Goal: Use online tool/utility: Use online tool/utility

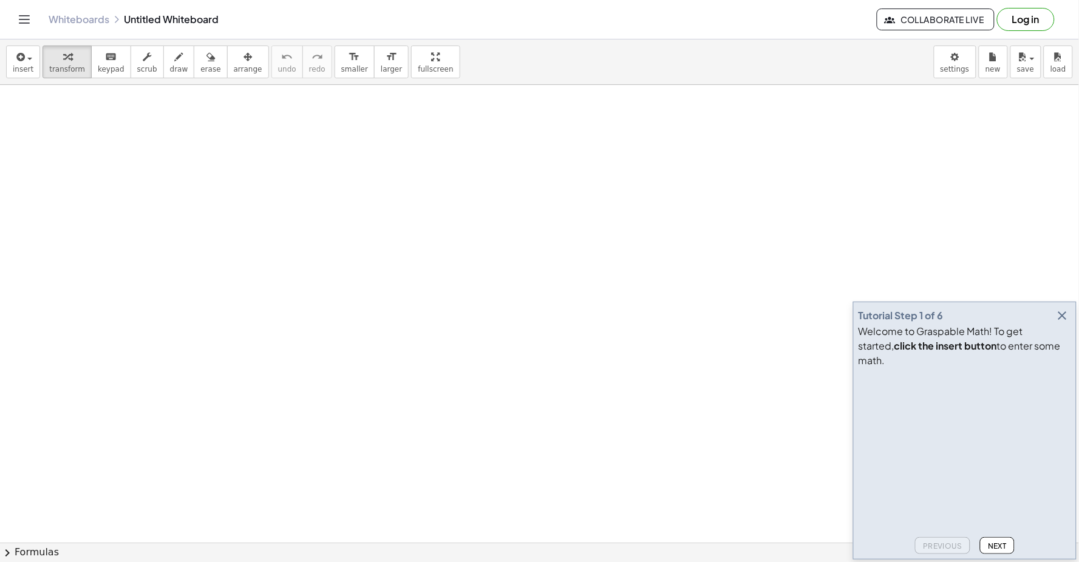
click at [1062, 323] on icon "button" at bounding box center [1062, 315] width 15 height 15
click at [955, 62] on body "Graspable Math Activities Get Started Activity Bank Assigned Work Classes White…" at bounding box center [539, 281] width 1079 height 562
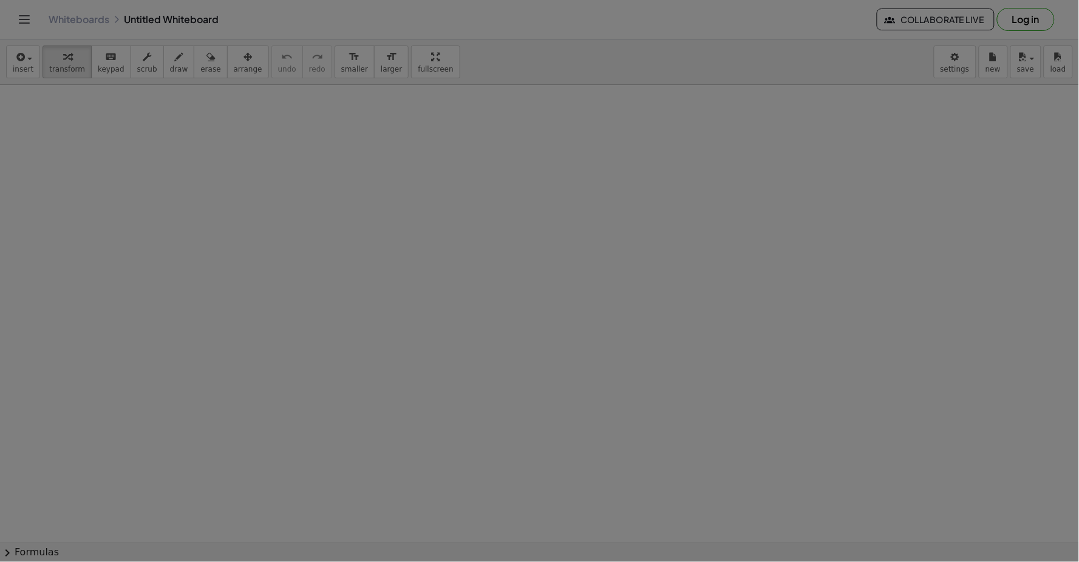
click at [1061, 331] on div at bounding box center [539, 281] width 1079 height 562
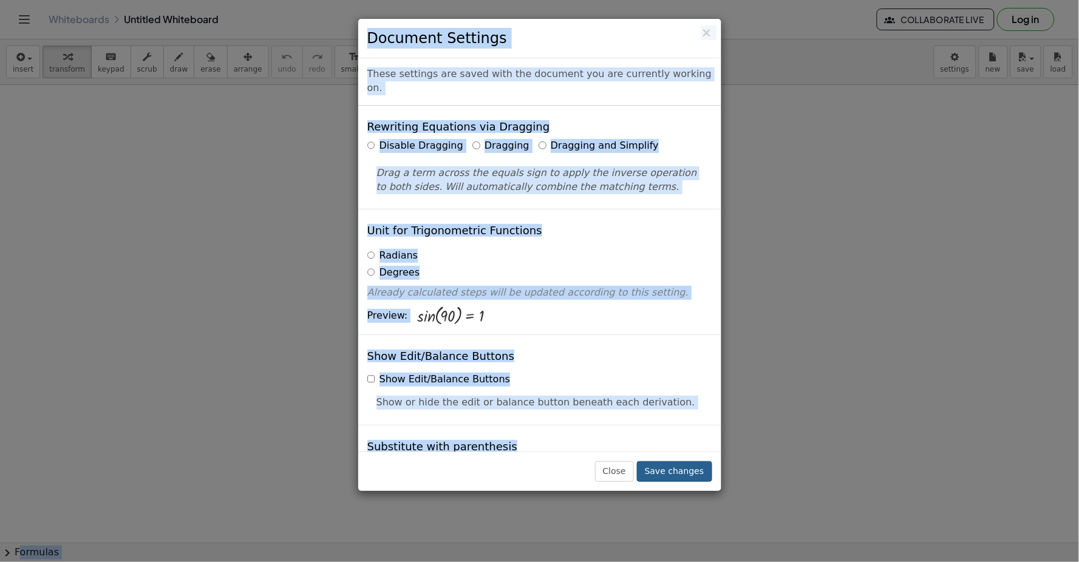
click at [688, 475] on button "Save changes" at bounding box center [674, 471] width 75 height 21
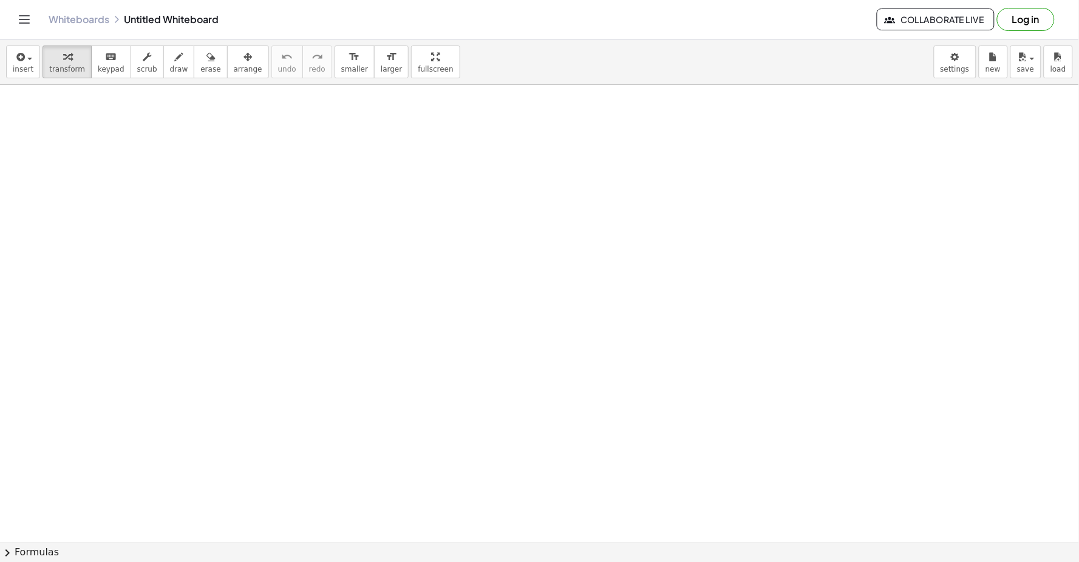
drag, startPoint x: 538, startPoint y: 443, endPoint x: 466, endPoint y: 440, distance: 72.3
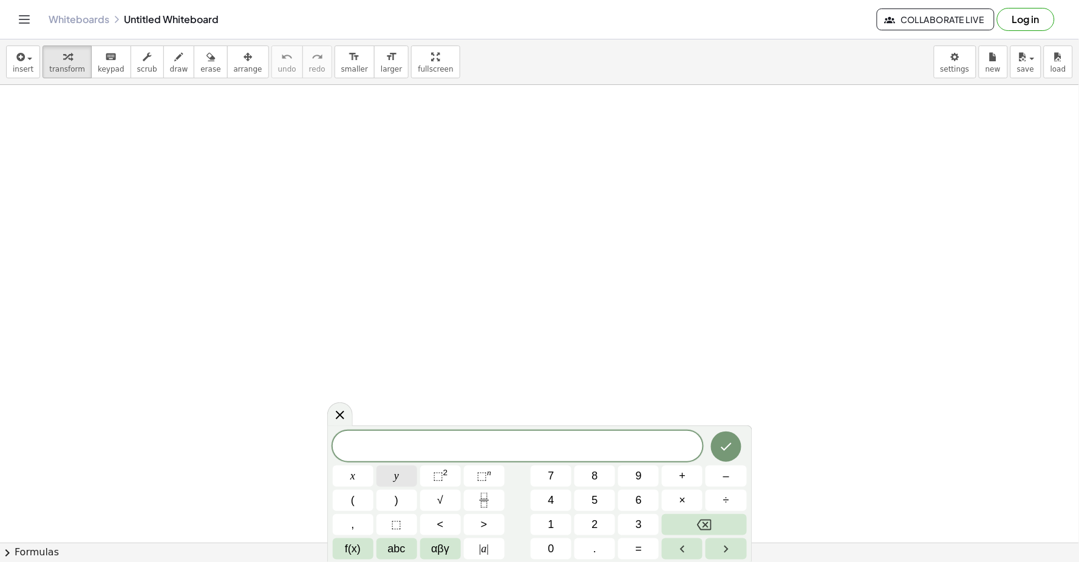
click at [401, 474] on button "y" at bounding box center [396, 476] width 41 height 21
click at [688, 476] on button "+" at bounding box center [682, 476] width 41 height 21
click at [589, 524] on button "2" at bounding box center [594, 524] width 41 height 21
click at [365, 478] on button "x" at bounding box center [353, 476] width 41 height 21
click at [633, 548] on button "=" at bounding box center [638, 548] width 41 height 21
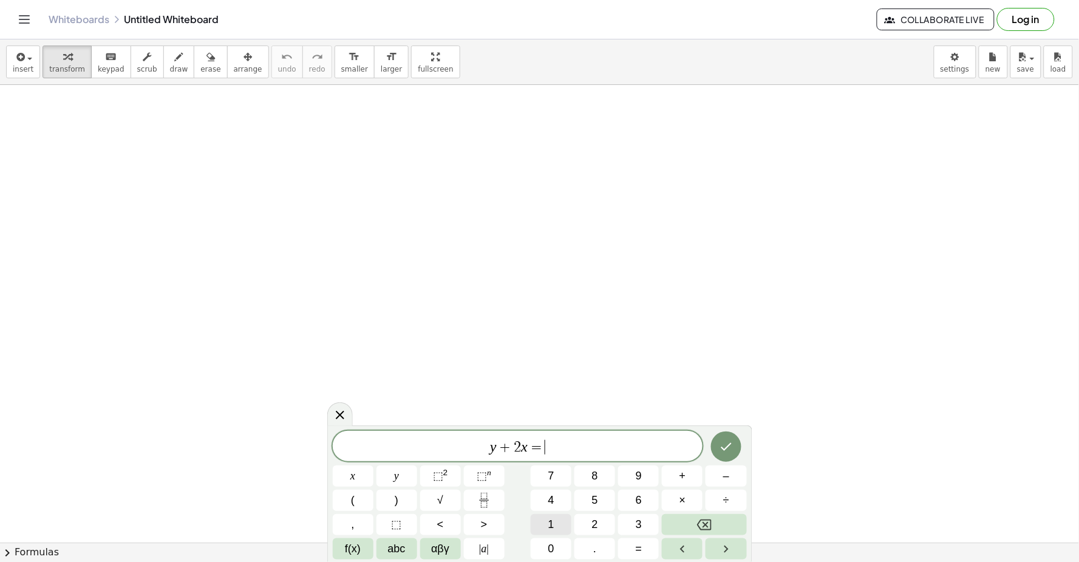
click at [560, 520] on button "1" at bounding box center [551, 524] width 41 height 21
click at [552, 548] on span "0" at bounding box center [551, 549] width 6 height 16
click at [727, 447] on icon "Done" at bounding box center [726, 447] width 11 height 8
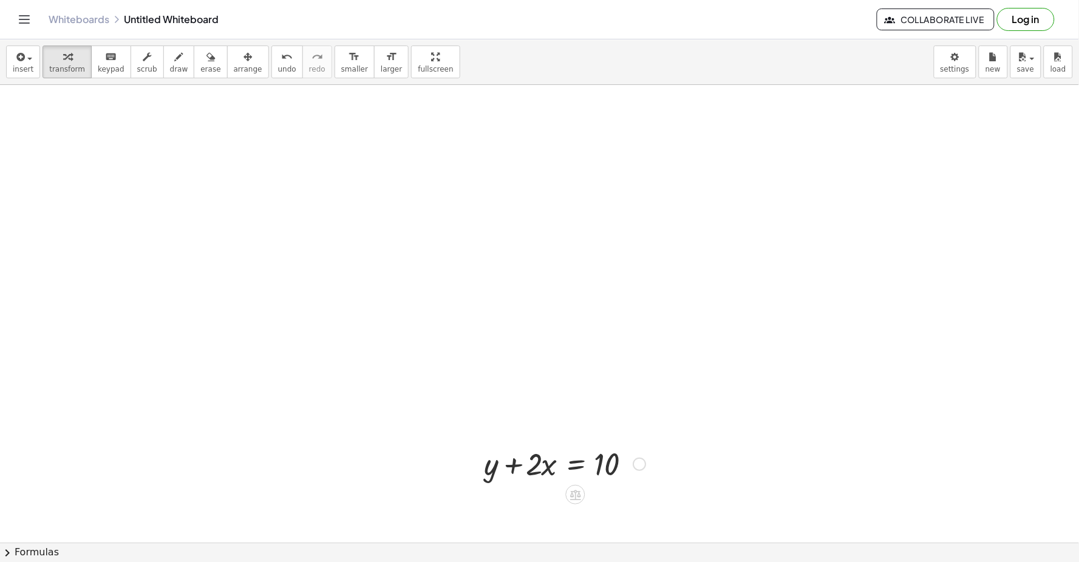
click at [565, 464] on div at bounding box center [565, 463] width 174 height 41
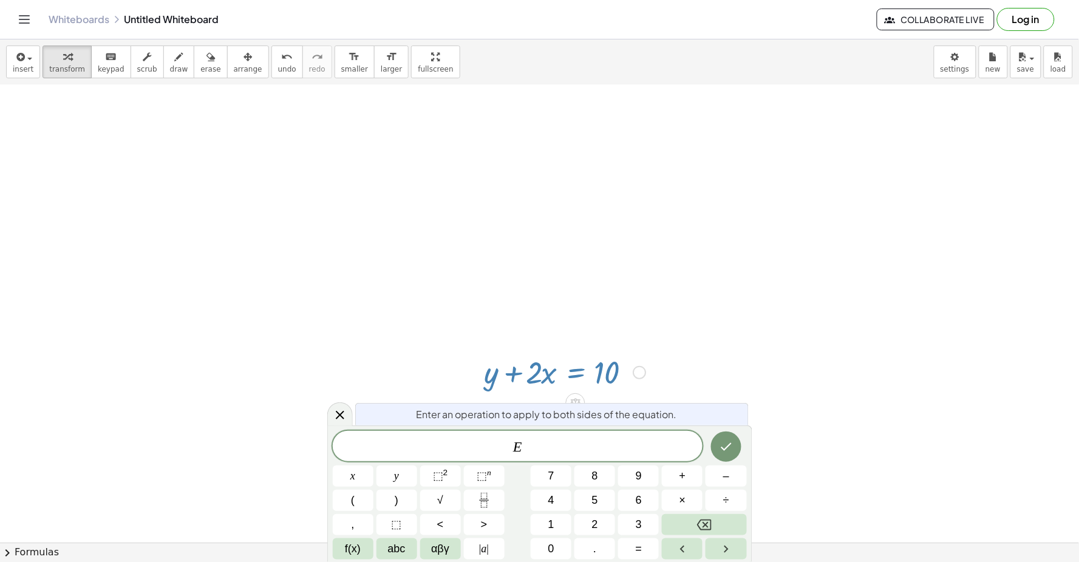
click at [805, 313] on div at bounding box center [539, 490] width 1079 height 995
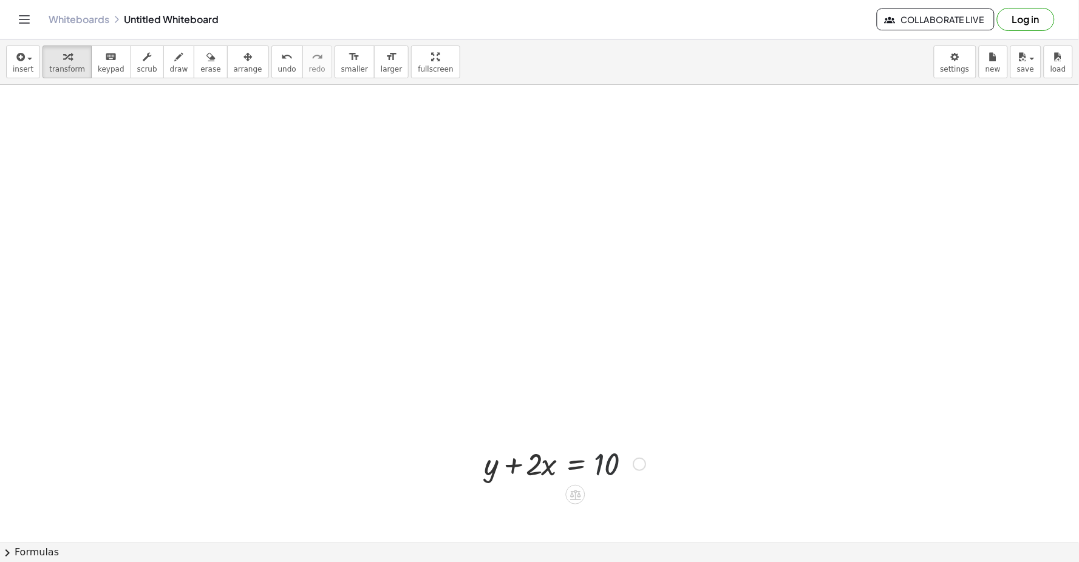
drag, startPoint x: 607, startPoint y: 463, endPoint x: 563, endPoint y: 466, distance: 43.8
click at [610, 461] on div at bounding box center [565, 463] width 174 height 41
drag, startPoint x: 565, startPoint y: 466, endPoint x: 595, endPoint y: 463, distance: 30.5
click at [596, 463] on div at bounding box center [565, 463] width 174 height 41
click at [538, 470] on div at bounding box center [565, 463] width 174 height 41
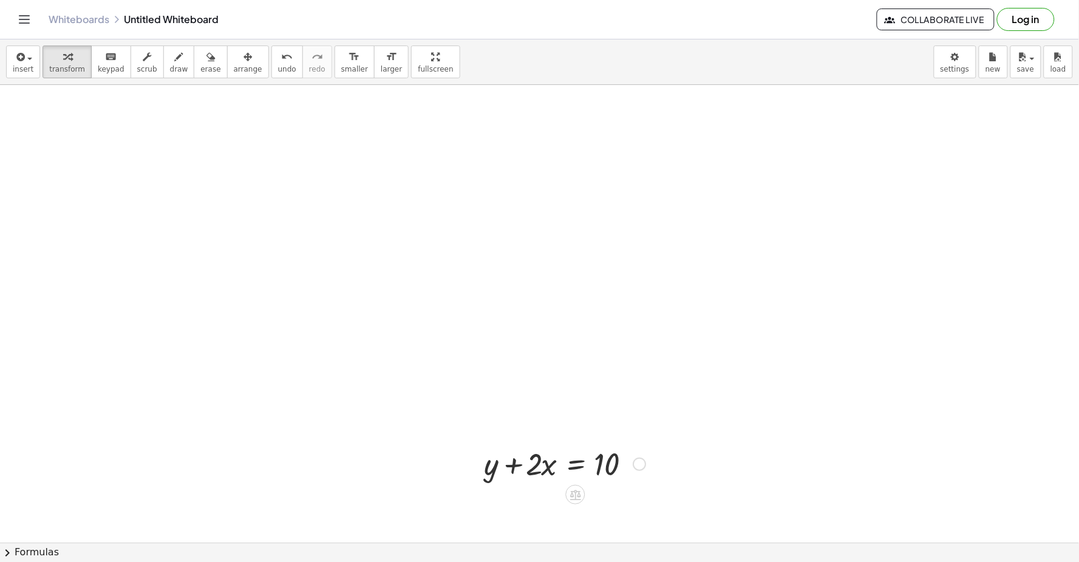
drag, startPoint x: 574, startPoint y: 460, endPoint x: 514, endPoint y: 465, distance: 60.3
click at [574, 460] on div at bounding box center [565, 463] width 174 height 41
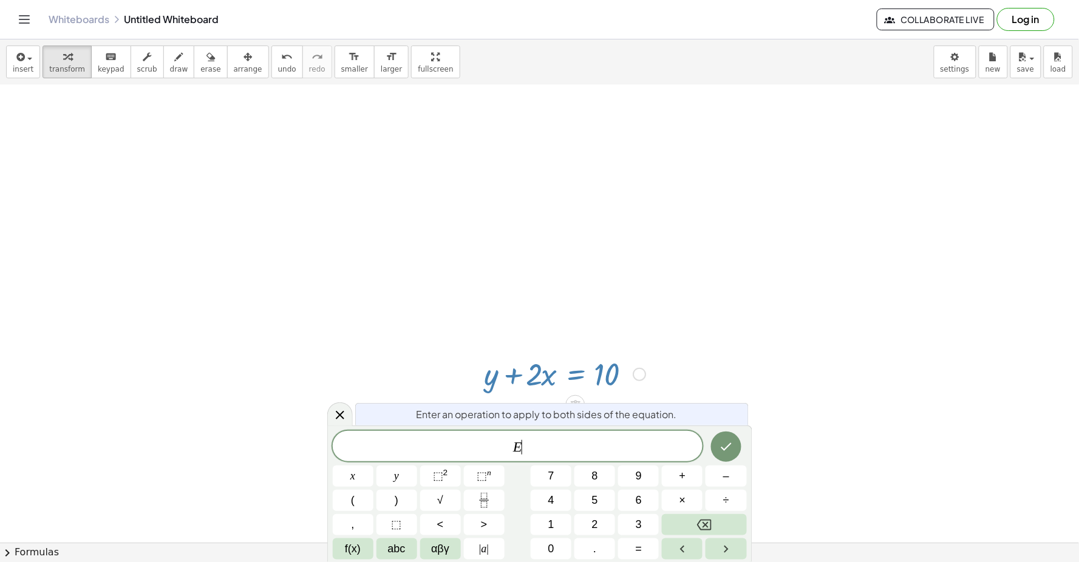
scroll to position [92, 0]
click at [721, 446] on icon "Done" at bounding box center [726, 447] width 15 height 15
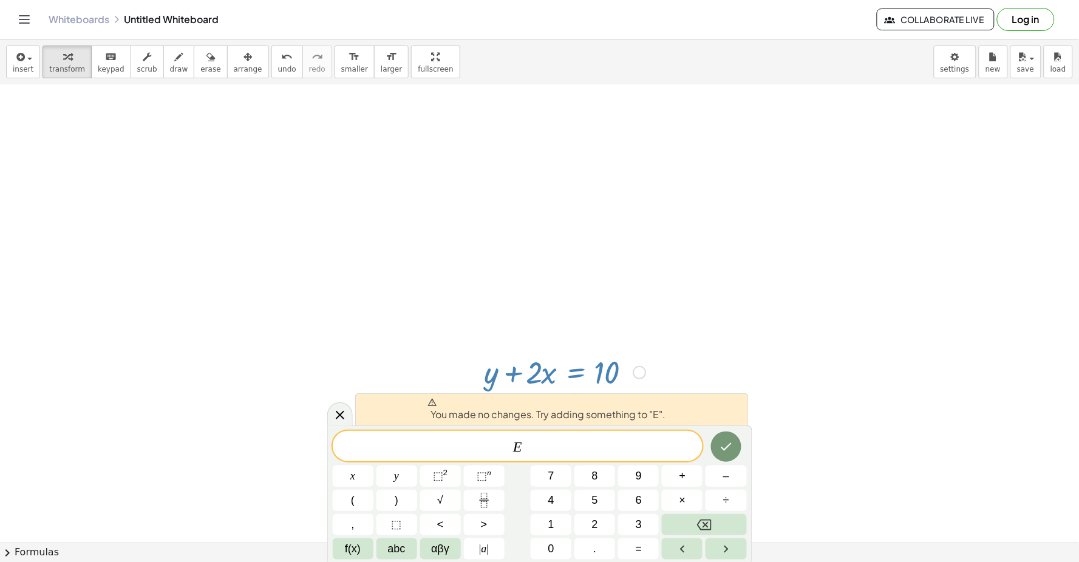
drag, startPoint x: 908, startPoint y: 277, endPoint x: 885, endPoint y: 291, distance: 27.0
drag, startPoint x: 885, startPoint y: 291, endPoint x: 463, endPoint y: 313, distance: 422.5
click at [463, 313] on div at bounding box center [539, 490] width 1079 height 995
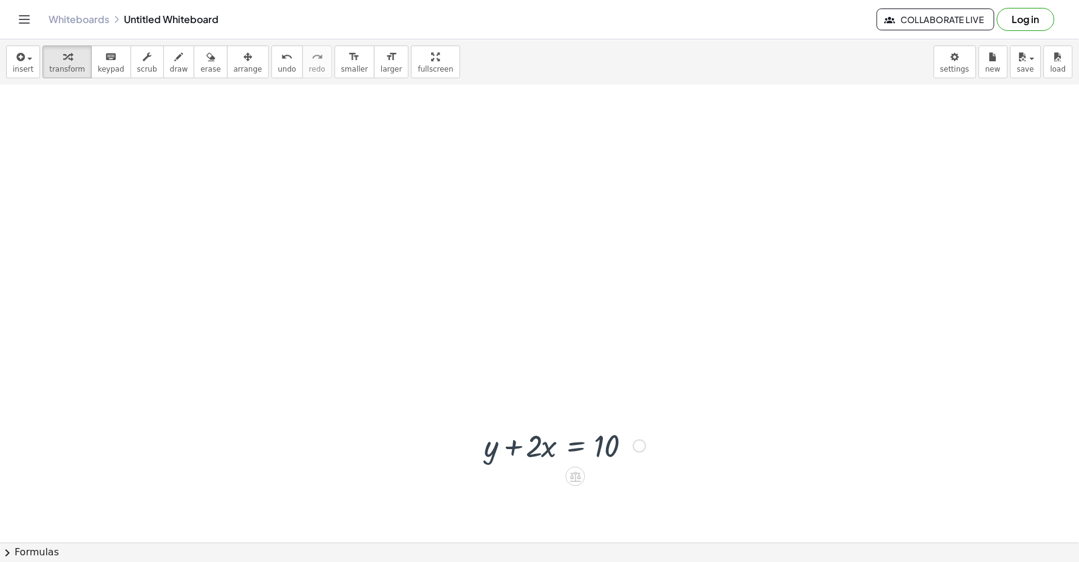
scroll to position [0, 0]
click at [509, 466] on div at bounding box center [565, 463] width 174 height 41
drag, startPoint x: 521, startPoint y: 471, endPoint x: 620, endPoint y: 468, distance: 99.6
click at [620, 470] on div at bounding box center [565, 463] width 174 height 41
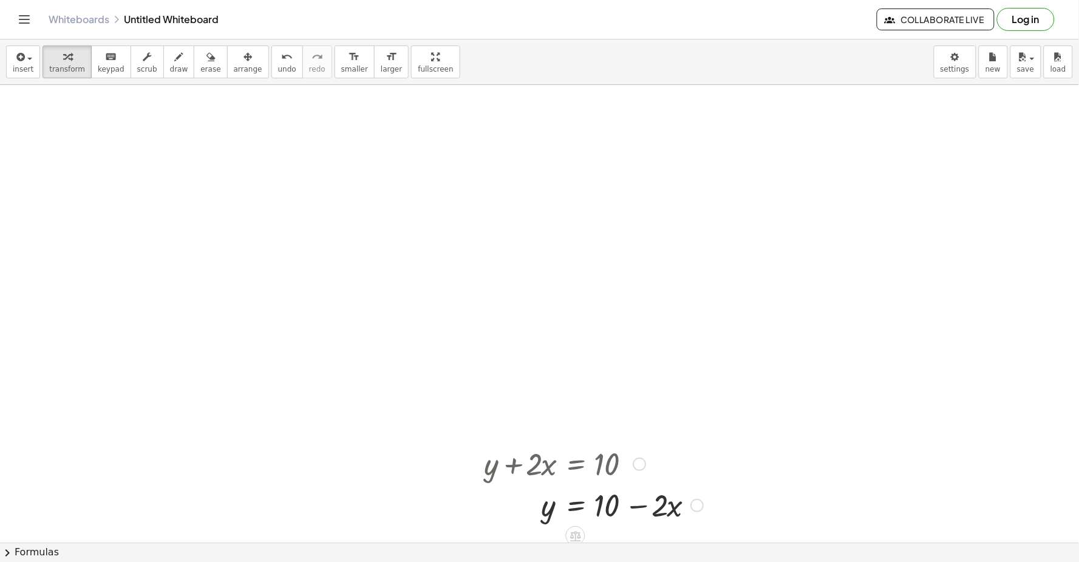
drag, startPoint x: 633, startPoint y: 513, endPoint x: 635, endPoint y: 502, distance: 11.1
click at [635, 504] on div at bounding box center [593, 504] width 231 height 41
click at [635, 511] on div at bounding box center [593, 504] width 231 height 41
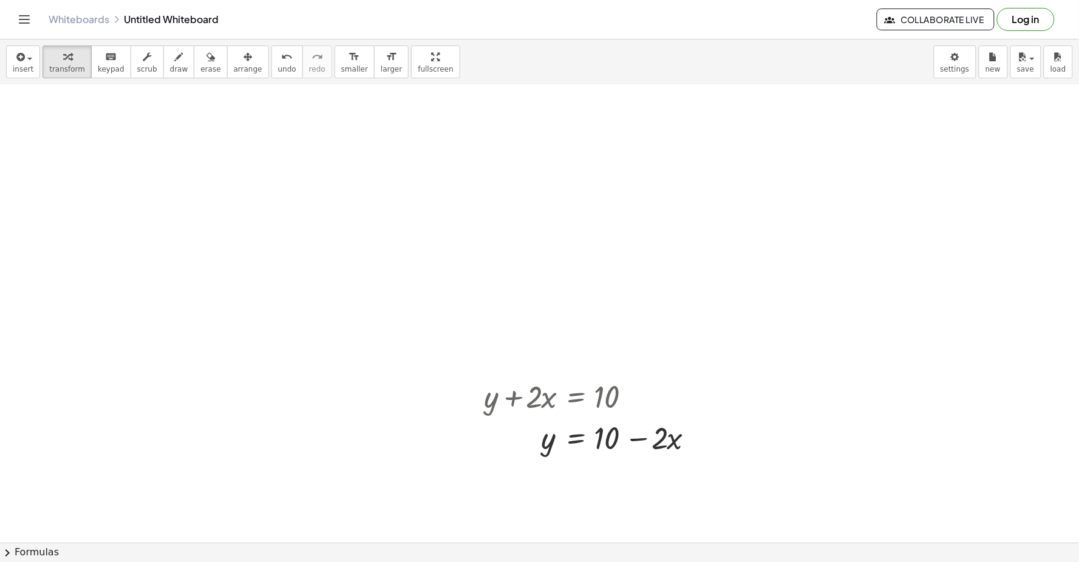
scroll to position [135, 0]
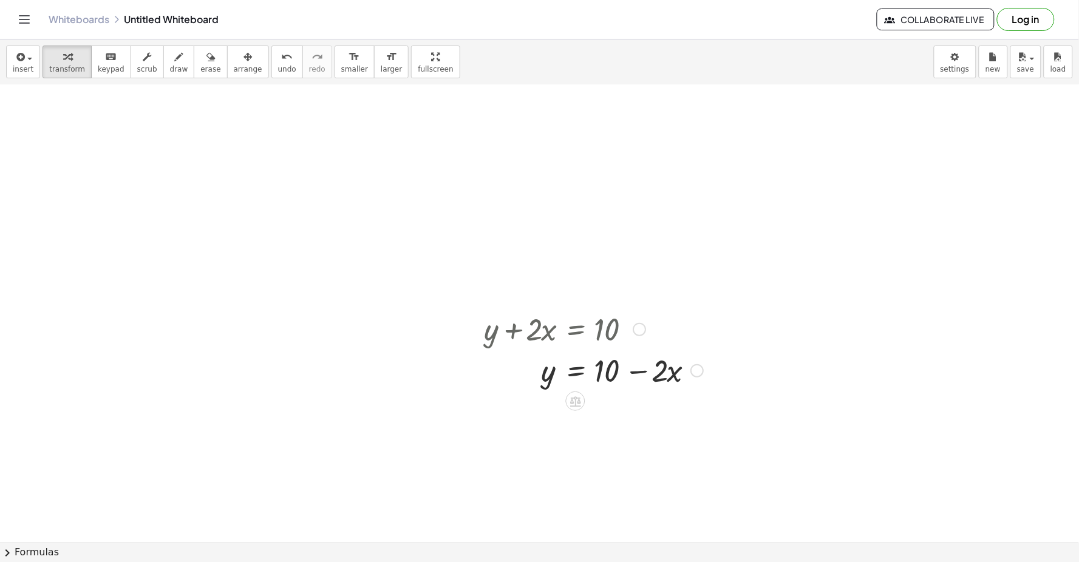
drag, startPoint x: 551, startPoint y: 335, endPoint x: 648, endPoint y: 328, distance: 97.4
drag, startPoint x: 648, startPoint y: 328, endPoint x: 639, endPoint y: 328, distance: 9.1
click at [634, 331] on div at bounding box center [639, 329] width 13 height 13
click at [639, 327] on div "Go back to this line Copy line as LaTeX Copy derivation as LaTeX" at bounding box center [639, 329] width 13 height 13
click at [875, 337] on div at bounding box center [539, 447] width 1079 height 995
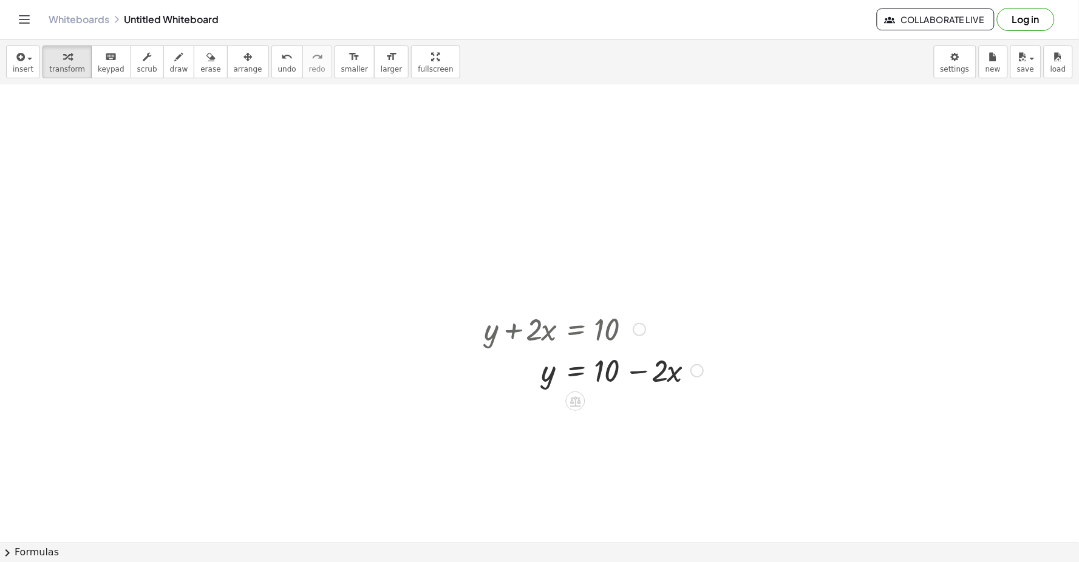
click at [630, 372] on div at bounding box center [593, 369] width 231 height 41
click at [639, 372] on div at bounding box center [593, 369] width 231 height 41
drag, startPoint x: 634, startPoint y: 375, endPoint x: 1010, endPoint y: 290, distance: 385.3
click at [1010, 290] on div at bounding box center [539, 447] width 1079 height 995
click at [652, 375] on div at bounding box center [593, 369] width 231 height 41
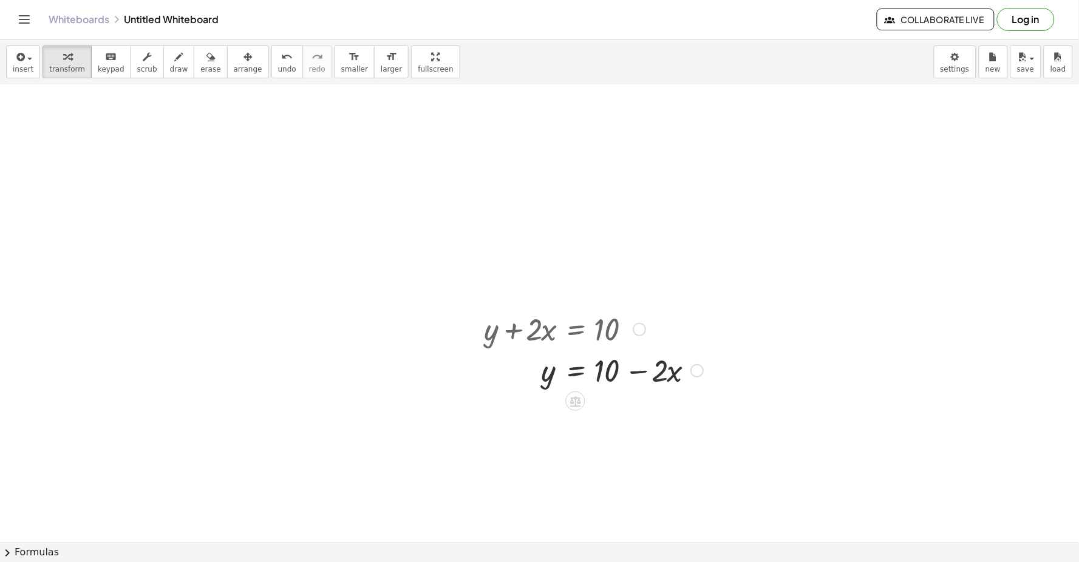
click at [659, 373] on div at bounding box center [593, 369] width 231 height 41
click at [633, 375] on div at bounding box center [593, 369] width 231 height 41
click at [605, 378] on div at bounding box center [593, 369] width 231 height 41
click at [205, 297] on div at bounding box center [539, 447] width 1079 height 995
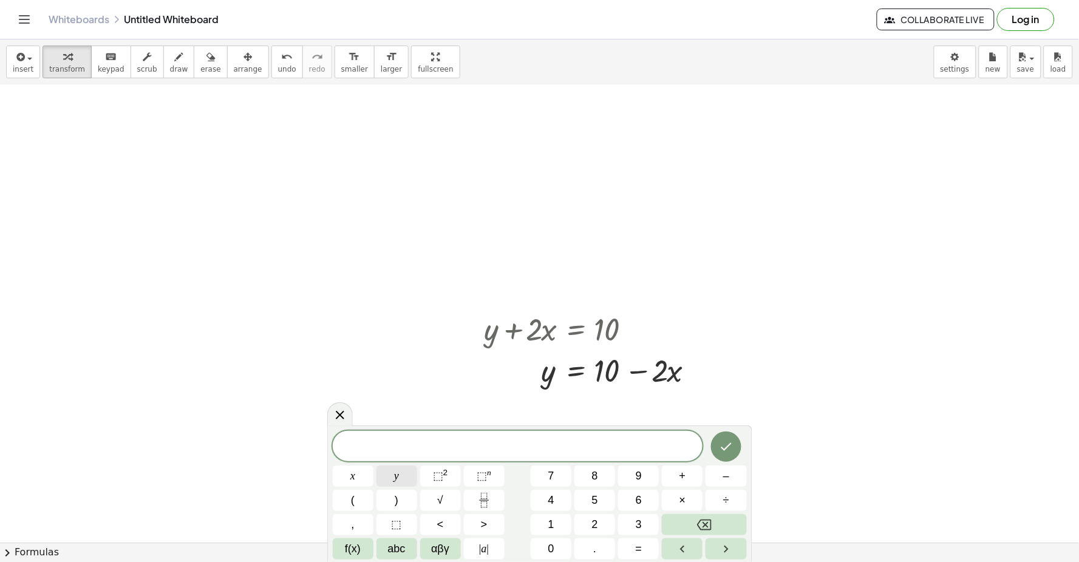
click at [402, 471] on button "y" at bounding box center [396, 476] width 41 height 21
click at [713, 477] on button "–" at bounding box center [725, 476] width 41 height 21
click at [597, 498] on span "5" at bounding box center [595, 500] width 6 height 16
click at [353, 469] on button "x" at bounding box center [353, 476] width 41 height 21
click at [639, 541] on span "=" at bounding box center [639, 549] width 7 height 16
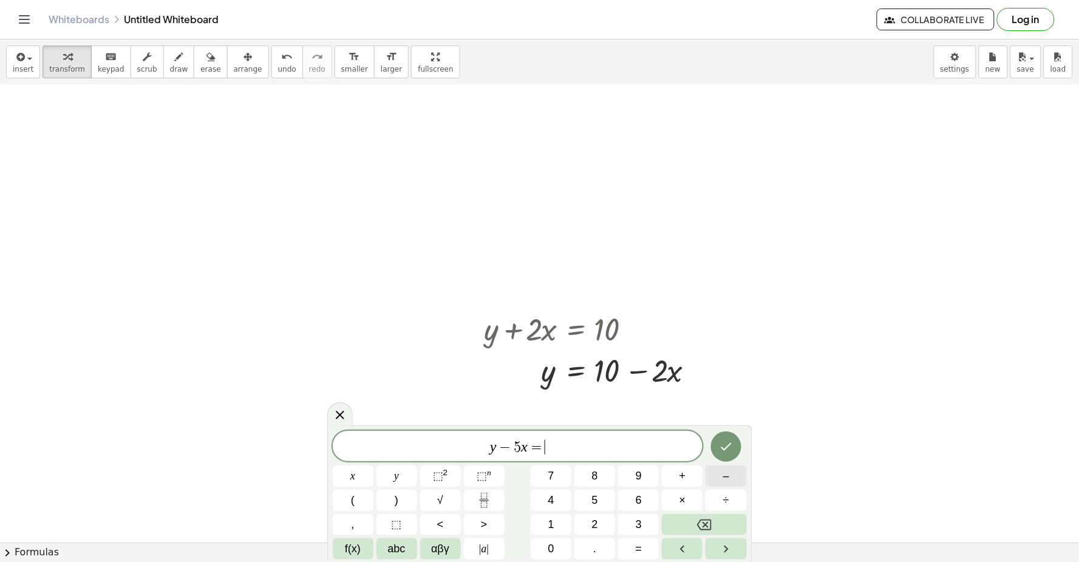
click at [723, 470] on span "–" at bounding box center [726, 476] width 6 height 16
click at [592, 520] on span "2" at bounding box center [595, 525] width 6 height 16
click at [717, 444] on button "Done" at bounding box center [726, 447] width 30 height 30
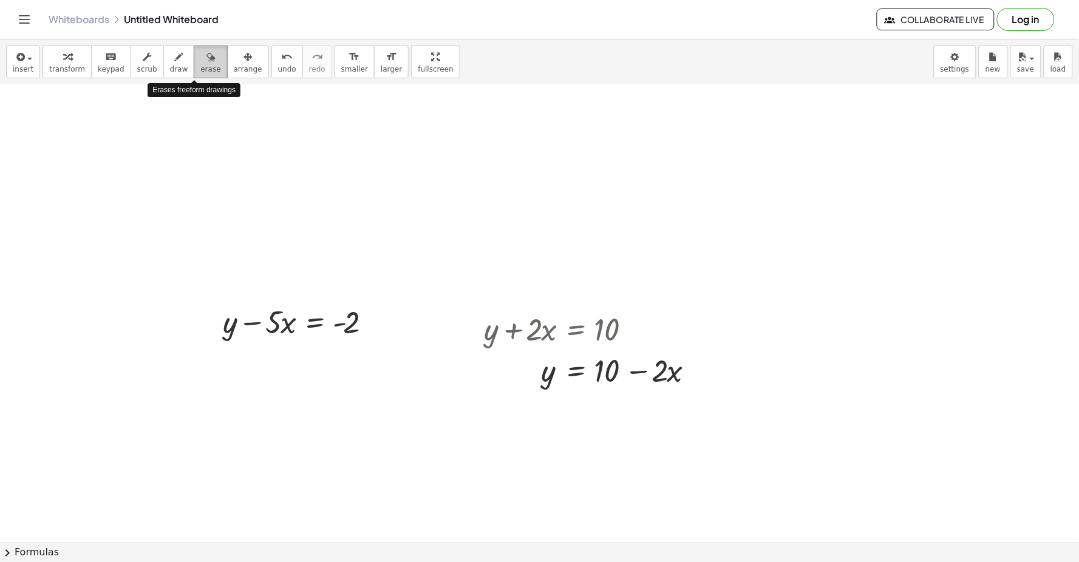
click at [206, 52] on icon "button" at bounding box center [210, 57] width 8 height 15
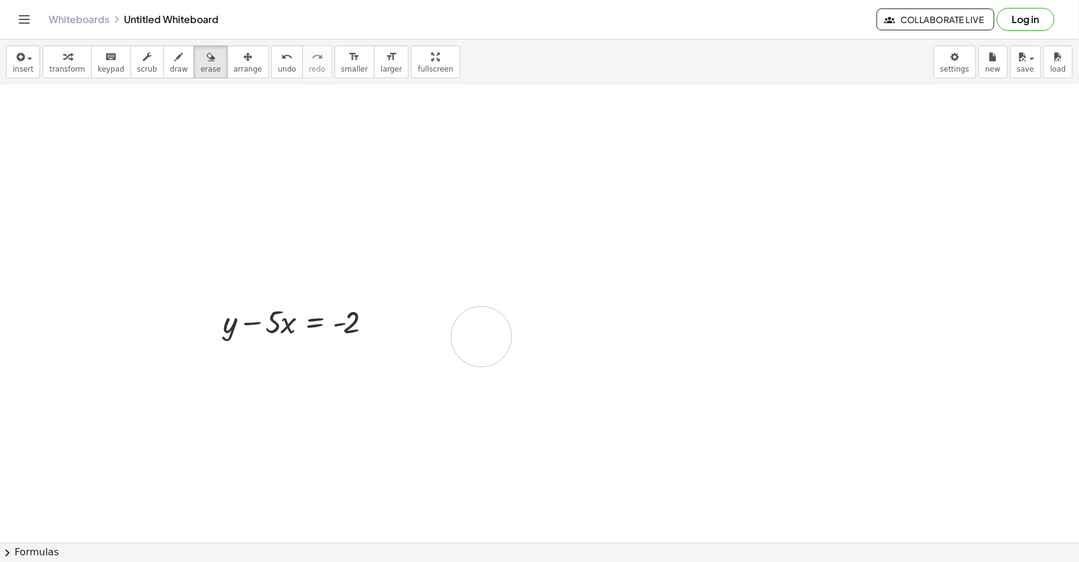
drag, startPoint x: 643, startPoint y: 404, endPoint x: 492, endPoint y: 323, distance: 171.4
click at [492, 323] on div at bounding box center [539, 447] width 1079 height 995
click at [69, 58] on div "button" at bounding box center [67, 56] width 36 height 15
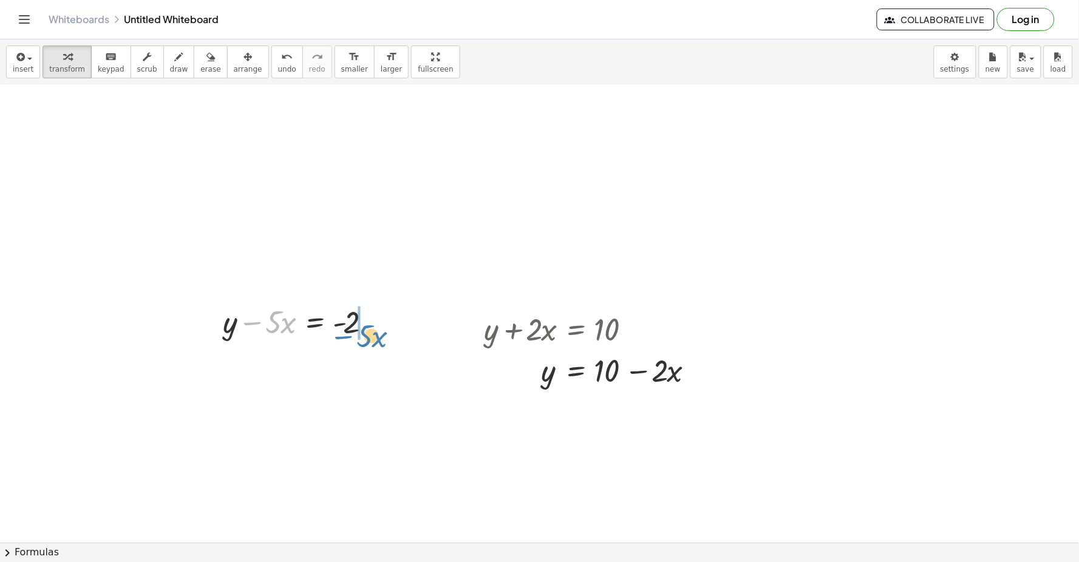
drag, startPoint x: 259, startPoint y: 316, endPoint x: 350, endPoint y: 330, distance: 92.1
click at [350, 330] on div at bounding box center [301, 320] width 169 height 41
click at [386, 364] on div at bounding box center [336, 362] width 239 height 41
click at [575, 404] on icon at bounding box center [575, 401] width 11 height 10
click at [548, 404] on span "−" at bounding box center [551, 402] width 7 height 18
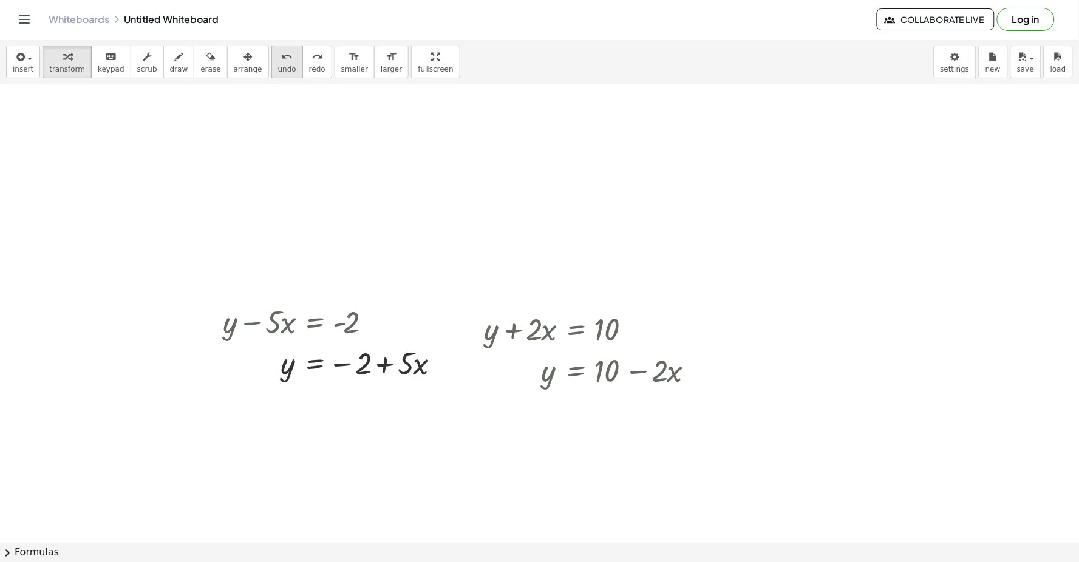
click at [281, 56] on icon "undo" at bounding box center [287, 57] width 12 height 15
drag, startPoint x: 824, startPoint y: 313, endPoint x: 719, endPoint y: 338, distance: 108.5
click at [823, 314] on div at bounding box center [539, 447] width 1079 height 995
click at [446, 316] on div at bounding box center [336, 320] width 239 height 41
click at [492, 272] on div at bounding box center [539, 447] width 1079 height 995
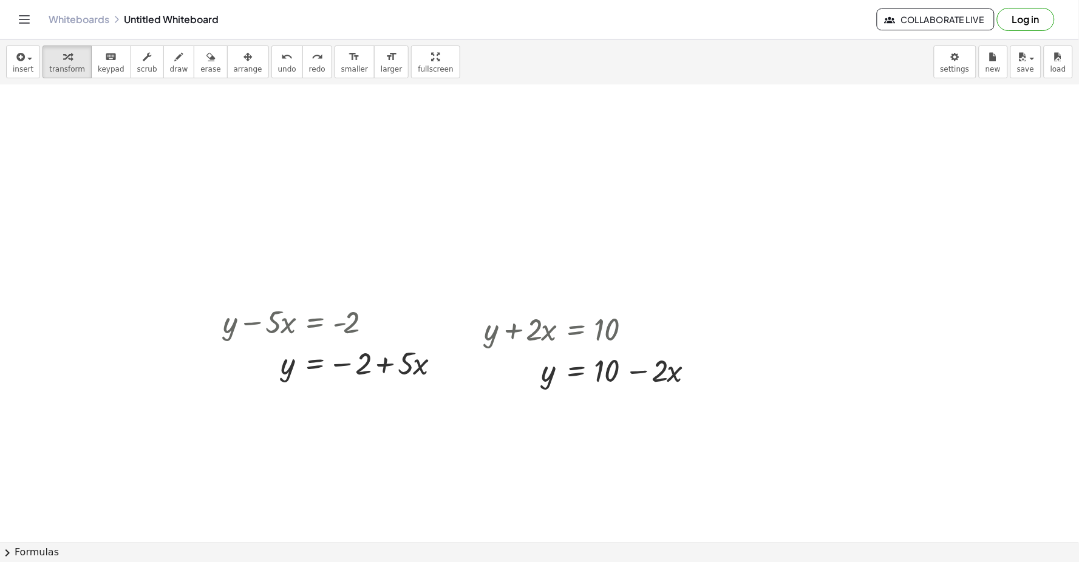
click at [380, 163] on div at bounding box center [539, 447] width 1079 height 995
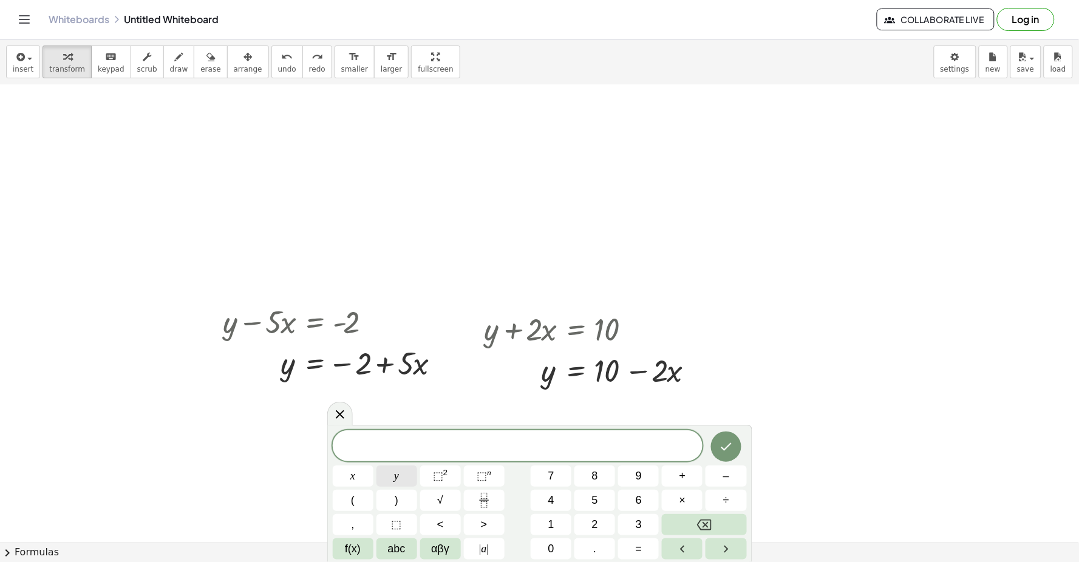
click at [397, 477] on span "y" at bounding box center [396, 476] width 5 height 16
click at [676, 474] on button "+" at bounding box center [682, 476] width 41 height 21
click at [640, 520] on span "3" at bounding box center [639, 525] width 6 height 16
click at [362, 476] on button "x" at bounding box center [353, 476] width 41 height 21
click at [633, 551] on button "=" at bounding box center [638, 548] width 41 height 21
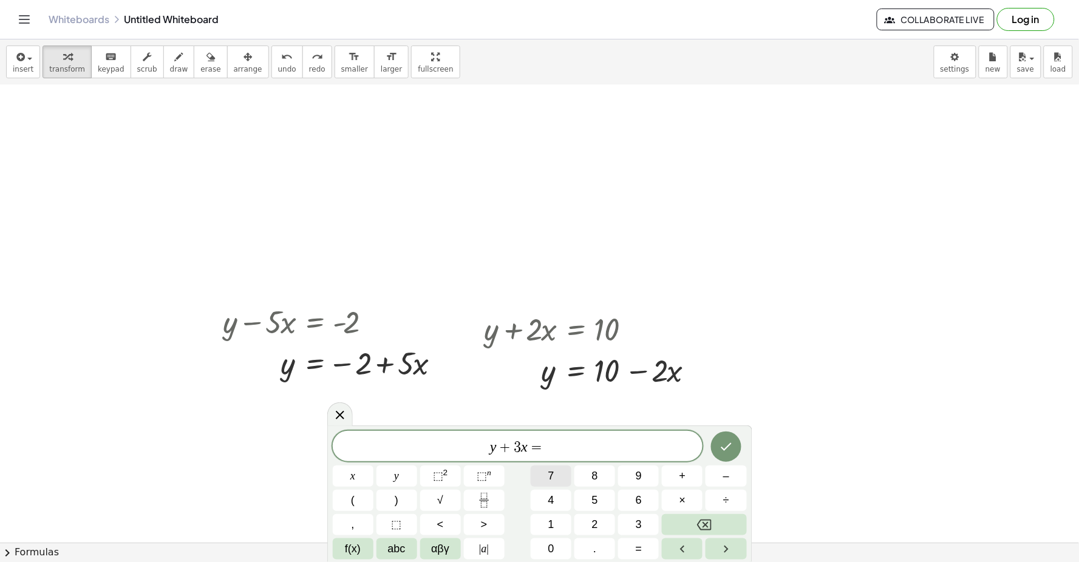
click at [547, 474] on button "7" at bounding box center [551, 476] width 41 height 21
click at [720, 437] on button "Done" at bounding box center [726, 447] width 30 height 30
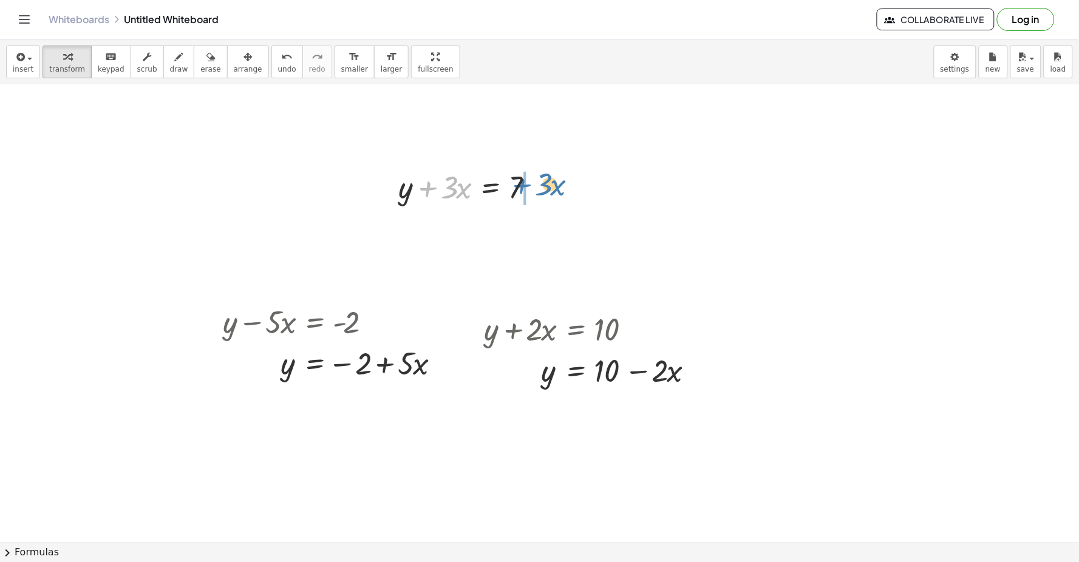
drag, startPoint x: 439, startPoint y: 180, endPoint x: 534, endPoint y: 177, distance: 95.4
click at [534, 177] on div at bounding box center [471, 186] width 158 height 41
click at [703, 272] on div at bounding box center [539, 447] width 1079 height 995
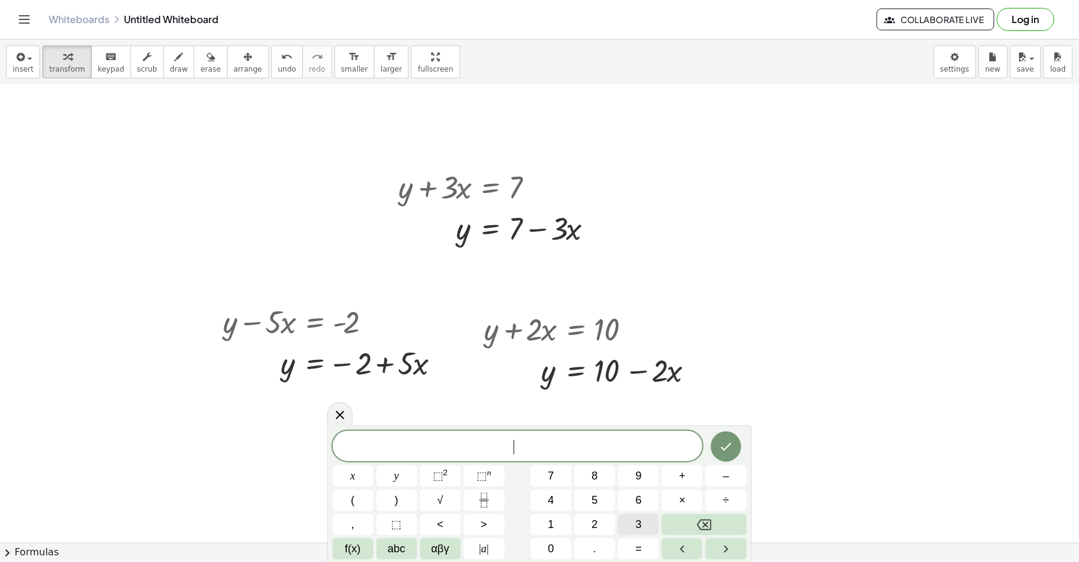
click at [628, 523] on button "3" at bounding box center [638, 524] width 41 height 21
click at [396, 477] on span "y" at bounding box center [396, 476] width 5 height 16
click at [674, 472] on button "+" at bounding box center [682, 476] width 41 height 21
click at [551, 524] on span "1" at bounding box center [551, 525] width 6 height 16
click at [591, 514] on button "2" at bounding box center [594, 524] width 41 height 21
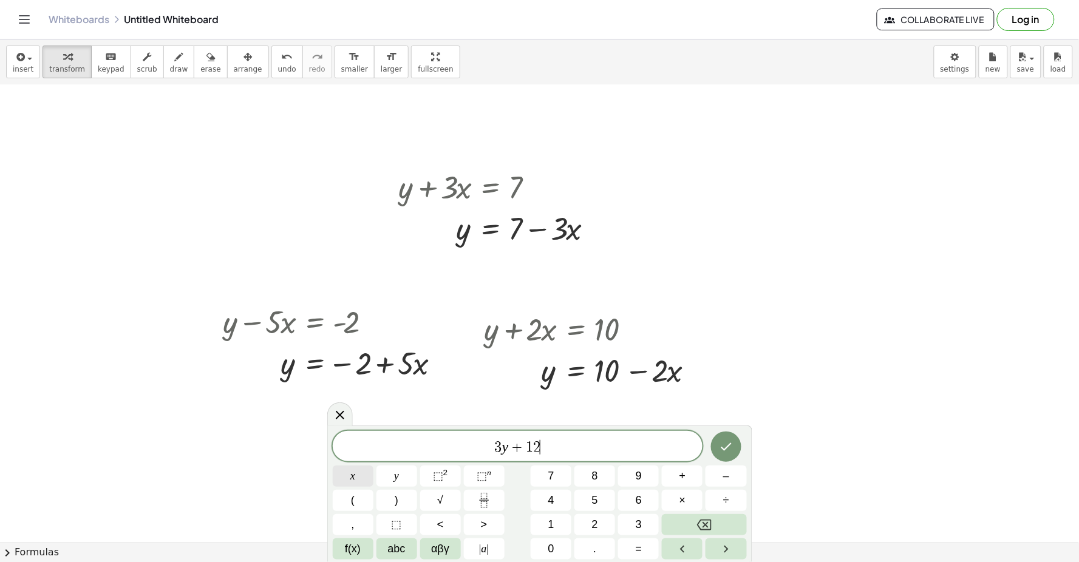
click at [355, 466] on button "x" at bounding box center [353, 476] width 41 height 21
click at [645, 539] on button "=" at bounding box center [638, 548] width 41 height 21
click at [557, 524] on button "1" at bounding box center [551, 524] width 41 height 21
click at [554, 545] on button "0" at bounding box center [551, 548] width 41 height 21
click at [731, 446] on icon "Done" at bounding box center [726, 447] width 15 height 15
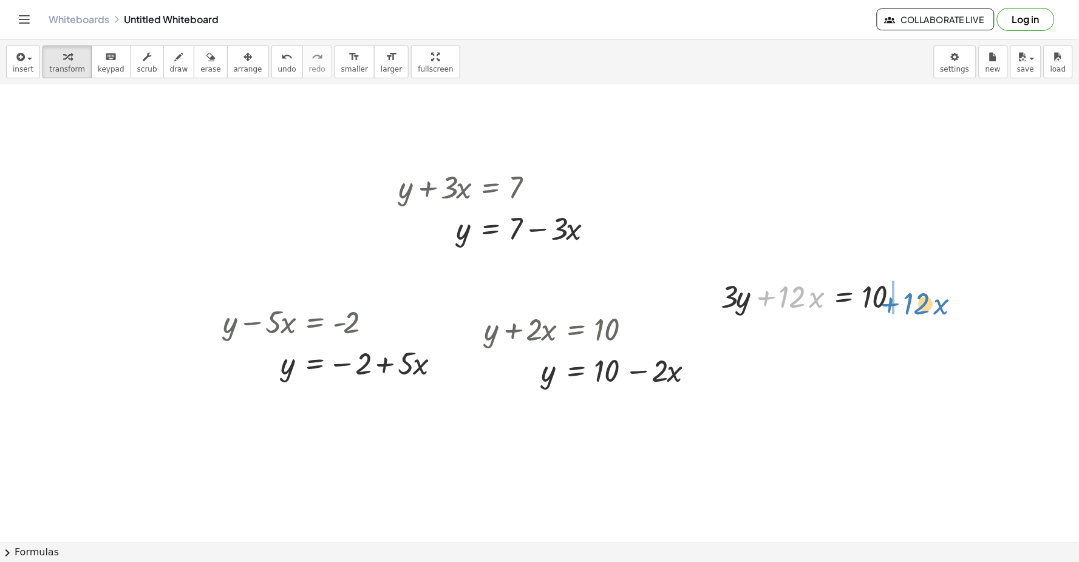
drag, startPoint x: 772, startPoint y: 302, endPoint x: 899, endPoint y: 307, distance: 127.0
click at [899, 307] on div at bounding box center [817, 295] width 204 height 41
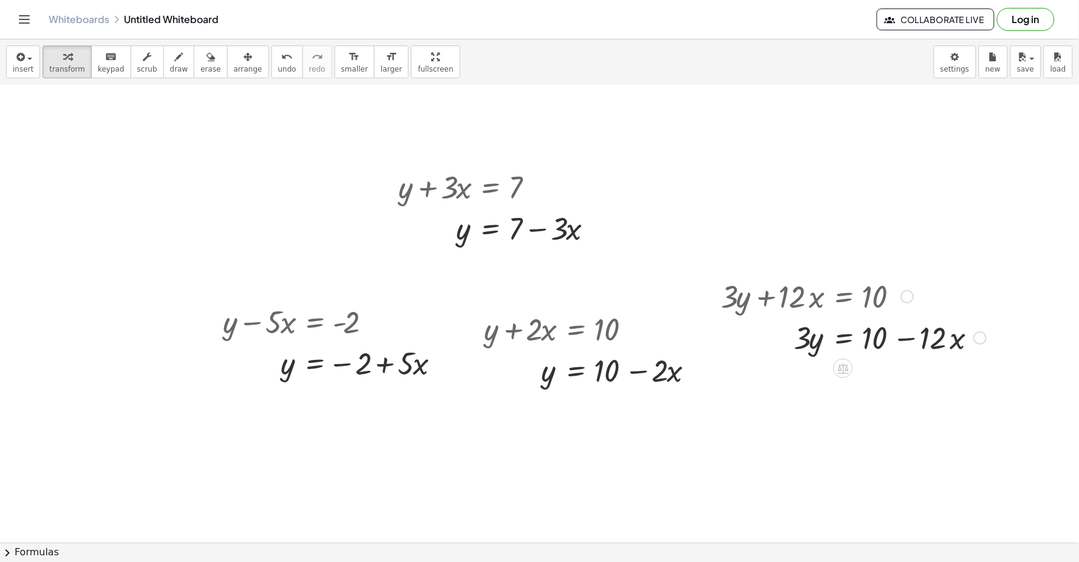
click at [908, 341] on div at bounding box center [853, 336] width 277 height 41
drag, startPoint x: 906, startPoint y: 341, endPoint x: 893, endPoint y: 341, distance: 12.7
click at [905, 341] on div at bounding box center [853, 336] width 277 height 41
click at [864, 341] on div at bounding box center [853, 336] width 277 height 41
drag, startPoint x: 791, startPoint y: 338, endPoint x: 894, endPoint y: 357, distance: 104.9
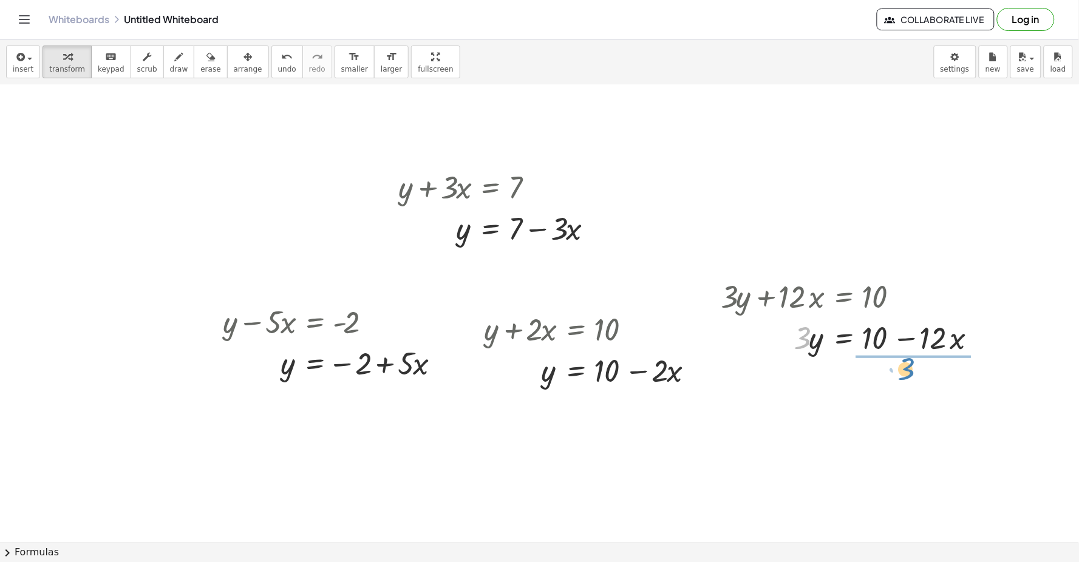
click at [899, 362] on div "+ y + · 2 · x = 10 Go back to this line Copy line as LaTeX Copy derivation as L…" at bounding box center [539, 447] width 1079 height 995
click at [902, 350] on div at bounding box center [845, 337] width 261 height 61
drag, startPoint x: 920, startPoint y: 330, endPoint x: 1006, endPoint y: 316, distance: 87.9
click at [937, 324] on div at bounding box center [845, 337] width 261 height 61
click at [914, 316] on div at bounding box center [845, 337] width 261 height 61
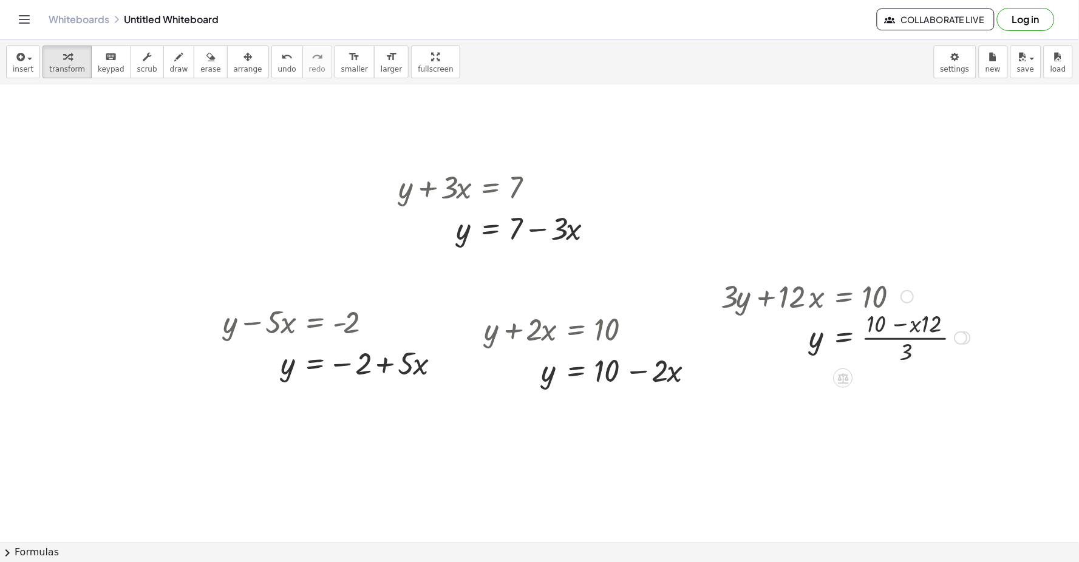
drag, startPoint x: 909, startPoint y: 331, endPoint x: 893, endPoint y: 325, distance: 16.9
click at [905, 330] on div at bounding box center [845, 337] width 261 height 61
click at [876, 326] on div at bounding box center [845, 337] width 261 height 61
click at [905, 350] on div at bounding box center [845, 337] width 261 height 61
click at [902, 351] on div at bounding box center [845, 337] width 261 height 61
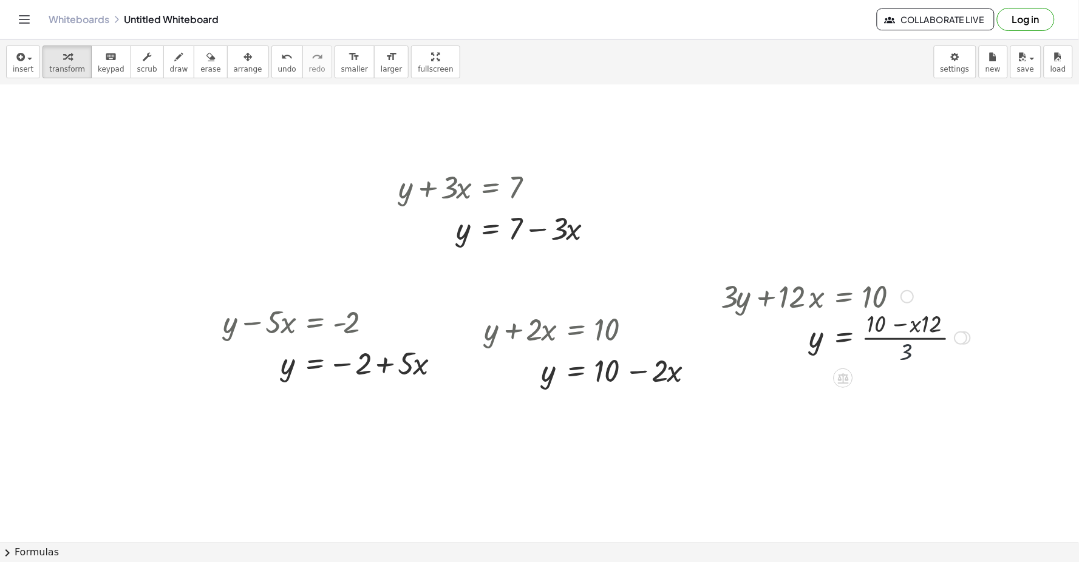
click at [892, 353] on div at bounding box center [845, 337] width 261 height 61
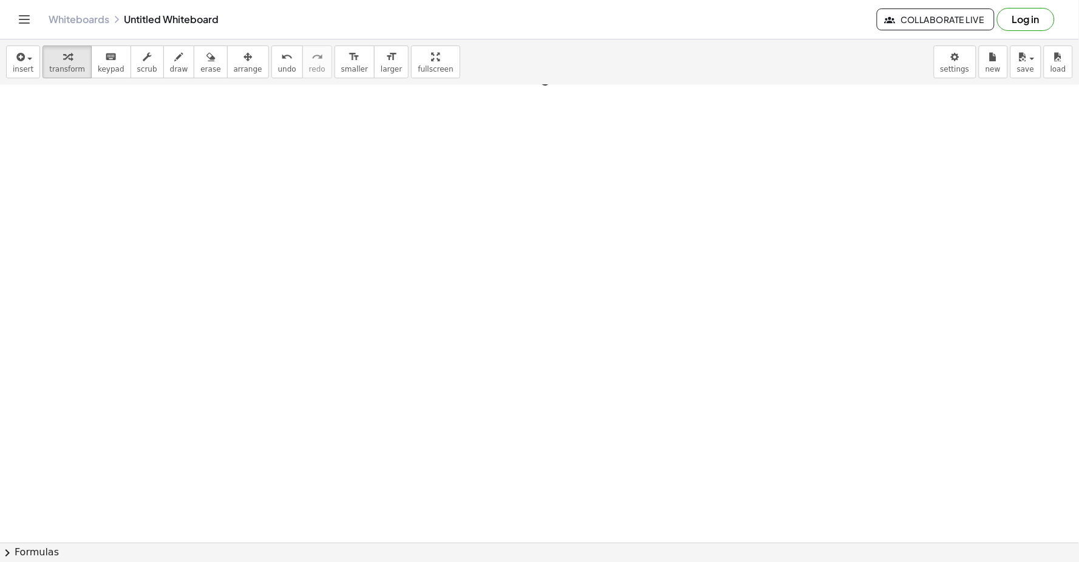
scroll to position [472, 0]
click at [531, 264] on div at bounding box center [539, 110] width 1079 height 995
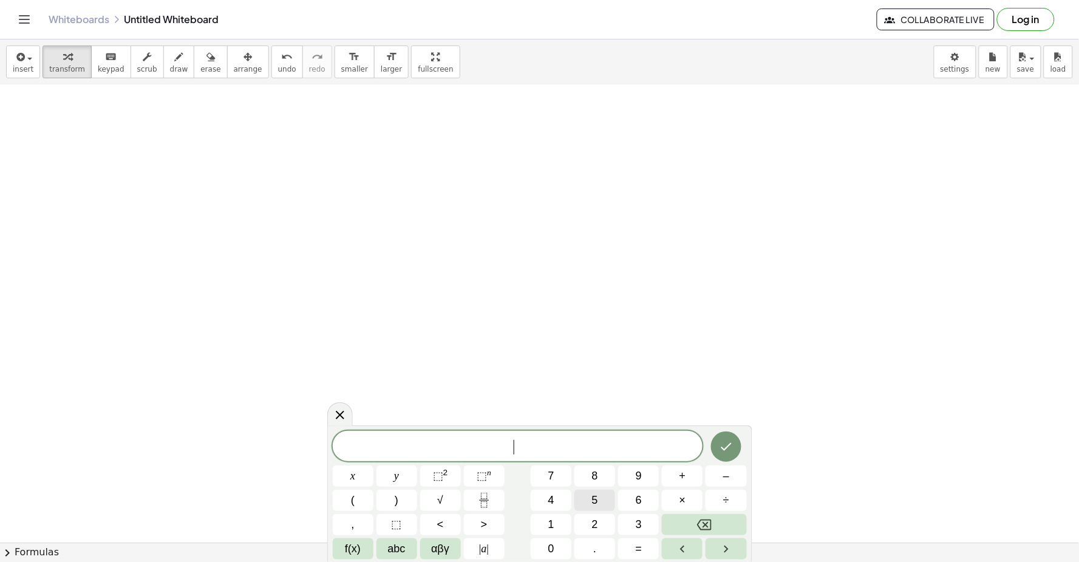
click at [597, 498] on button "5" at bounding box center [594, 500] width 41 height 21
click at [396, 474] on span "y" at bounding box center [396, 476] width 5 height 16
click at [716, 472] on button "–" at bounding box center [725, 476] width 41 height 21
click at [603, 497] on button "5" at bounding box center [594, 500] width 41 height 21
click at [366, 474] on button "x" at bounding box center [353, 476] width 41 height 21
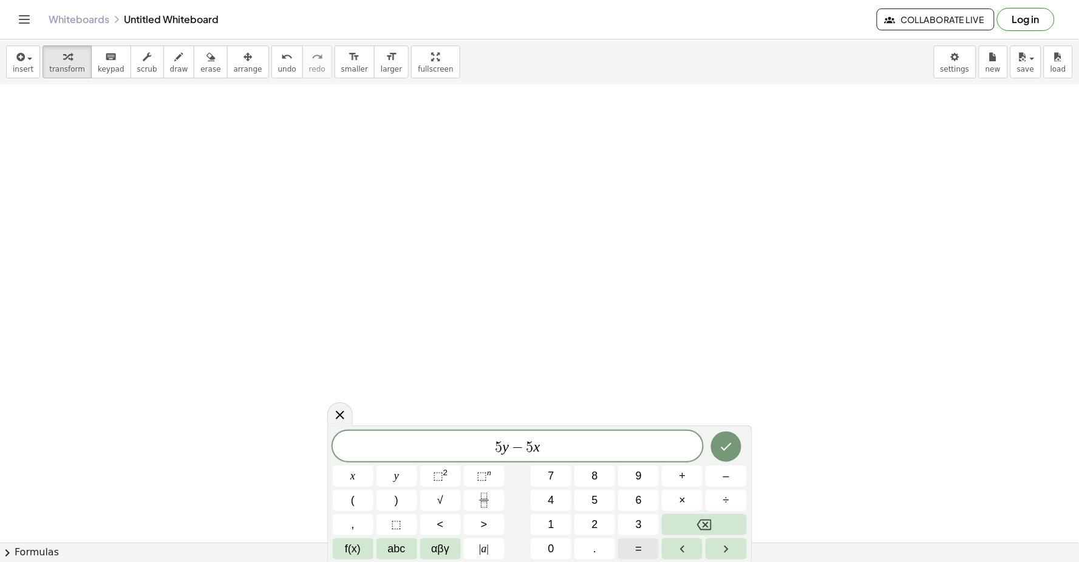
click at [634, 548] on button "=" at bounding box center [638, 548] width 41 height 21
click at [715, 474] on button "–" at bounding box center [725, 476] width 41 height 21
click at [602, 522] on button "2" at bounding box center [594, 524] width 41 height 21
click at [543, 545] on button "0" at bounding box center [551, 548] width 41 height 21
click at [726, 452] on icon "Done" at bounding box center [726, 447] width 15 height 15
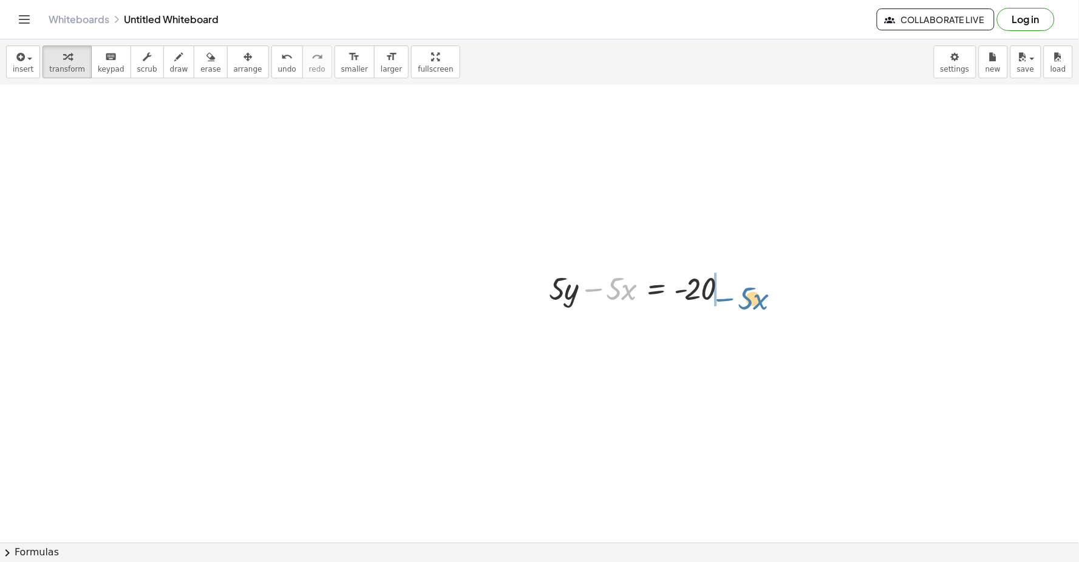
drag, startPoint x: 602, startPoint y: 280, endPoint x: 736, endPoint y: 290, distance: 133.9
click at [736, 290] on div at bounding box center [642, 287] width 199 height 41
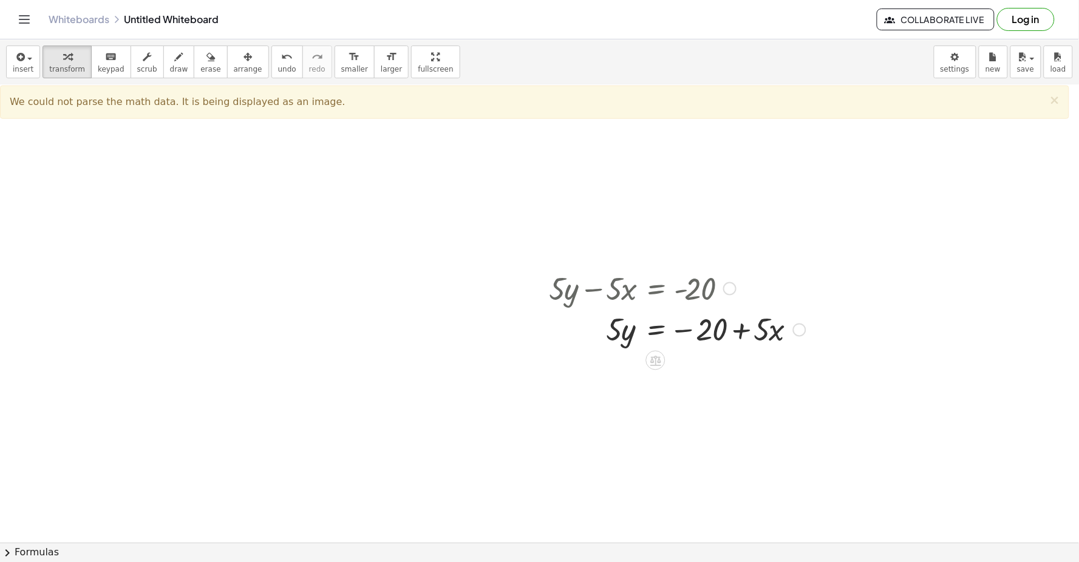
drag, startPoint x: 552, startPoint y: 317, endPoint x: 554, endPoint y: 324, distance: 6.2
click at [71, 55] on div "button" at bounding box center [67, 56] width 36 height 15
drag, startPoint x: 138, startPoint y: 52, endPoint x: 194, endPoint y: 226, distance: 183.0
click at [194, 226] on div at bounding box center [539, 110] width 1079 height 995
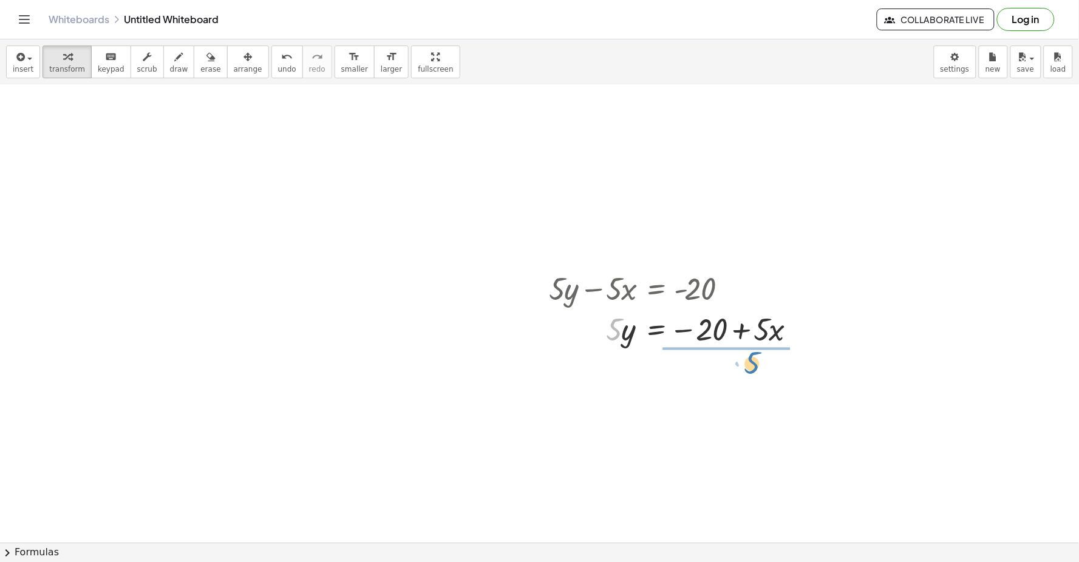
drag, startPoint x: 617, startPoint y: 334, endPoint x: 741, endPoint y: 352, distance: 124.5
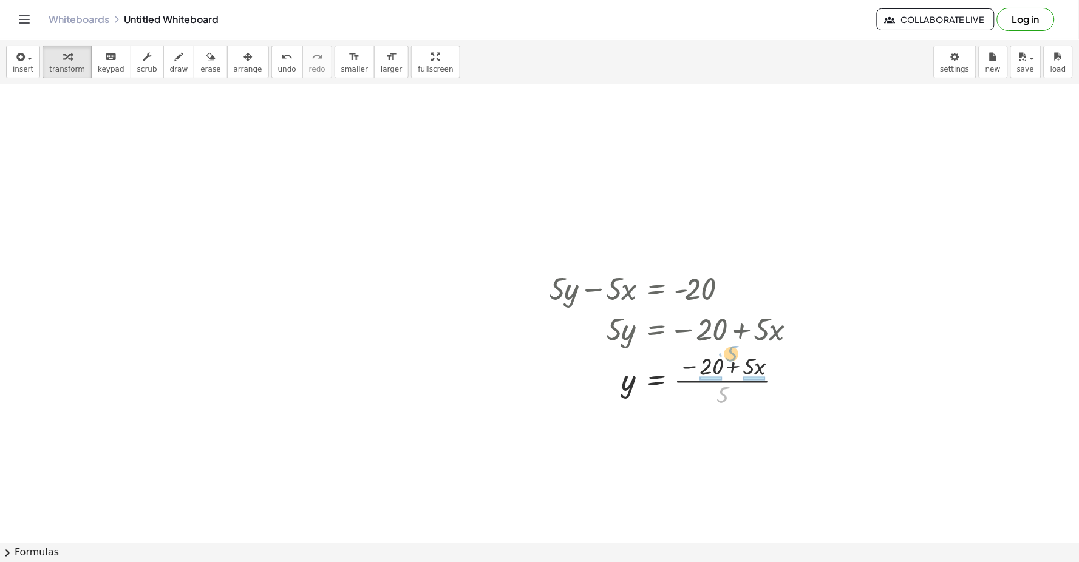
drag, startPoint x: 741, startPoint y: 352, endPoint x: 750, endPoint y: 311, distance: 42.3
click at [656, 289] on div "+ · 5 · y − · 5 · x = - 20 · 5 · y = − 20 + · 5 · x · 5 · 5 y · 5 · x = − 20 + …" at bounding box center [656, 289] width 0 height 0
click at [745, 442] on div at bounding box center [679, 440] width 273 height 61
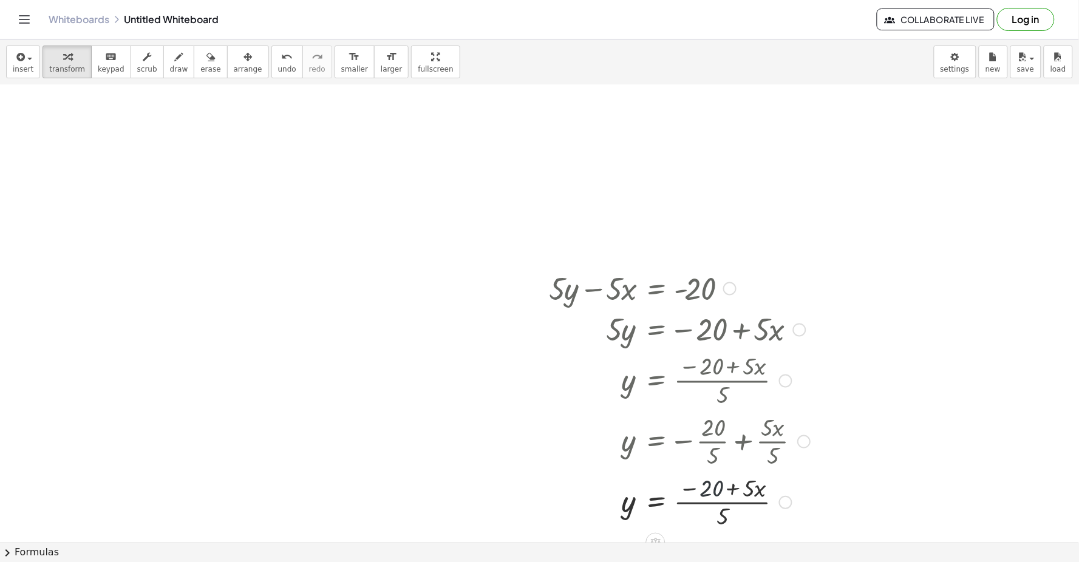
click at [707, 505] on div at bounding box center [679, 501] width 273 height 61
click at [707, 501] on div at bounding box center [679, 501] width 273 height 61
click at [281, 53] on icon "undo" at bounding box center [287, 57] width 12 height 15
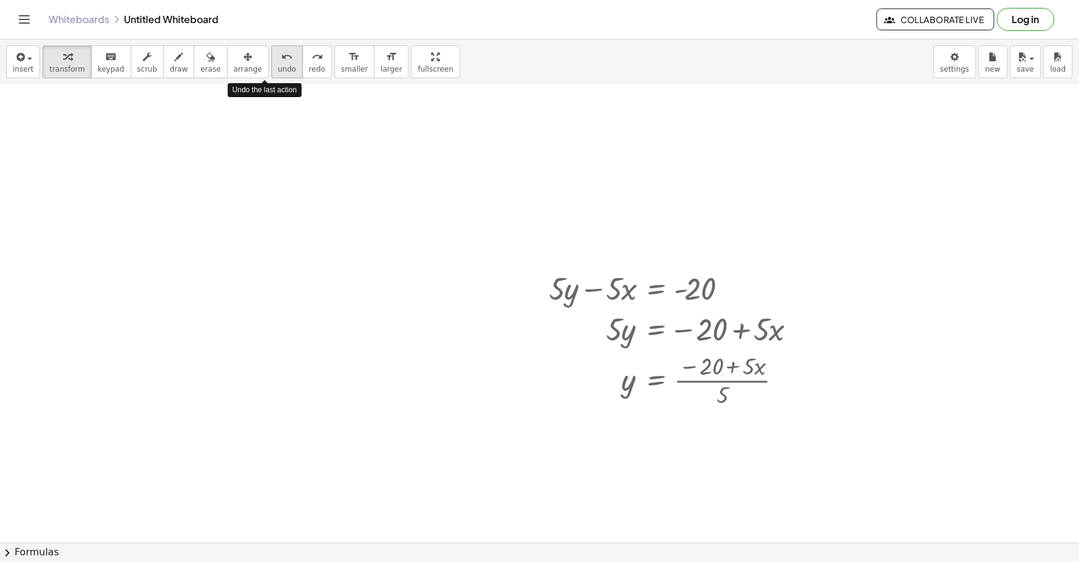
click at [281, 53] on icon "undo" at bounding box center [287, 57] width 12 height 15
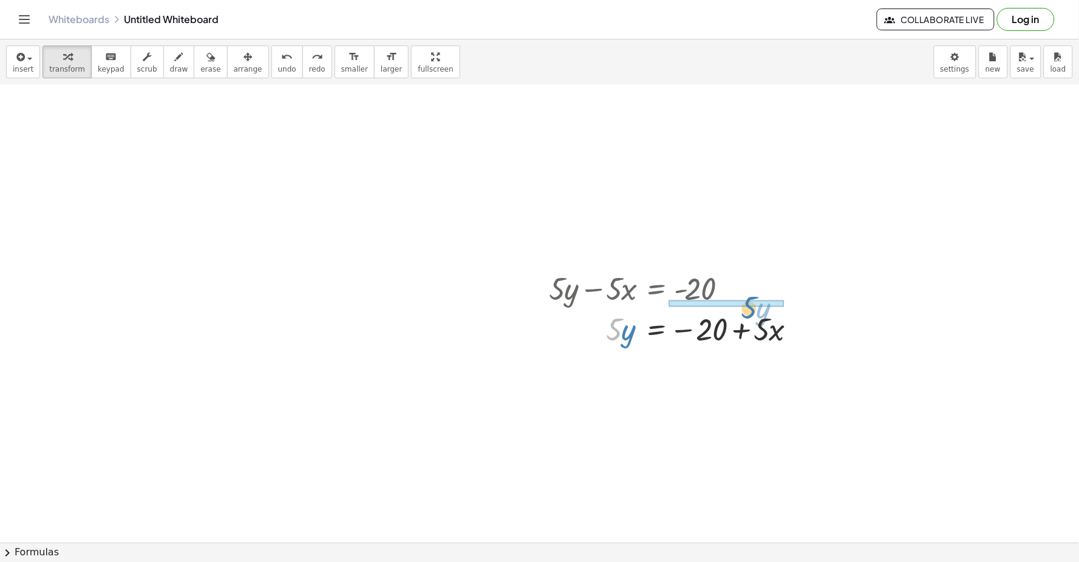
drag, startPoint x: 613, startPoint y: 328, endPoint x: 748, endPoint y: 305, distance: 136.6
click at [281, 59] on icon "undo" at bounding box center [287, 57] width 12 height 15
drag, startPoint x: 616, startPoint y: 335, endPoint x: 745, endPoint y: 362, distance: 131.6
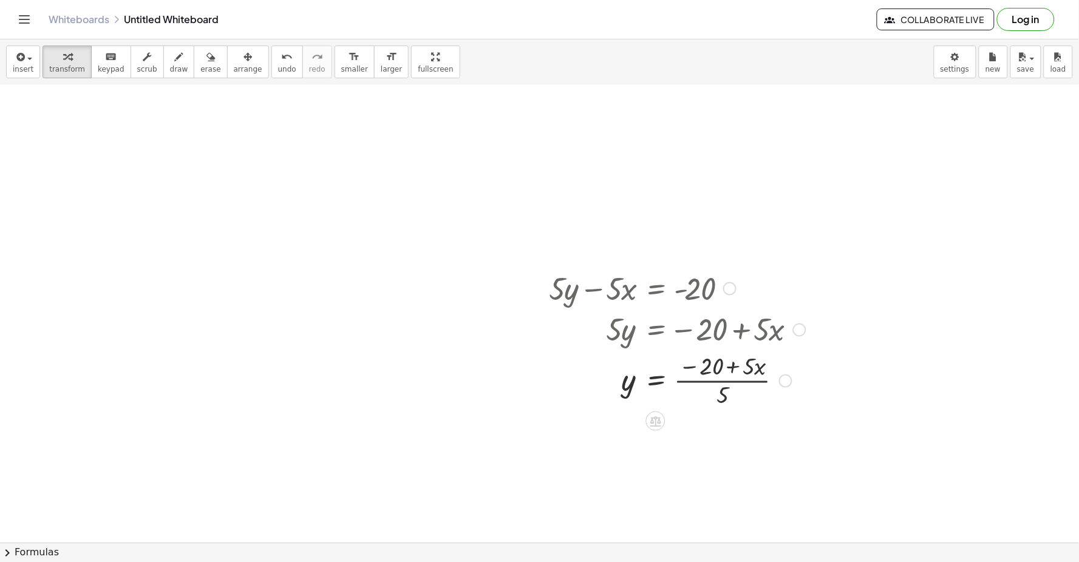
click at [738, 385] on div at bounding box center [677, 380] width 269 height 61
drag, startPoint x: 717, startPoint y: 393, endPoint x: 729, endPoint y: 372, distance: 25.0
click at [729, 372] on div at bounding box center [677, 380] width 269 height 61
click at [718, 434] on div at bounding box center [679, 440] width 273 height 61
drag, startPoint x: 716, startPoint y: 439, endPoint x: 728, endPoint y: 432, distance: 13.9
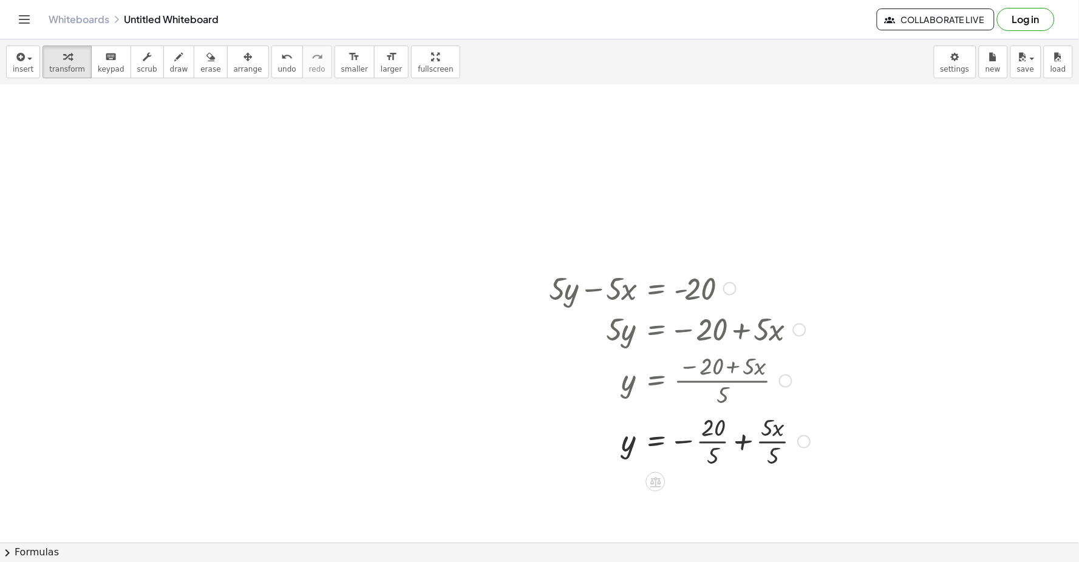
click at [716, 437] on div at bounding box center [679, 440] width 273 height 61
click at [753, 502] on div at bounding box center [679, 501] width 273 height 61
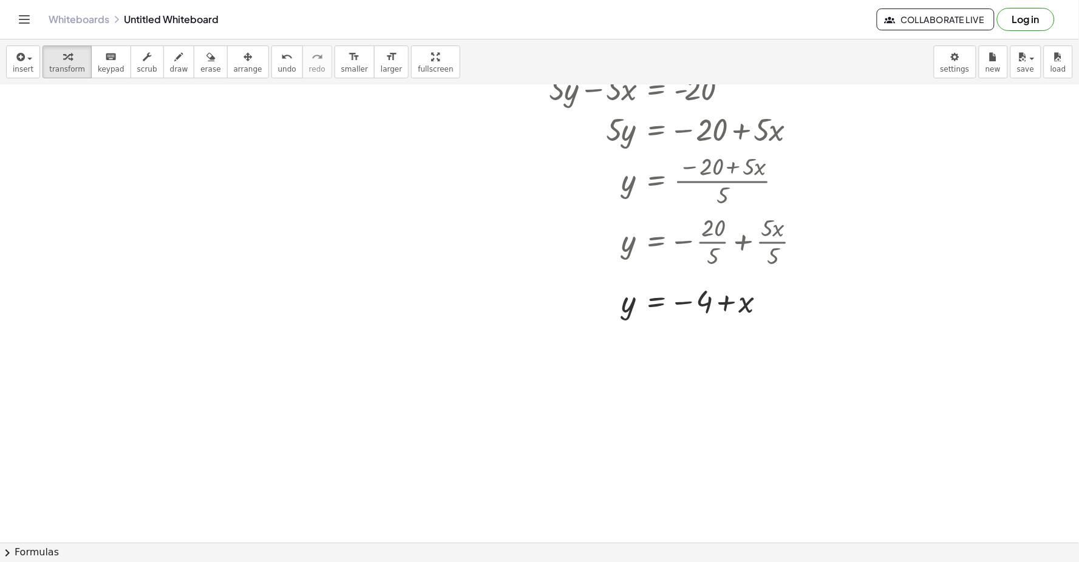
scroll to position [739, 0]
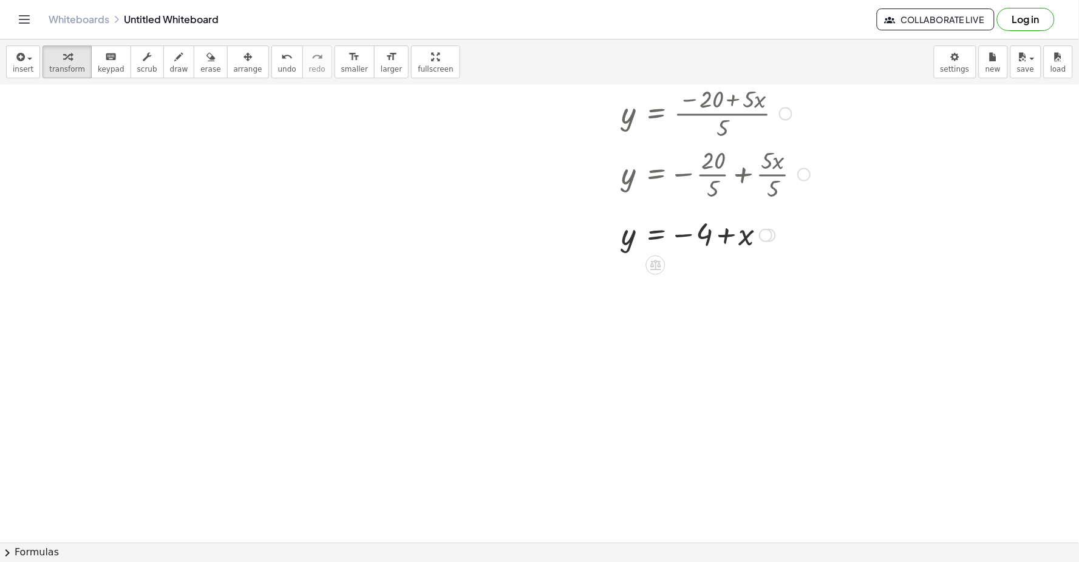
click at [725, 238] on div at bounding box center [679, 235] width 273 height 40
drag, startPoint x: 725, startPoint y: 238, endPoint x: 719, endPoint y: 231, distance: 9.0
click at [719, 231] on div at bounding box center [679, 235] width 273 height 40
click at [690, 237] on div at bounding box center [679, 235] width 273 height 40
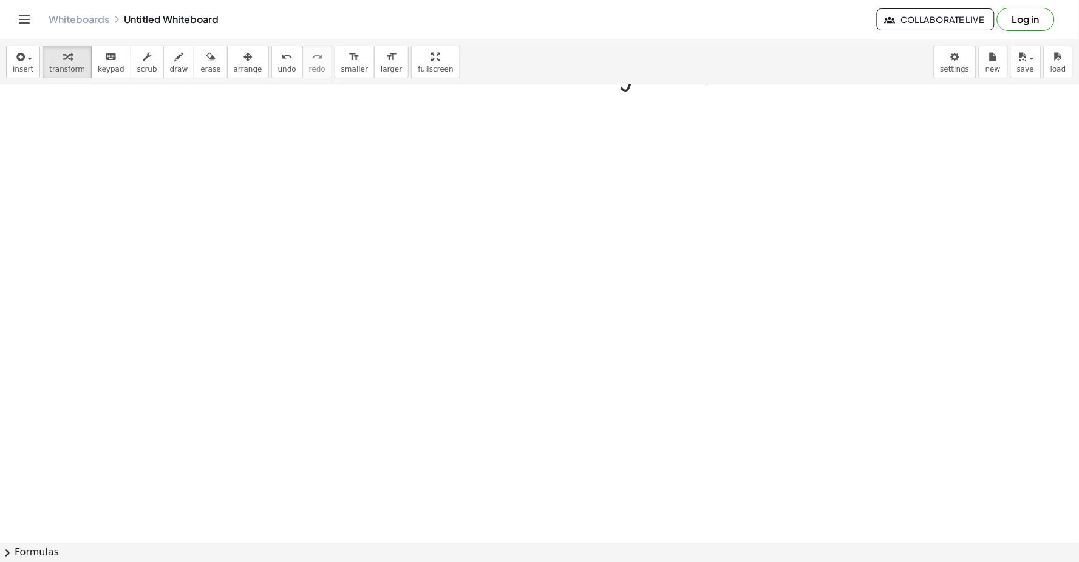
scroll to position [915, 0]
click at [179, 276] on div at bounding box center [539, 85] width 1079 height 1831
click at [347, 251] on div at bounding box center [539, 85] width 1079 height 1831
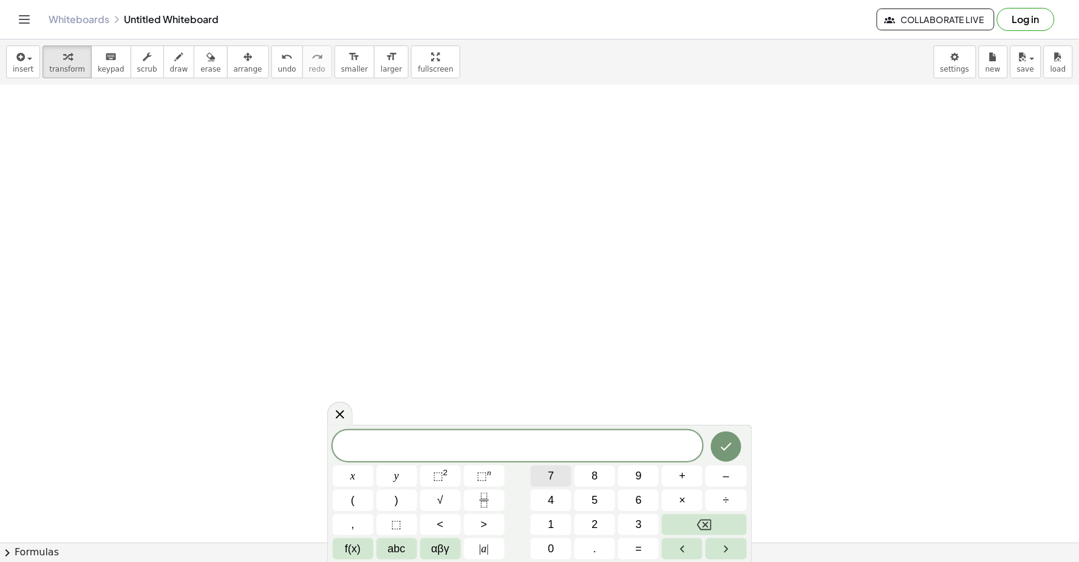
click at [536, 464] on div "x y ⬚ 2 ⬚ n 7 8 9 + – ( ) √ 4 5 6 × ÷ , ⬚ < > 1 2 3 f(x) abc αβγ | a | 0 . =" at bounding box center [540, 494] width 414 height 129
click at [535, 471] on button "7" at bounding box center [551, 476] width 41 height 21
click at [398, 471] on span "y" at bounding box center [396, 476] width 5 height 16
click at [725, 478] on span "–" at bounding box center [726, 476] width 6 height 16
click at [581, 524] on button "2" at bounding box center [594, 524] width 41 height 21
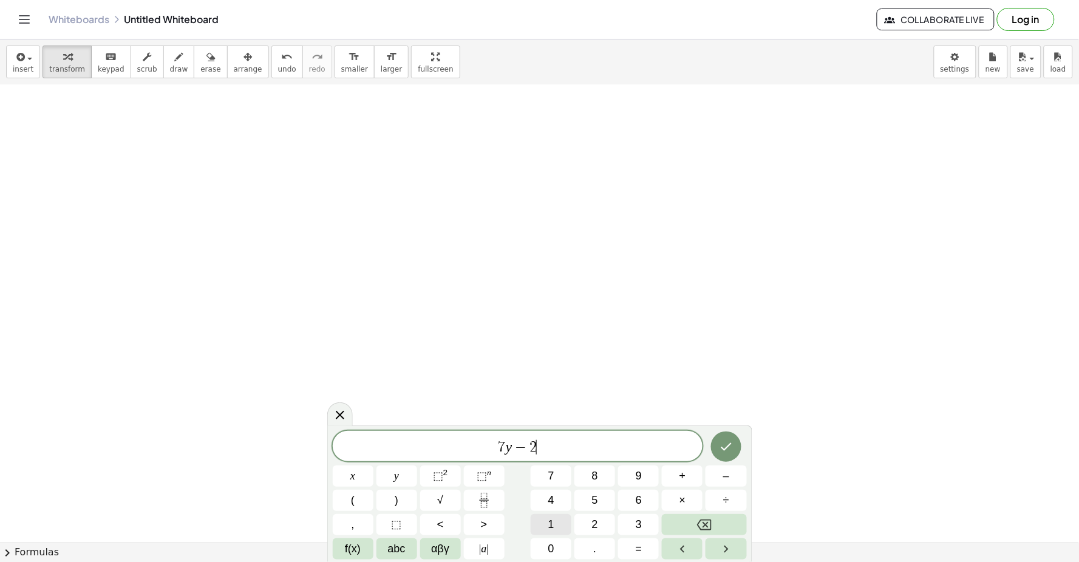
click at [563, 520] on button "1" at bounding box center [551, 524] width 41 height 21
click at [360, 470] on button "x" at bounding box center [353, 476] width 41 height 21
click at [637, 549] on span "=" at bounding box center [639, 549] width 7 height 16
click at [544, 471] on button "7" at bounding box center [551, 476] width 41 height 21
click at [722, 445] on icon "Done" at bounding box center [726, 447] width 15 height 15
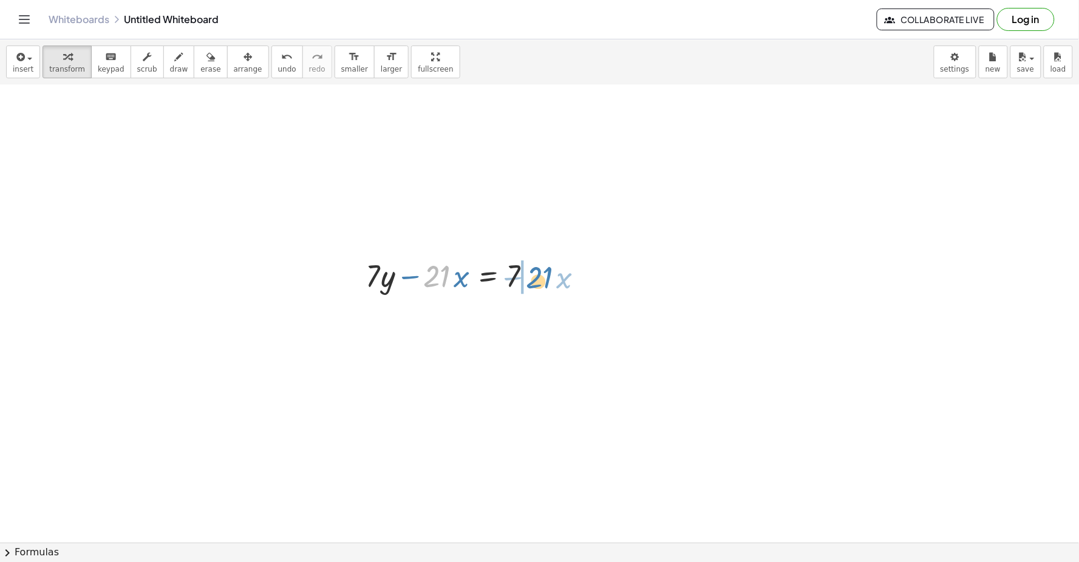
drag, startPoint x: 444, startPoint y: 273, endPoint x: 516, endPoint y: 314, distance: 82.4
click at [552, 269] on div "+ y + · 2 · x = 10 Go back to this line Copy line as LaTeX Copy derivation as L…" at bounding box center [539, 85] width 1079 height 1831
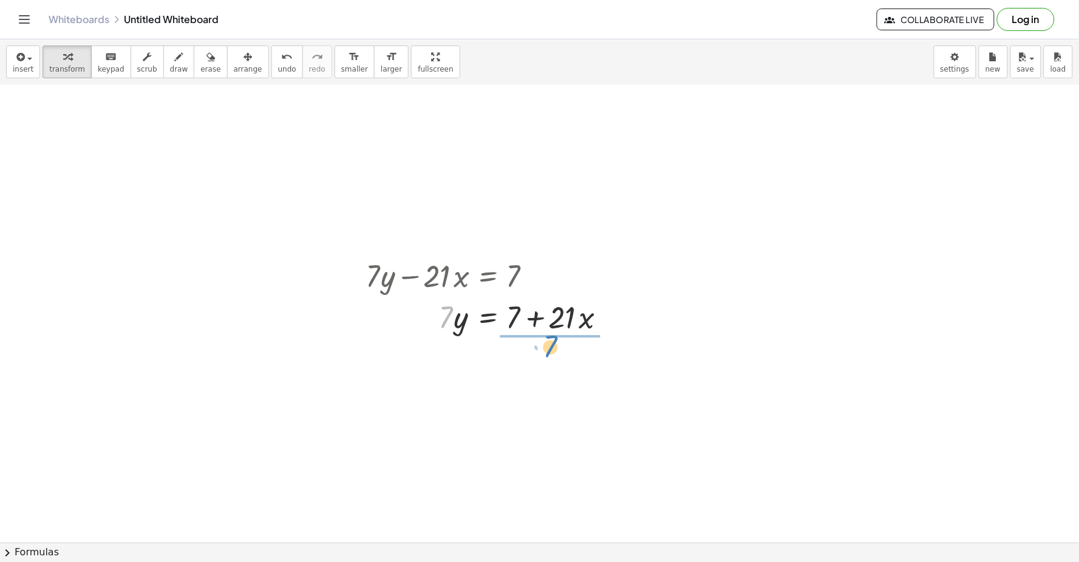
drag, startPoint x: 449, startPoint y: 310, endPoint x: 549, endPoint y: 333, distance: 102.7
drag, startPoint x: 554, startPoint y: 353, endPoint x: 554, endPoint y: 362, distance: 8.5
drag, startPoint x: 552, startPoint y: 358, endPoint x: 562, endPoint y: 361, distance: 9.6
click at [562, 361] on div at bounding box center [490, 367] width 262 height 61
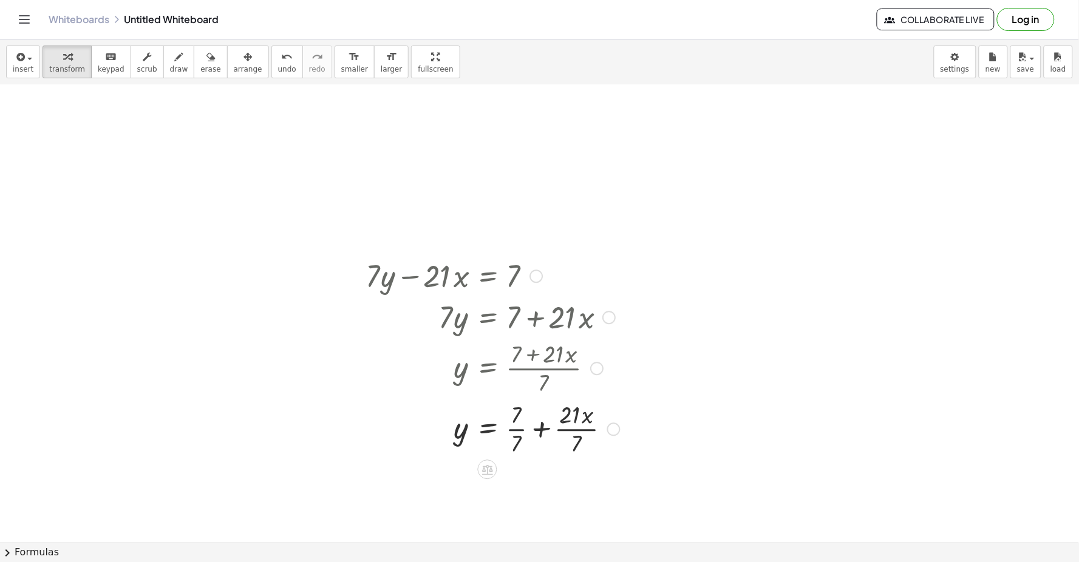
drag, startPoint x: 511, startPoint y: 423, endPoint x: 581, endPoint y: 427, distance: 70.5
click at [514, 423] on div at bounding box center [492, 428] width 266 height 61
drag, startPoint x: 578, startPoint y: 484, endPoint x: 597, endPoint y: 421, distance: 65.5
click at [582, 472] on div at bounding box center [492, 488] width 266 height 61
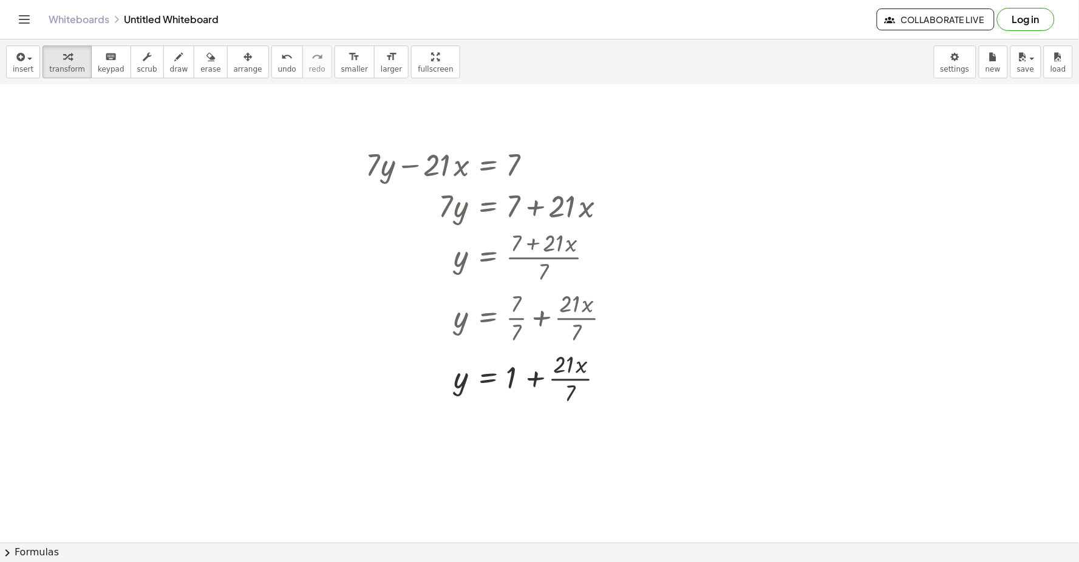
scroll to position [1051, 0]
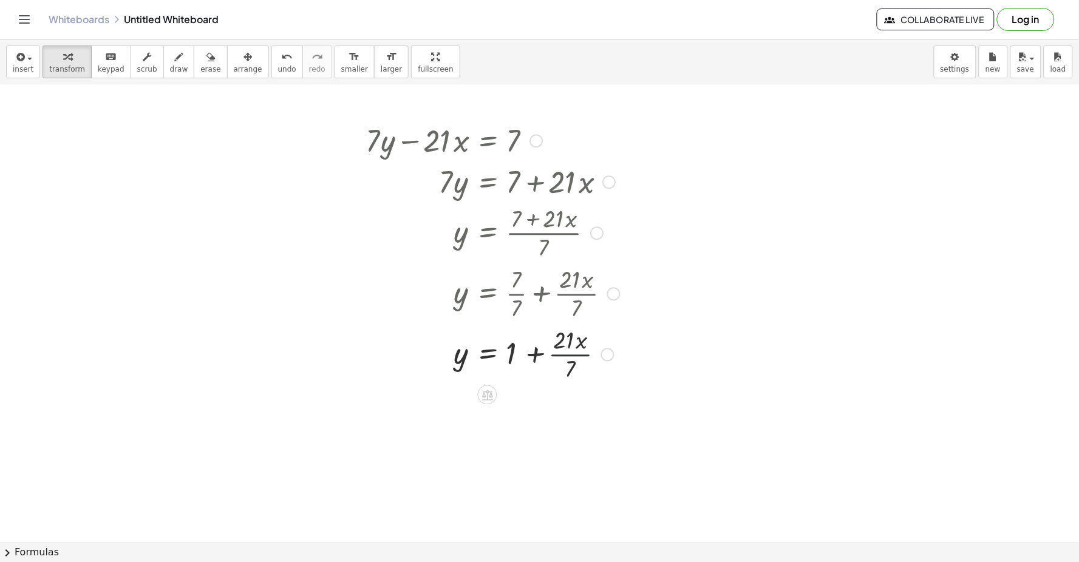
click at [568, 355] on div at bounding box center [492, 353] width 266 height 61
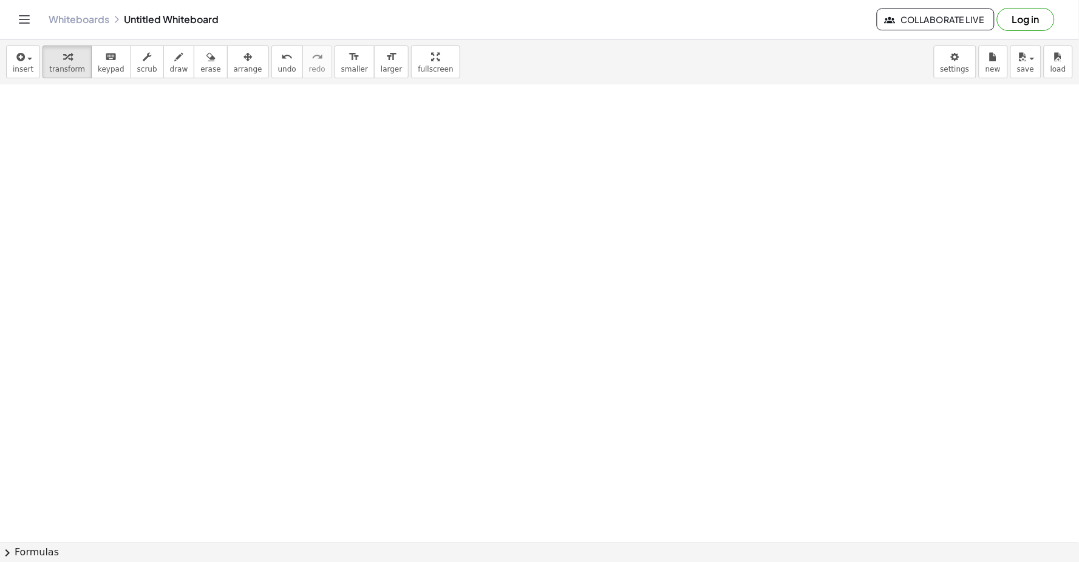
scroll to position [1441, 0]
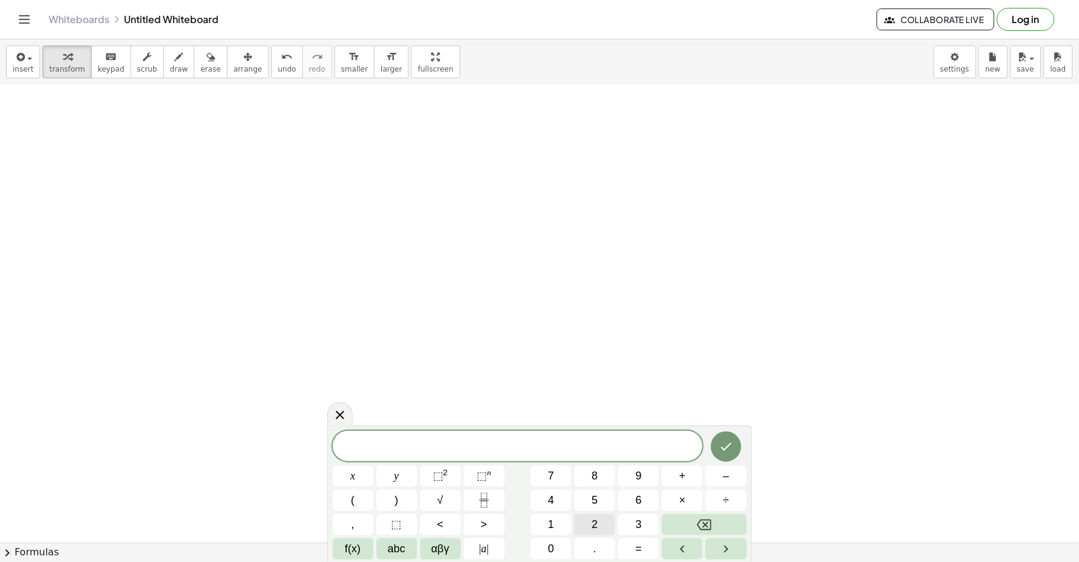
click at [592, 518] on span "2" at bounding box center [595, 525] width 6 height 16
click at [395, 477] on span "y" at bounding box center [396, 476] width 5 height 16
click at [681, 472] on span "+" at bounding box center [682, 476] width 7 height 16
click at [362, 476] on button "x" at bounding box center [353, 476] width 41 height 21
click at [639, 545] on span "=" at bounding box center [639, 549] width 7 height 16
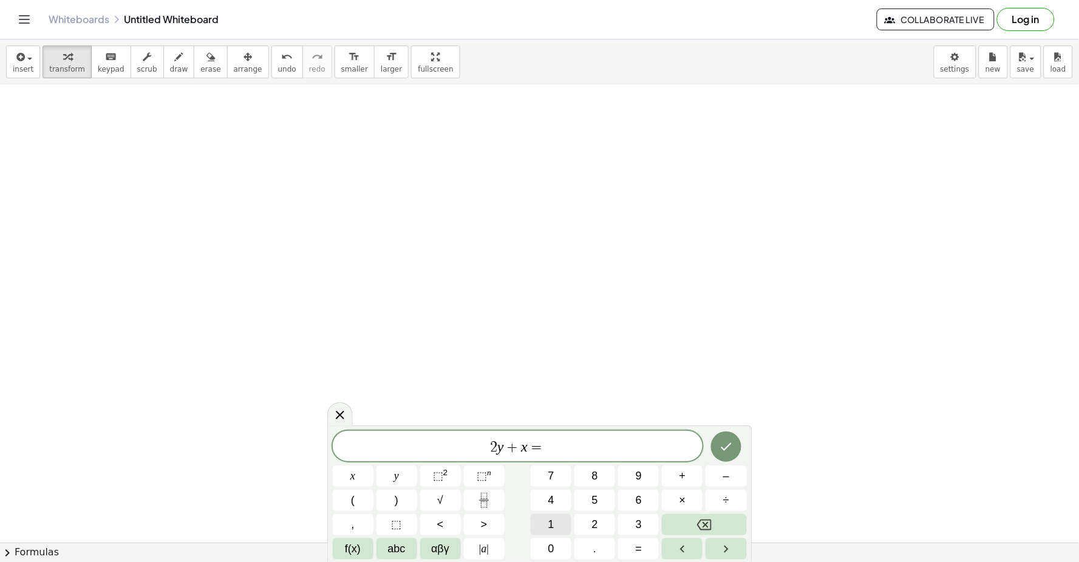
click at [557, 525] on button "1" at bounding box center [551, 524] width 41 height 21
click at [552, 544] on span "0" at bounding box center [551, 549] width 6 height 16
click at [716, 440] on button "Done" at bounding box center [726, 447] width 30 height 30
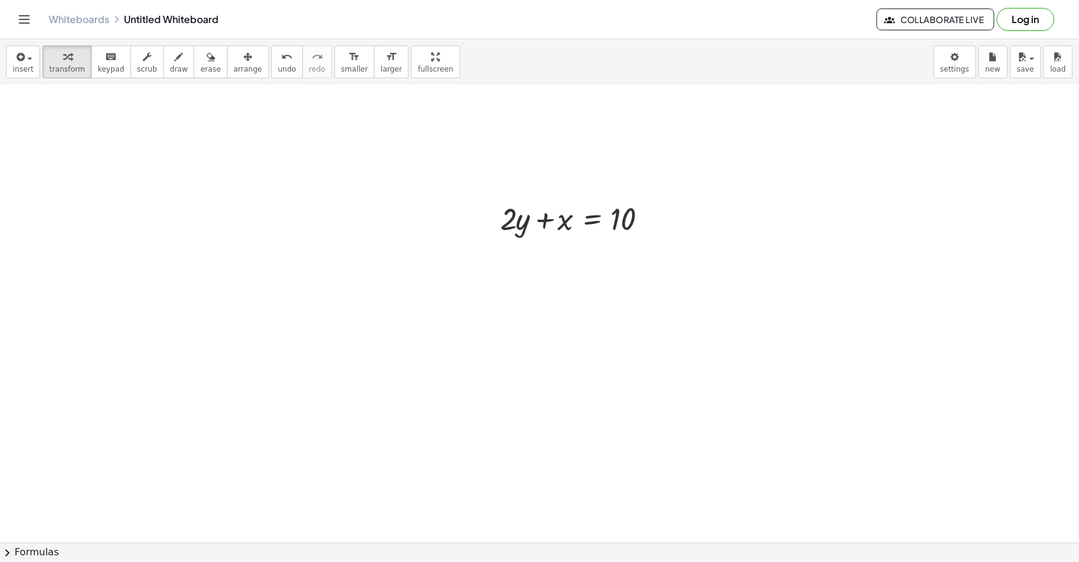
scroll to position [1562, 0]
drag, startPoint x: 711, startPoint y: 399, endPoint x: 551, endPoint y: 186, distance: 266.3
drag, startPoint x: 527, startPoint y: 286, endPoint x: 531, endPoint y: 300, distance: 14.4
click at [531, 300] on div at bounding box center [581, 285] width 174 height 41
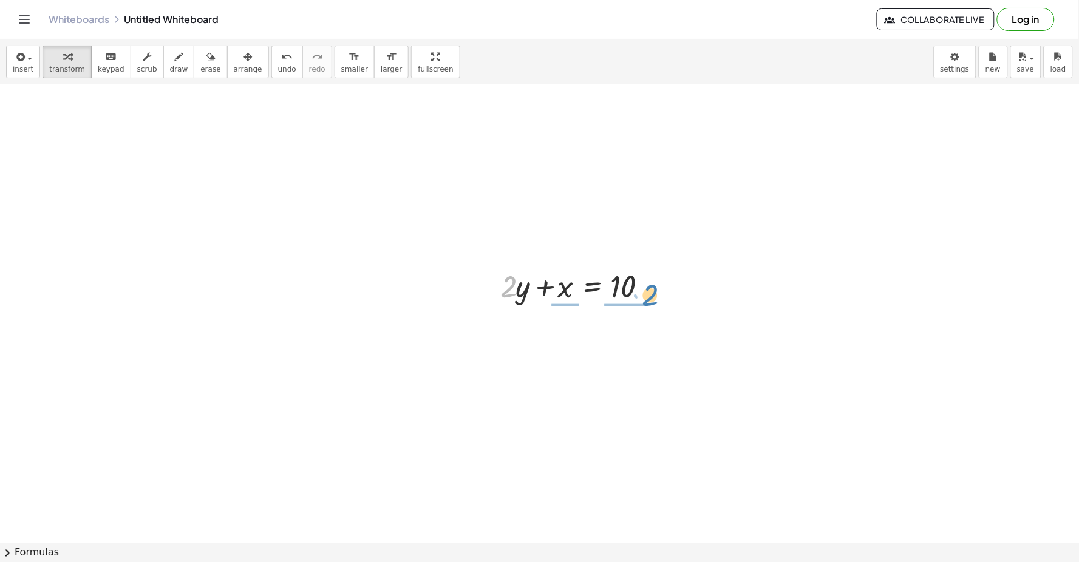
drag, startPoint x: 505, startPoint y: 293, endPoint x: 647, endPoint y: 302, distance: 142.3
click at [647, 302] on div at bounding box center [581, 285] width 174 height 41
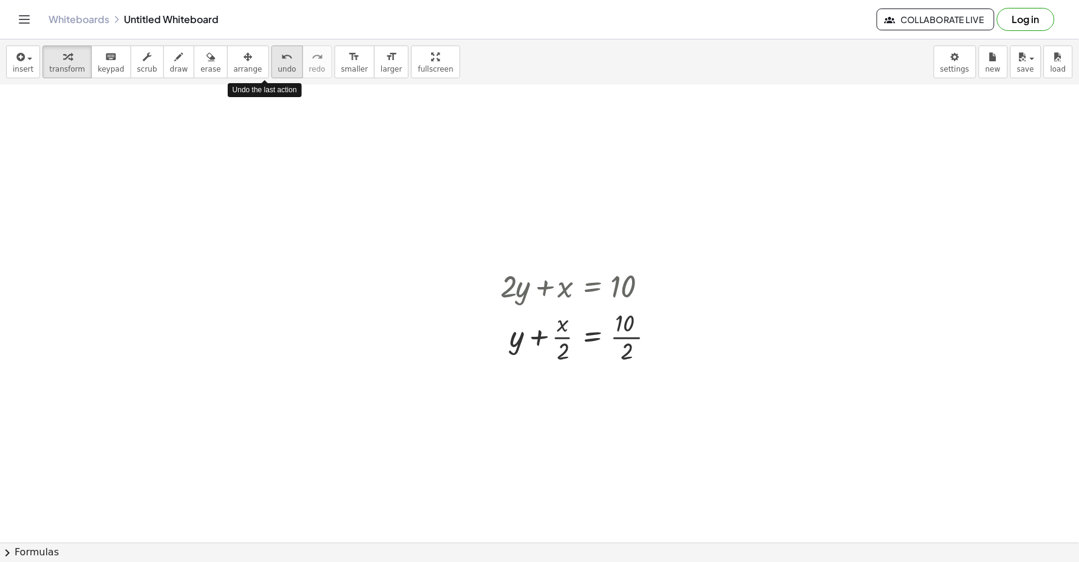
click at [278, 58] on div "undo" at bounding box center [287, 56] width 18 height 15
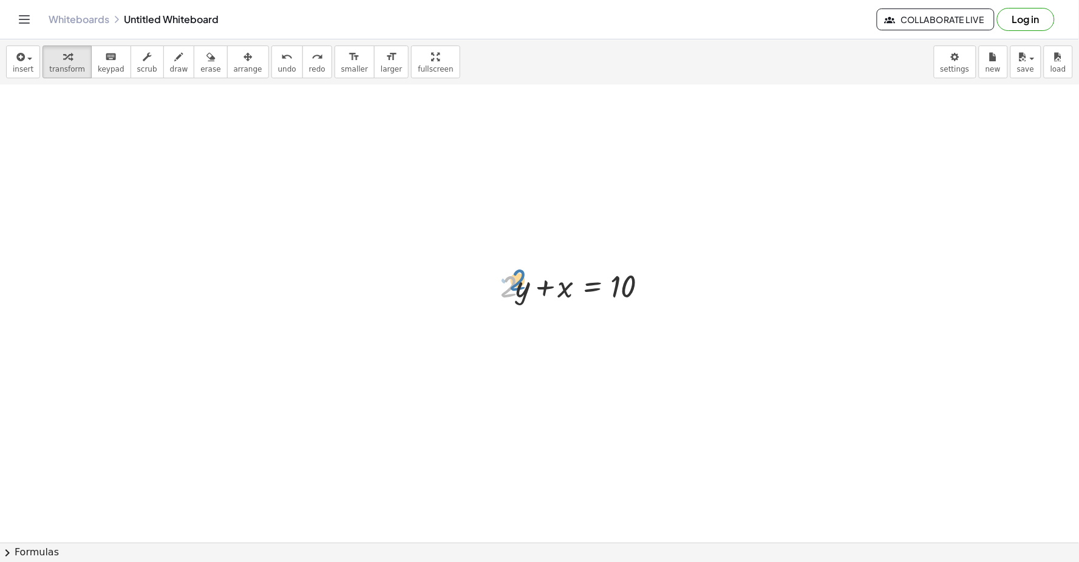
drag, startPoint x: 511, startPoint y: 288, endPoint x: 519, endPoint y: 264, distance: 25.2
click at [519, 265] on div at bounding box center [581, 285] width 174 height 41
drag, startPoint x: 520, startPoint y: 292, endPoint x: 505, endPoint y: 287, distance: 15.6
click at [506, 287] on div at bounding box center [581, 285] width 174 height 41
drag, startPoint x: 506, startPoint y: 300, endPoint x: 407, endPoint y: 134, distance: 193.0
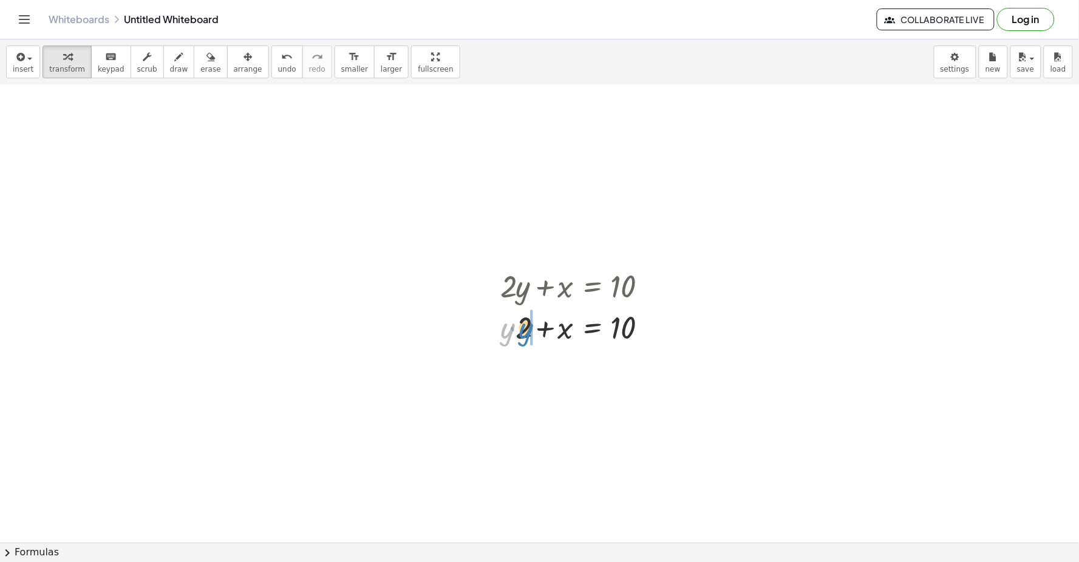
click at [592, 287] on div "+ · 2 · y + x = 10 · y + · 2 · y + x = 10" at bounding box center [592, 287] width 0 height 0
click at [281, 58] on icon "undo" at bounding box center [287, 57] width 12 height 15
click at [281, 59] on icon "undo" at bounding box center [287, 57] width 12 height 15
drag, startPoint x: 524, startPoint y: 296, endPoint x: 605, endPoint y: 285, distance: 82.0
click at [654, 287] on div at bounding box center [581, 285] width 174 height 41
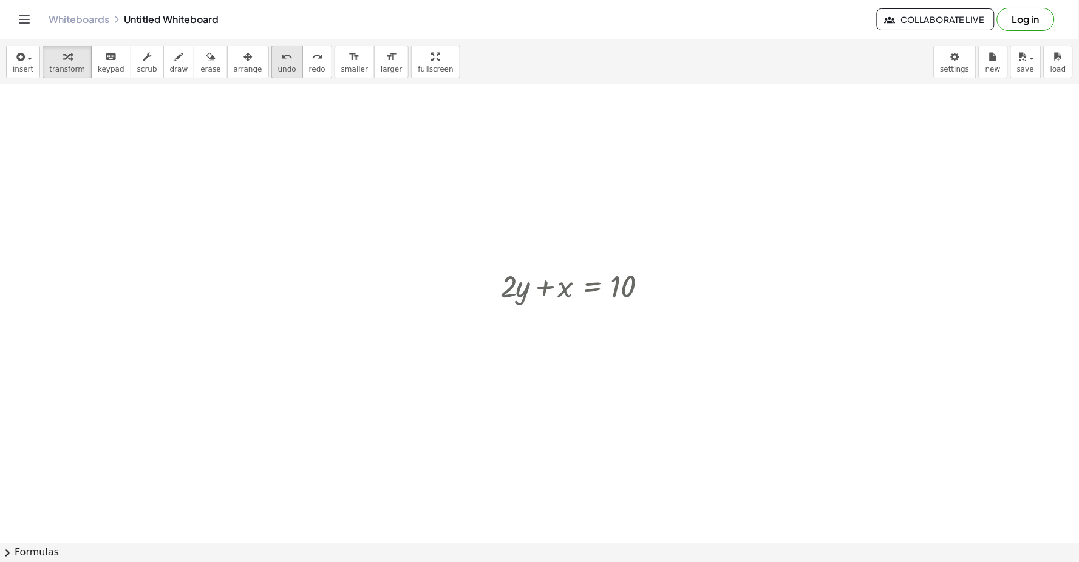
click at [281, 59] on icon "undo" at bounding box center [287, 57] width 12 height 15
drag, startPoint x: 511, startPoint y: 292, endPoint x: 519, endPoint y: 274, distance: 20.1
click at [519, 274] on div at bounding box center [581, 285] width 174 height 41
drag, startPoint x: 517, startPoint y: 287, endPoint x: 498, endPoint y: 288, distance: 19.5
click at [498, 289] on div "· y + · 2 · y + x = 10" at bounding box center [576, 285] width 189 height 47
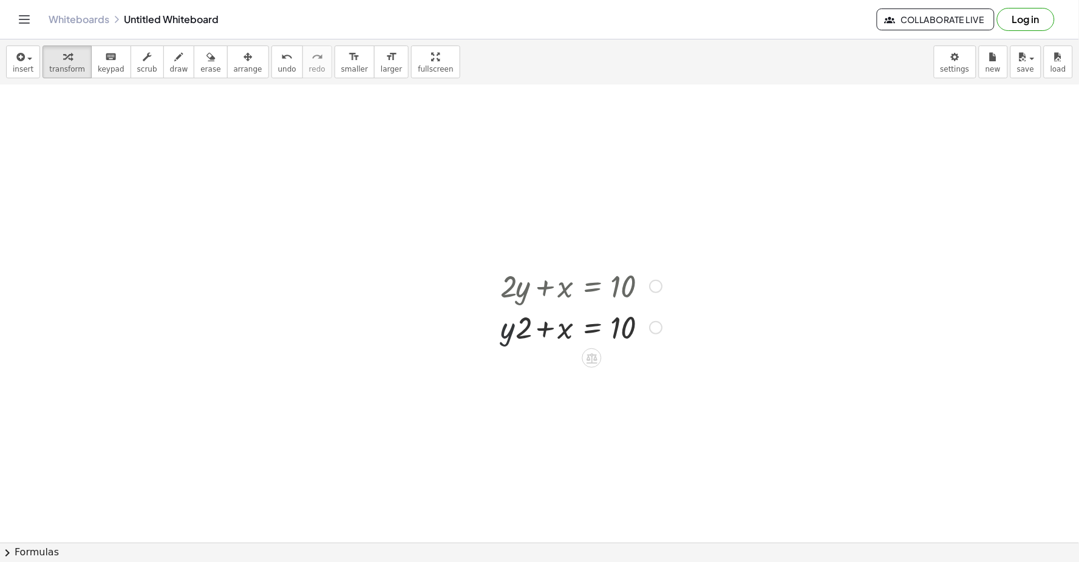
drag, startPoint x: 510, startPoint y: 297, endPoint x: 362, endPoint y: 118, distance: 232.9
click at [274, 58] on button "undo undo" at bounding box center [287, 62] width 32 height 33
click at [517, 295] on div at bounding box center [581, 285] width 174 height 41
drag, startPoint x: 579, startPoint y: 307, endPoint x: 652, endPoint y: 294, distance: 74.1
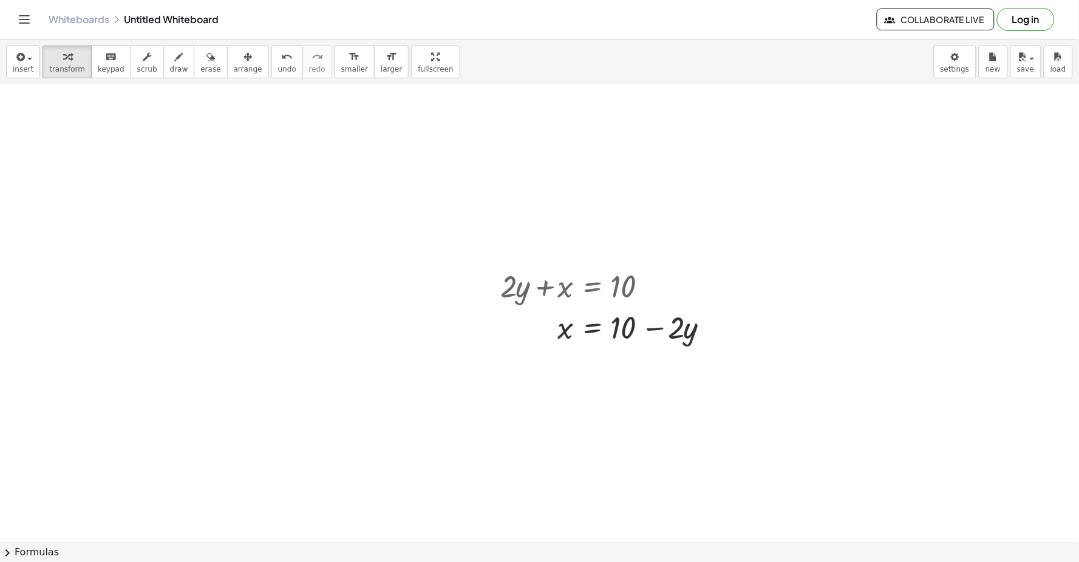
drag, startPoint x: 652, startPoint y: 294, endPoint x: 279, endPoint y: 320, distance: 373.6
drag, startPoint x: 409, startPoint y: 213, endPoint x: 409, endPoint y: 141, distance: 72.2
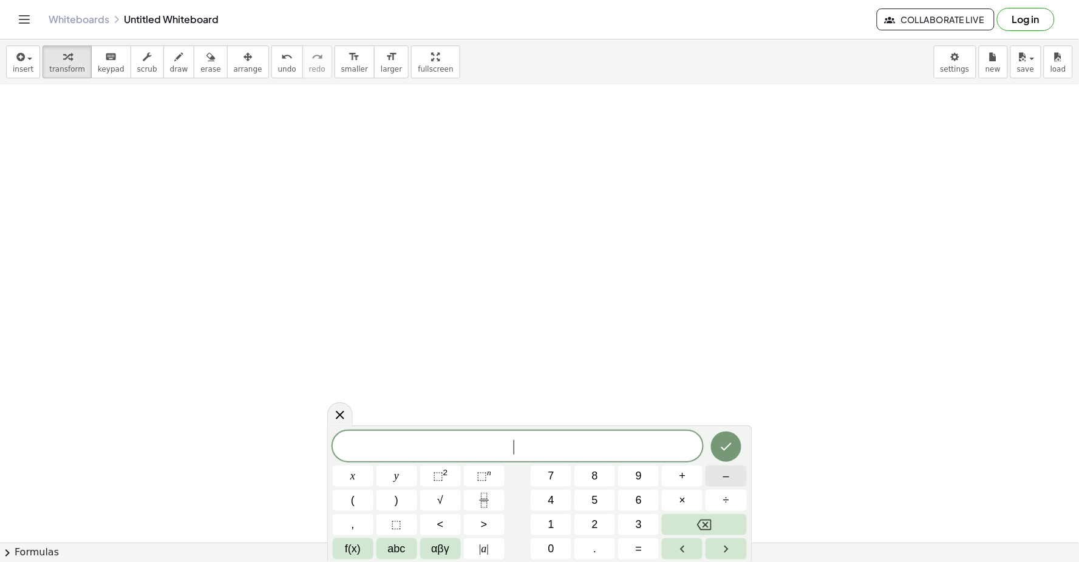
click at [719, 478] on button "–" at bounding box center [725, 476] width 41 height 21
click at [583, 495] on button "5" at bounding box center [594, 500] width 41 height 21
click at [402, 472] on button "y" at bounding box center [396, 476] width 41 height 21
click at [678, 477] on button "+" at bounding box center [682, 476] width 41 height 21
click at [339, 470] on button "x" at bounding box center [353, 476] width 41 height 21
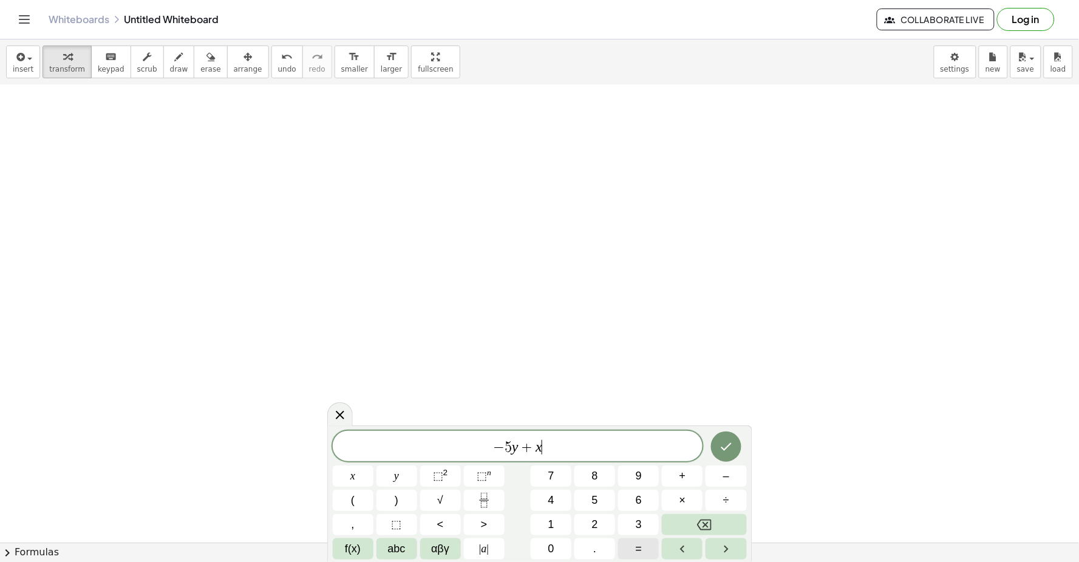
click at [633, 545] on button "=" at bounding box center [638, 548] width 41 height 21
click at [598, 524] on button "2" at bounding box center [594, 524] width 41 height 21
click at [735, 447] on button "Done" at bounding box center [726, 447] width 30 height 30
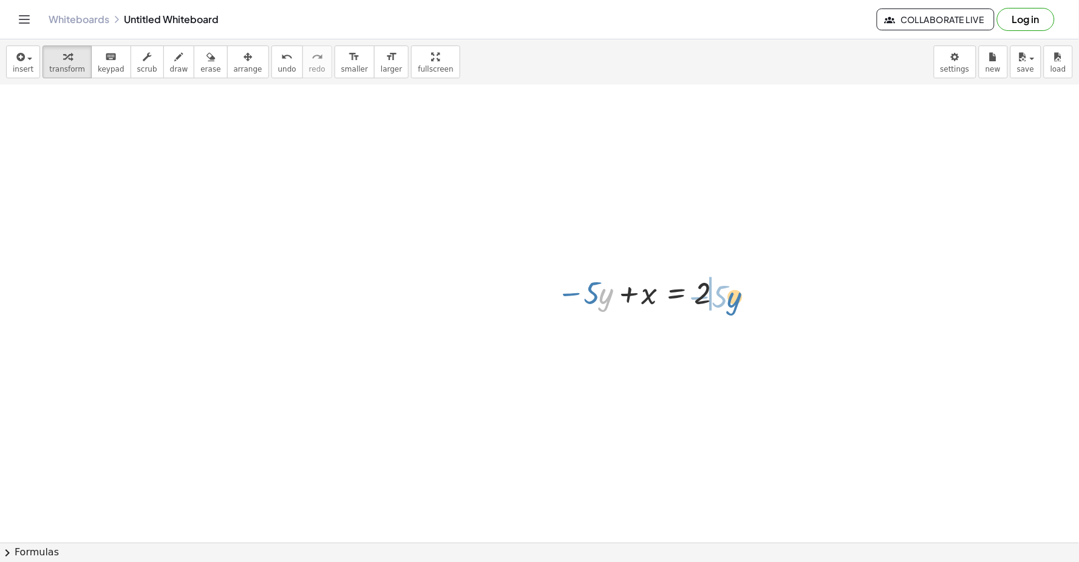
drag, startPoint x: 609, startPoint y: 298, endPoint x: 738, endPoint y: 302, distance: 128.1
drag, startPoint x: 83, startPoint y: 255, endPoint x: 93, endPoint y: 257, distance: 11.1
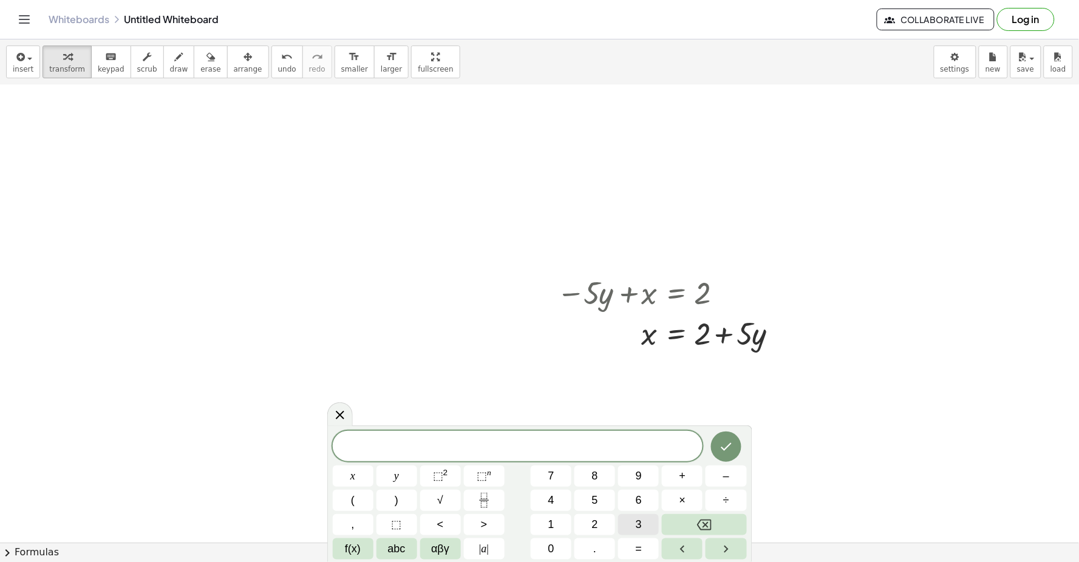
click at [630, 523] on button "3" at bounding box center [638, 524] width 41 height 21
click at [390, 467] on button "y" at bounding box center [396, 476] width 41 height 21
click at [697, 480] on button "+" at bounding box center [682, 476] width 41 height 21
click at [364, 466] on button "x" at bounding box center [353, 476] width 41 height 21
click at [629, 545] on button "=" at bounding box center [638, 548] width 41 height 21
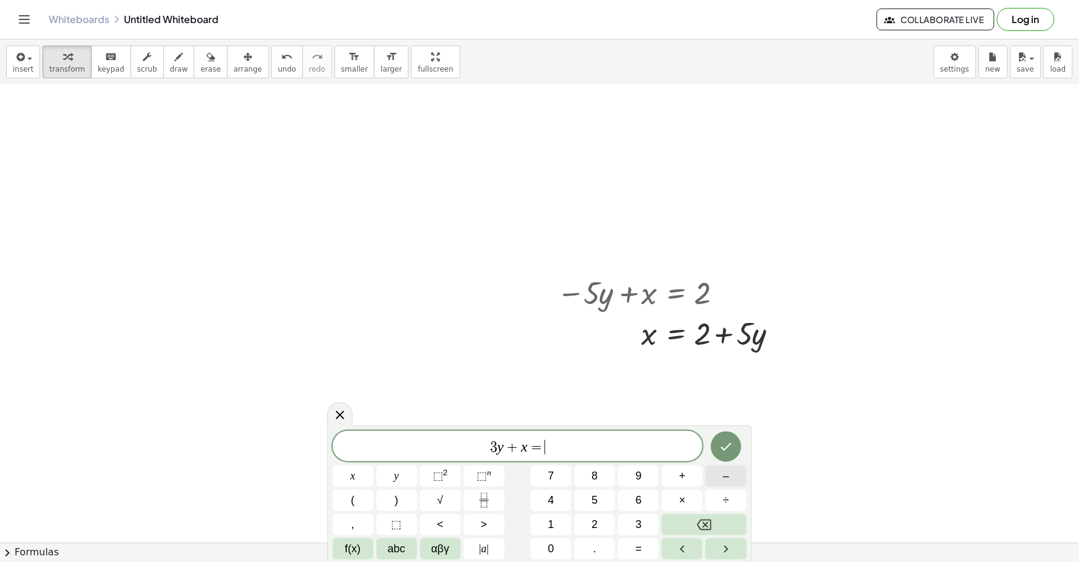
click at [713, 471] on button "–" at bounding box center [725, 476] width 41 height 21
click at [566, 531] on button "1" at bounding box center [551, 524] width 41 height 21
click at [585, 523] on button "2" at bounding box center [594, 524] width 41 height 21
click at [721, 450] on icon "Done" at bounding box center [726, 447] width 15 height 15
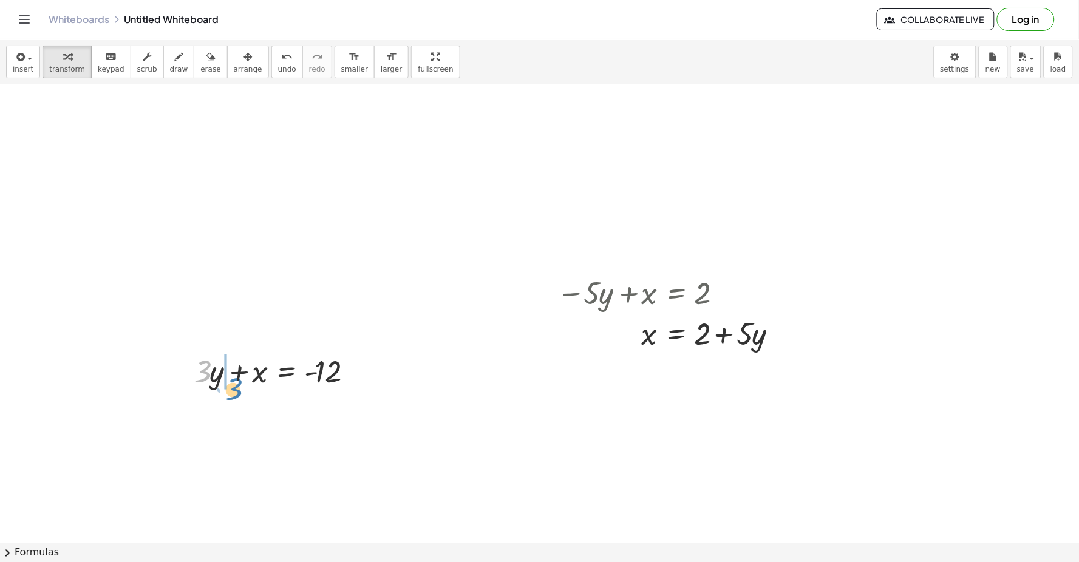
drag, startPoint x: 209, startPoint y: 369, endPoint x: 233, endPoint y: 385, distance: 29.0
click at [237, 385] on div at bounding box center [280, 370] width 184 height 41
click at [271, 64] on button "undo undo" at bounding box center [287, 62] width 32 height 33
drag, startPoint x: 213, startPoint y: 372, endPoint x: 368, endPoint y: 374, distance: 154.8
click at [368, 374] on div at bounding box center [280, 370] width 184 height 41
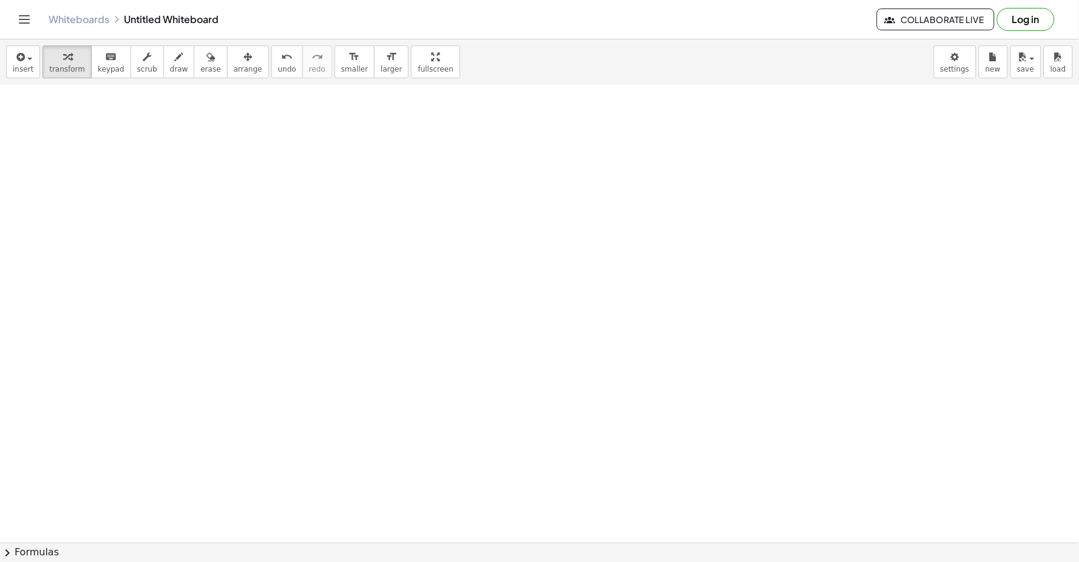
scroll to position [2289, 0]
drag, startPoint x: 754, startPoint y: 418, endPoint x: 771, endPoint y: 410, distance: 18.7
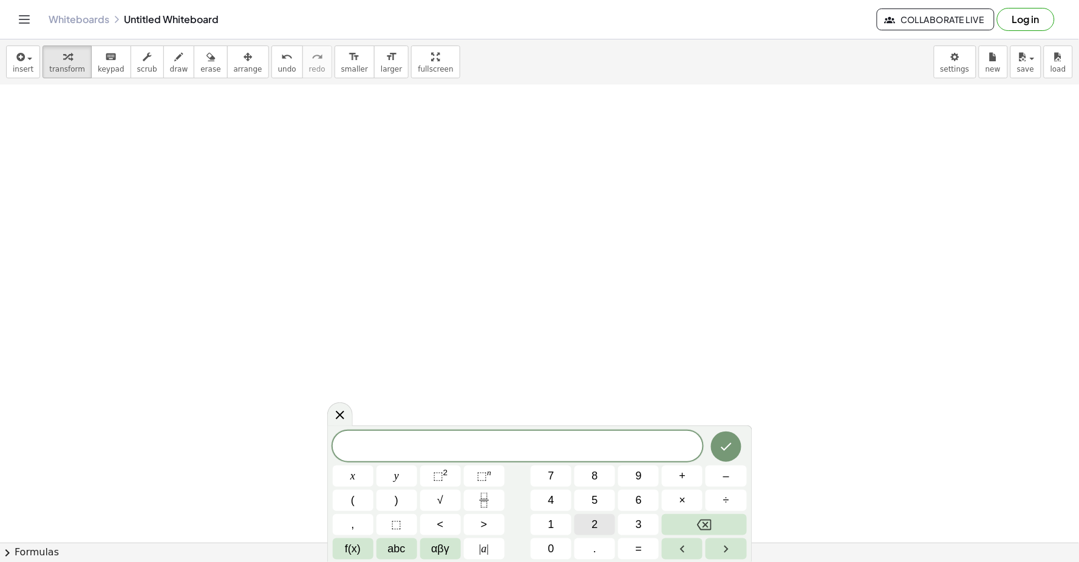
click at [593, 522] on span "2" at bounding box center [595, 525] width 6 height 16
click at [408, 467] on button "y" at bounding box center [396, 476] width 41 height 21
click at [680, 477] on span "+" at bounding box center [682, 476] width 7 height 16
click at [345, 472] on button "x" at bounding box center [353, 476] width 41 height 21
click at [733, 460] on button "Done" at bounding box center [726, 447] width 30 height 30
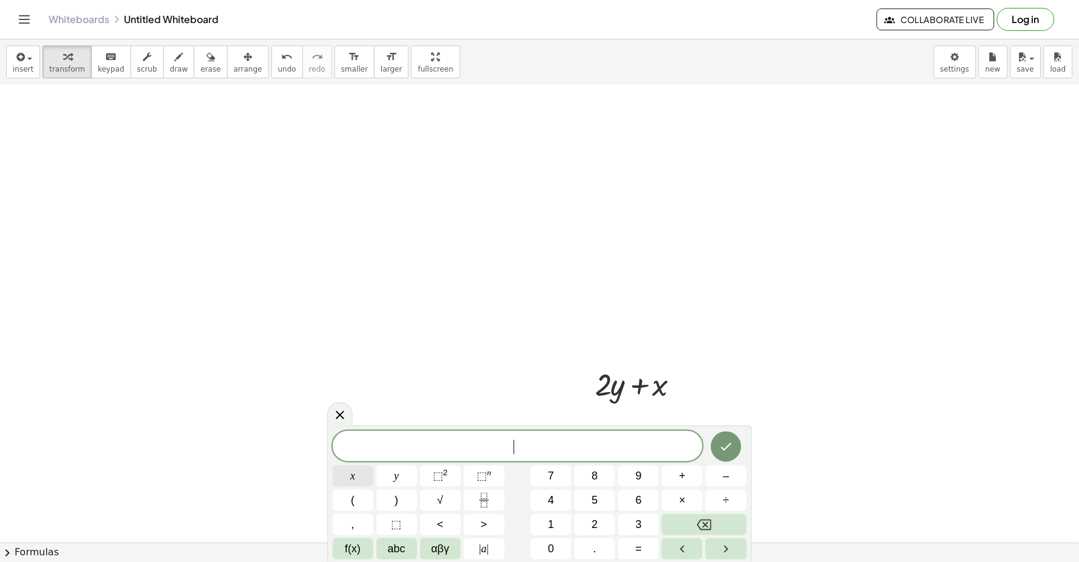
click at [341, 475] on button "x" at bounding box center [353, 476] width 41 height 21
click at [643, 554] on button "=" at bounding box center [638, 548] width 41 height 21
click at [605, 495] on button "5" at bounding box center [594, 500] width 41 height 21
click at [724, 441] on icon "Done" at bounding box center [726, 447] width 15 height 15
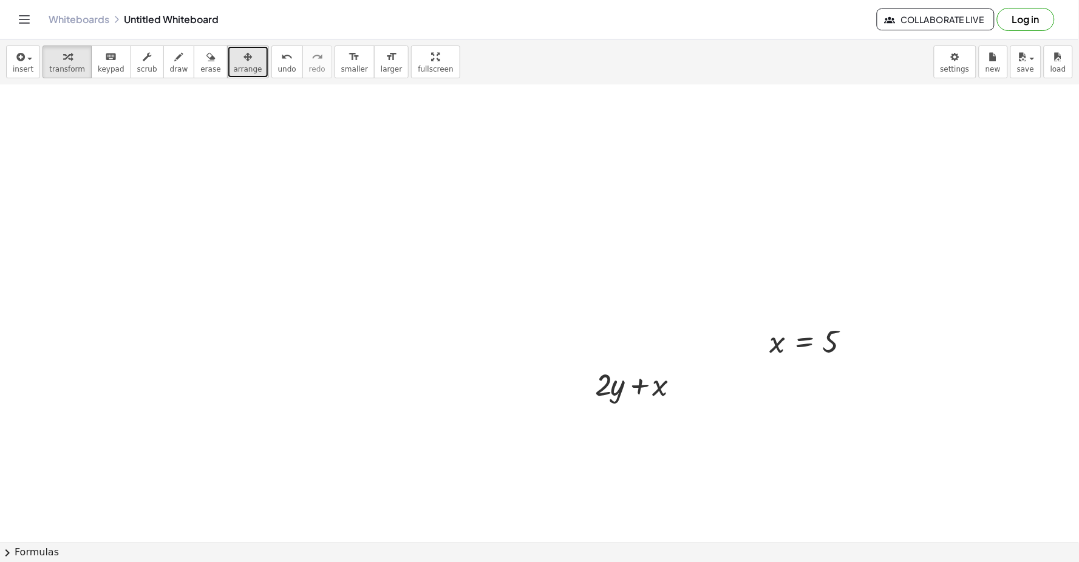
click at [239, 56] on div "button" at bounding box center [248, 56] width 29 height 15
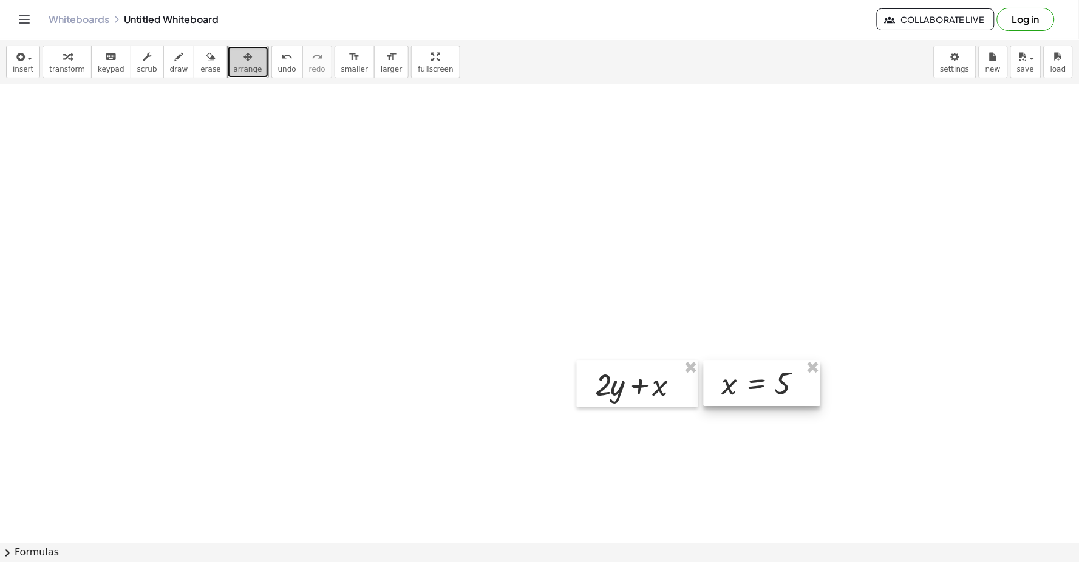
drag, startPoint x: 239, startPoint y: 56, endPoint x: 776, endPoint y: 384, distance: 629.4
click at [776, 384] on div at bounding box center [762, 383] width 117 height 46
click at [243, 56] on icon "button" at bounding box center [247, 57] width 8 height 15
drag, startPoint x: 225, startPoint y: 44, endPoint x: 74, endPoint y: 53, distance: 150.9
click at [74, 53] on div "button" at bounding box center [67, 56] width 36 height 15
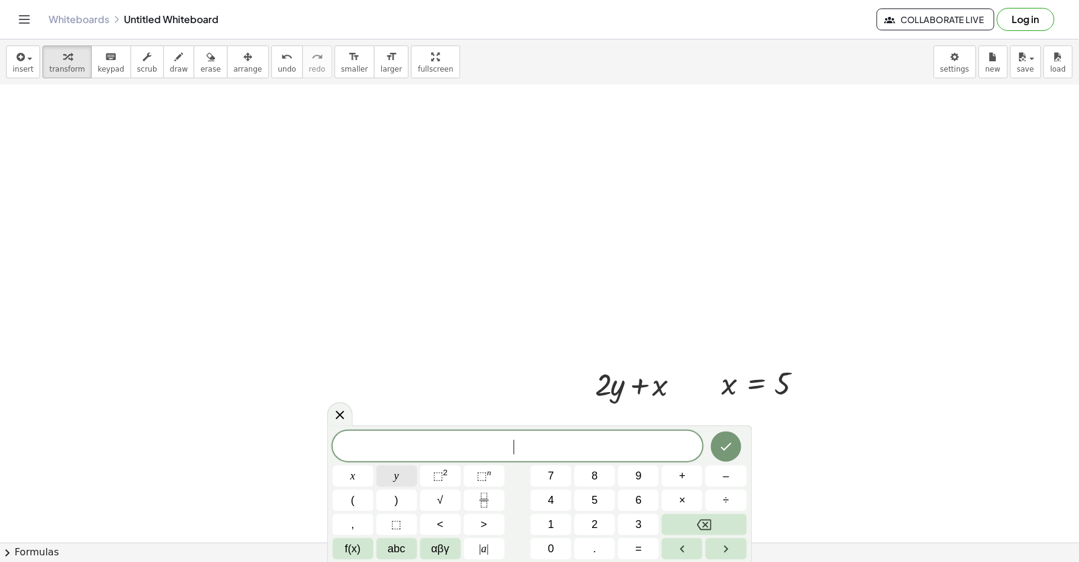
click at [391, 471] on button "y" at bounding box center [396, 476] width 41 height 21
click at [636, 545] on span "=" at bounding box center [639, 549] width 7 height 16
click at [636, 518] on span "3" at bounding box center [639, 525] width 6 height 16
click at [714, 442] on button "Done" at bounding box center [726, 447] width 30 height 30
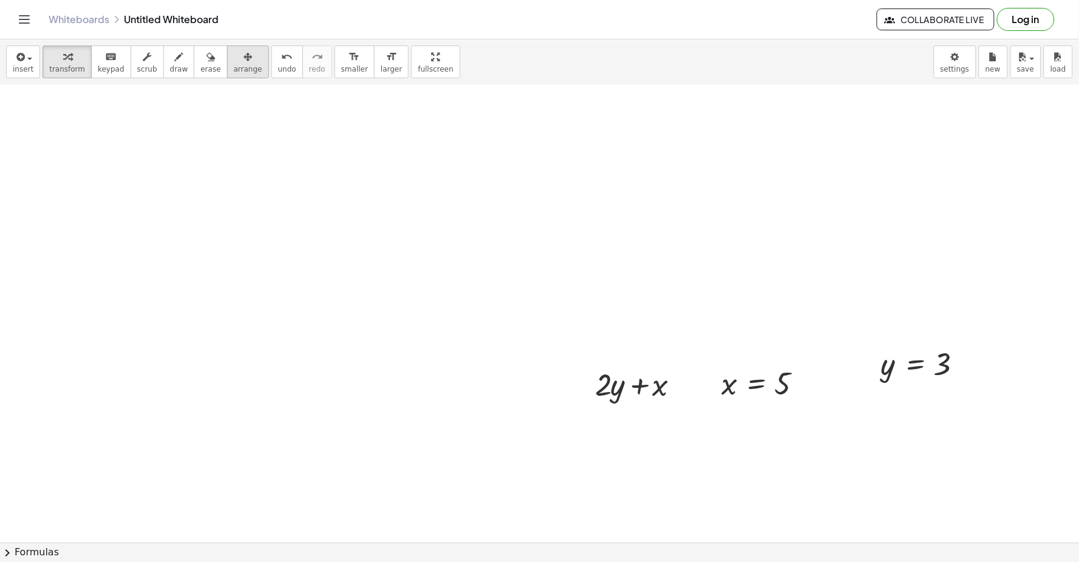
click at [234, 65] on span "arrange" at bounding box center [248, 69] width 29 height 8
drag, startPoint x: 907, startPoint y: 371, endPoint x: 869, endPoint y: 387, distance: 40.8
click at [869, 387] on div at bounding box center [883, 380] width 117 height 46
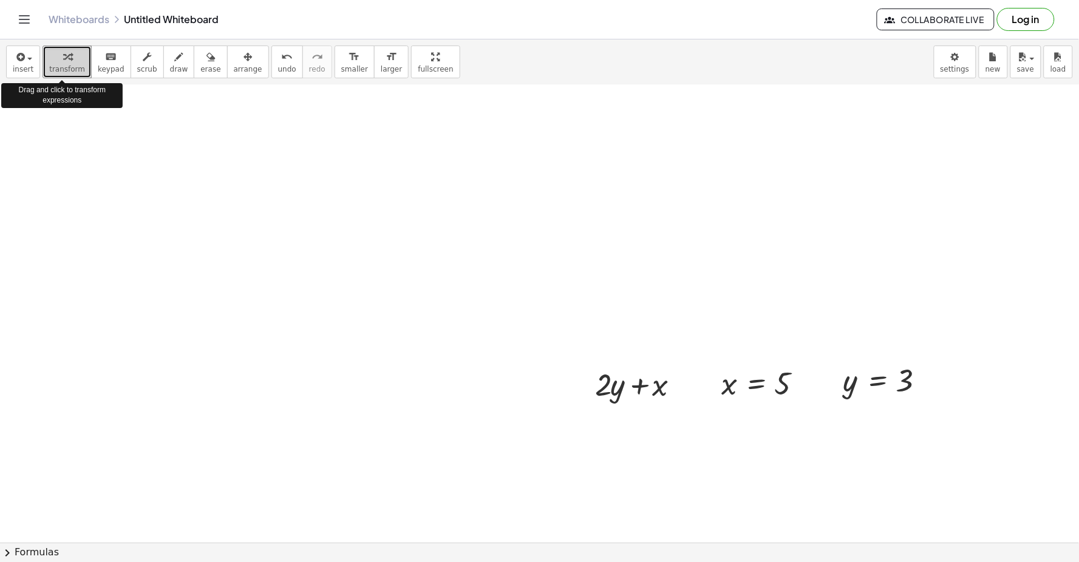
drag, startPoint x: 76, startPoint y: 56, endPoint x: 423, endPoint y: 126, distance: 354.2
drag, startPoint x: 733, startPoint y: 386, endPoint x: 664, endPoint y: 384, distance: 69.2
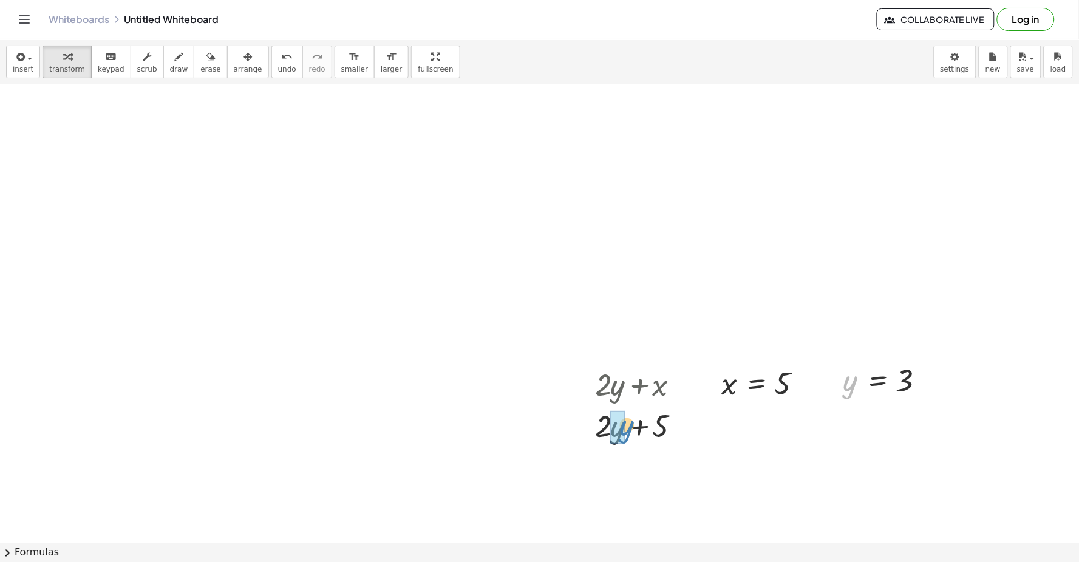
drag, startPoint x: 767, startPoint y: 397, endPoint x: 607, endPoint y: 423, distance: 161.7
drag, startPoint x: 619, startPoint y: 416, endPoint x: 647, endPoint y: 430, distance: 30.7
click at [647, 430] on div at bounding box center [642, 424] width 117 height 41
click at [645, 429] on div at bounding box center [642, 424] width 117 height 41
click at [643, 423] on div at bounding box center [642, 424] width 117 height 41
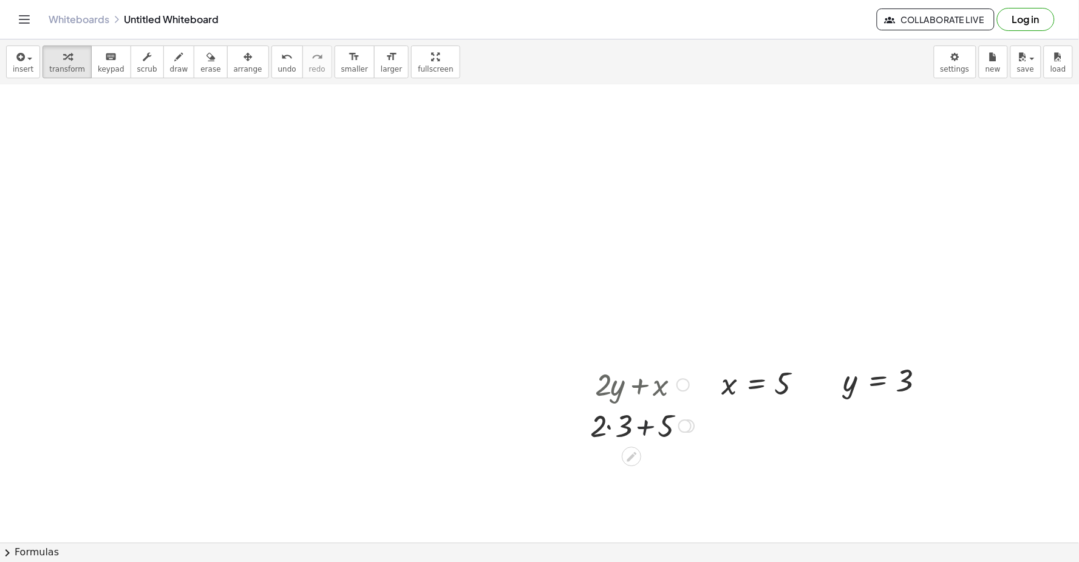
click at [636, 426] on div at bounding box center [642, 424] width 117 height 41
click at [640, 427] on div at bounding box center [642, 424] width 117 height 41
click at [636, 427] on div at bounding box center [642, 424] width 117 height 41
click at [278, 58] on div "undo" at bounding box center [287, 56] width 18 height 15
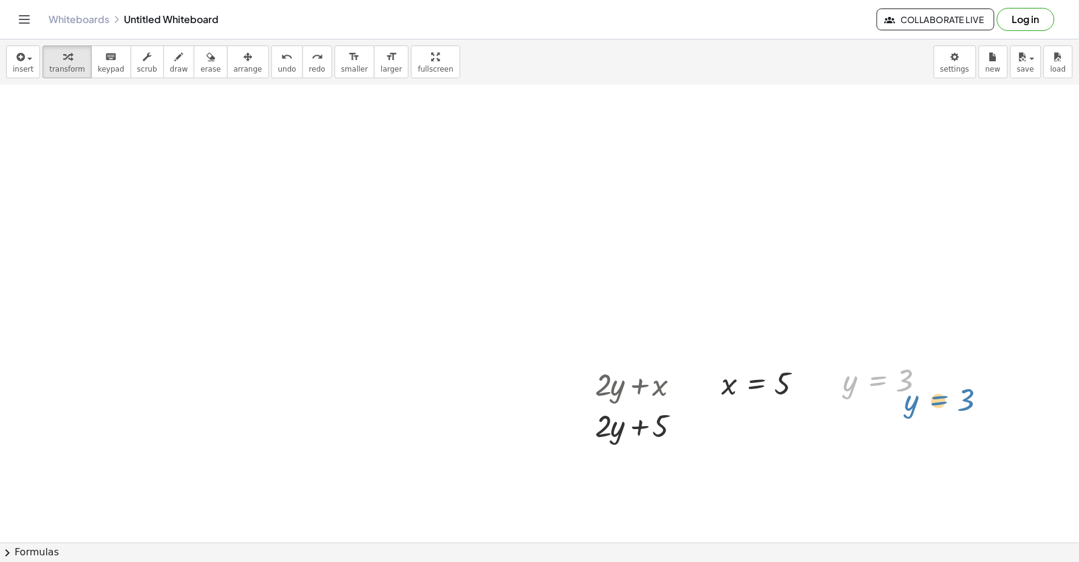
drag, startPoint x: 860, startPoint y: 391, endPoint x: 922, endPoint y: 415, distance: 66.3
drag, startPoint x: 844, startPoint y: 389, endPoint x: 610, endPoint y: 432, distance: 237.7
click at [639, 425] on div at bounding box center [642, 424] width 117 height 41
drag, startPoint x: 659, startPoint y: 427, endPoint x: 626, endPoint y: 426, distance: 32.8
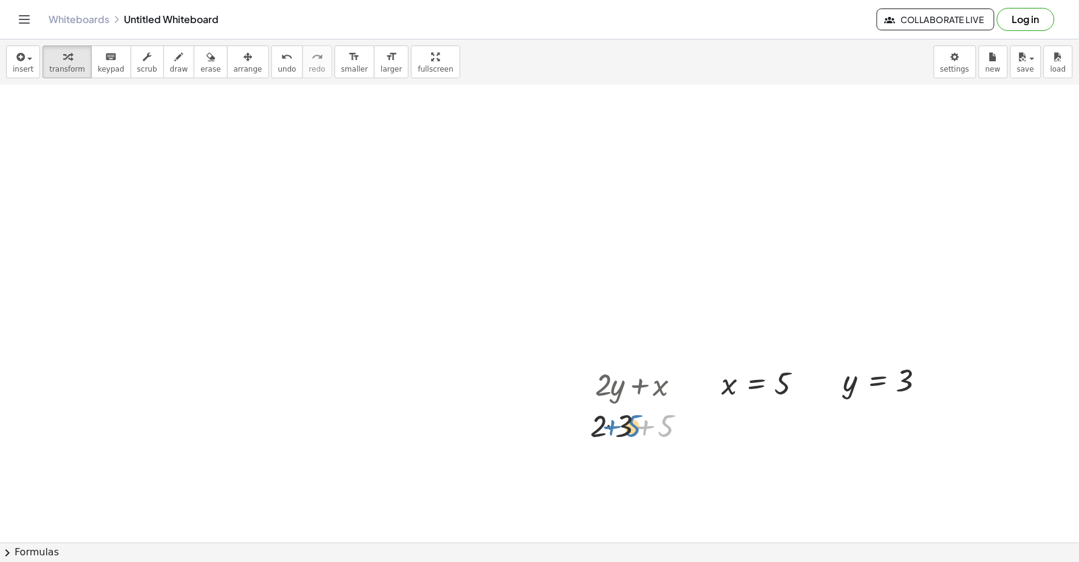
click at [626, 426] on div at bounding box center [642, 424] width 117 height 41
drag, startPoint x: 626, startPoint y: 423, endPoint x: 653, endPoint y: 416, distance: 27.4
click at [653, 416] on div at bounding box center [642, 424] width 117 height 41
click at [645, 424] on div at bounding box center [642, 424] width 117 height 41
click at [640, 434] on div at bounding box center [642, 424] width 117 height 41
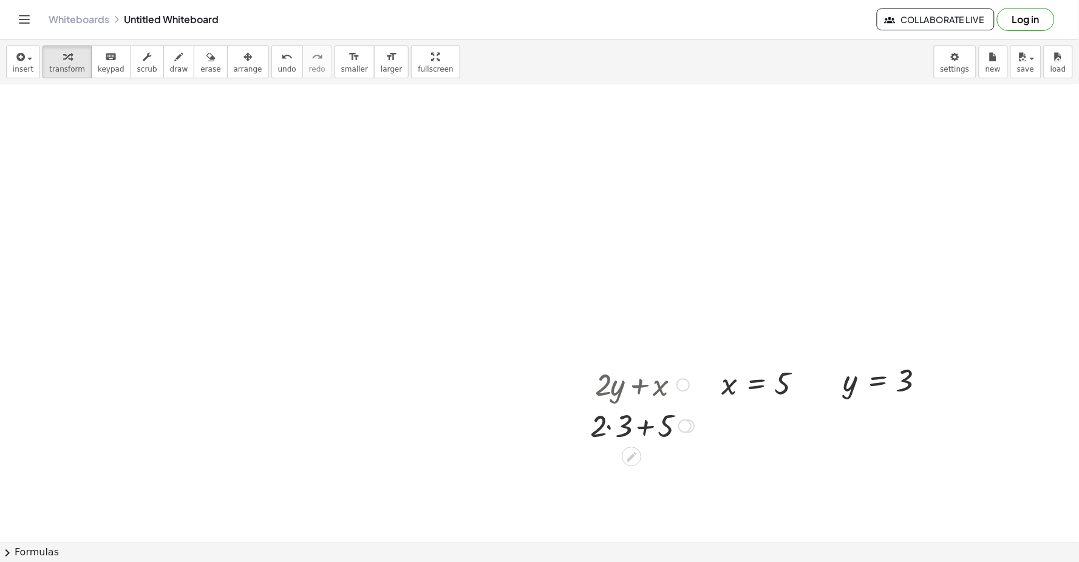
drag, startPoint x: 639, startPoint y: 389, endPoint x: 639, endPoint y: 433, distance: 44.9
click at [631, 385] on div "+ · 2 · y + x + · 2 · y + 5 + · 2 · + 5 3" at bounding box center [631, 385] width 0 height 0
drag, startPoint x: 645, startPoint y: 432, endPoint x: 600, endPoint y: 433, distance: 45.5
click at [600, 433] on div at bounding box center [642, 424] width 117 height 41
drag, startPoint x: 616, startPoint y: 429, endPoint x: 699, endPoint y: 422, distance: 82.8
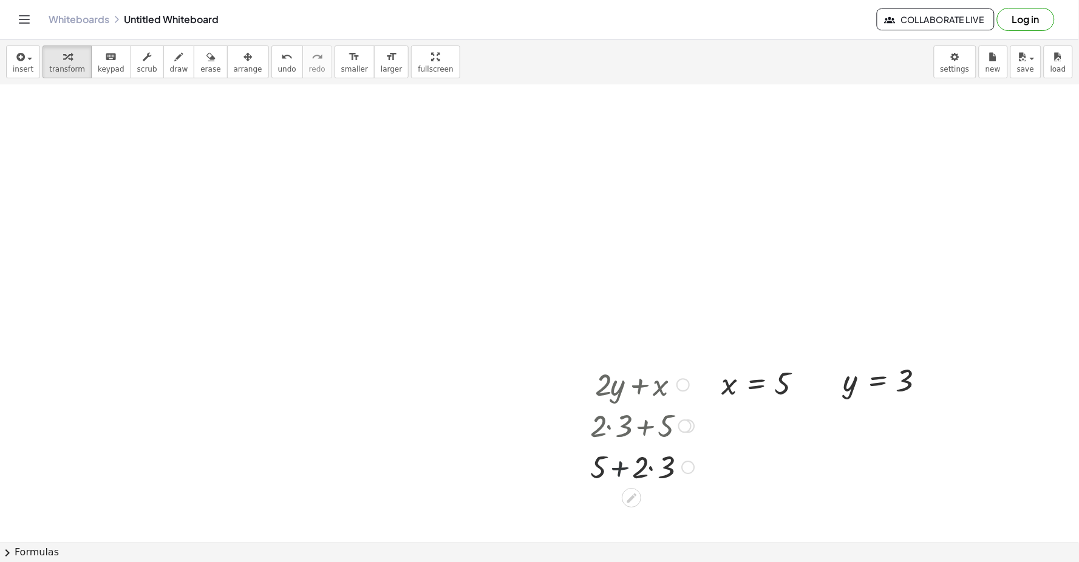
click at [617, 469] on div at bounding box center [642, 466] width 117 height 41
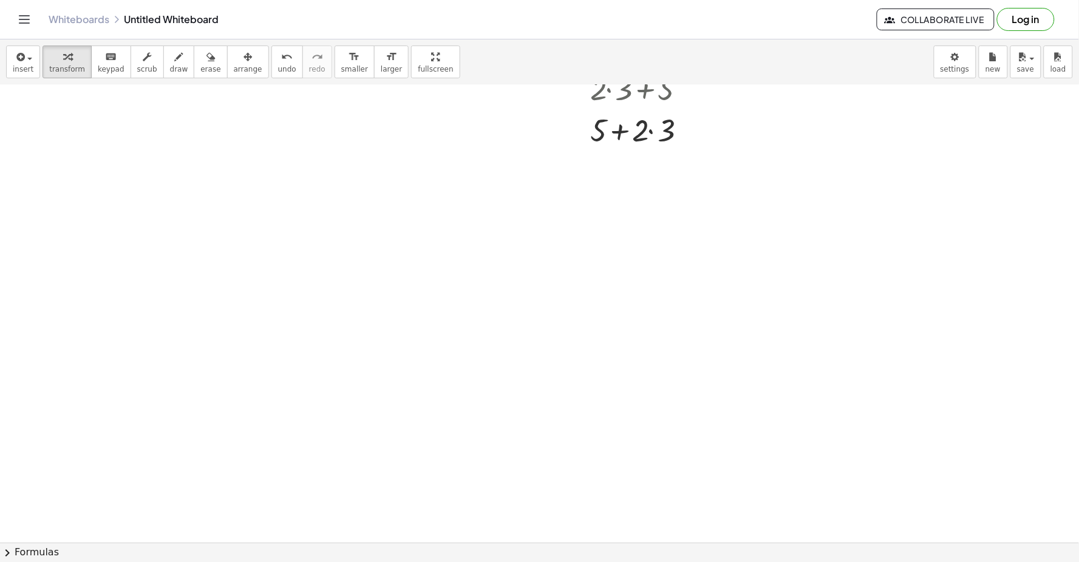
scroll to position [2747, 0]
drag, startPoint x: 557, startPoint y: 361, endPoint x: 531, endPoint y: 350, distance: 27.7
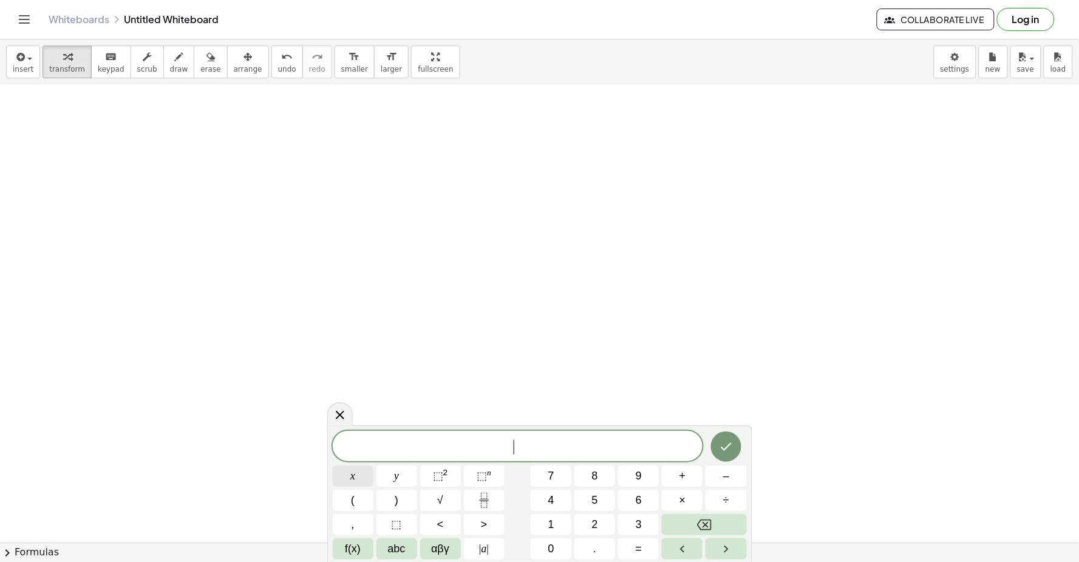
click at [341, 477] on button "x" at bounding box center [353, 476] width 41 height 21
click at [709, 525] on icon "Backspace" at bounding box center [704, 525] width 15 height 15
click at [724, 469] on button "–" at bounding box center [725, 476] width 41 height 21
click at [591, 520] on button "2" at bounding box center [594, 524] width 41 height 21
click at [396, 480] on span "y" at bounding box center [396, 476] width 5 height 16
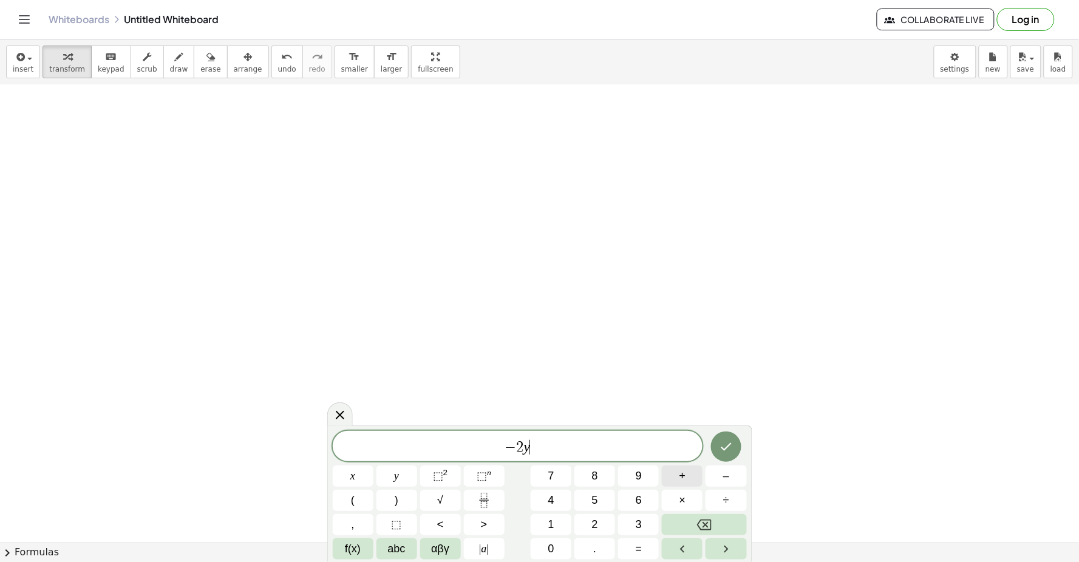
click at [674, 475] on button "+" at bounding box center [682, 476] width 41 height 21
click at [557, 474] on button "7" at bounding box center [551, 476] width 41 height 21
click at [353, 469] on span "x" at bounding box center [352, 476] width 5 height 16
click at [729, 442] on icon "Done" at bounding box center [726, 447] width 15 height 15
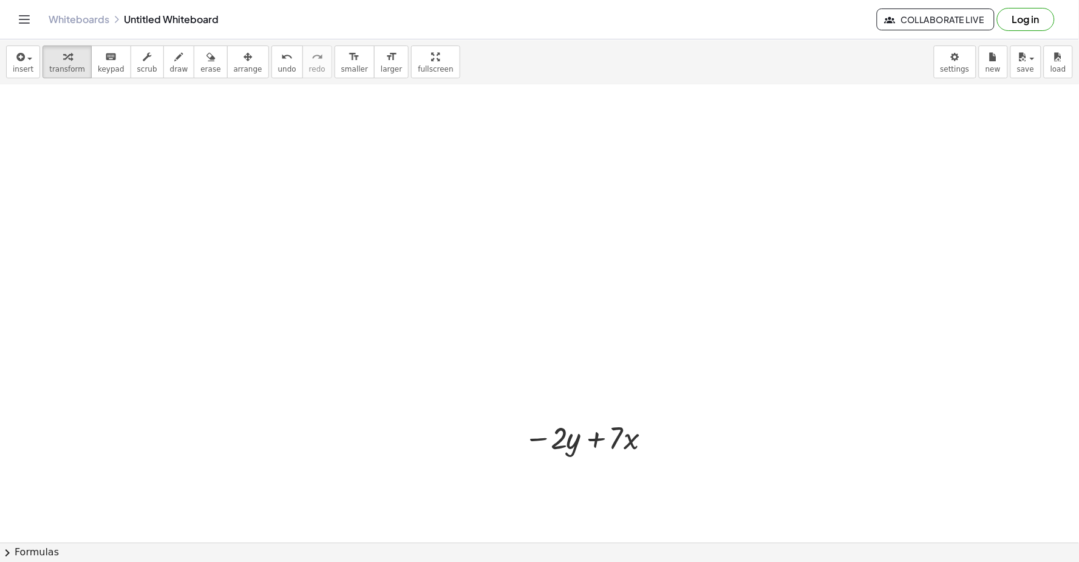
drag, startPoint x: 639, startPoint y: 362, endPoint x: 577, endPoint y: 353, distance: 62.7
drag, startPoint x: 422, startPoint y: 343, endPoint x: 419, endPoint y: 335, distance: 8.3
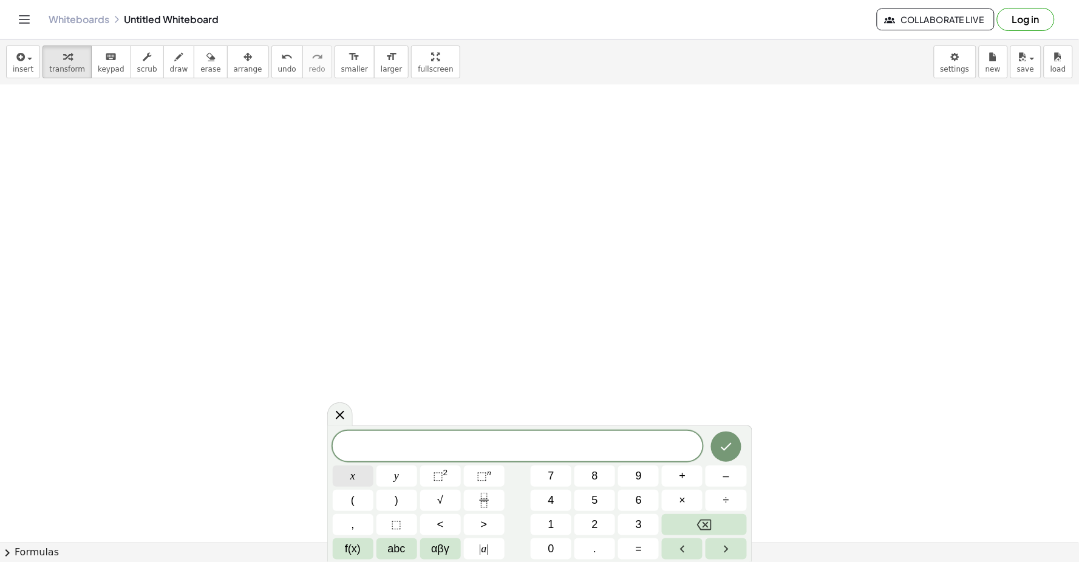
click at [343, 475] on button "x" at bounding box center [353, 476] width 41 height 21
click at [633, 549] on button "=" at bounding box center [638, 548] width 41 height 21
click at [718, 477] on button "–" at bounding box center [725, 476] width 41 height 21
click at [602, 523] on button "2" at bounding box center [594, 524] width 41 height 21
click at [701, 441] on div "x = − 2 ​ x y ⬚ 2 ⬚ n 7 8 9 + – ( ) √ 4 5 6 × ÷ , ⬚ < > 1 2 3 f(x) abc αβγ | a …" at bounding box center [540, 495] width 414 height 129
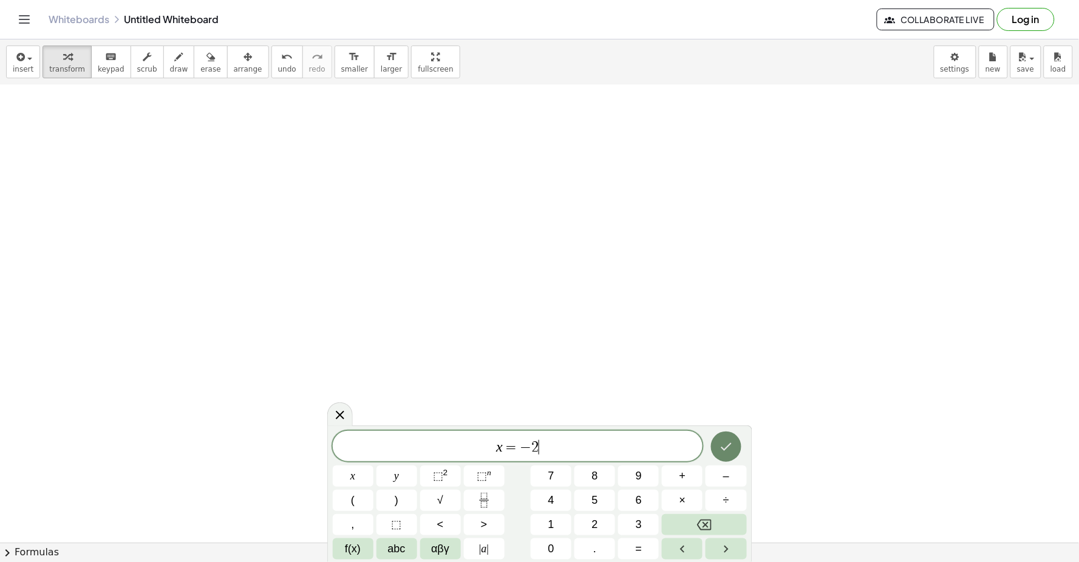
click at [721, 434] on button "Done" at bounding box center [726, 447] width 30 height 30
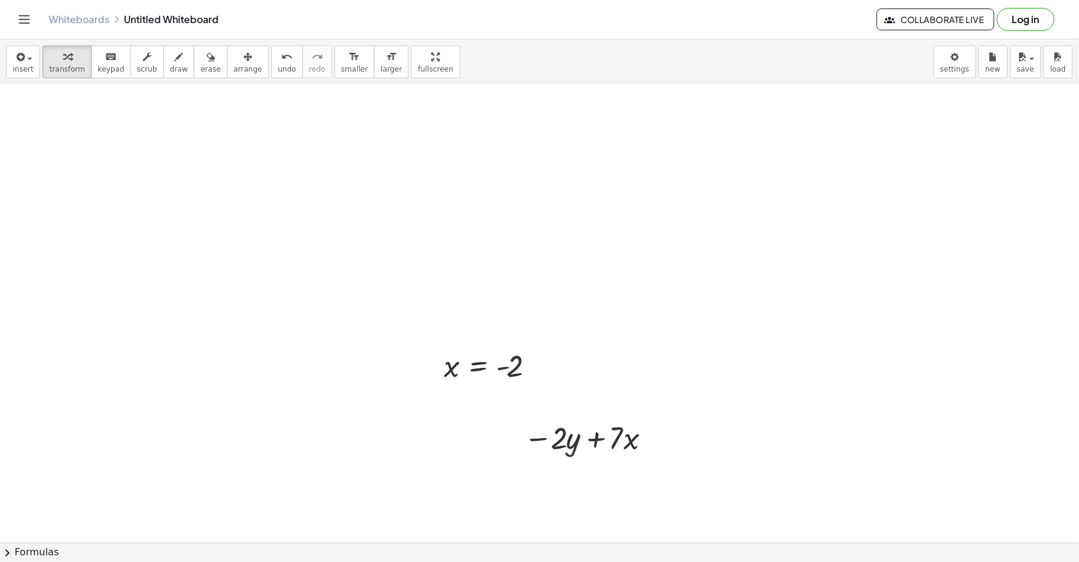
drag, startPoint x: 791, startPoint y: 370, endPoint x: 749, endPoint y: 350, distance: 46.4
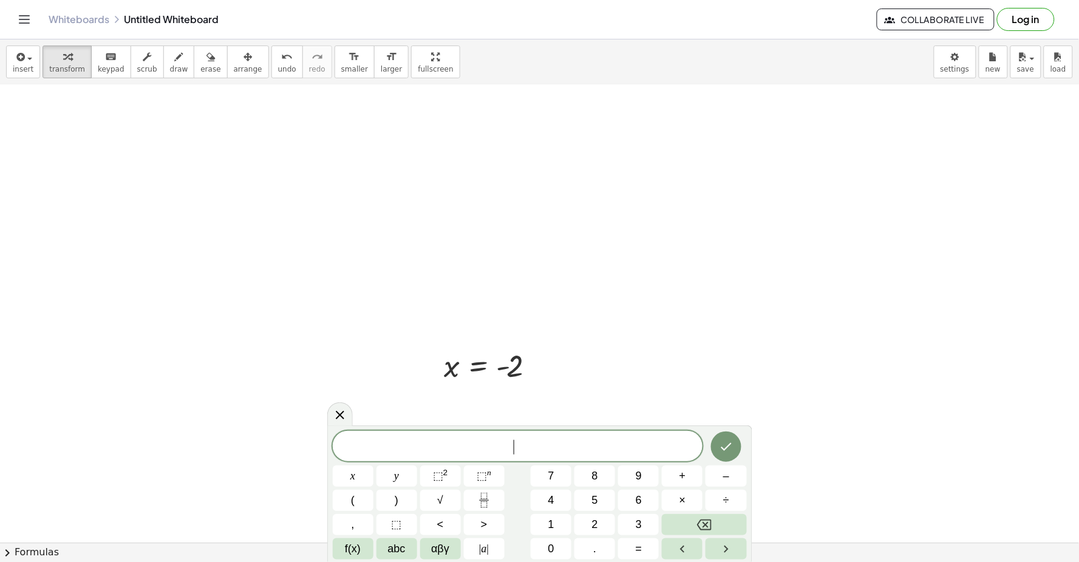
scroll to position [2814, 0]
click at [404, 470] on button "y" at bounding box center [396, 476] width 41 height 21
click at [642, 544] on button "=" at bounding box center [638, 548] width 41 height 21
click at [646, 501] on button "6" at bounding box center [638, 500] width 41 height 21
click at [724, 444] on icon "Done" at bounding box center [726, 447] width 15 height 15
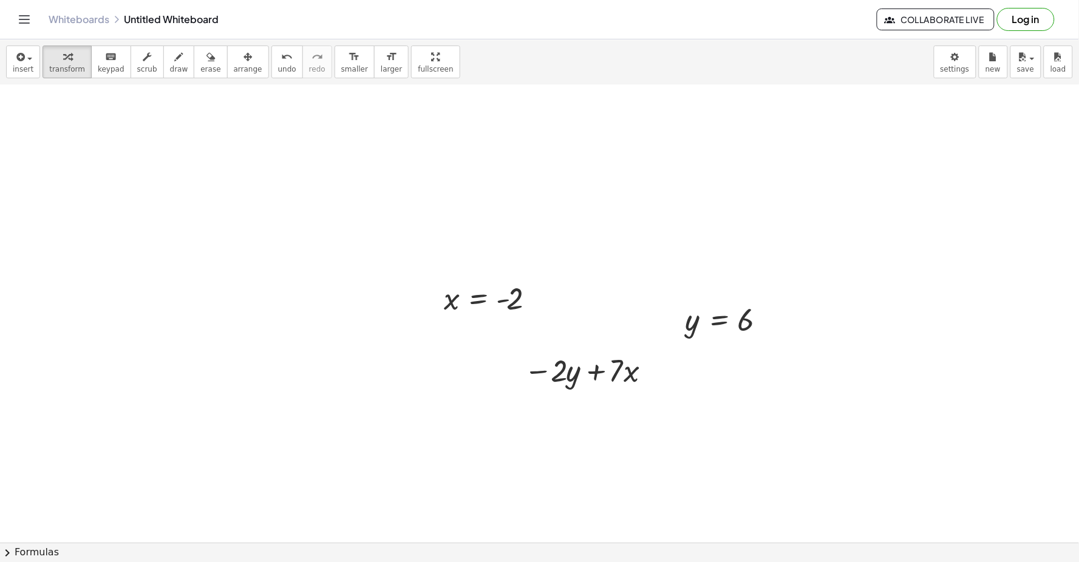
click at [234, 52] on div "button" at bounding box center [248, 56] width 29 height 15
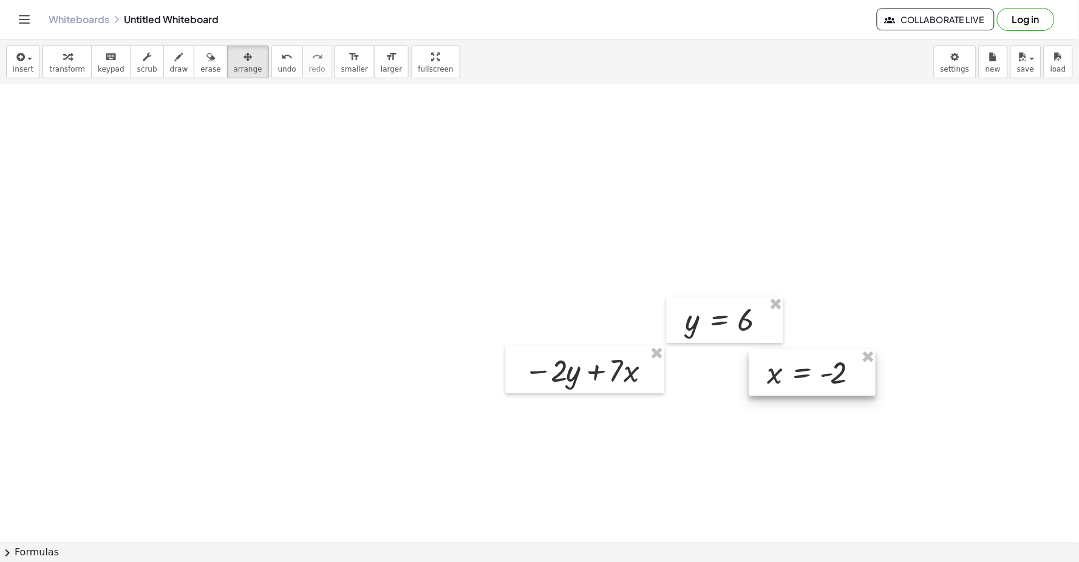
drag, startPoint x: 503, startPoint y: 296, endPoint x: 827, endPoint y: 370, distance: 332.5
click at [827, 370] on div at bounding box center [812, 373] width 126 height 46
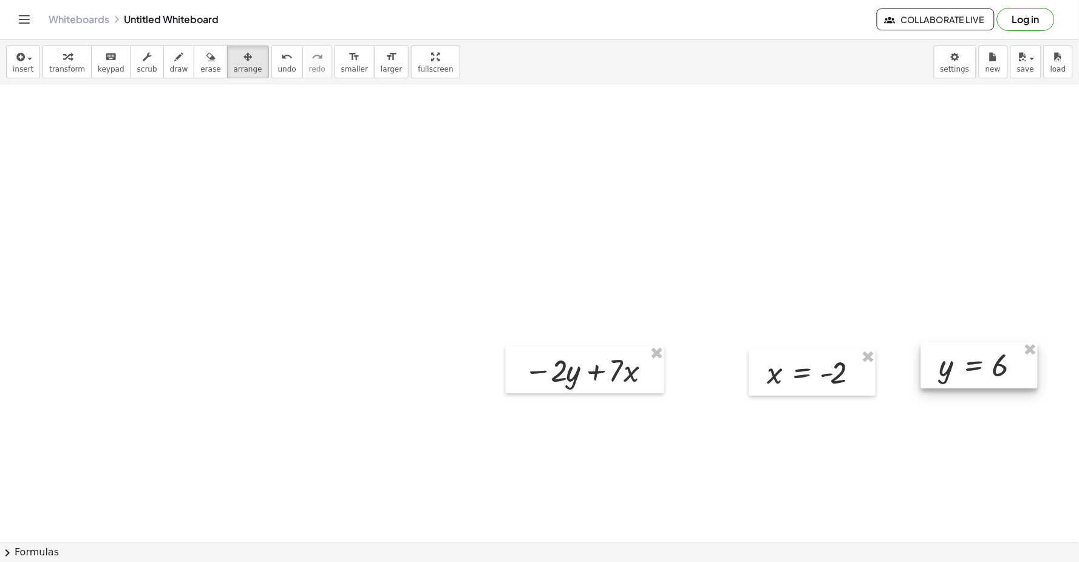
drag, startPoint x: 771, startPoint y: 339, endPoint x: 999, endPoint y: 377, distance: 230.8
click at [999, 377] on div at bounding box center [979, 365] width 117 height 46
drag, startPoint x: 61, startPoint y: 55, endPoint x: 1078, endPoint y: 501, distance: 1110.6
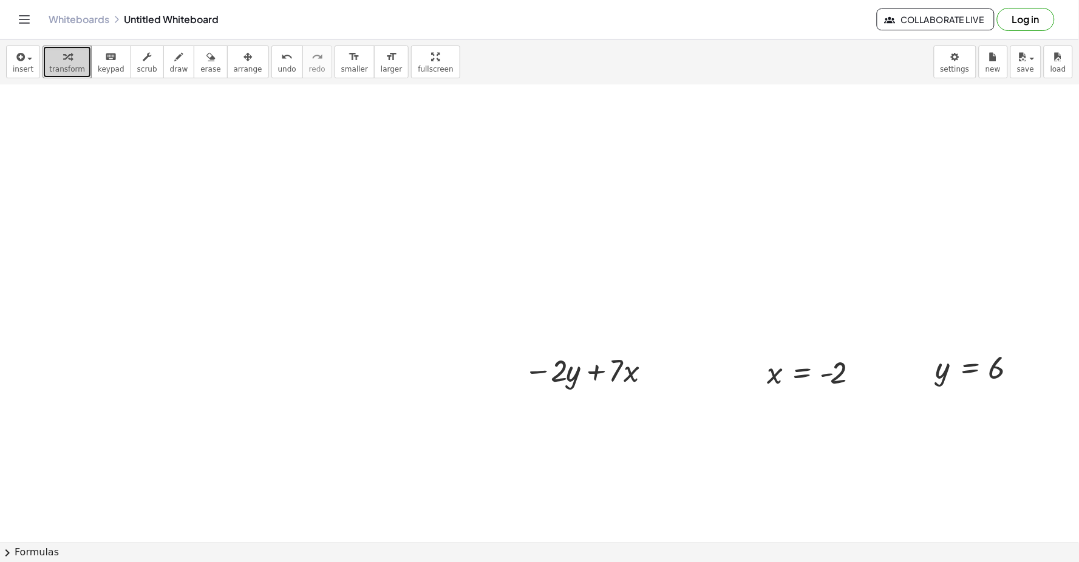
drag, startPoint x: 1078, startPoint y: 501, endPoint x: 41, endPoint y: 46, distance: 1132.6
click at [42, 46] on button "transform" at bounding box center [66, 62] width 49 height 33
drag, startPoint x: 776, startPoint y: 375, endPoint x: 640, endPoint y: 373, distance: 135.4
drag, startPoint x: 944, startPoint y: 378, endPoint x: 574, endPoint y: 422, distance: 372.9
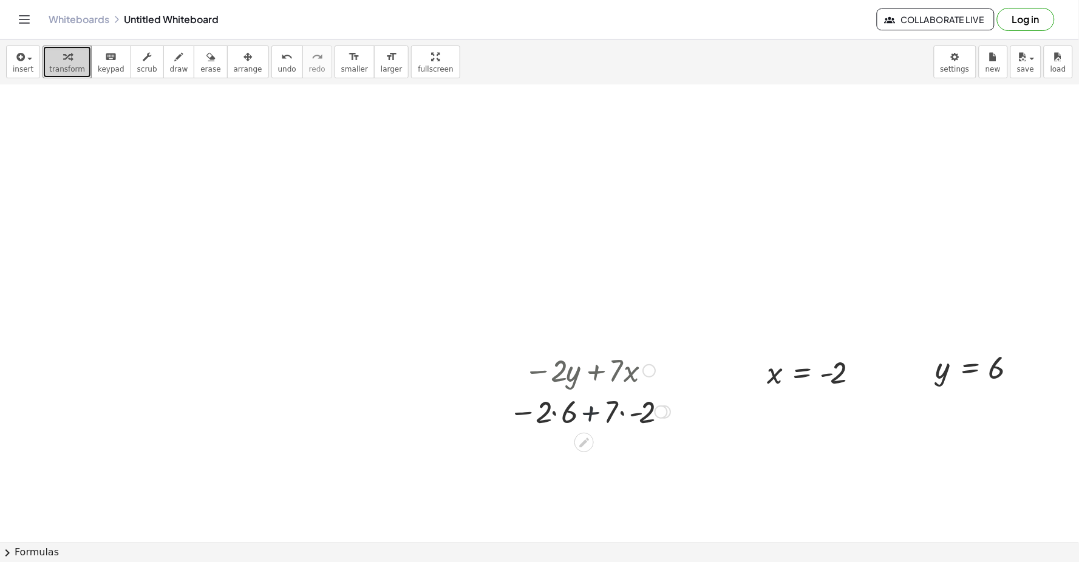
click at [584, 413] on div at bounding box center [590, 410] width 174 height 41
click at [596, 413] on div at bounding box center [590, 410] width 174 height 41
drag, startPoint x: 596, startPoint y: 413, endPoint x: 548, endPoint y: 402, distance: 49.6
click at [585, 410] on div at bounding box center [590, 410] width 174 height 41
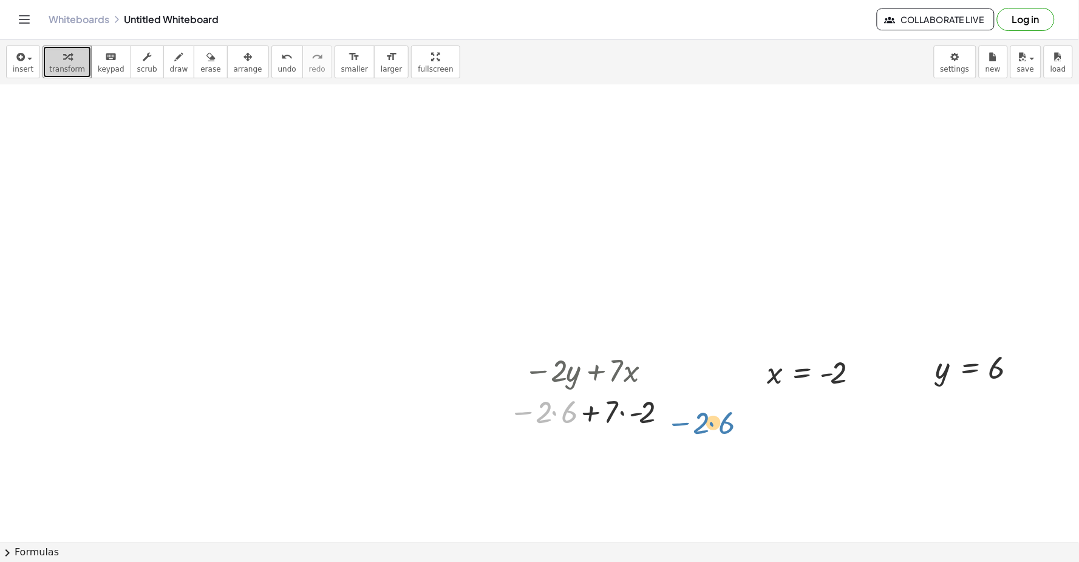
drag, startPoint x: 526, startPoint y: 415, endPoint x: 685, endPoint y: 426, distance: 158.8
drag, startPoint x: 609, startPoint y: 413, endPoint x: 522, endPoint y: 404, distance: 87.3
click at [522, 404] on div at bounding box center [590, 410] width 174 height 41
click at [582, 456] on div at bounding box center [590, 452] width 174 height 41
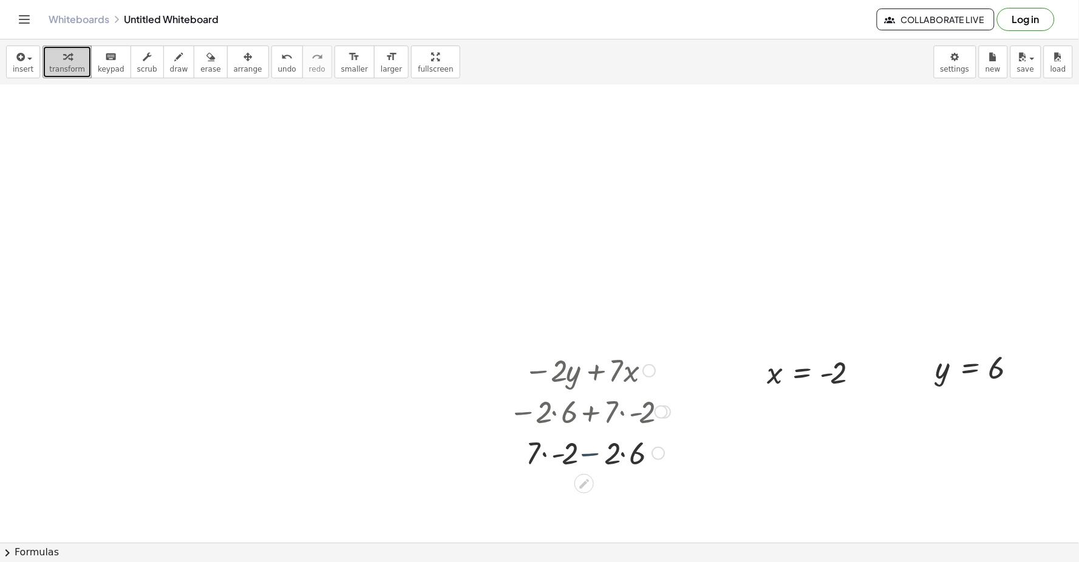
click at [591, 455] on div at bounding box center [590, 452] width 174 height 41
click at [587, 455] on div at bounding box center [590, 452] width 174 height 41
drag, startPoint x: 587, startPoint y: 455, endPoint x: 903, endPoint y: 454, distance: 315.7
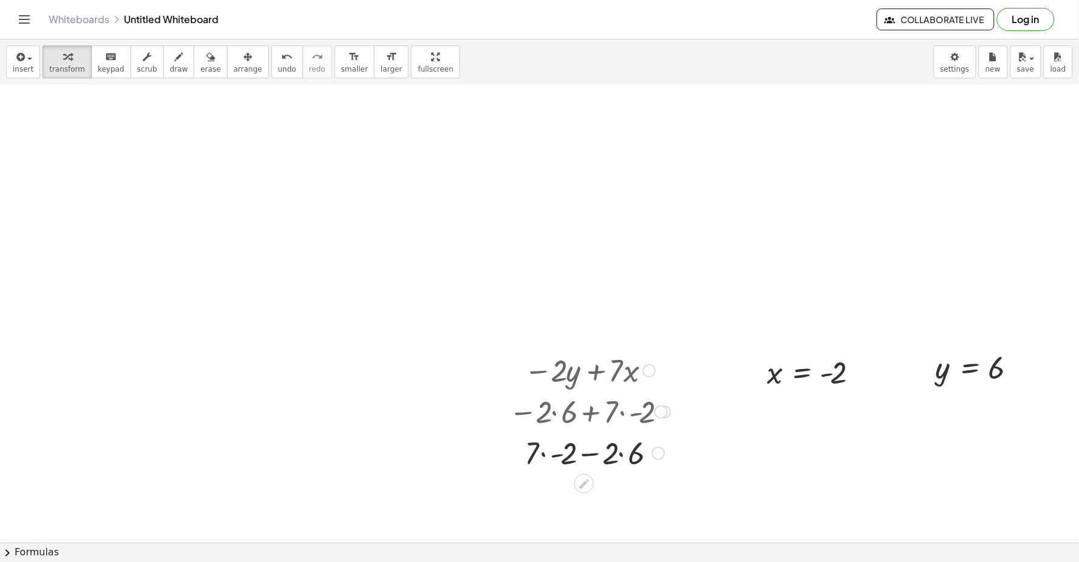
drag, startPoint x: 592, startPoint y: 413, endPoint x: 581, endPoint y: 464, distance: 52.7
click at [584, 371] on div "− · 2 · y + · 7 · x − · 2 · y + · 7 · - 2 − · 2 · 6 + · 7 · - 2 − · 2 · + · 7 ·…" at bounding box center [584, 371] width 0 height 0
click at [267, 37] on div "Whiteboards Untitled Whiteboard Collaborate Live Log in" at bounding box center [540, 19] width 1050 height 39
click at [281, 56] on icon "undo" at bounding box center [287, 57] width 12 height 15
drag, startPoint x: 547, startPoint y: 414, endPoint x: 688, endPoint y: 417, distance: 141.5
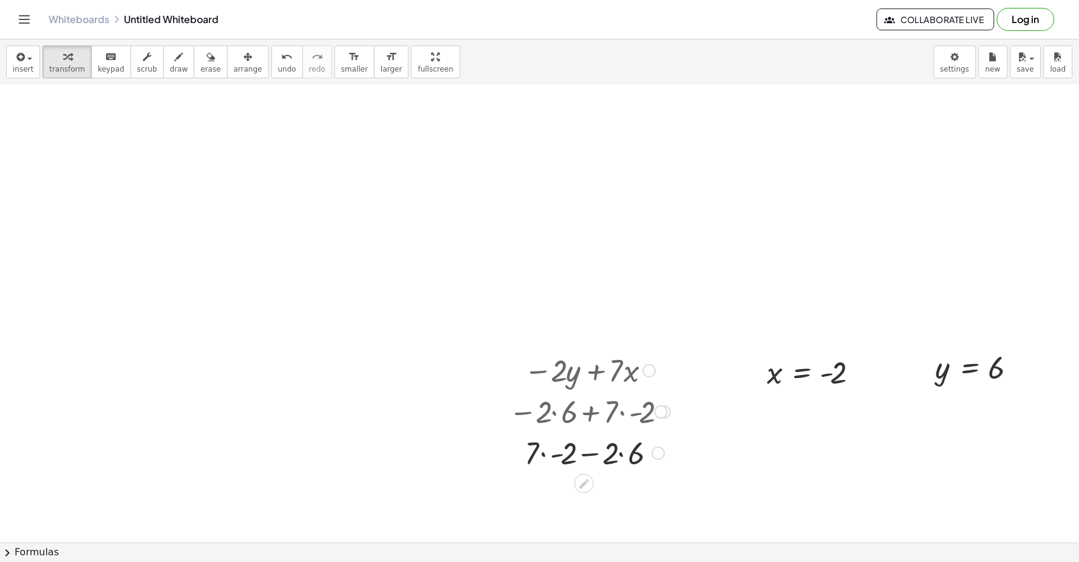
click at [584, 451] on div at bounding box center [590, 452] width 174 height 41
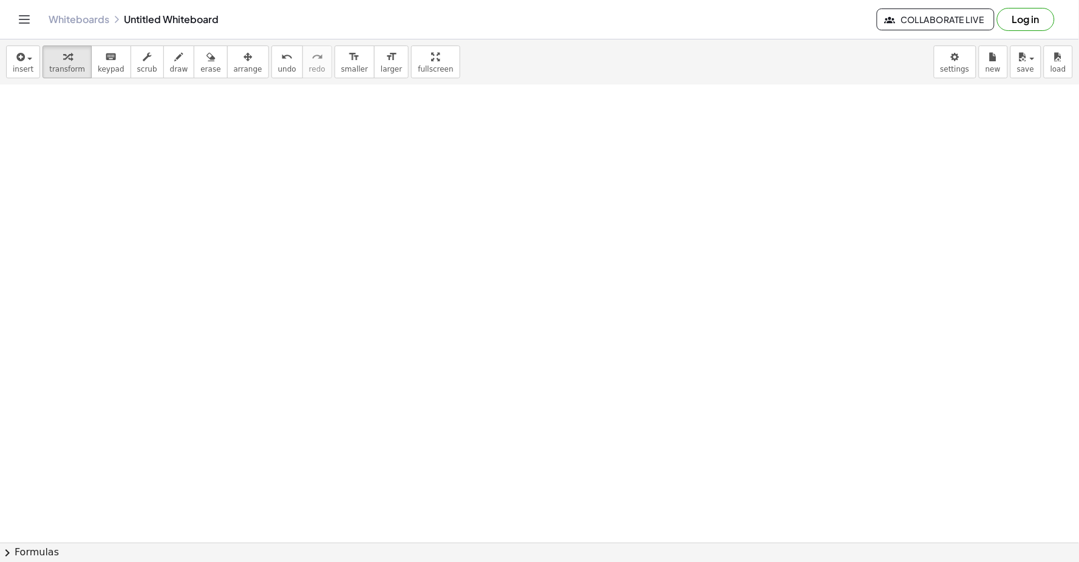
scroll to position [4579, 0]
drag, startPoint x: 444, startPoint y: 272, endPoint x: 432, endPoint y: 275, distance: 11.9
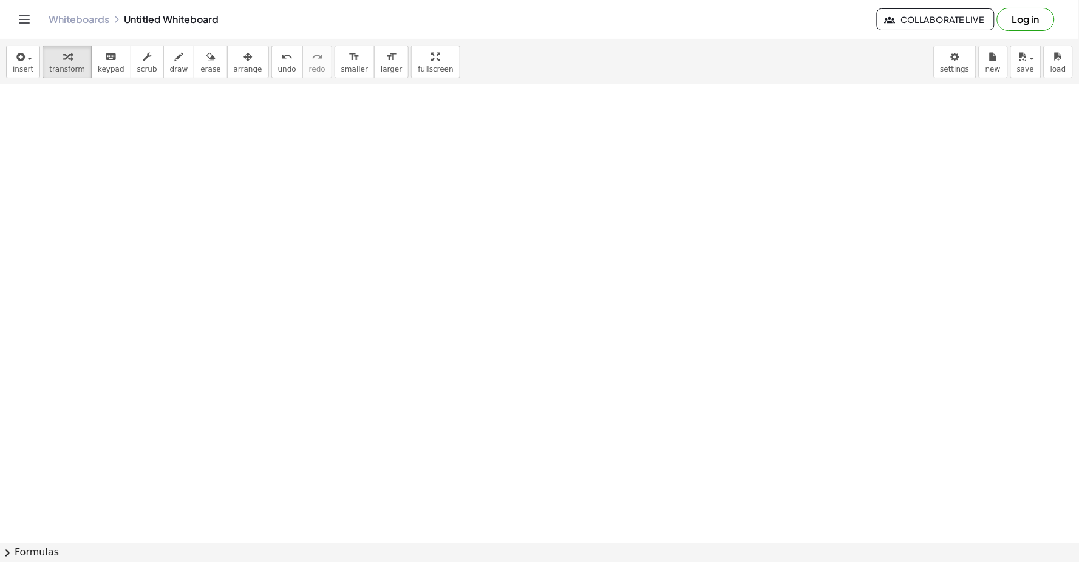
drag, startPoint x: 429, startPoint y: 263, endPoint x: 405, endPoint y: 276, distance: 27.1
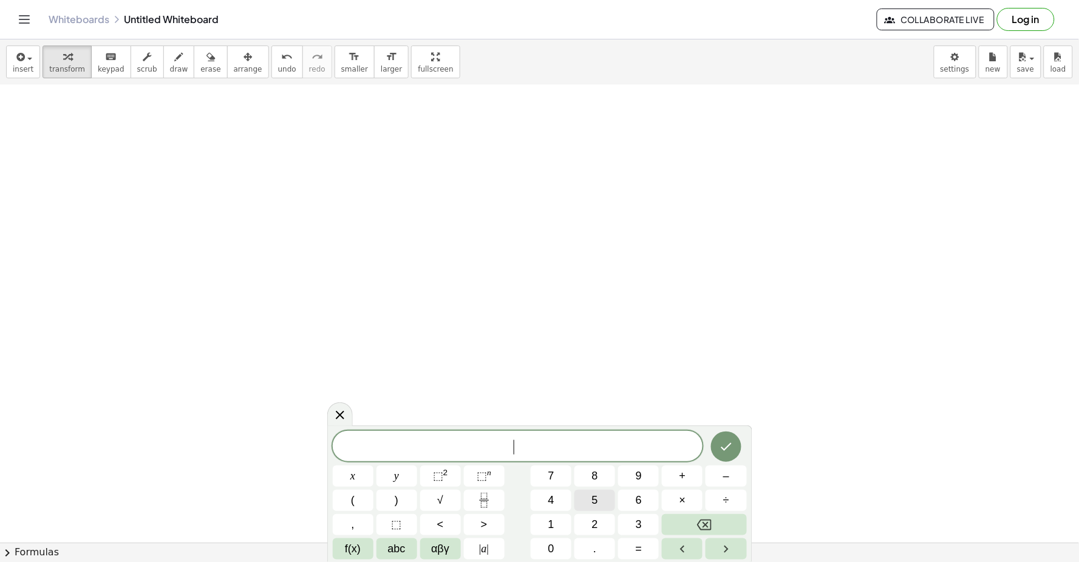
click at [575, 494] on button "5" at bounding box center [594, 500] width 41 height 21
click at [396, 476] on button "y" at bounding box center [396, 476] width 41 height 21
click at [686, 483] on button "+" at bounding box center [682, 476] width 41 height 21
click at [683, 500] on span "×" at bounding box center [682, 500] width 7 height 16
click at [704, 519] on icon "Backspace" at bounding box center [704, 525] width 15 height 15
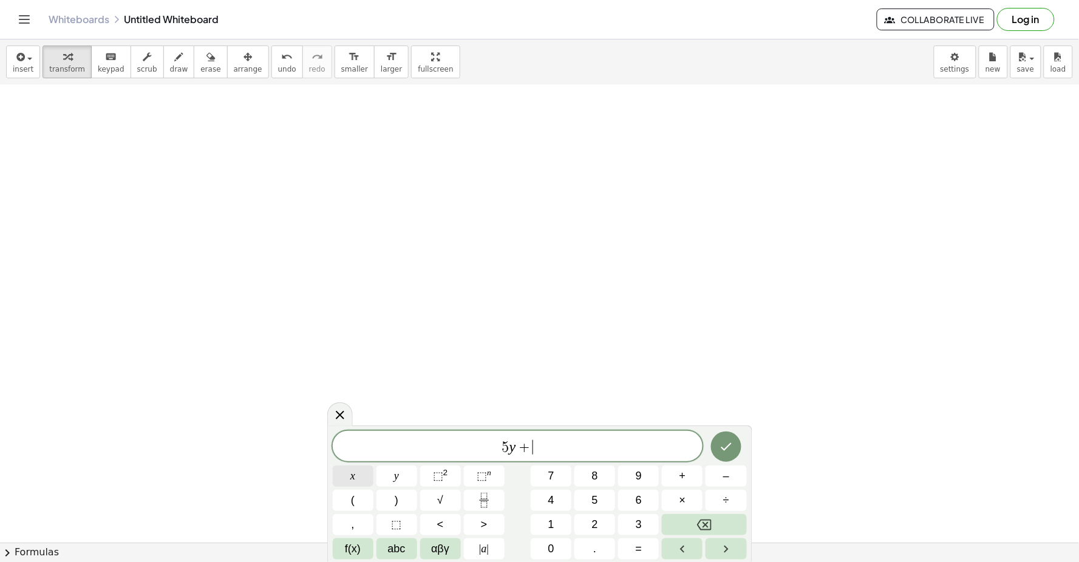
click at [344, 474] on button "x" at bounding box center [353, 476] width 41 height 21
click at [733, 442] on icon "Done" at bounding box center [726, 447] width 15 height 15
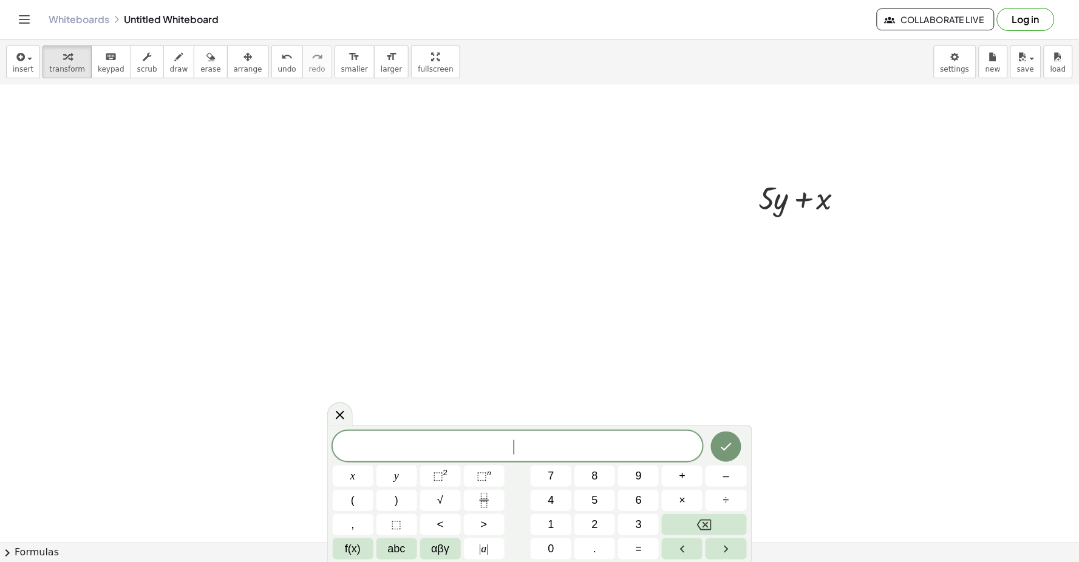
click at [342, 453] on span "​" at bounding box center [518, 447] width 370 height 17
click at [357, 474] on button "x" at bounding box center [353, 476] width 41 height 21
click at [625, 538] on button "=" at bounding box center [638, 548] width 41 height 21
click at [556, 476] on button "7" at bounding box center [551, 476] width 41 height 21
click at [738, 446] on button "Done" at bounding box center [726, 447] width 30 height 30
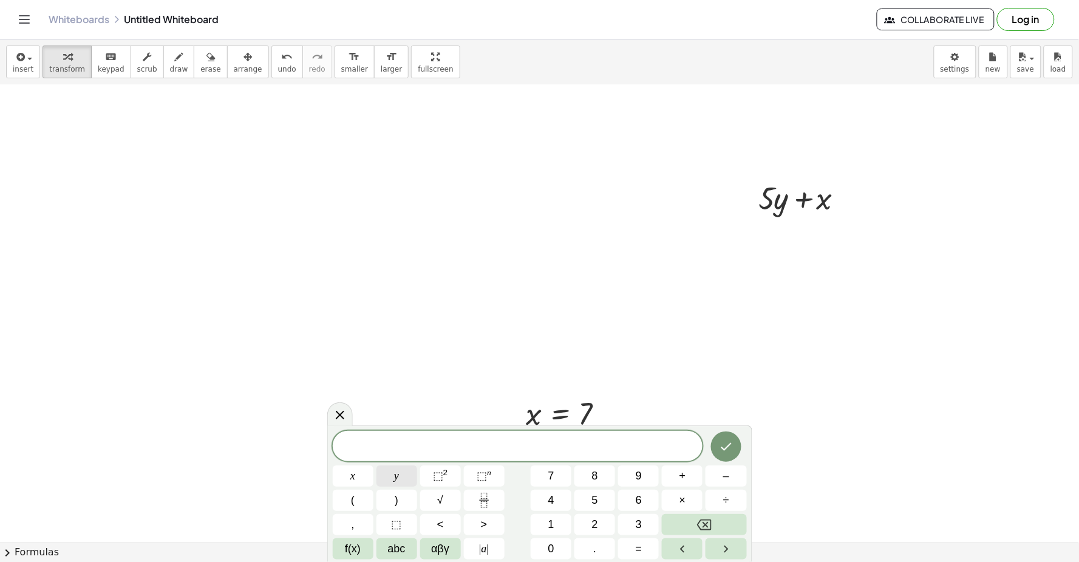
click at [406, 472] on button "y" at bounding box center [396, 476] width 41 height 21
click at [647, 544] on button "=" at bounding box center [638, 548] width 41 height 21
click at [718, 477] on button "–" at bounding box center [725, 476] width 41 height 21
click at [626, 526] on button "3" at bounding box center [638, 524] width 41 height 21
click at [731, 457] on button "Done" at bounding box center [726, 447] width 30 height 30
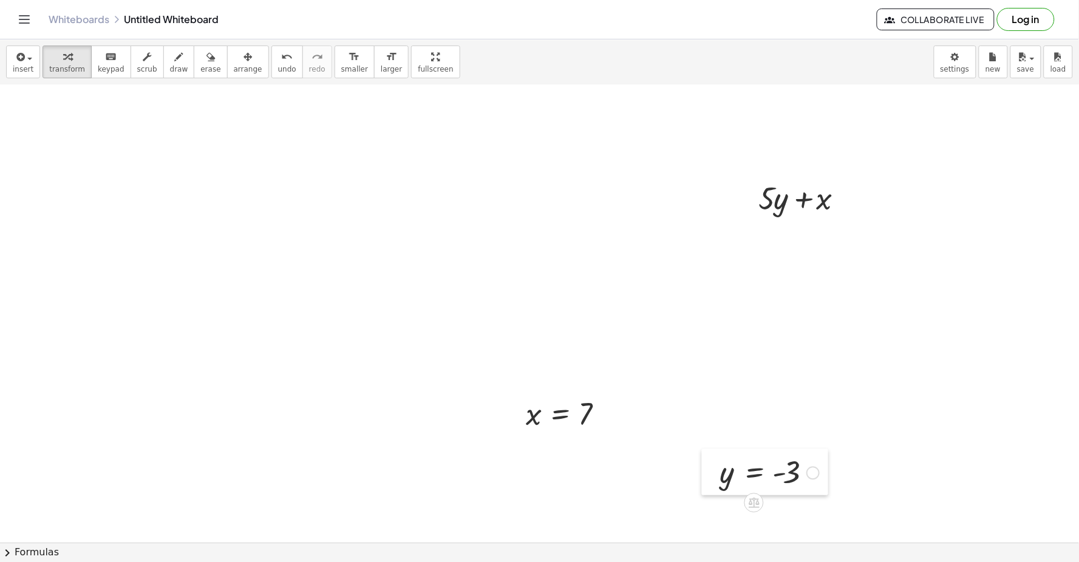
click at [708, 480] on div at bounding box center [711, 472] width 18 height 46
drag, startPoint x: 985, startPoint y: 238, endPoint x: 887, endPoint y: 202, distance: 104.9
drag, startPoint x: 887, startPoint y: 202, endPoint x: 571, endPoint y: 351, distance: 349.2
drag, startPoint x: 533, startPoint y: 408, endPoint x: 827, endPoint y: 186, distance: 368.0
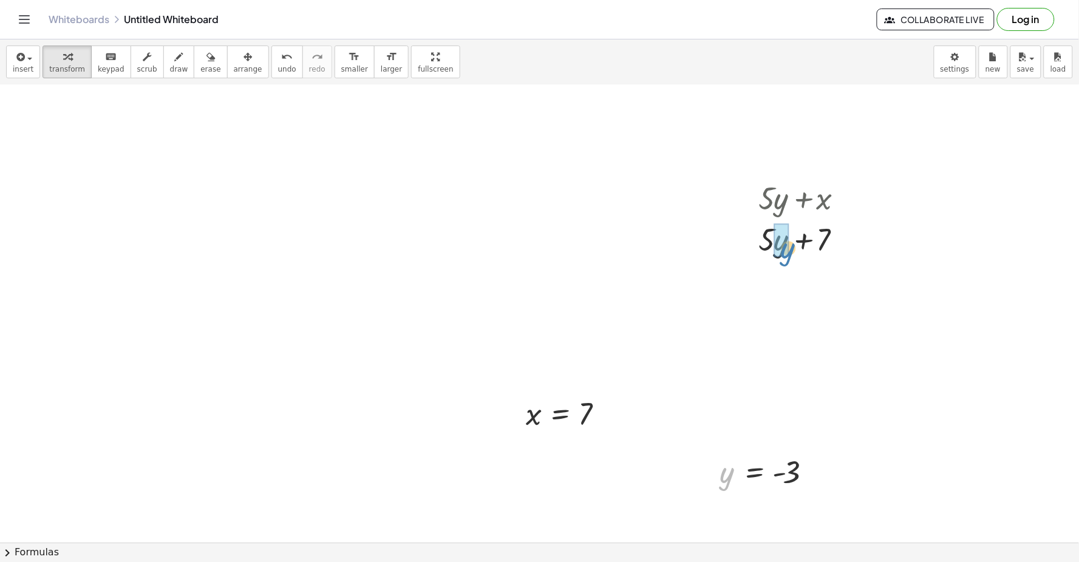
drag, startPoint x: 721, startPoint y: 476, endPoint x: 784, endPoint y: 251, distance: 233.2
drag, startPoint x: 775, startPoint y: 246, endPoint x: 769, endPoint y: 242, distance: 8.3
click at [775, 246] on div at bounding box center [805, 238] width 126 height 41
click at [807, 271] on div at bounding box center [805, 279] width 126 height 41
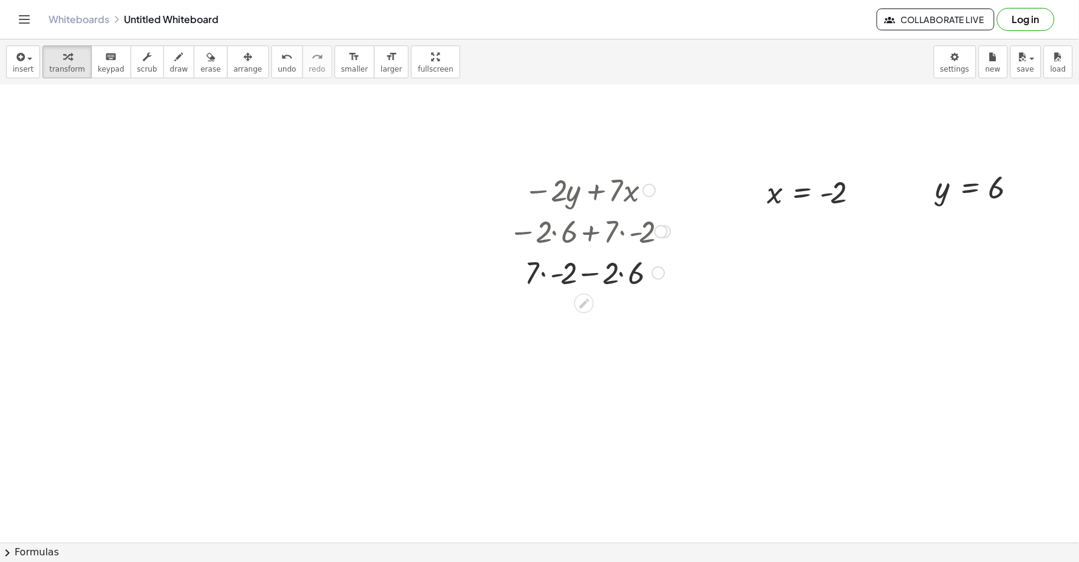
scroll to position [3027, 0]
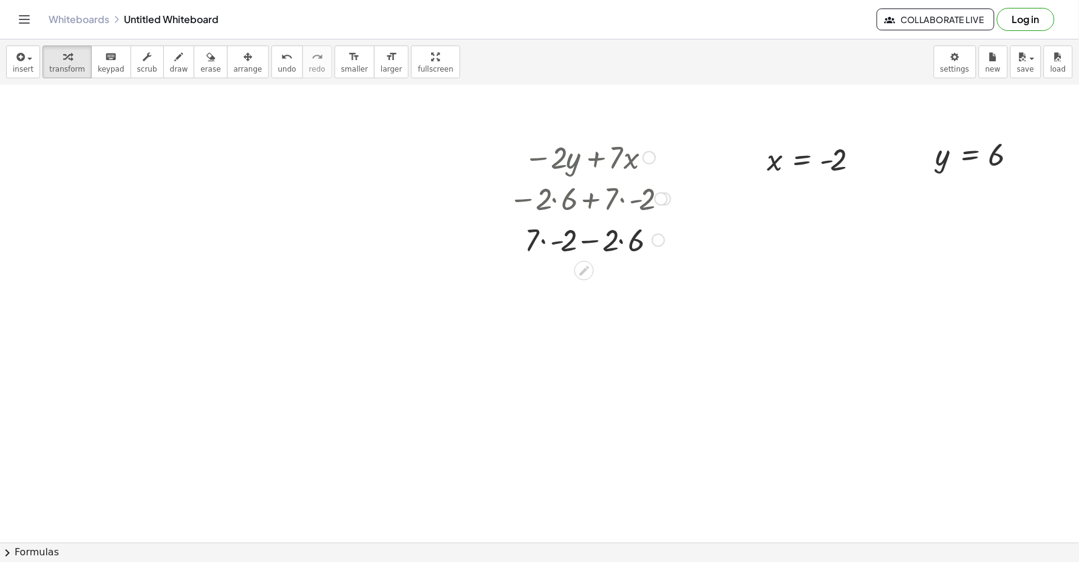
click at [555, 243] on div at bounding box center [590, 239] width 174 height 41
drag, startPoint x: 616, startPoint y: 271, endPoint x: 617, endPoint y: 282, distance: 10.9
click at [618, 276] on div at bounding box center [590, 280] width 174 height 41
click at [596, 281] on div at bounding box center [590, 280] width 174 height 41
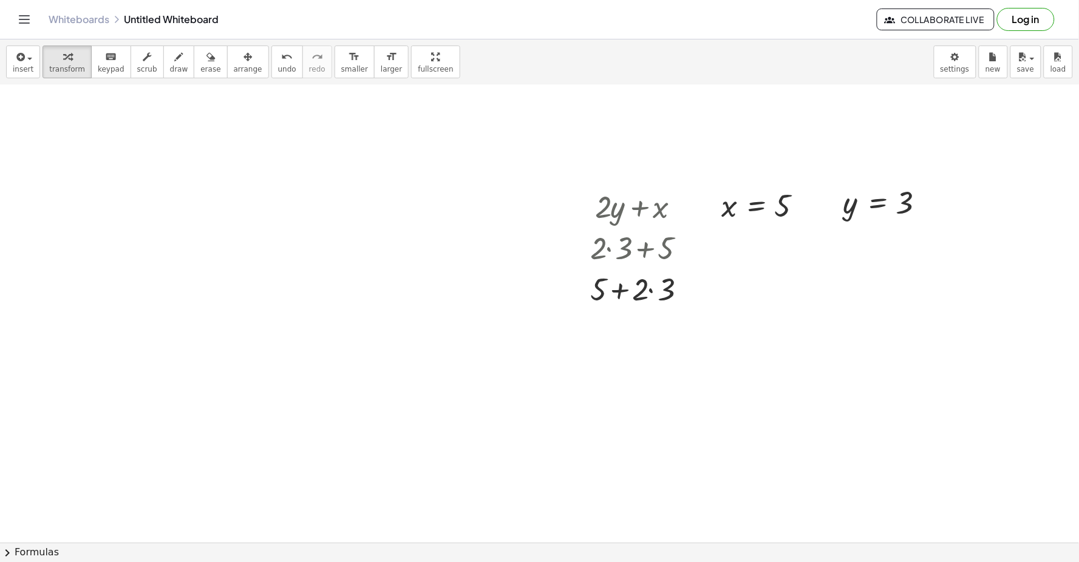
scroll to position [2488, 0]
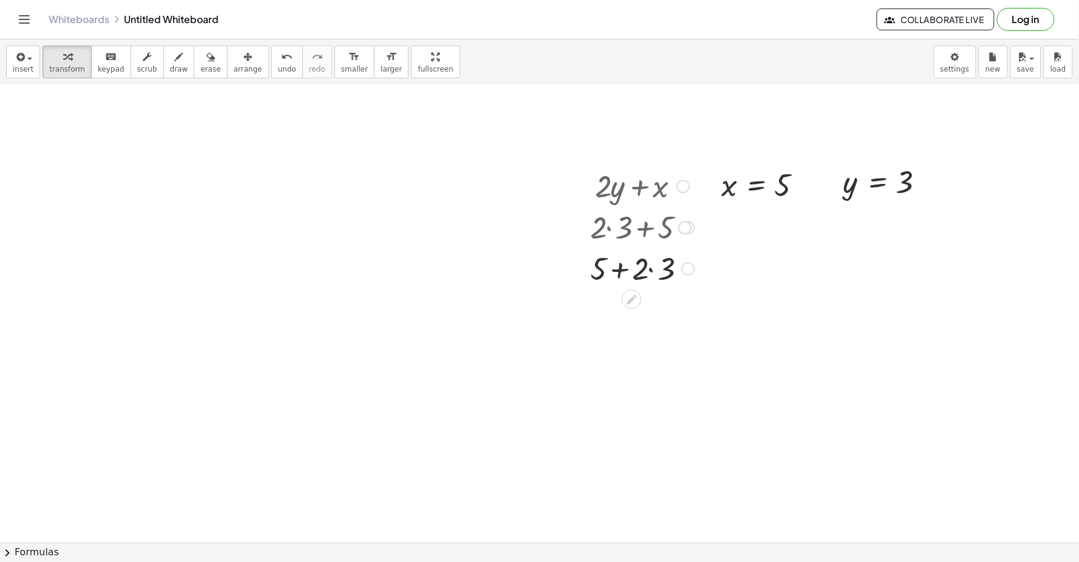
click at [657, 271] on div at bounding box center [642, 267] width 117 height 41
click at [628, 311] on div at bounding box center [642, 308] width 117 height 41
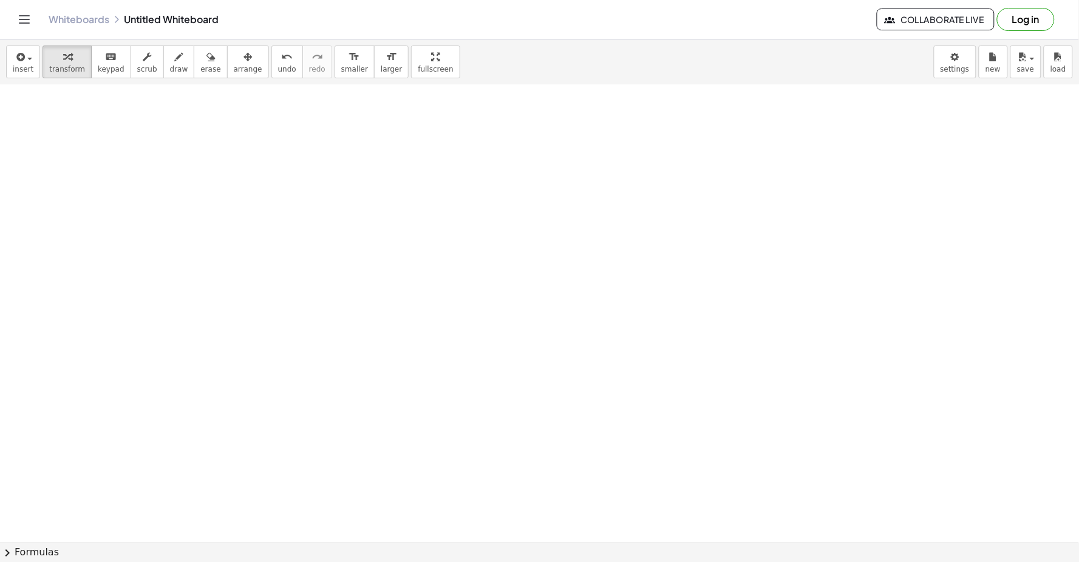
scroll to position [5306, 0]
drag, startPoint x: 554, startPoint y: 226, endPoint x: 563, endPoint y: 260, distance: 35.0
drag, startPoint x: 450, startPoint y: 290, endPoint x: 465, endPoint y: 348, distance: 60.7
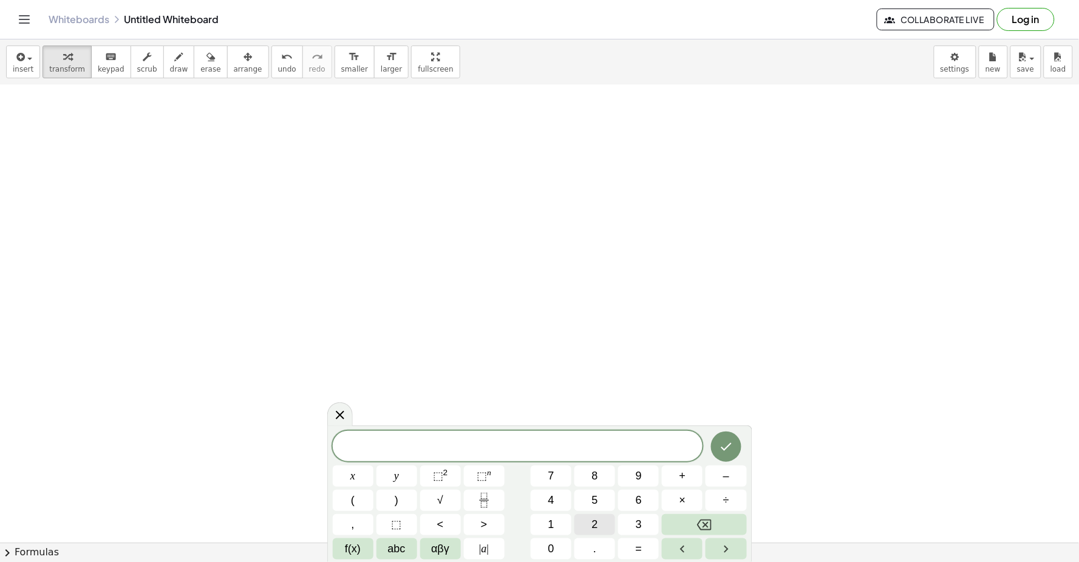
click at [605, 521] on button "2" at bounding box center [594, 524] width 41 height 21
click at [356, 469] on button "x" at bounding box center [353, 476] width 41 height 21
click at [681, 477] on span "+" at bounding box center [682, 476] width 7 height 16
click at [390, 472] on button "y" at bounding box center [396, 476] width 41 height 21
click at [640, 549] on span "=" at bounding box center [639, 549] width 7 height 16
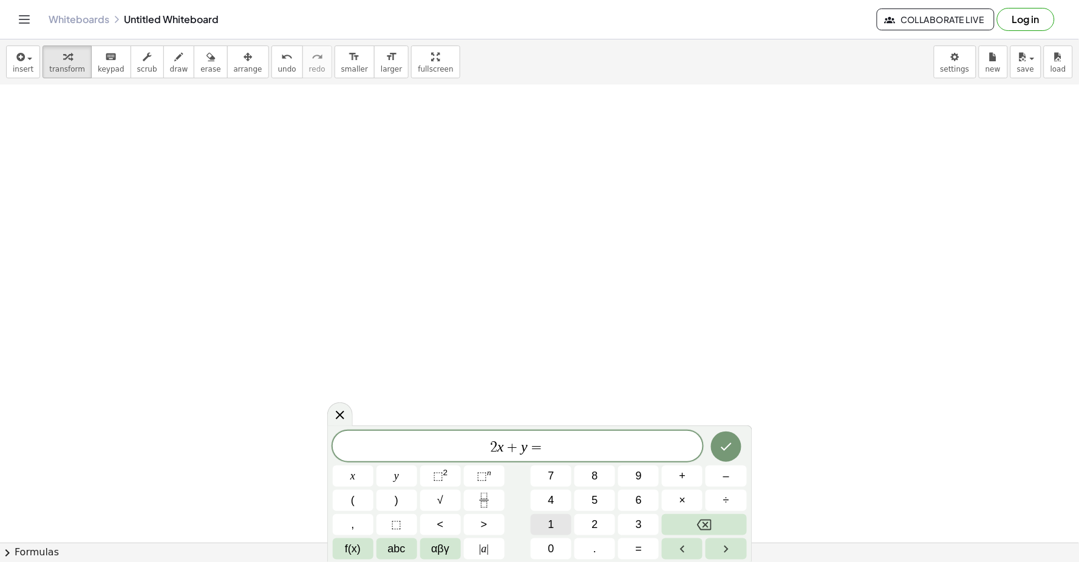
click at [557, 522] on button "1" at bounding box center [551, 524] width 41 height 21
click at [554, 500] on span "4" at bounding box center [551, 500] width 6 height 16
click at [727, 440] on icon "Done" at bounding box center [726, 447] width 15 height 15
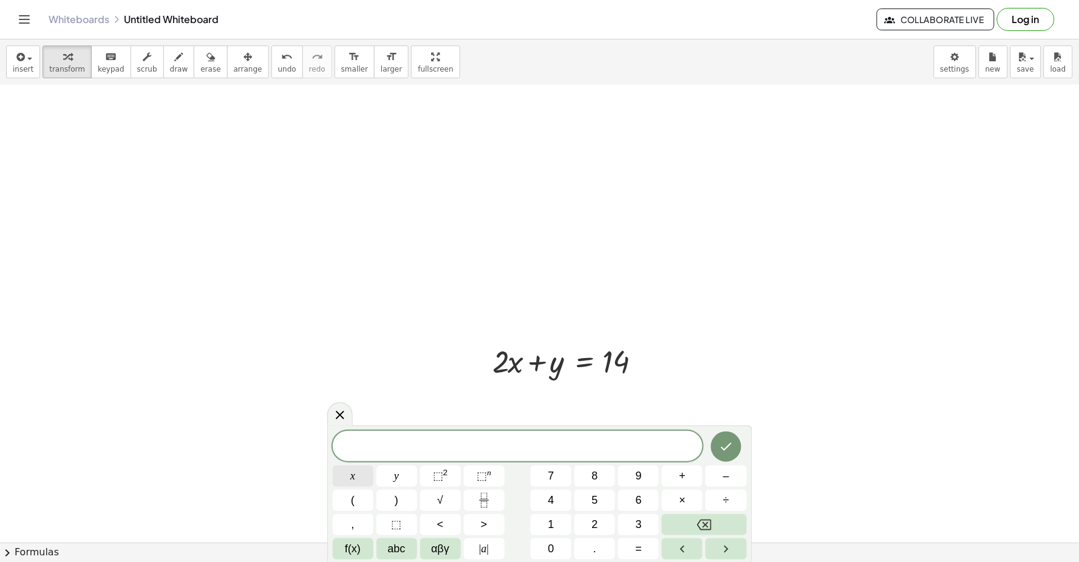
click at [365, 469] on button "x" at bounding box center [353, 476] width 41 height 21
click at [725, 477] on span "–" at bounding box center [726, 476] width 6 height 16
click at [404, 472] on button "y" at bounding box center [396, 476] width 41 height 21
click at [648, 543] on button "=" at bounding box center [638, 548] width 41 height 21
click at [543, 494] on button "4" at bounding box center [551, 500] width 41 height 21
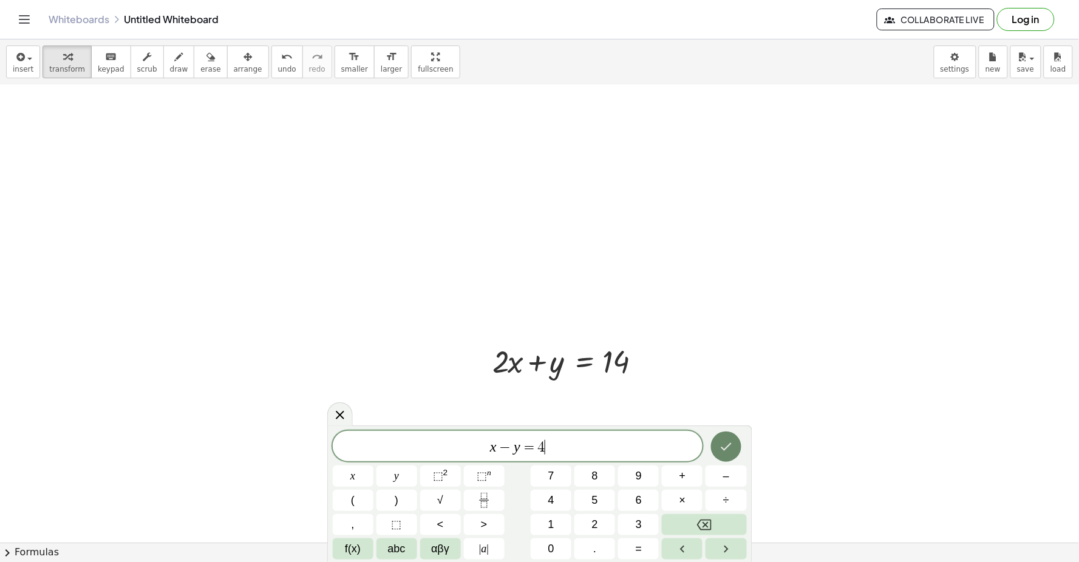
click at [373, 466] on div at bounding box center [353, 476] width 41 height 21
click at [718, 449] on button "Done" at bounding box center [726, 447] width 30 height 30
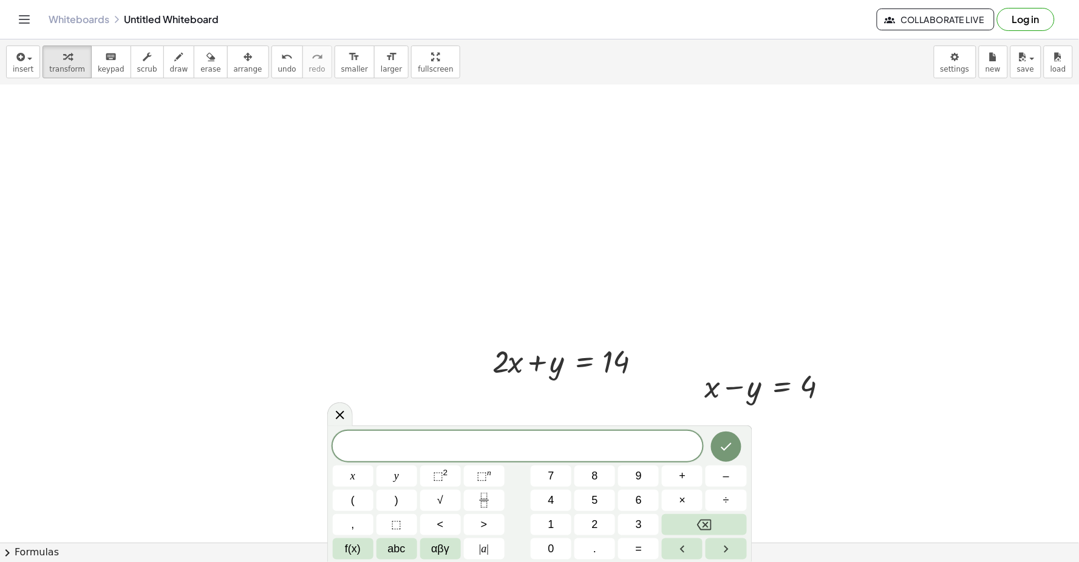
drag, startPoint x: 991, startPoint y: 287, endPoint x: 593, endPoint y: 233, distance: 401.8
drag, startPoint x: 578, startPoint y: 278, endPoint x: 431, endPoint y: 284, distance: 147.0
drag, startPoint x: 343, startPoint y: 410, endPoint x: 389, endPoint y: 387, distance: 50.8
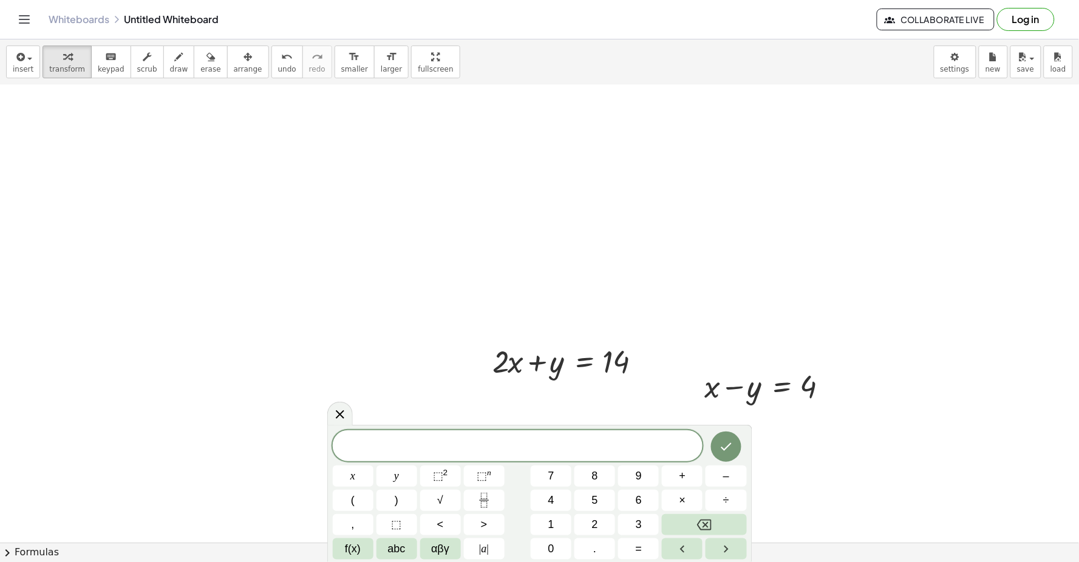
click at [341, 410] on icon at bounding box center [340, 414] width 15 height 15
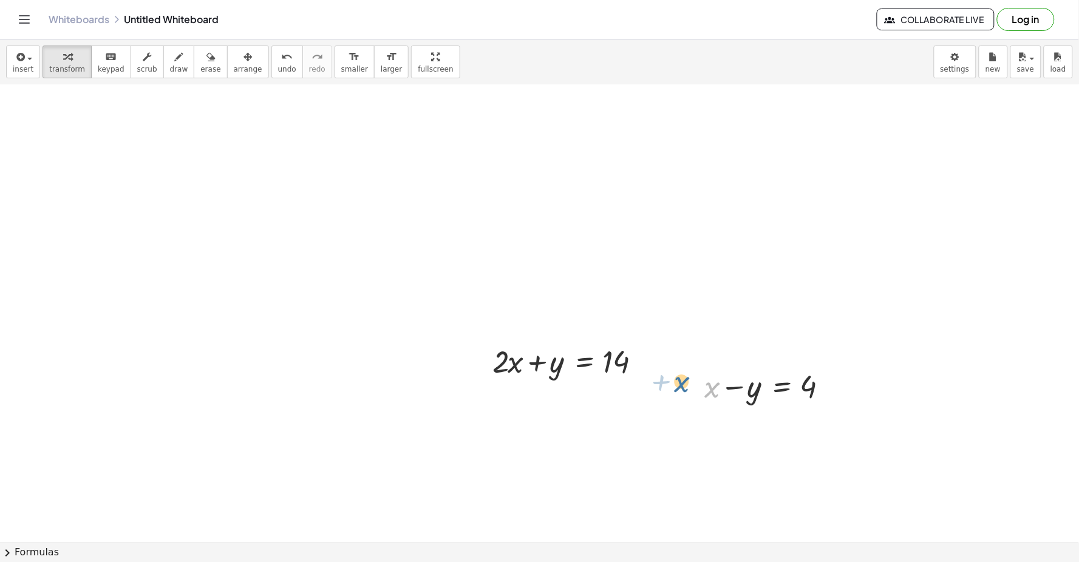
drag, startPoint x: 673, startPoint y: 387, endPoint x: 686, endPoint y: 387, distance: 13.4
copy div "+ x + x − y = 4"
click at [736, 384] on div at bounding box center [770, 385] width 143 height 41
drag, startPoint x: 531, startPoint y: 357, endPoint x: 538, endPoint y: 359, distance: 7.1
click at [532, 357] on div at bounding box center [573, 360] width 174 height 41
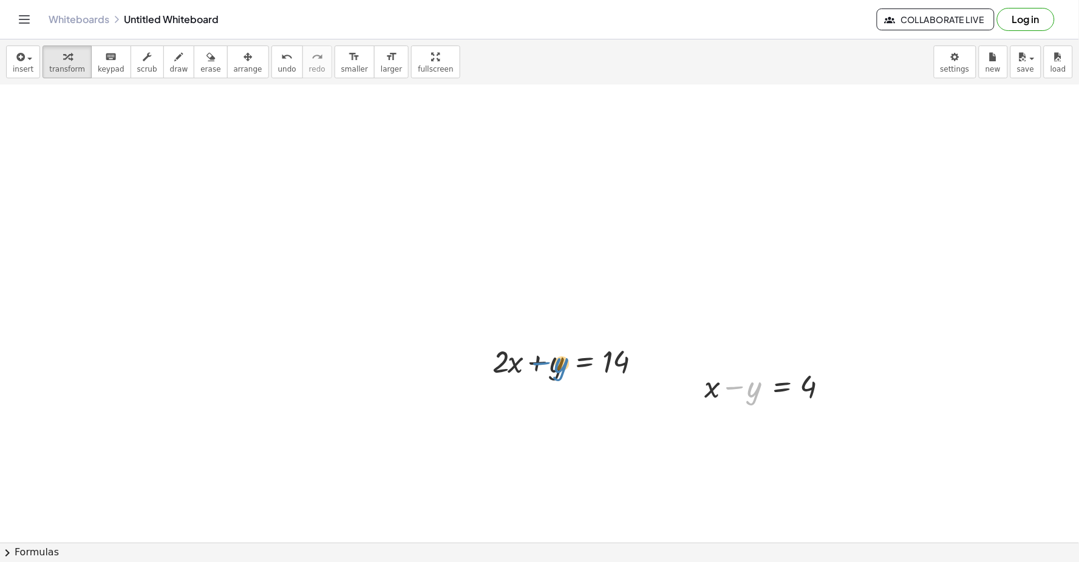
drag, startPoint x: 748, startPoint y: 398, endPoint x: 555, endPoint y: 371, distance: 195.0
click at [832, 386] on div at bounding box center [829, 386] width 13 height 13
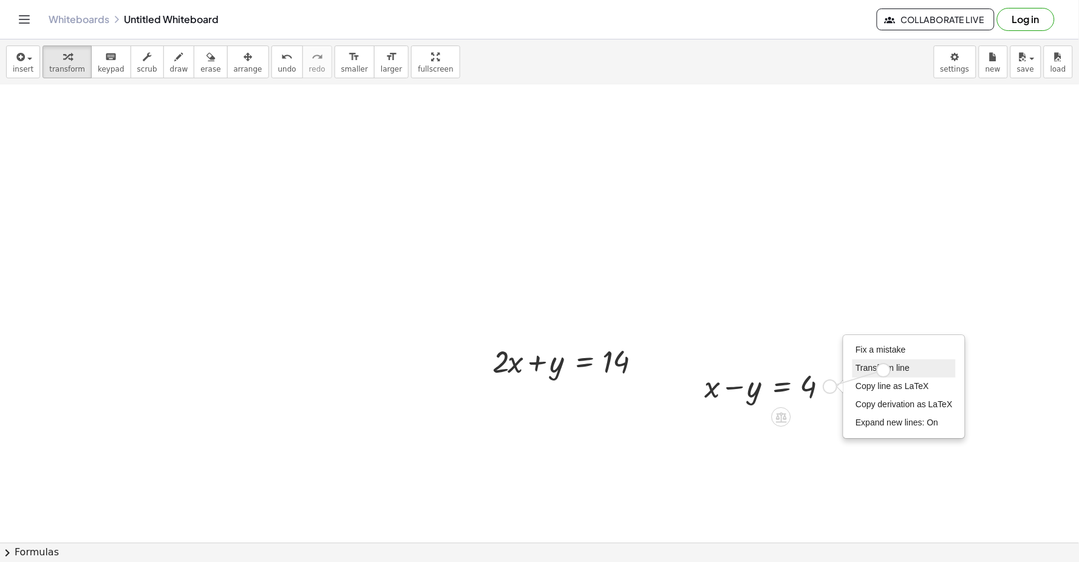
drag, startPoint x: 832, startPoint y: 386, endPoint x: 889, endPoint y: 368, distance: 60.3
click at [845, 368] on div "+ x − y = 4 Fix a mistake Transform line Copy line as LaTeX Copy derivation as …" at bounding box center [766, 385] width 158 height 47
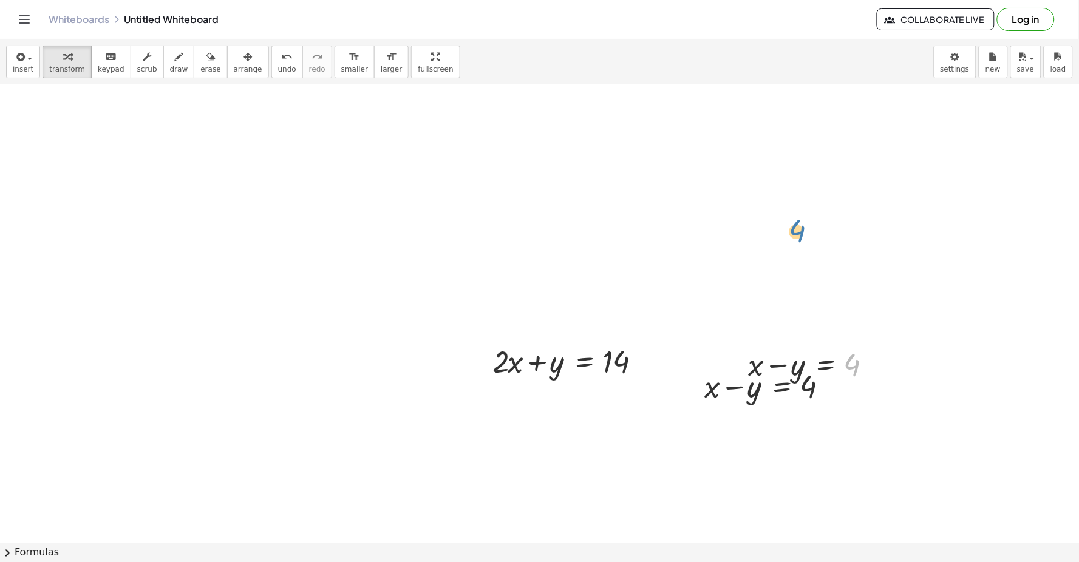
drag, startPoint x: 863, startPoint y: 368, endPoint x: 809, endPoint y: 234, distance: 144.9
click at [620, 356] on div at bounding box center [573, 360] width 174 height 41
click at [647, 356] on div at bounding box center [647, 361] width 13 height 13
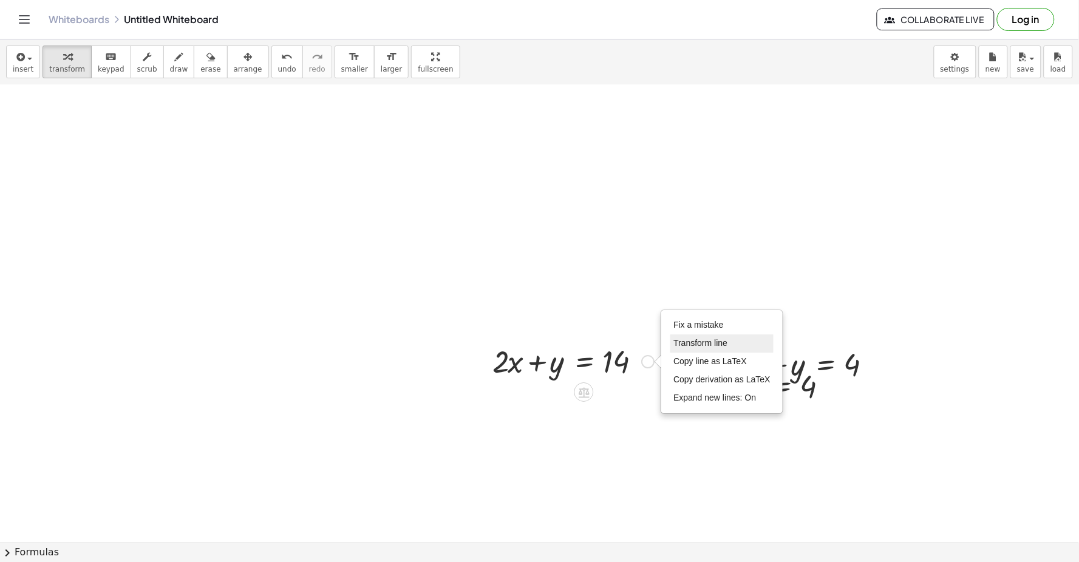
click at [690, 340] on span "Transform line" at bounding box center [700, 343] width 54 height 10
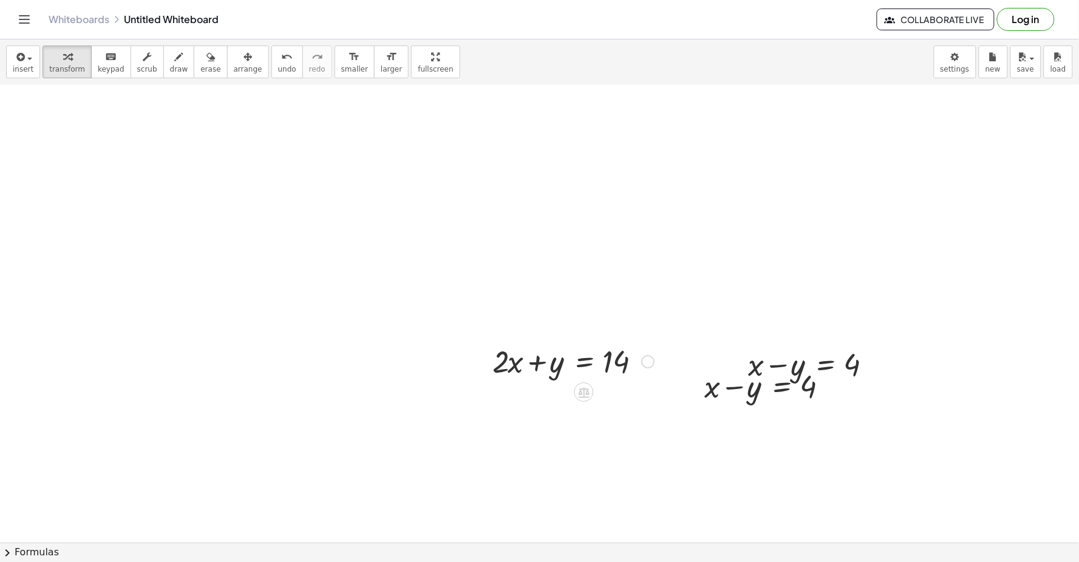
click at [647, 362] on div "Fix a mistake Transform line Copy line as LaTeX Copy derivation as LaTeX Expand…" at bounding box center [647, 361] width 13 height 13
click at [690, 318] on li "Fix a mistake" at bounding box center [721, 325] width 103 height 18
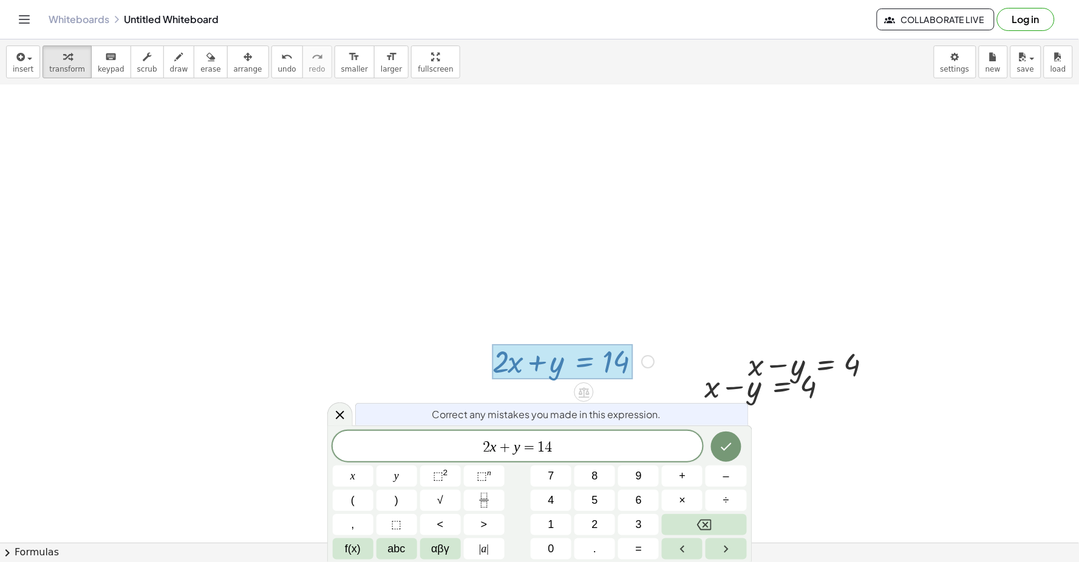
click at [660, 347] on div "+ · 2 · x + y = 14 Fix a mistake Transform line Copy line as LaTeX Copy derivat…" at bounding box center [568, 360] width 189 height 47
click at [584, 362] on div "+ · 2 · x + y = 14 Fix a mistake Transform line Copy line as LaTeX Copy derivat…" at bounding box center [584, 362] width 0 height 0
click at [653, 361] on div "Fix a mistake Transform line Copy line as LaTeX Copy derivation as LaTeX Expand…" at bounding box center [647, 361] width 13 height 13
drag, startPoint x: 646, startPoint y: 375, endPoint x: 643, endPoint y: 366, distance: 8.8
click at [584, 362] on div "+ · 2 · x + y = 14 Fix a mistake Transform line Copy line as LaTeX Copy derivat…" at bounding box center [584, 362] width 0 height 0
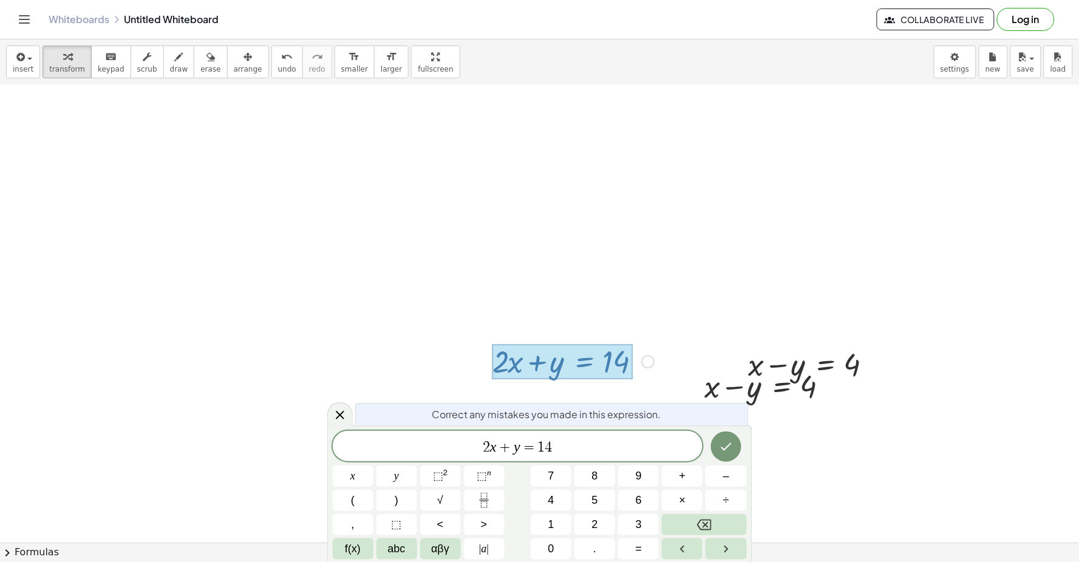
drag, startPoint x: 642, startPoint y: 365, endPoint x: 648, endPoint y: 362, distance: 7.1
click at [584, 362] on div "+ · 2 · x + y = 14 Fix a mistake Transform line Copy line as LaTeX Copy derivat…" at bounding box center [584, 362] width 0 height 0
drag, startPoint x: 648, startPoint y: 362, endPoint x: 658, endPoint y: 356, distance: 11.5
click at [653, 360] on div "Fix a mistake Transform line Copy line as LaTeX Copy derivation as LaTeX Expand…" at bounding box center [647, 361] width 13 height 13
drag, startPoint x: 658, startPoint y: 356, endPoint x: 665, endPoint y: 389, distance: 33.6
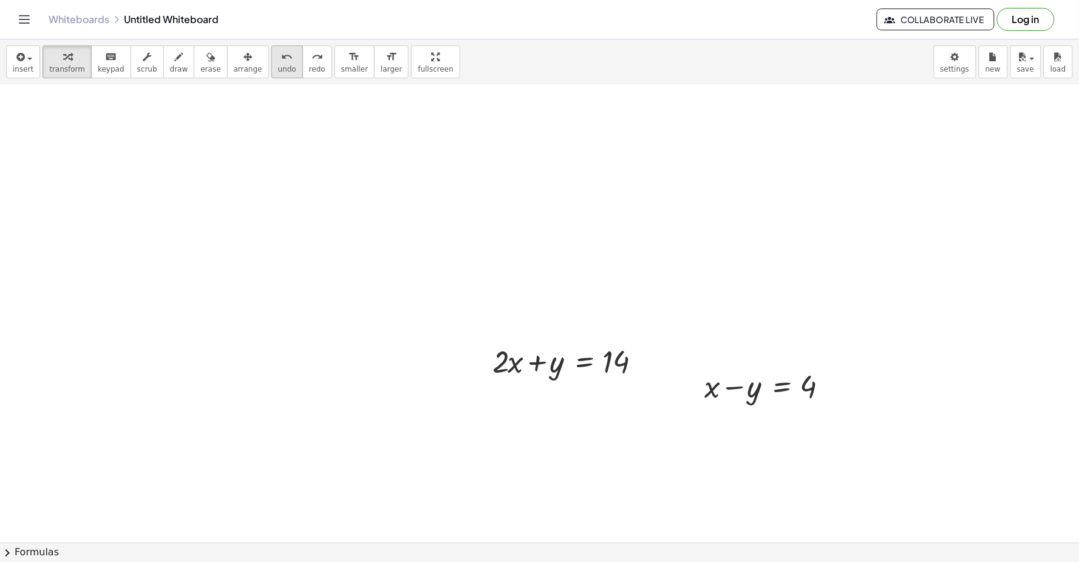
click at [271, 64] on button "undo undo" at bounding box center [287, 62] width 32 height 33
click at [278, 65] on span "undo" at bounding box center [287, 69] width 18 height 8
click at [650, 361] on div "Fix a mistake Transform line Copy line as LaTeX Copy derivation as LaTeX Expand…" at bounding box center [647, 361] width 13 height 13
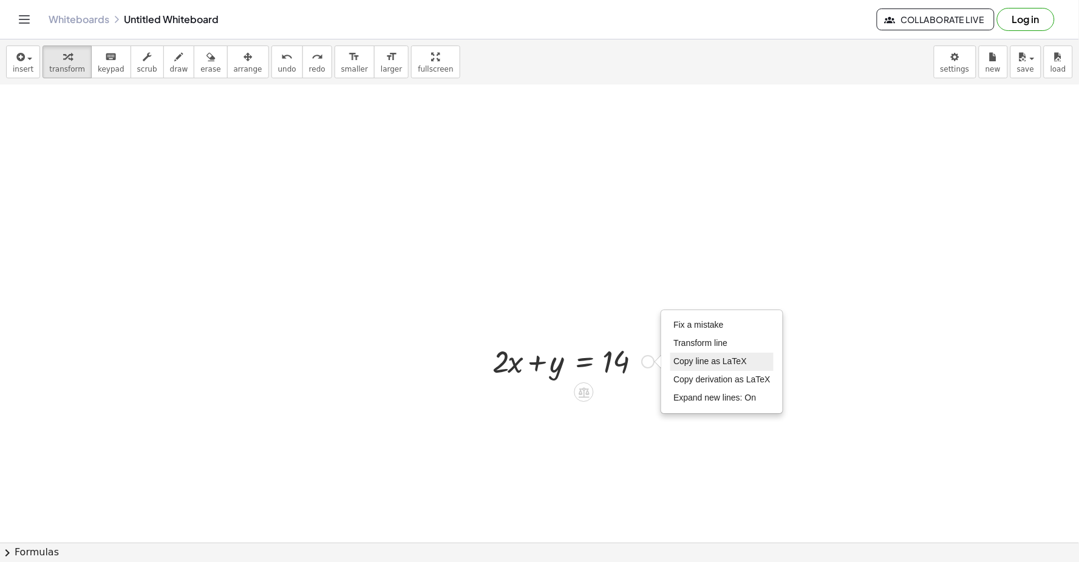
click at [674, 353] on li "Copy line as LaTeX" at bounding box center [721, 362] width 103 height 18
click at [697, 356] on div "Copied done" at bounding box center [690, 362] width 41 height 18
click at [698, 359] on span "done" at bounding box center [705, 360] width 15 height 15
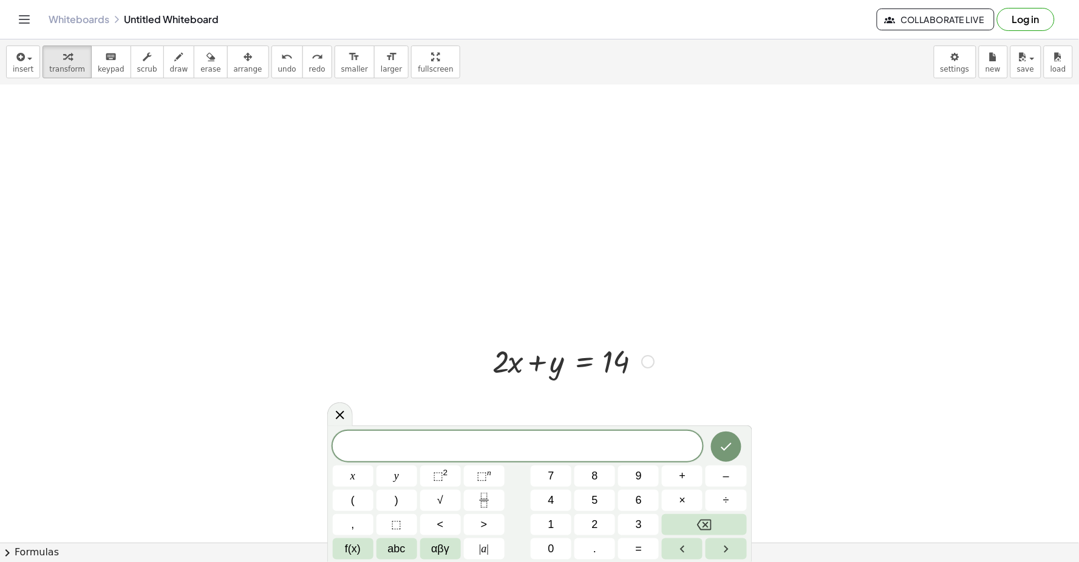
drag, startPoint x: 634, startPoint y: 356, endPoint x: 736, endPoint y: 385, distance: 105.5
click at [645, 371] on div at bounding box center [573, 360] width 174 height 41
click at [554, 463] on body "Graspable Math Activities Get Started Activity Bank Assigned Work Classes White…" at bounding box center [539, 281] width 1079 height 562
click at [555, 463] on div "******* x y ⬚ 2 ⬚ n 7 8 9 + – ( ) √ 4 5 6 × ÷ , ⬚ < > 1 2 3 f(x) abc αβγ | a | …" at bounding box center [540, 494] width 414 height 129
drag, startPoint x: 556, startPoint y: 461, endPoint x: 632, endPoint y: 447, distance: 77.3
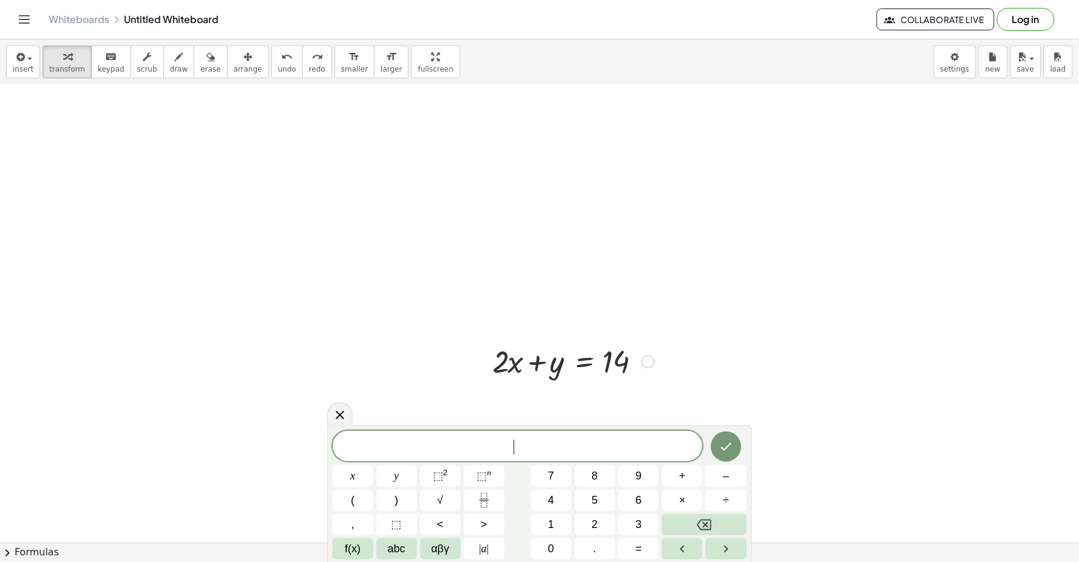
click at [579, 454] on div "******* ​" at bounding box center [518, 446] width 370 height 30
click at [721, 442] on icon "Done" at bounding box center [726, 447] width 15 height 15
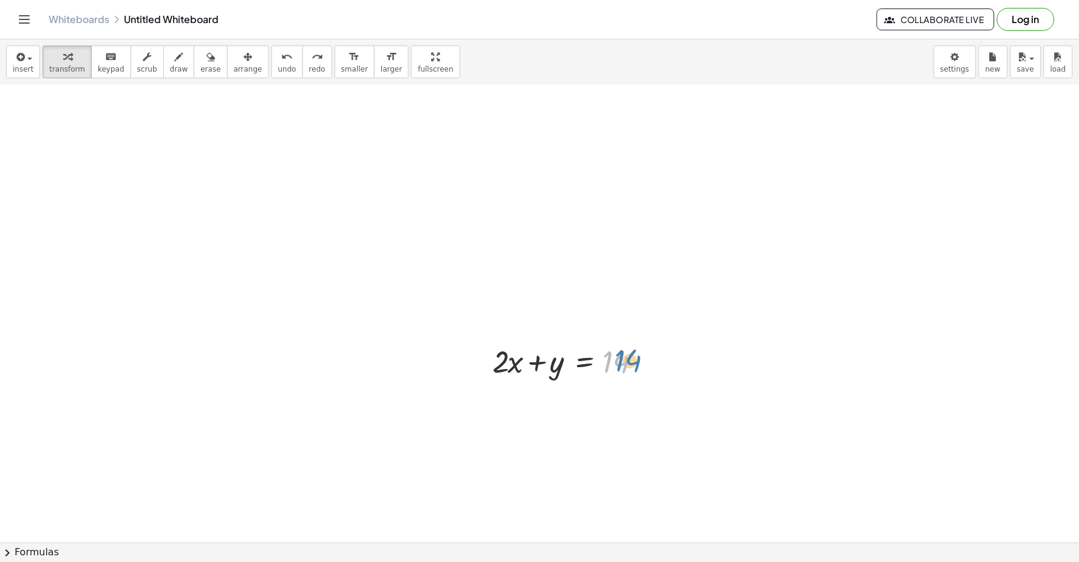
drag, startPoint x: 642, startPoint y: 356, endPoint x: 654, endPoint y: 355, distance: 12.2
click at [654, 355] on div at bounding box center [573, 360] width 174 height 41
click at [584, 362] on div "+ · 2 · x + y = 14 Copied done" at bounding box center [584, 362] width 0 height 0
drag, startPoint x: 694, startPoint y: 387, endPoint x: 538, endPoint y: 363, distance: 157.8
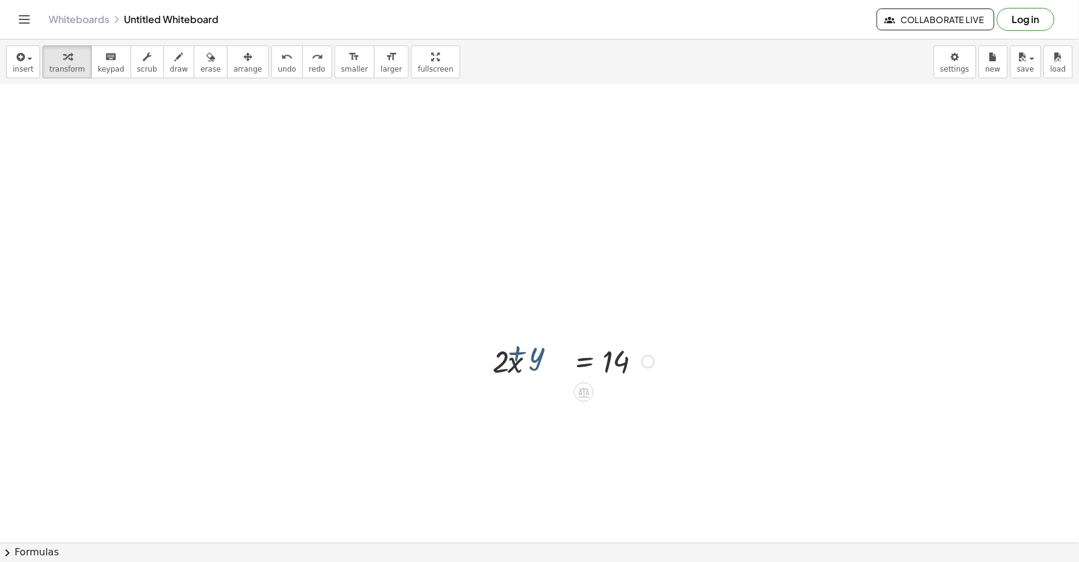
copy div "+ l + · 7 · i = 34 Do sita co adip elit Sedd eius te InCiD Utla etdolorema al E…"
click at [645, 353] on div at bounding box center [573, 360] width 174 height 41
click at [651, 365] on div "Copied done" at bounding box center [647, 361] width 13 height 13
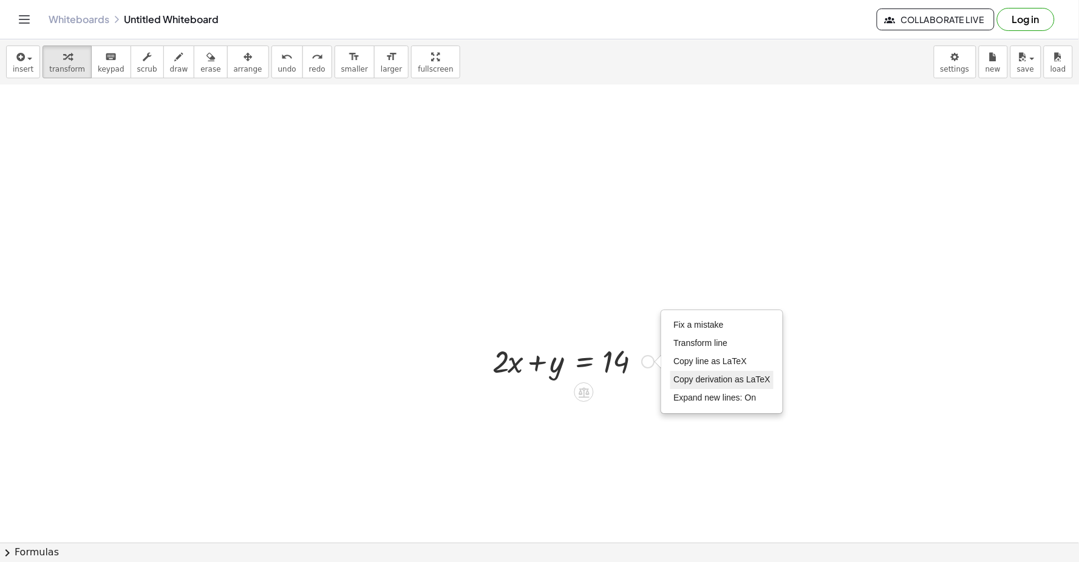
click at [753, 375] on span "Copy derivation as LaTeX" at bounding box center [721, 380] width 97 height 10
click at [638, 360] on div at bounding box center [573, 360] width 174 height 41
click at [645, 354] on div at bounding box center [573, 360] width 174 height 41
click at [646, 358] on div "Copied done" at bounding box center [647, 361] width 13 height 13
click at [690, 327] on span "Fix a mistake" at bounding box center [698, 325] width 50 height 10
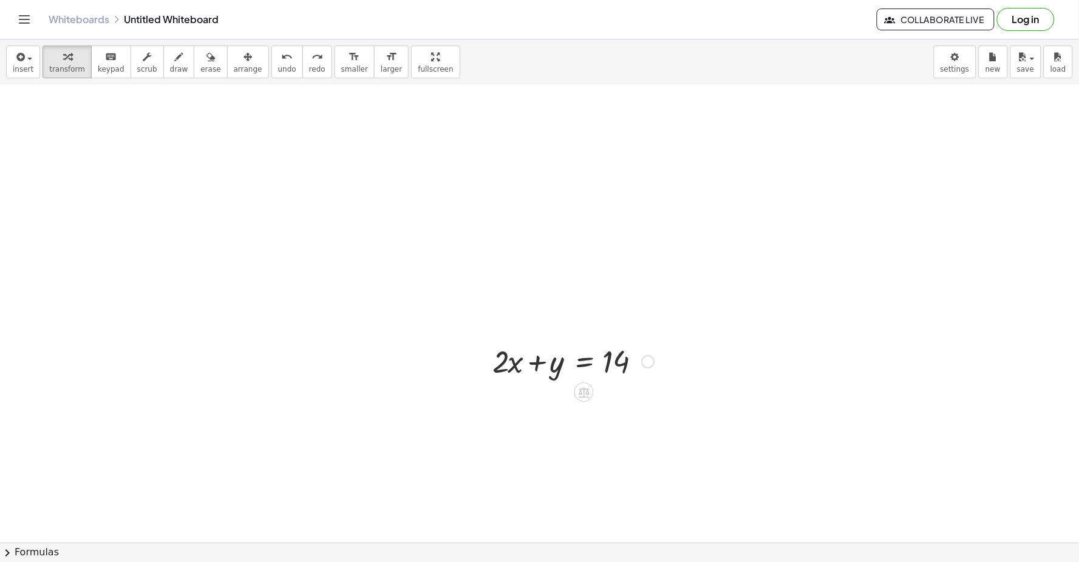
click at [648, 357] on div "Fix a mistake Transform line Copy line as LaTeX Copy derivation as LaTeX Expand…" at bounding box center [647, 361] width 13 height 13
drag, startPoint x: 674, startPoint y: 321, endPoint x: 682, endPoint y: 374, distance: 53.9
click at [674, 339] on ul "Fix a mistake Transform line Copy line as LaTeX Copy derivation as LaTeX Expand…" at bounding box center [721, 361] width 103 height 91
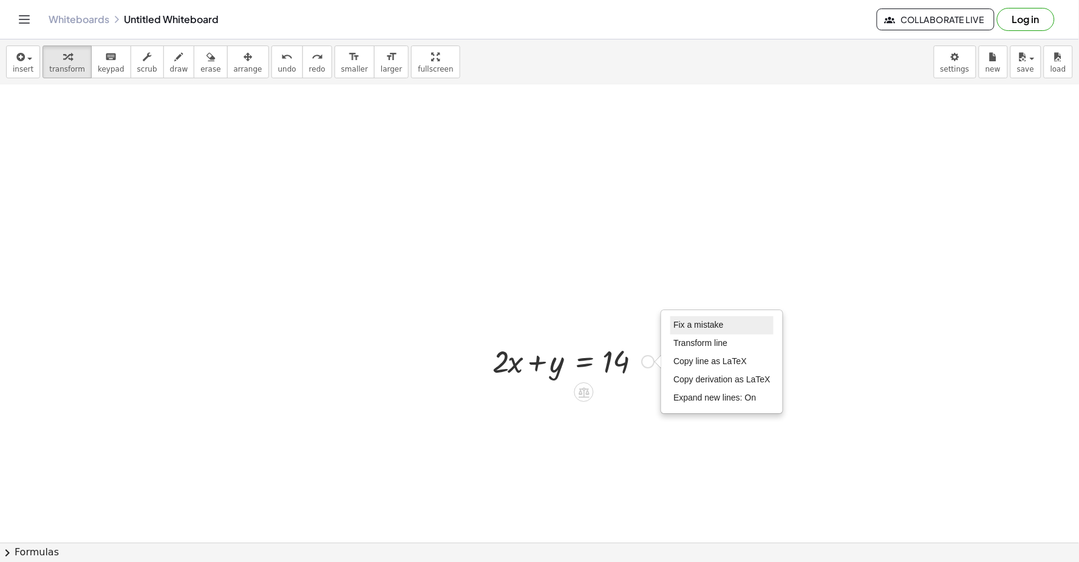
click at [733, 328] on li "Fix a mistake" at bounding box center [721, 325] width 103 height 18
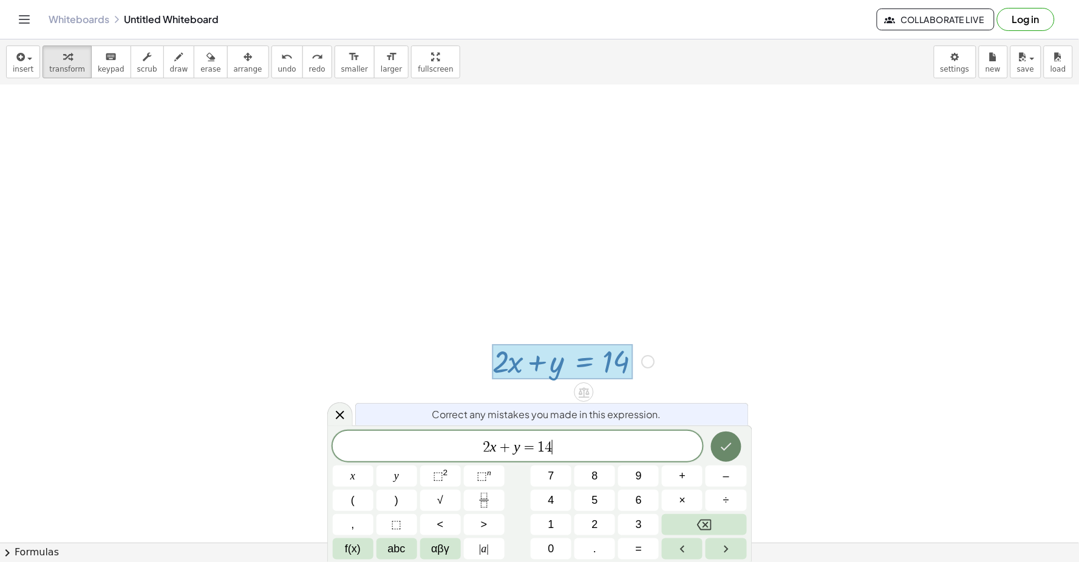
click at [718, 443] on button "Done" at bounding box center [726, 447] width 30 height 30
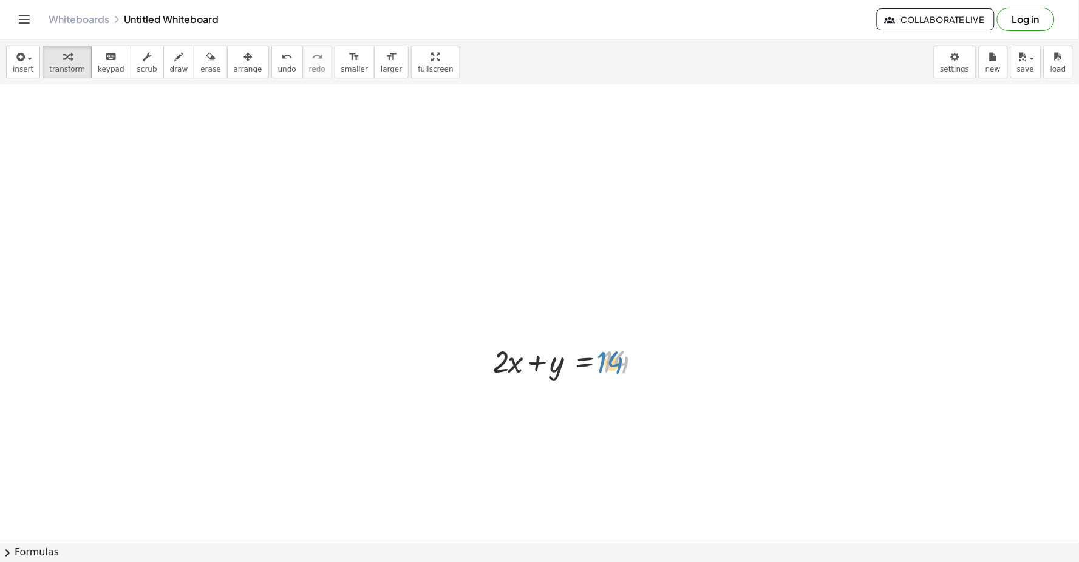
drag, startPoint x: 636, startPoint y: 374, endPoint x: 650, endPoint y: 356, distance: 22.9
click at [624, 376] on div at bounding box center [573, 360] width 174 height 41
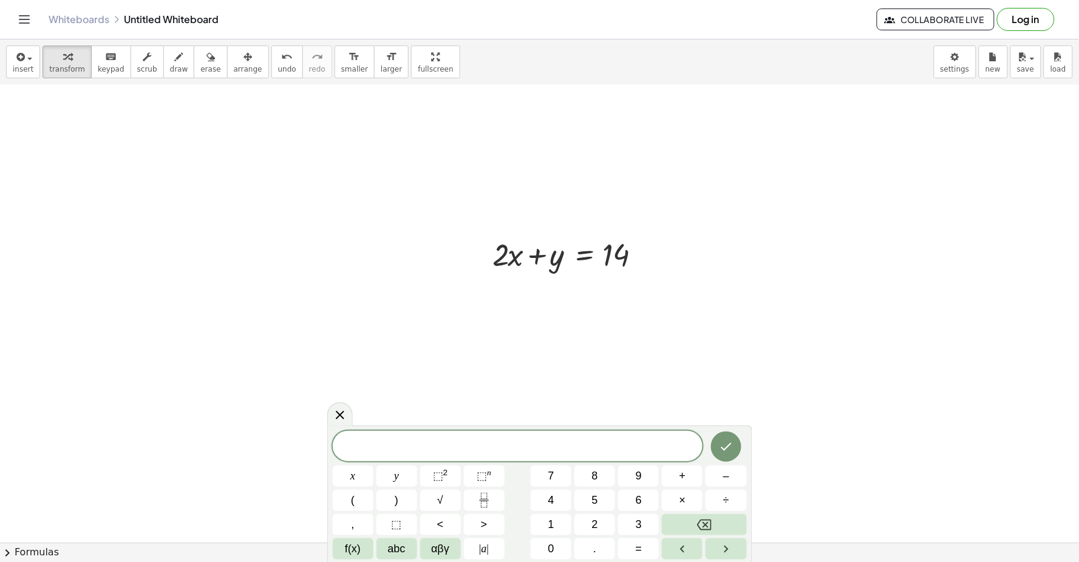
scroll to position [5359, 0]
drag, startPoint x: 727, startPoint y: 108, endPoint x: 674, endPoint y: 117, distance: 52.9
click at [725, 427] on div "******* x y ⬚ 2 ⬚ n 7 8 9 + – ( ) √ 4 5 6 × ÷ , ⬚ < > 1 2 3 f(x) abc αβγ | a | …" at bounding box center [539, 493] width 425 height 137
drag, startPoint x: 730, startPoint y: 446, endPoint x: 727, endPoint y: 433, distance: 13.8
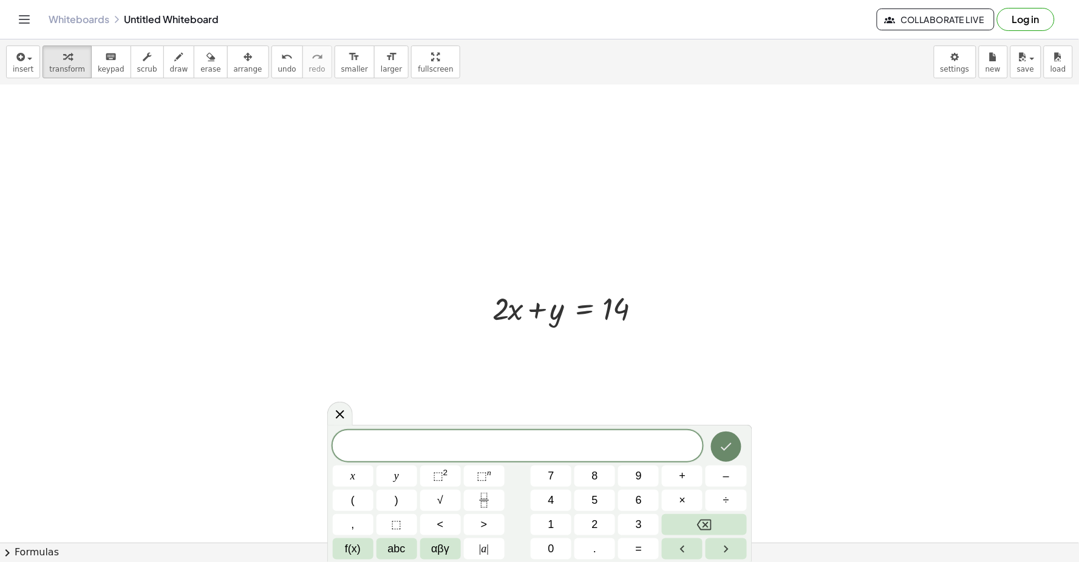
click at [373, 466] on div at bounding box center [353, 476] width 41 height 21
click at [730, 444] on button "Done" at bounding box center [726, 447] width 30 height 30
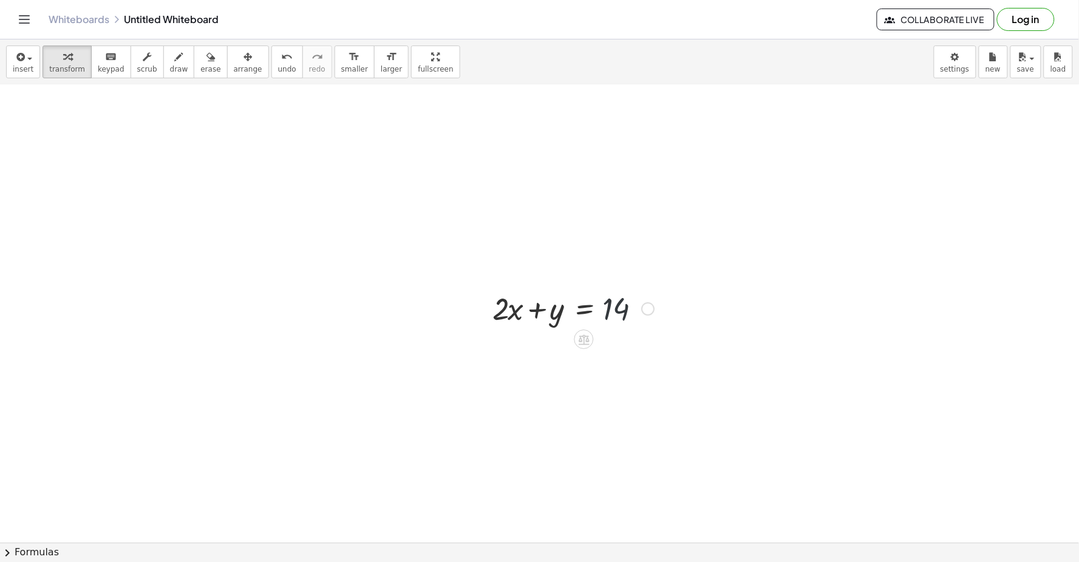
drag, startPoint x: 632, startPoint y: 306, endPoint x: 642, endPoint y: 304, distance: 10.5
click at [634, 305] on div at bounding box center [573, 307] width 174 height 41
click at [650, 304] on div "Fix a mistake Transform line Copy line as LaTeX Copy derivation as LaTeX Expand…" at bounding box center [647, 308] width 13 height 13
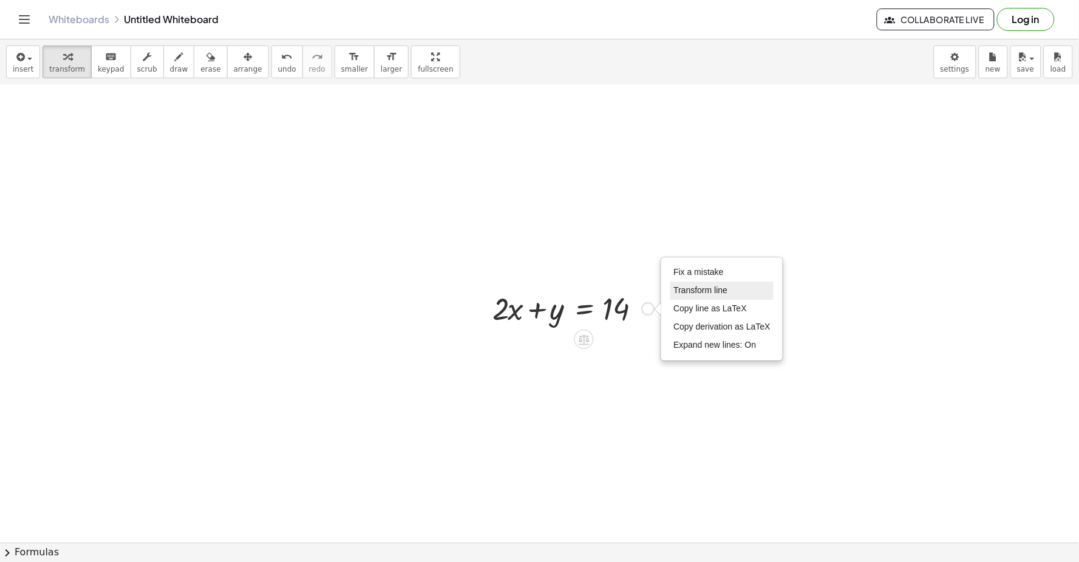
click at [702, 288] on span "Transform line" at bounding box center [700, 290] width 54 height 10
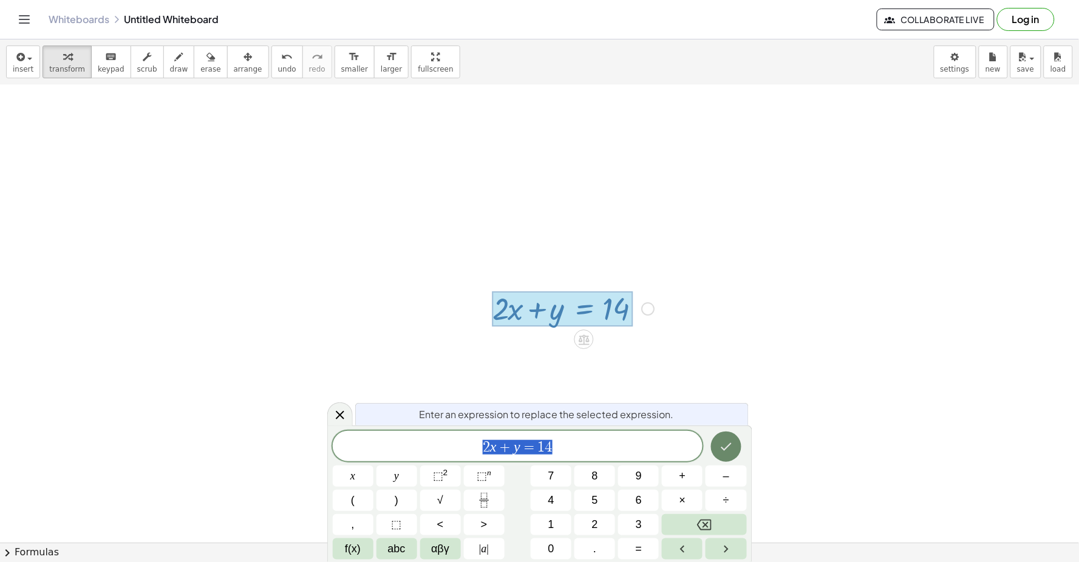
click at [735, 447] on button "Done" at bounding box center [726, 447] width 30 height 30
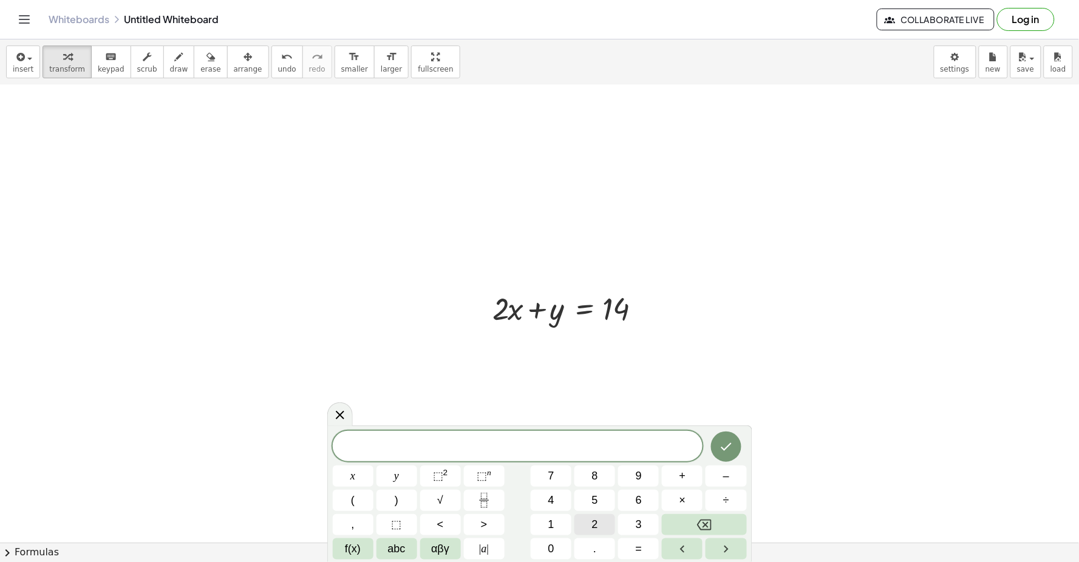
click at [594, 520] on span "2" at bounding box center [595, 525] width 6 height 16
click at [354, 480] on span "x" at bounding box center [352, 476] width 5 height 16
click at [679, 475] on span "+" at bounding box center [682, 476] width 7 height 16
click at [402, 474] on button "y" at bounding box center [396, 476] width 41 height 21
click at [633, 549] on button "=" at bounding box center [638, 548] width 41 height 21
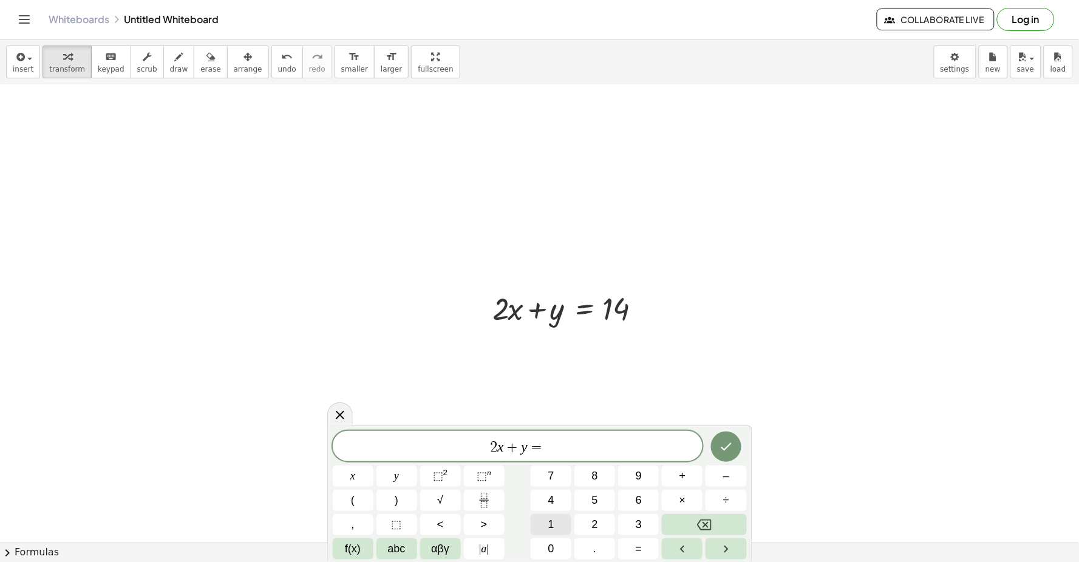
click at [553, 517] on span "1" at bounding box center [551, 525] width 6 height 16
click at [556, 501] on button "4" at bounding box center [551, 500] width 41 height 21
click at [729, 427] on div "2 x + y = 1 4 ​ x y ⬚ 2 ⬚ n 7 8 9 + – ( ) √ 4 5 6 × ÷ , ⬚ < > 1 2 3 f(x) abc αβ…" at bounding box center [539, 494] width 425 height 137
click at [718, 433] on button "Done" at bounding box center [726, 447] width 30 height 30
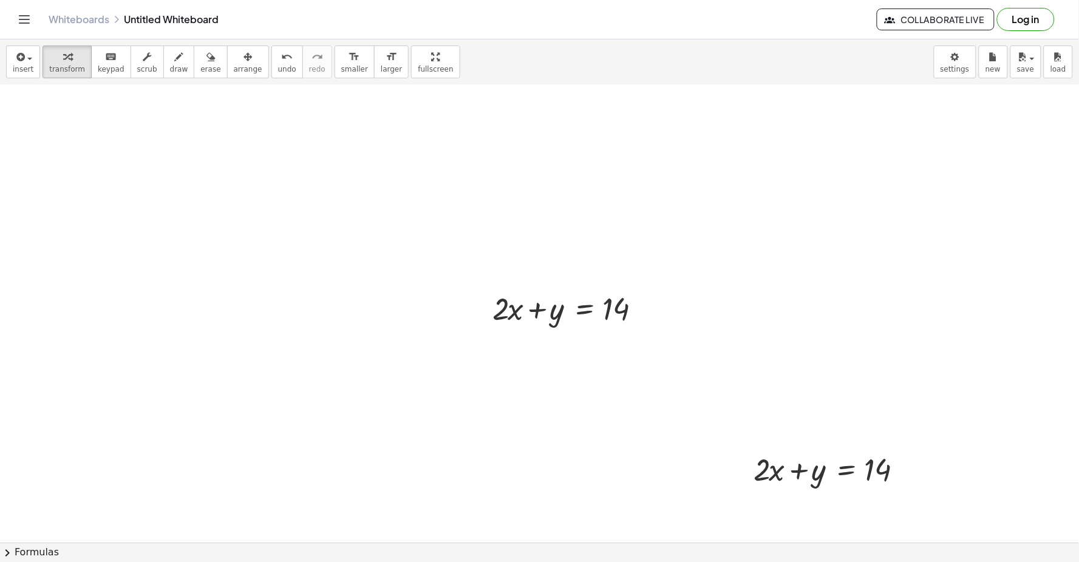
drag, startPoint x: 232, startPoint y: 53, endPoint x: 648, endPoint y: 457, distance: 579.6
click at [234, 55] on div "button" at bounding box center [248, 56] width 29 height 15
drag, startPoint x: 775, startPoint y: 498, endPoint x: 707, endPoint y: 480, distance: 69.6
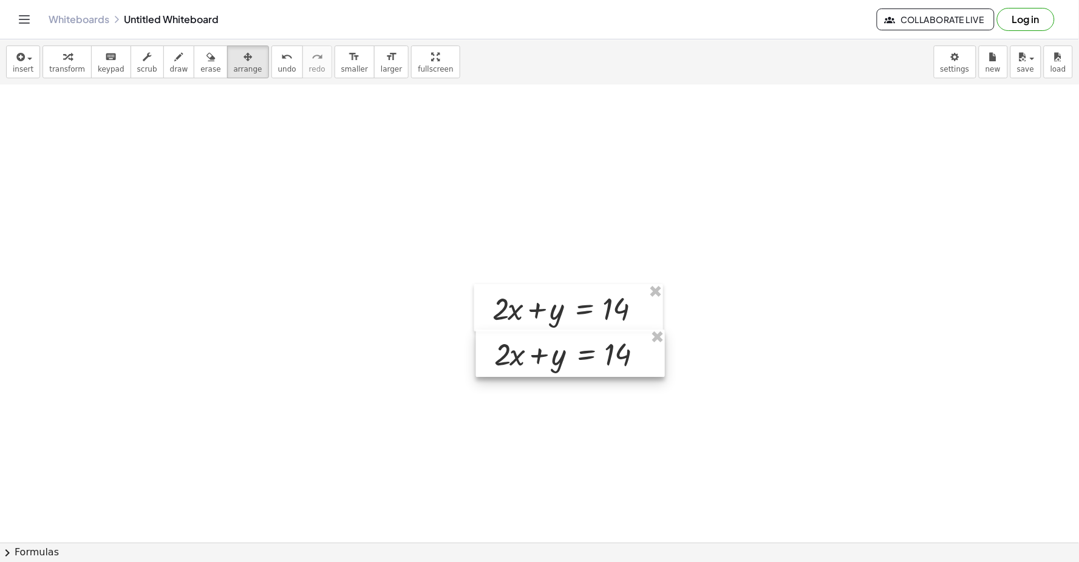
drag, startPoint x: 759, startPoint y: 468, endPoint x: 499, endPoint y: 353, distance: 284.3
click at [499, 353] on div at bounding box center [570, 353] width 189 height 47
click at [498, 354] on div at bounding box center [569, 354] width 189 height 47
drag, startPoint x: 64, startPoint y: 49, endPoint x: 889, endPoint y: 425, distance: 906.5
click at [64, 50] on icon "button" at bounding box center [67, 57] width 8 height 15
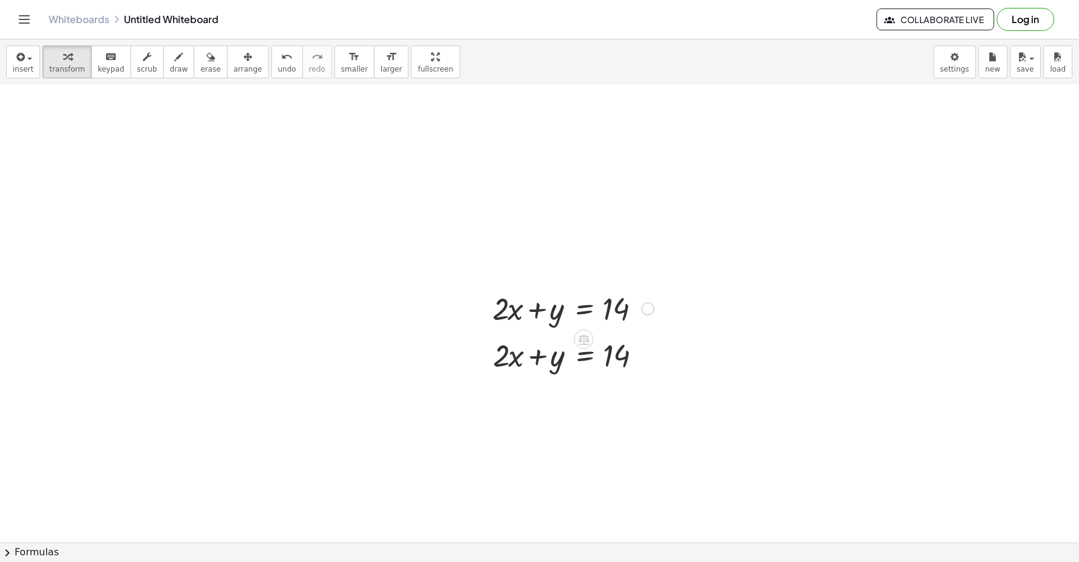
drag, startPoint x: 499, startPoint y: 293, endPoint x: 541, endPoint y: 300, distance: 42.5
click at [506, 289] on div at bounding box center [573, 307] width 174 height 41
drag, startPoint x: 531, startPoint y: 363, endPoint x: 518, endPoint y: 324, distance: 40.9
click at [526, 354] on div at bounding box center [574, 354] width 174 height 41
drag, startPoint x: 518, startPoint y: 324, endPoint x: 1054, endPoint y: 432, distance: 546.7
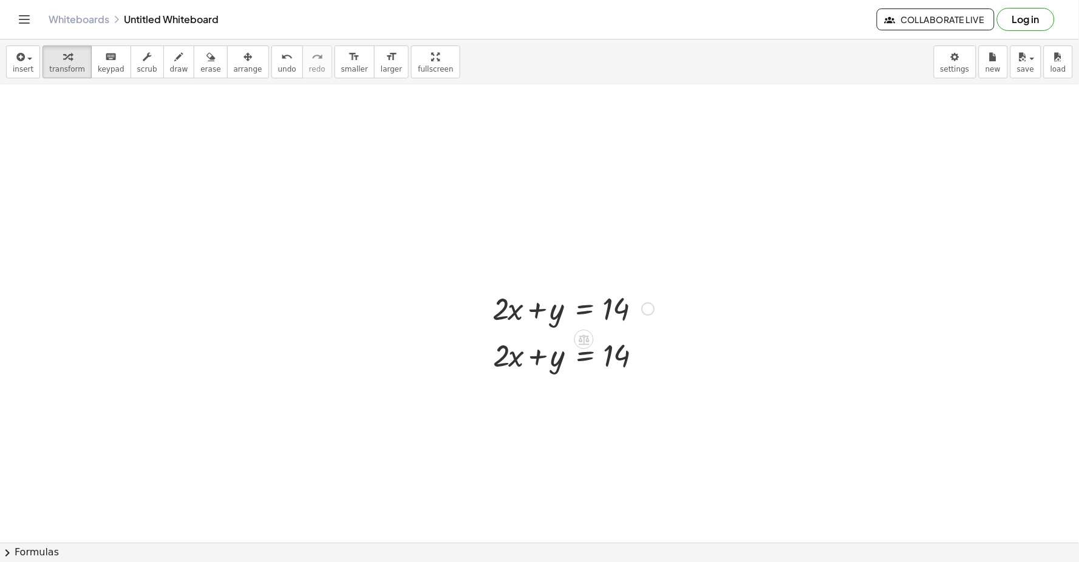
click at [170, 62] on div "button" at bounding box center [179, 56] width 18 height 15
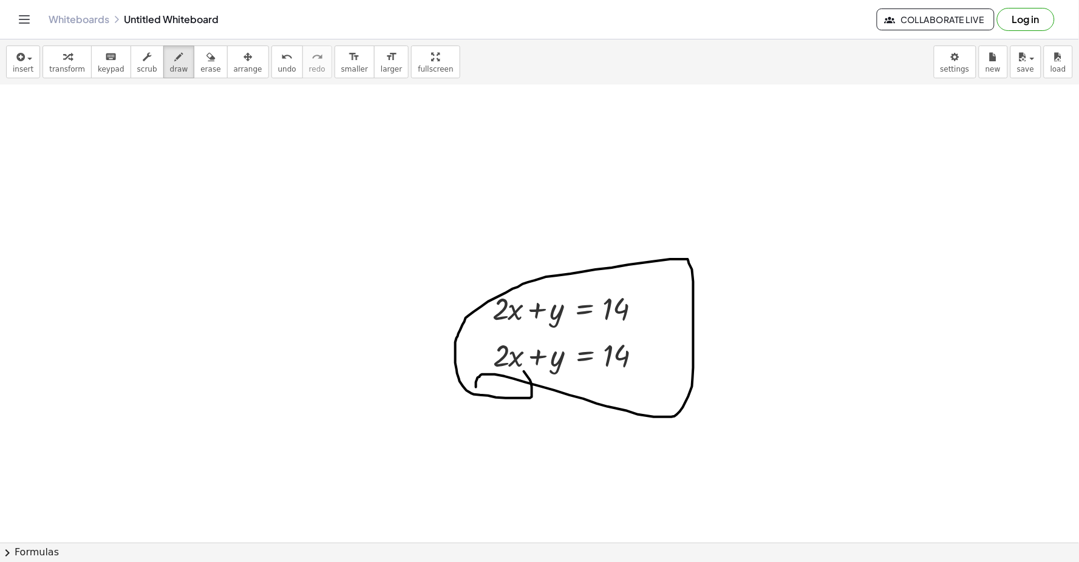
drag, startPoint x: 476, startPoint y: 387, endPoint x: 445, endPoint y: 274, distance: 117.7
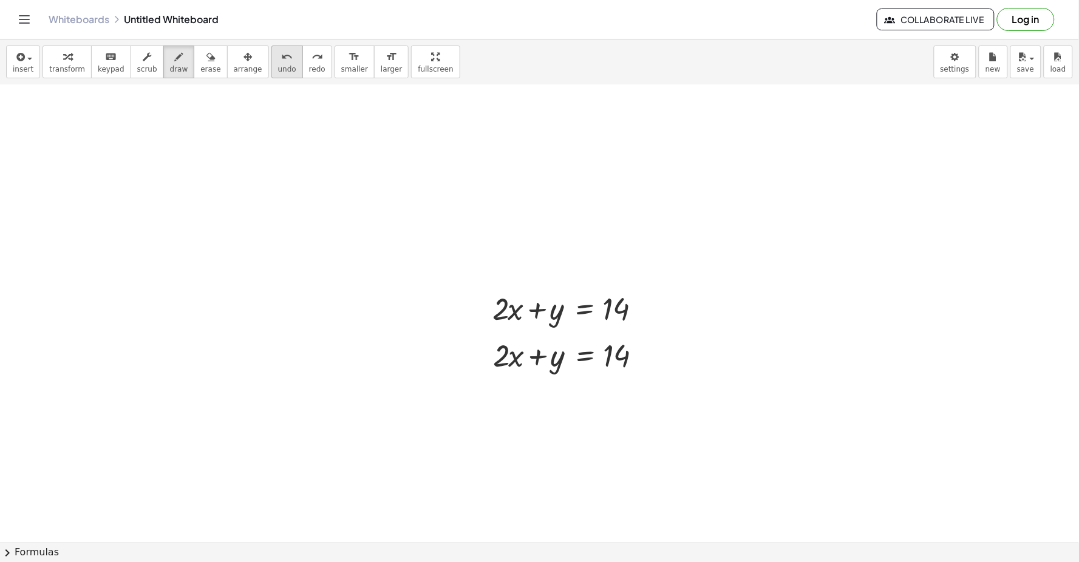
click at [271, 67] on button "undo undo" at bounding box center [287, 62] width 32 height 33
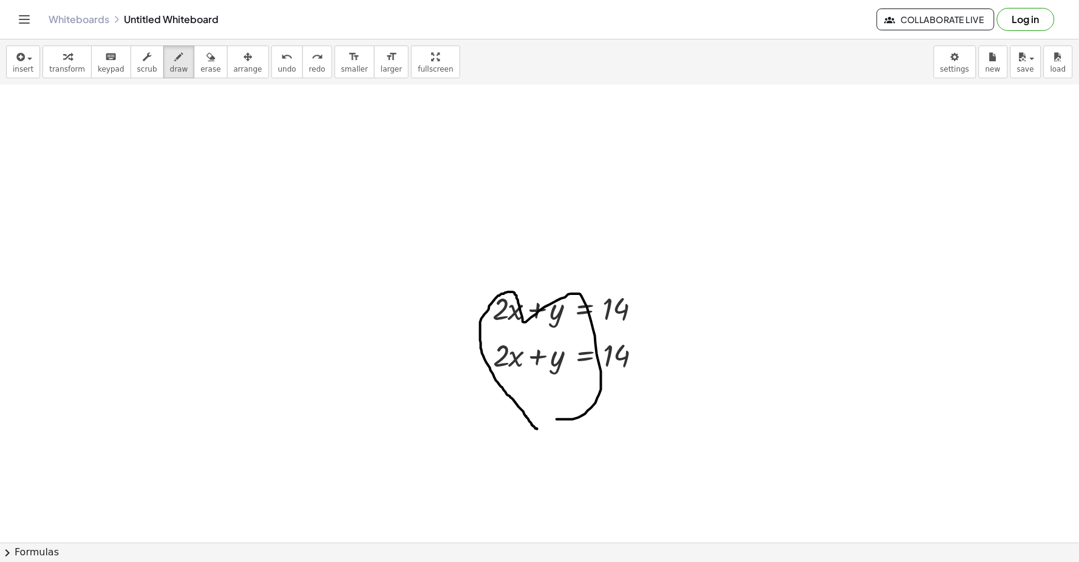
drag, startPoint x: 537, startPoint y: 429, endPoint x: 507, endPoint y: 324, distance: 109.0
click at [281, 55] on icon "undo" at bounding box center [287, 57] width 12 height 15
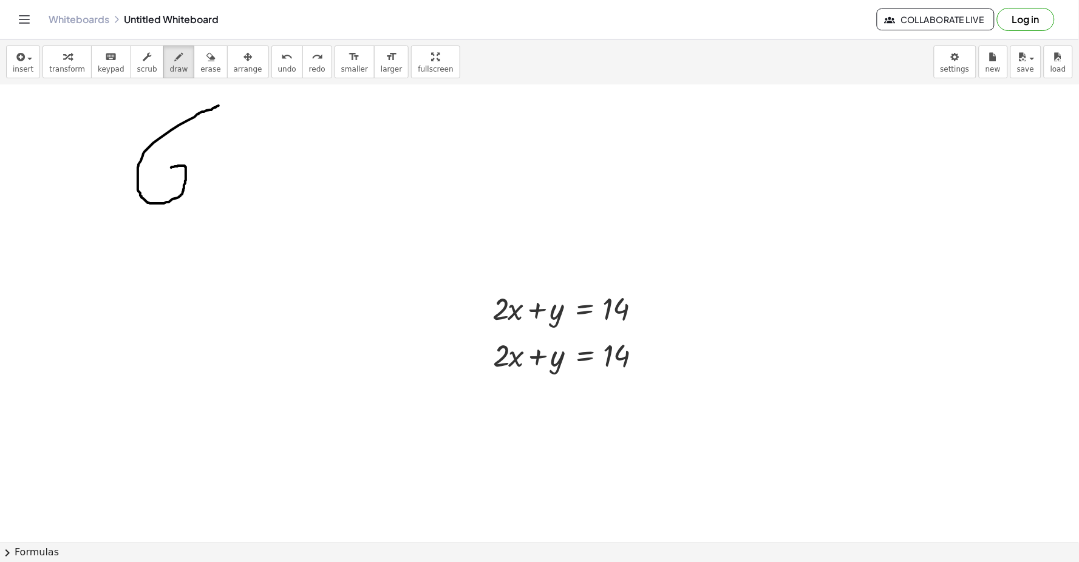
drag, startPoint x: 216, startPoint y: 107, endPoint x: 171, endPoint y: 168, distance: 75.5
drag, startPoint x: 220, startPoint y: 192, endPoint x: 211, endPoint y: 71, distance: 121.8
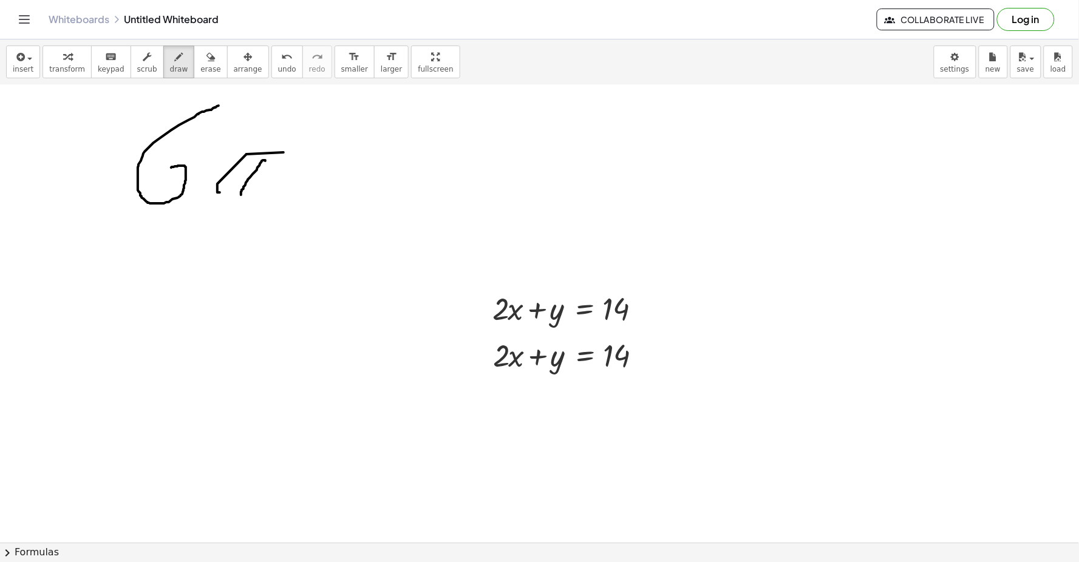
drag, startPoint x: 265, startPoint y: 161, endPoint x: 241, endPoint y: 195, distance: 41.8
click at [273, 67] on button "undo undo" at bounding box center [287, 62] width 32 height 33
click at [278, 66] on span "undo" at bounding box center [287, 69] width 18 height 8
drag, startPoint x: 272, startPoint y: 58, endPoint x: 268, endPoint y: 75, distance: 16.8
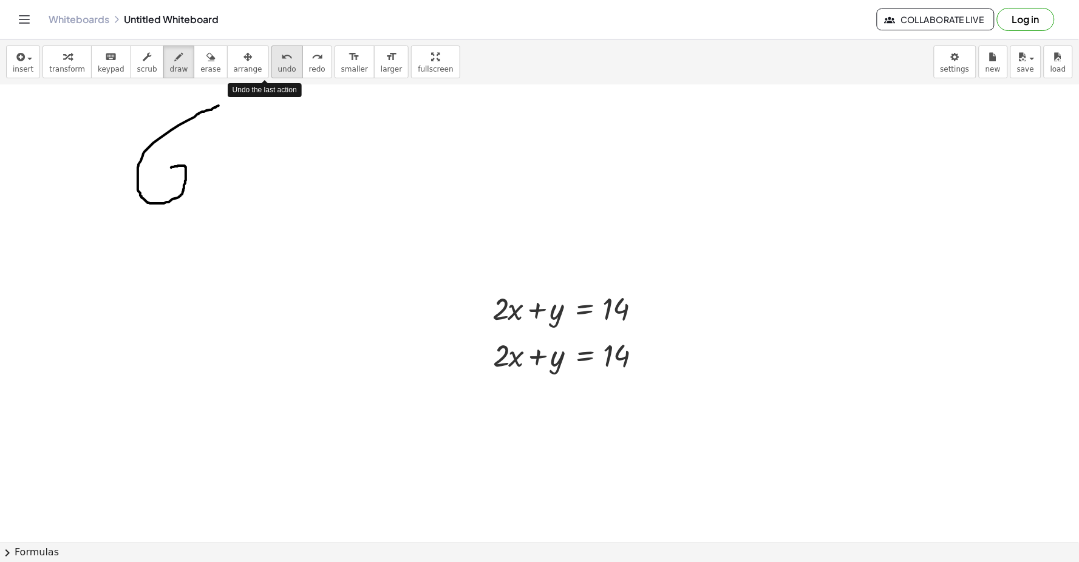
click at [278, 61] on div "undo" at bounding box center [287, 56] width 18 height 15
drag, startPoint x: 270, startPoint y: 140, endPoint x: 287, endPoint y: 209, distance: 71.3
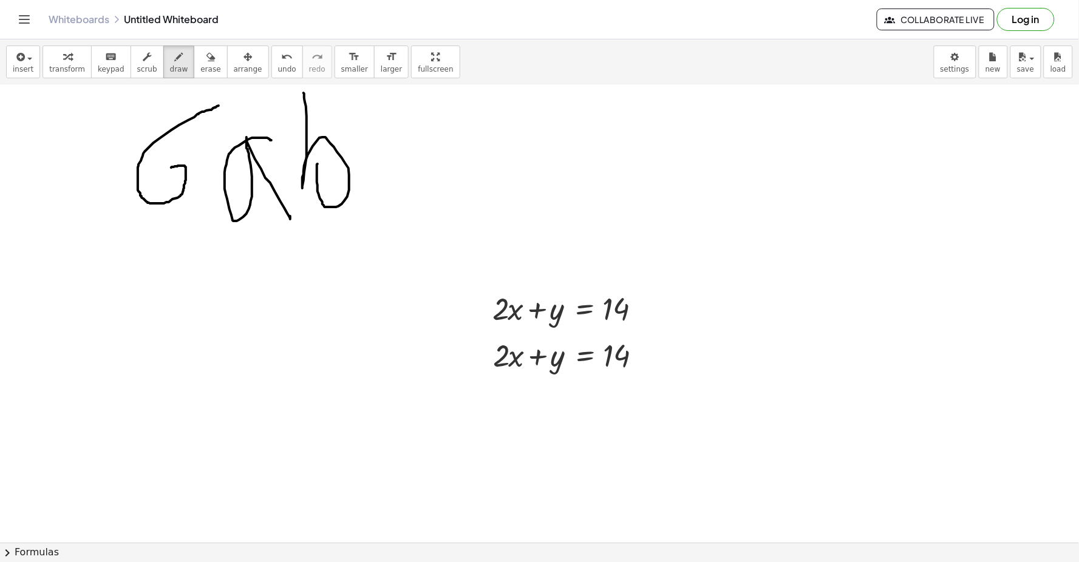
drag, startPoint x: 317, startPoint y: 164, endPoint x: 330, endPoint y: 135, distance: 31.0
drag, startPoint x: 373, startPoint y: 155, endPoint x: 405, endPoint y: 151, distance: 32.5
drag, startPoint x: 455, startPoint y: 164, endPoint x: 470, endPoint y: 201, distance: 40.0
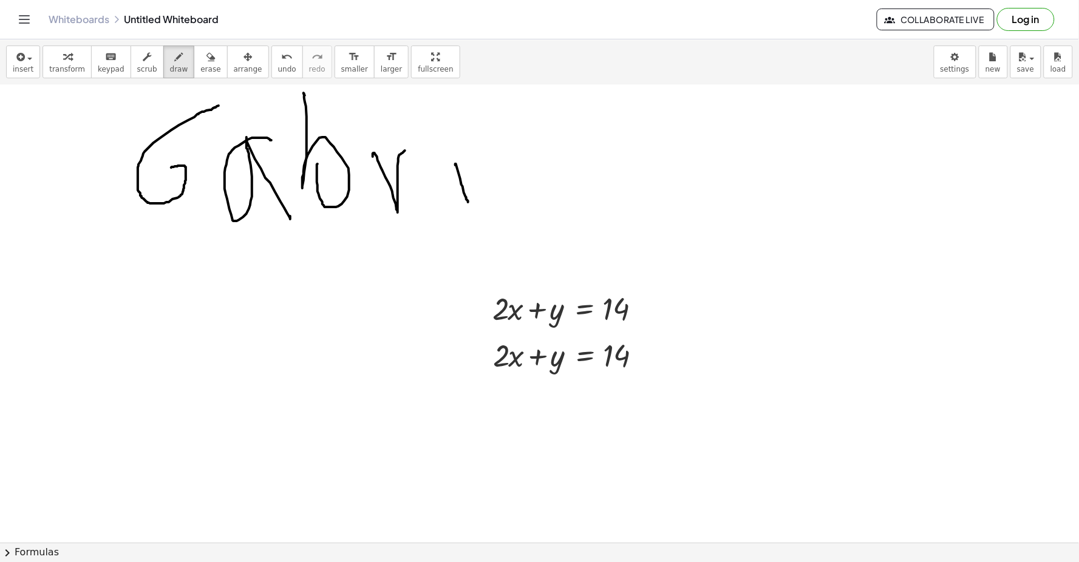
drag, startPoint x: 457, startPoint y: 130, endPoint x: 470, endPoint y: 149, distance: 23.9
drag, startPoint x: 493, startPoint y: 182, endPoint x: 552, endPoint y: 195, distance: 61.0
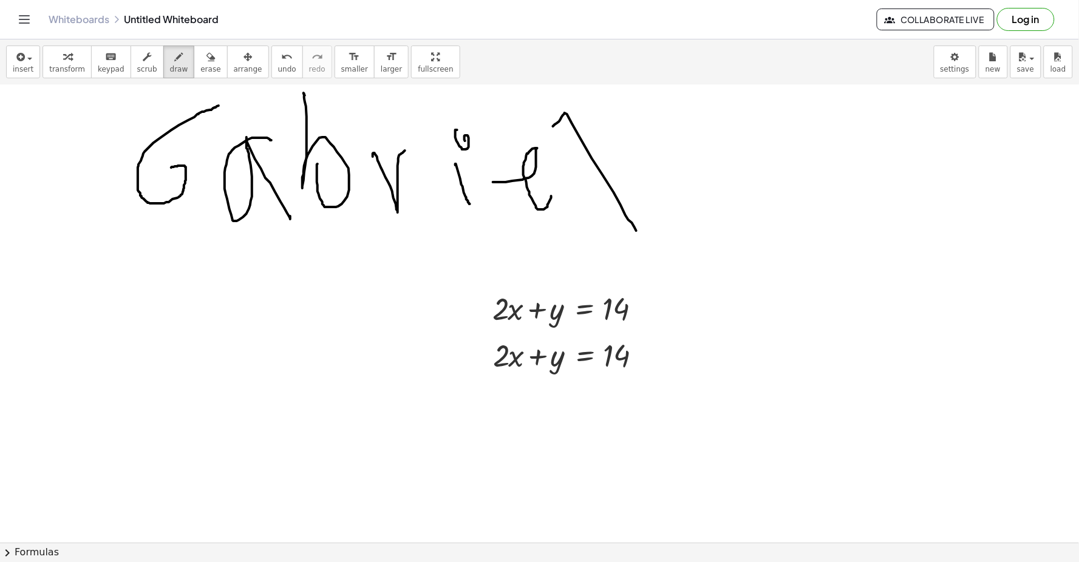
drag, startPoint x: 553, startPoint y: 126, endPoint x: 638, endPoint y: 231, distance: 135.1
click at [281, 50] on icon "undo" at bounding box center [287, 57] width 12 height 15
click at [281, 52] on icon "undo" at bounding box center [287, 57] width 12 height 15
click at [271, 53] on button "undo undo" at bounding box center [287, 62] width 32 height 33
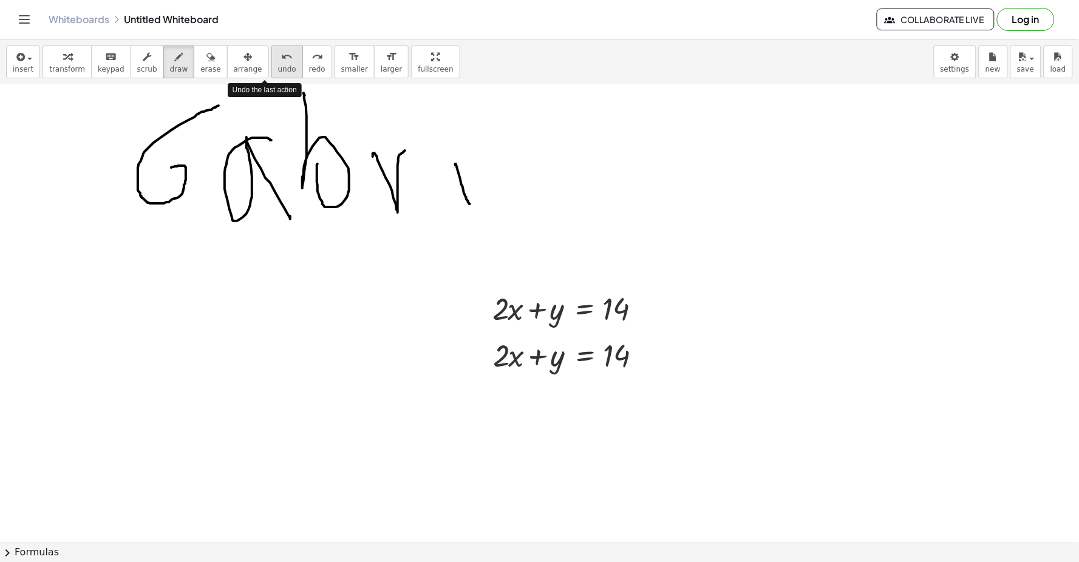
click at [271, 56] on button "undo undo" at bounding box center [287, 62] width 32 height 33
click at [278, 56] on div "undo" at bounding box center [287, 56] width 18 height 15
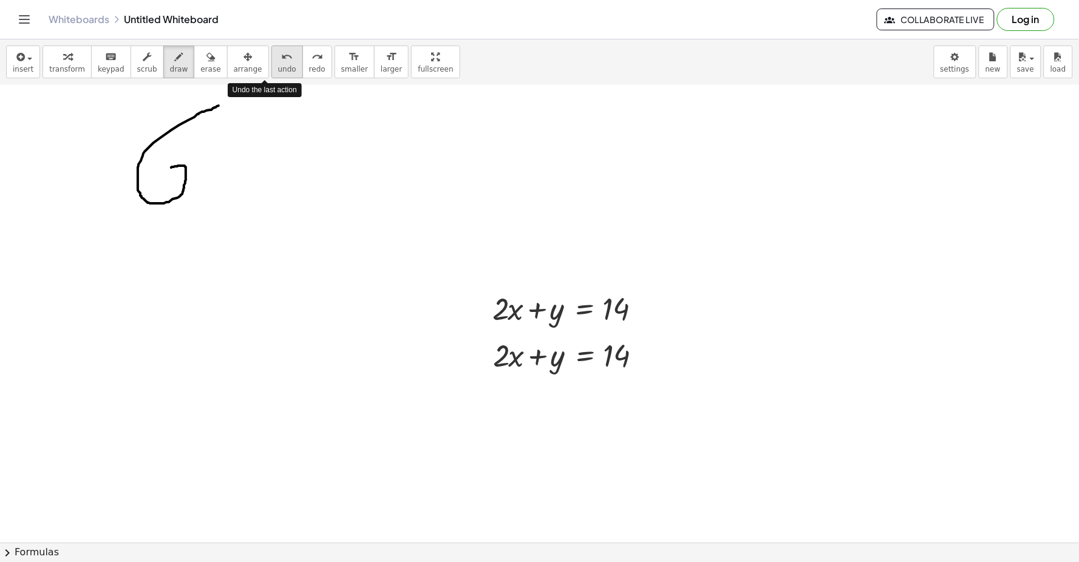
click at [278, 56] on div "undo" at bounding box center [287, 56] width 18 height 15
click at [278, 57] on div "undo" at bounding box center [287, 56] width 18 height 15
click at [42, 62] on button "transform" at bounding box center [66, 62] width 49 height 33
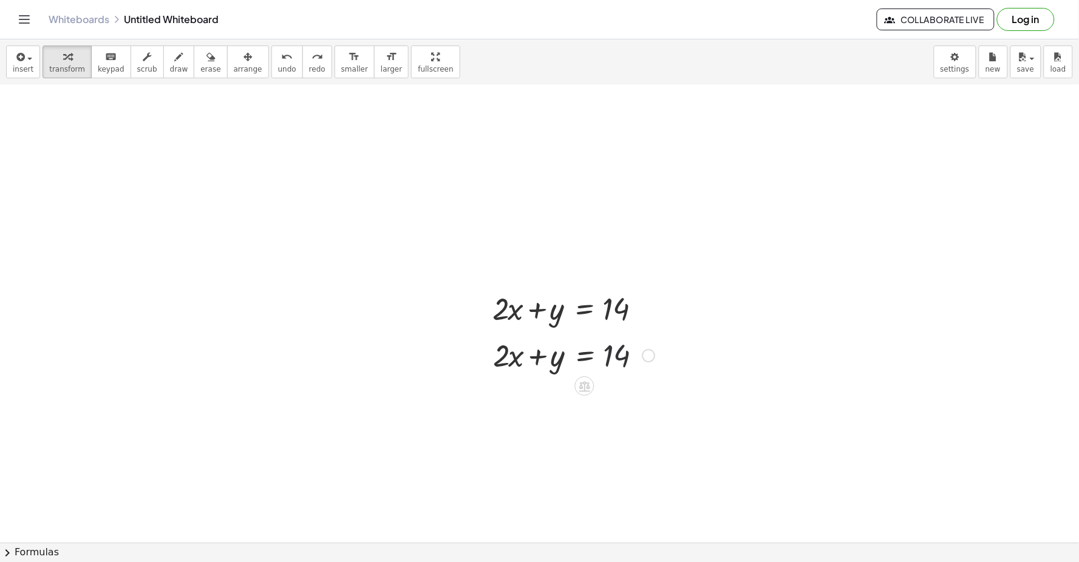
click at [608, 353] on div at bounding box center [574, 354] width 174 height 41
click at [650, 402] on div at bounding box center [595, 395] width 216 height 41
drag, startPoint x: 651, startPoint y: 405, endPoint x: 558, endPoint y: 409, distance: 92.4
click at [558, 409] on div at bounding box center [595, 395] width 216 height 41
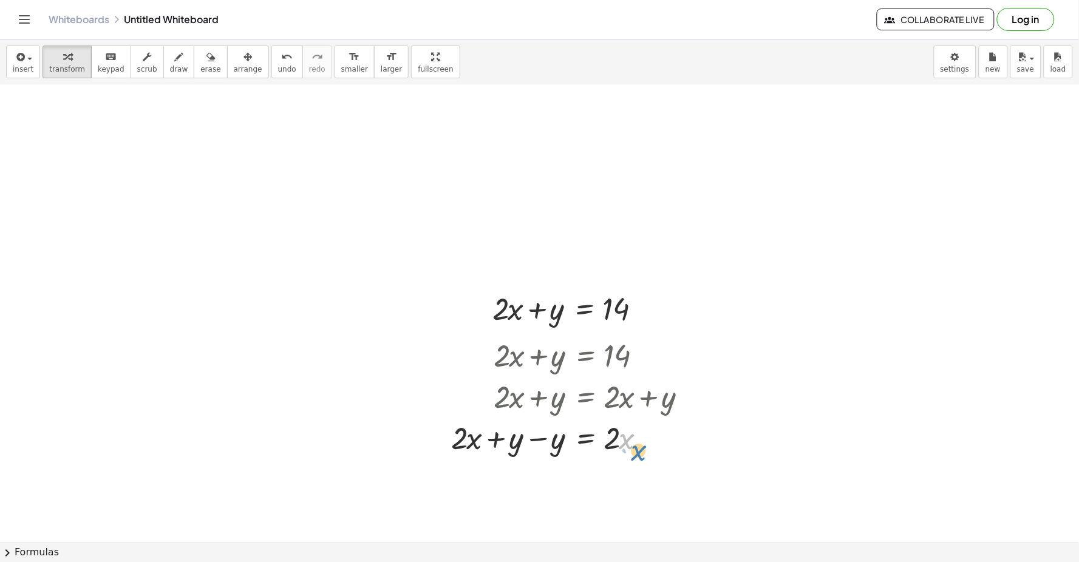
drag, startPoint x: 567, startPoint y: 447, endPoint x: 639, endPoint y: 442, distance: 71.8
drag, startPoint x: 639, startPoint y: 442, endPoint x: 259, endPoint y: 59, distance: 538.7
click at [278, 59] on div "undo" at bounding box center [287, 56] width 18 height 15
drag, startPoint x: 505, startPoint y: 407, endPoint x: 462, endPoint y: 381, distance: 50.1
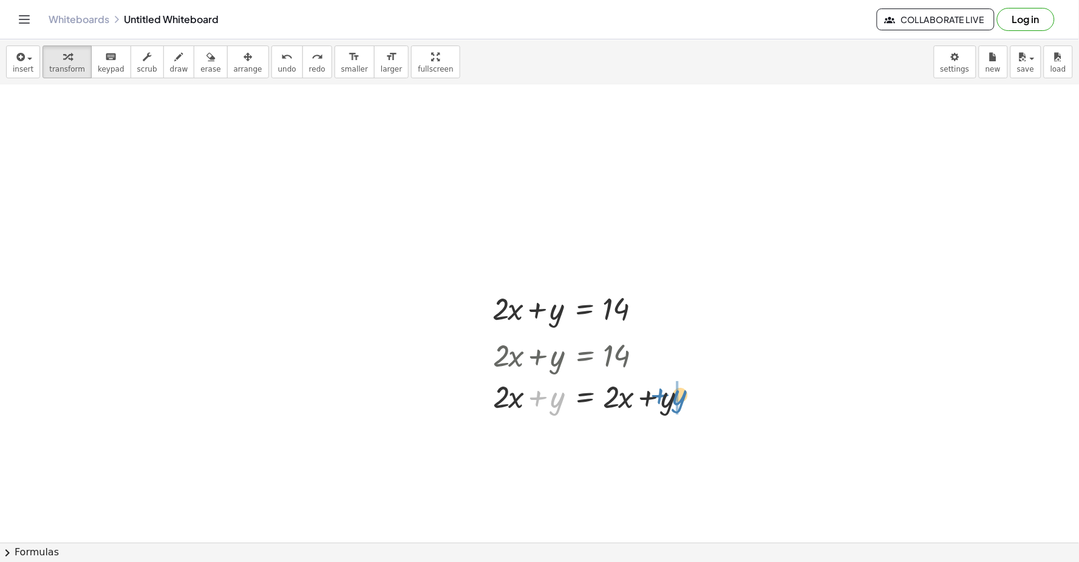
drag, startPoint x: 546, startPoint y: 395, endPoint x: 670, endPoint y: 392, distance: 123.3
click at [670, 392] on div at bounding box center [595, 395] width 216 height 41
drag, startPoint x: 647, startPoint y: 416, endPoint x: 635, endPoint y: 435, distance: 22.6
click at [585, 356] on div "+ · 2 · x + y = 14 + · 2 · x + y = + · 2 · x + y · 2 · x y = + · 2 · x + y −" at bounding box center [585, 356] width 0 height 0
drag, startPoint x: 641, startPoint y: 435, endPoint x: 562, endPoint y: 446, distance: 79.7
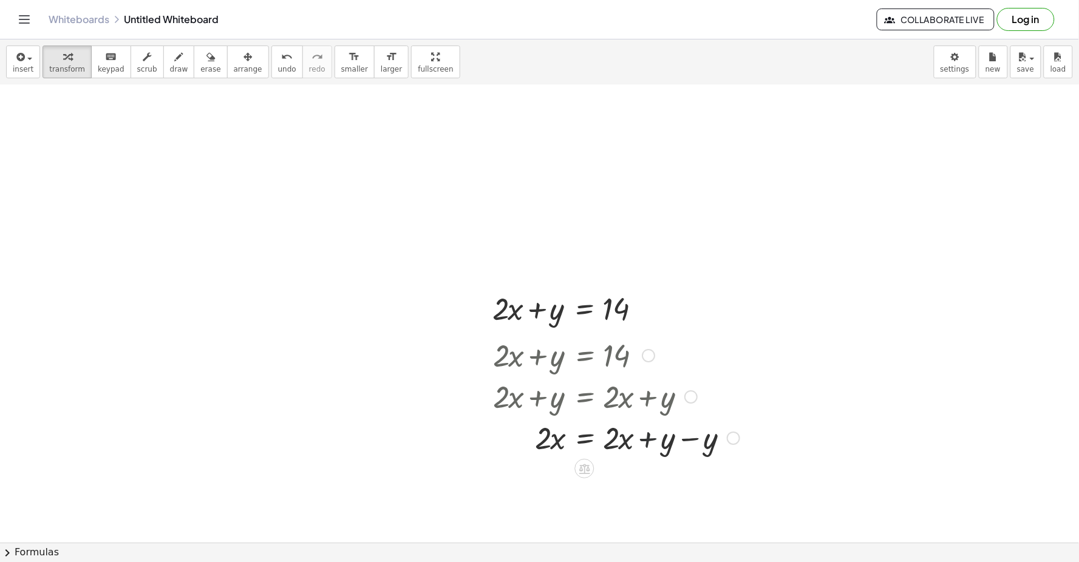
click at [641, 437] on div at bounding box center [616, 436] width 259 height 41
drag, startPoint x: 554, startPoint y: 444, endPoint x: 547, endPoint y: 464, distance: 21.1
drag, startPoint x: 538, startPoint y: 451, endPoint x: 663, endPoint y: 467, distance: 125.5
drag, startPoint x: 643, startPoint y: 490, endPoint x: 634, endPoint y: 484, distance: 10.9
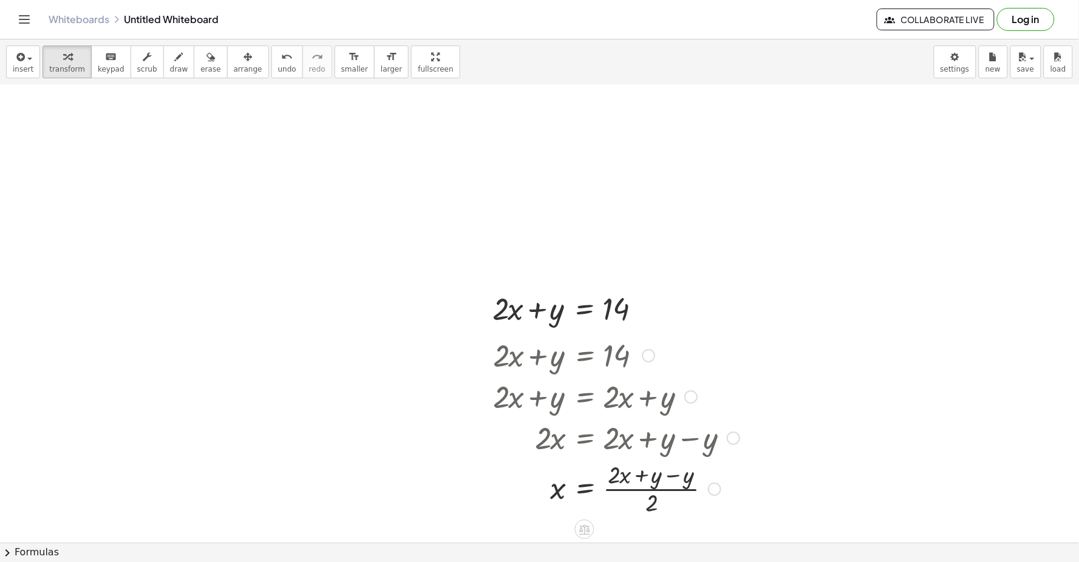
click at [643, 492] on div at bounding box center [616, 488] width 259 height 61
click at [174, 61] on button "draw" at bounding box center [179, 62] width 32 height 33
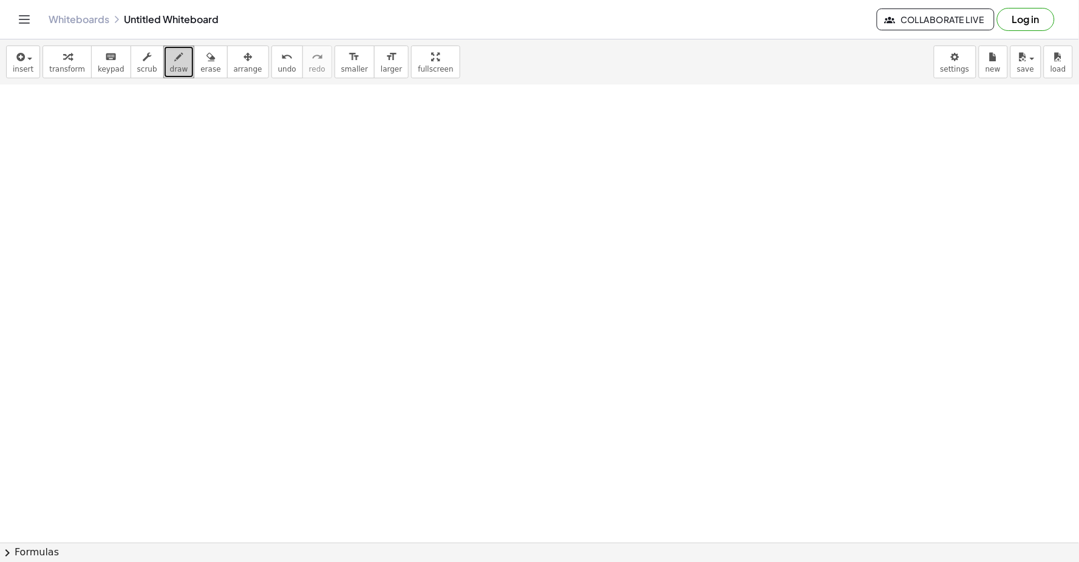
scroll to position [5952, 0]
drag, startPoint x: 225, startPoint y: 180, endPoint x: 323, endPoint y: 263, distance: 129.2
click at [278, 65] on span "undo" at bounding box center [287, 69] width 18 height 8
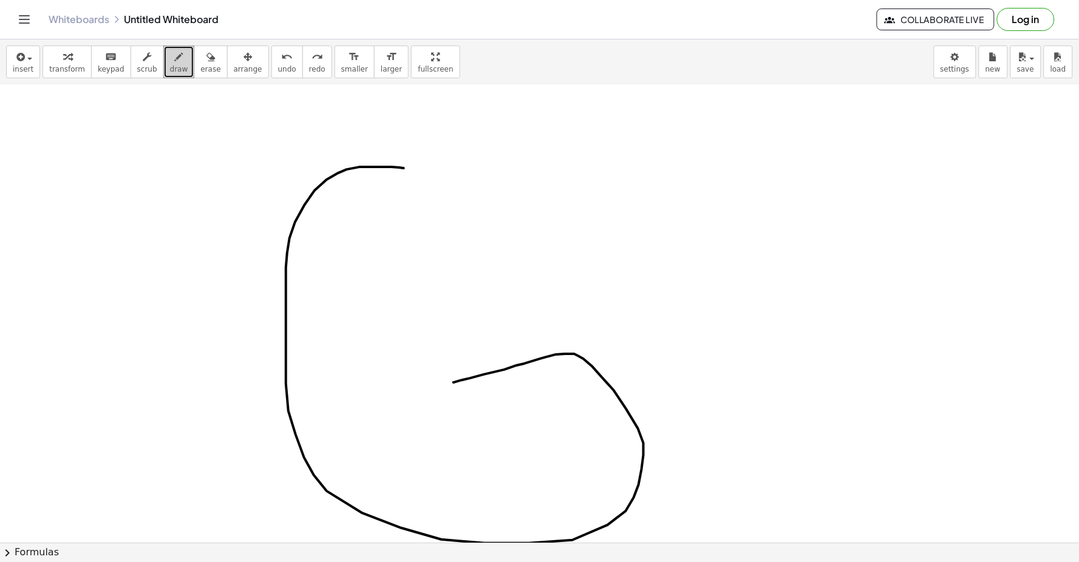
drag, startPoint x: 399, startPoint y: 168, endPoint x: 438, endPoint y: 270, distance: 108.6
drag, startPoint x: 664, startPoint y: 515, endPoint x: 232, endPoint y: 228, distance: 518.9
click at [232, 228] on div "insert select one: Math Expression Function Text Youtube Video Graphing Geometr…" at bounding box center [539, 300] width 1079 height 523
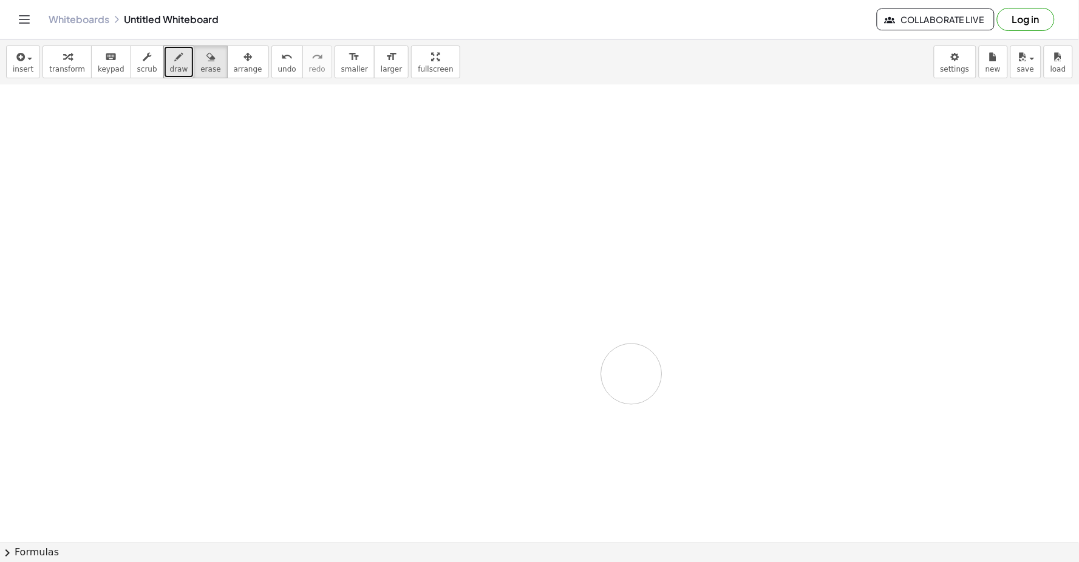
drag, startPoint x: 417, startPoint y: 226, endPoint x: 325, endPoint y: 124, distance: 137.1
click at [53, 57] on div "button" at bounding box center [67, 56] width 36 height 15
click at [175, 61] on icon "button" at bounding box center [179, 57] width 8 height 15
drag, startPoint x: 120, startPoint y: 132, endPoint x: 143, endPoint y: 248, distance: 118.2
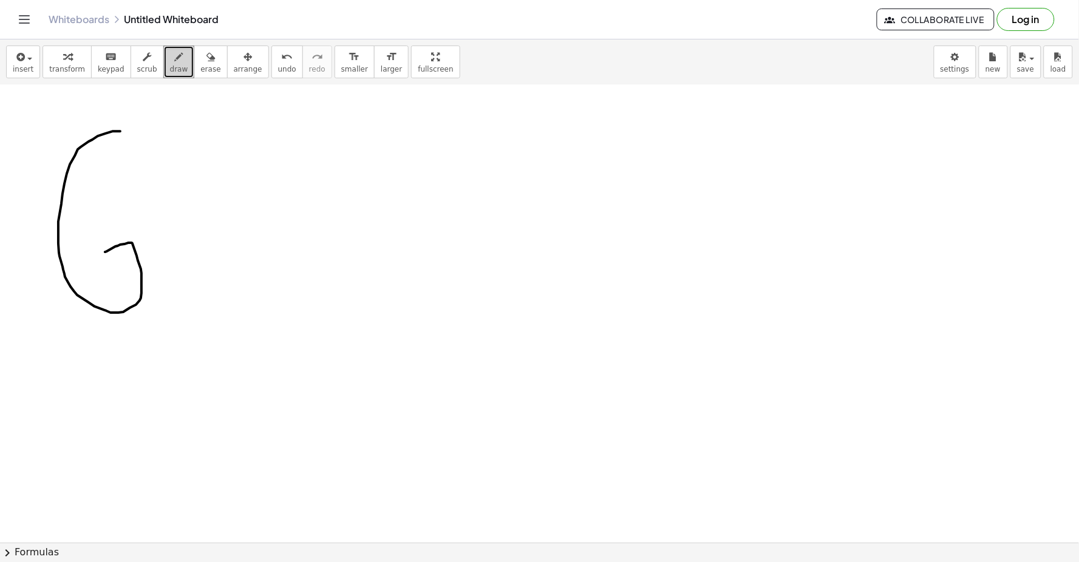
drag, startPoint x: 233, startPoint y: 264, endPoint x: 308, endPoint y: 282, distance: 77.4
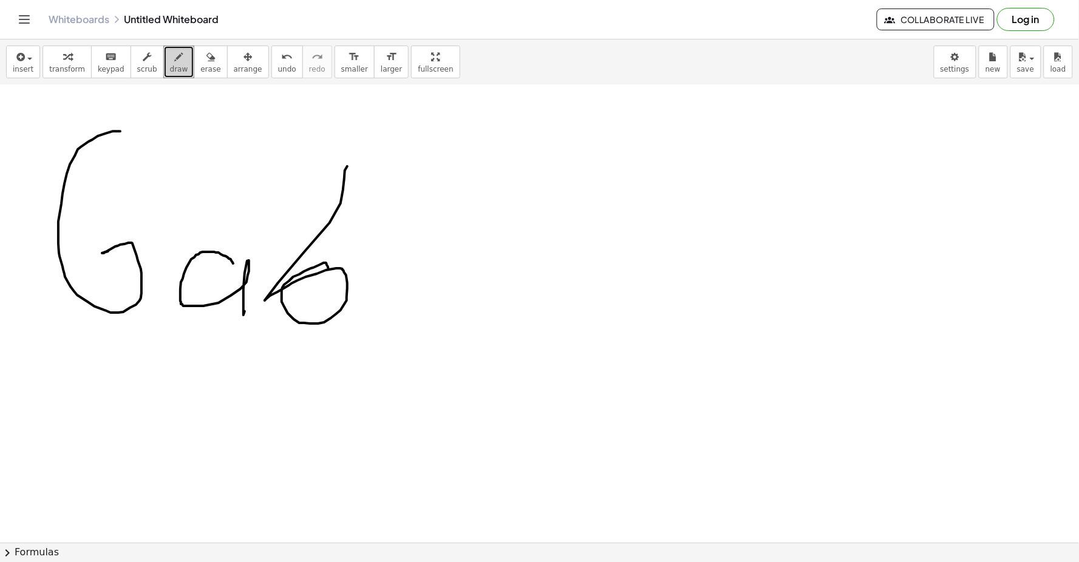
drag, startPoint x: 327, startPoint y: 265, endPoint x: 357, endPoint y: 228, distance: 47.4
drag, startPoint x: 367, startPoint y: 251, endPoint x: 422, endPoint y: 281, distance: 62.2
drag, startPoint x: 448, startPoint y: 276, endPoint x: 449, endPoint y: 299, distance: 23.1
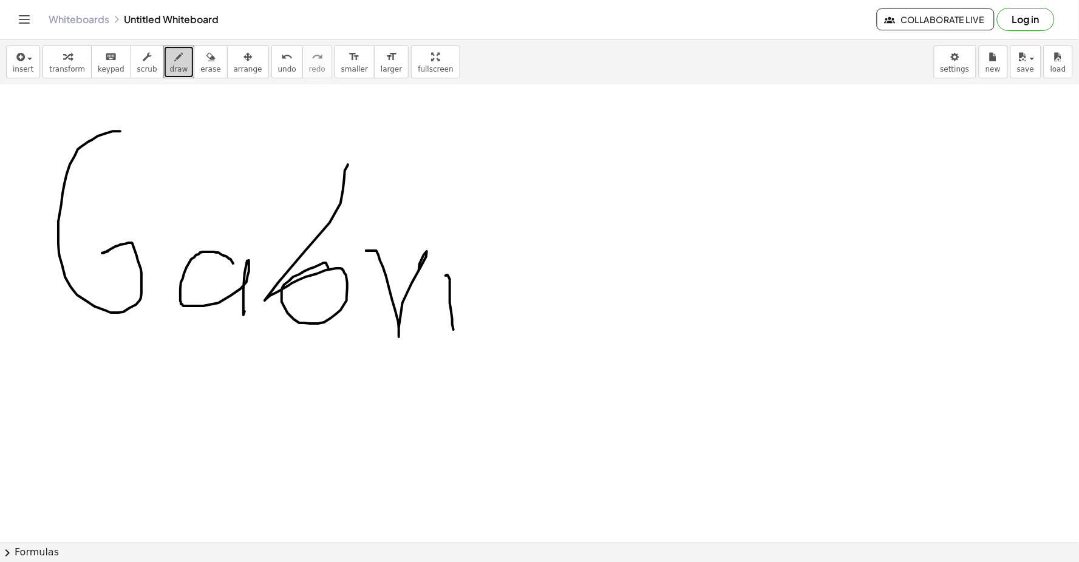
drag, startPoint x: 472, startPoint y: 232, endPoint x: 460, endPoint y: 240, distance: 15.0
drag, startPoint x: 500, startPoint y: 285, endPoint x: 626, endPoint y: 306, distance: 127.9
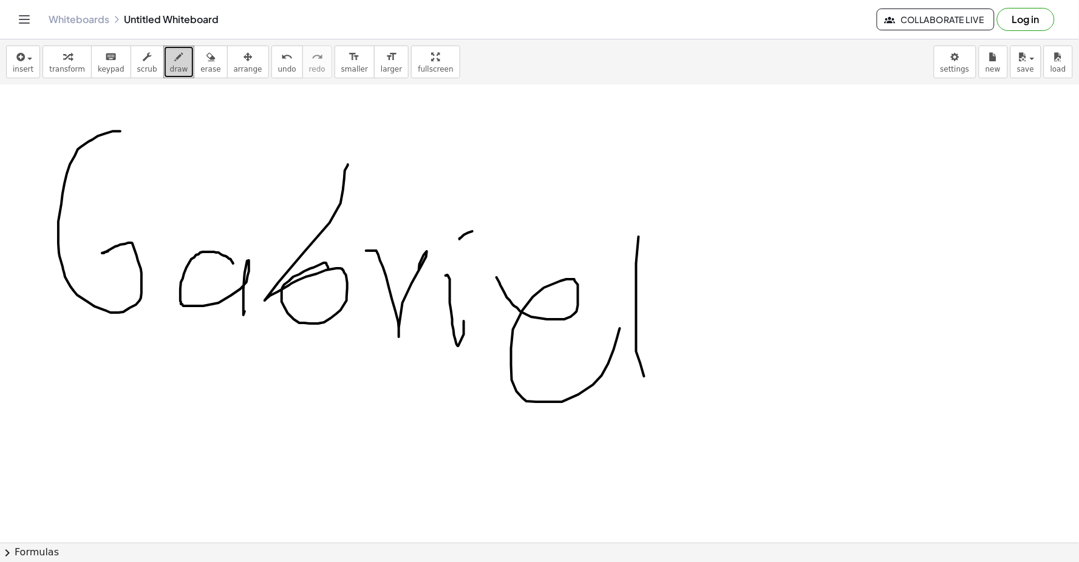
drag, startPoint x: 639, startPoint y: 237, endPoint x: 478, endPoint y: 165, distance: 176.0
click at [281, 63] on icon "undo" at bounding box center [287, 57] width 12 height 15
click at [278, 71] on span "undo" at bounding box center [287, 69] width 18 height 8
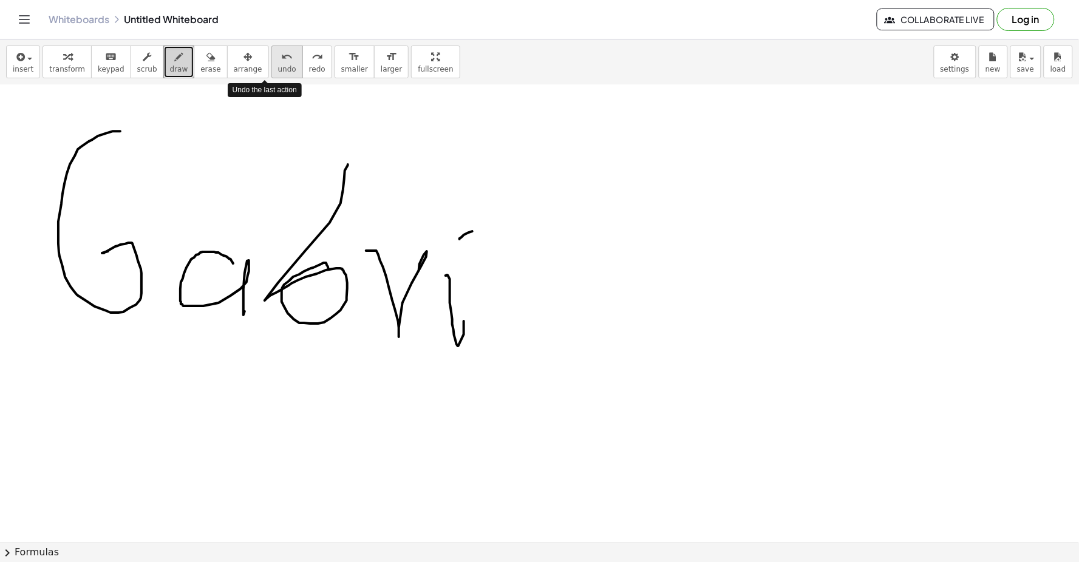
click at [278, 70] on span "undo" at bounding box center [287, 69] width 18 height 8
drag, startPoint x: 259, startPoint y: 66, endPoint x: 248, endPoint y: 64, distance: 11.6
click at [271, 62] on button "undo undo" at bounding box center [287, 62] width 32 height 33
click at [250, 63] on div "insert select one: Math Expression Function Text Youtube Video Graphing Geometr…" at bounding box center [539, 62] width 1079 height 46
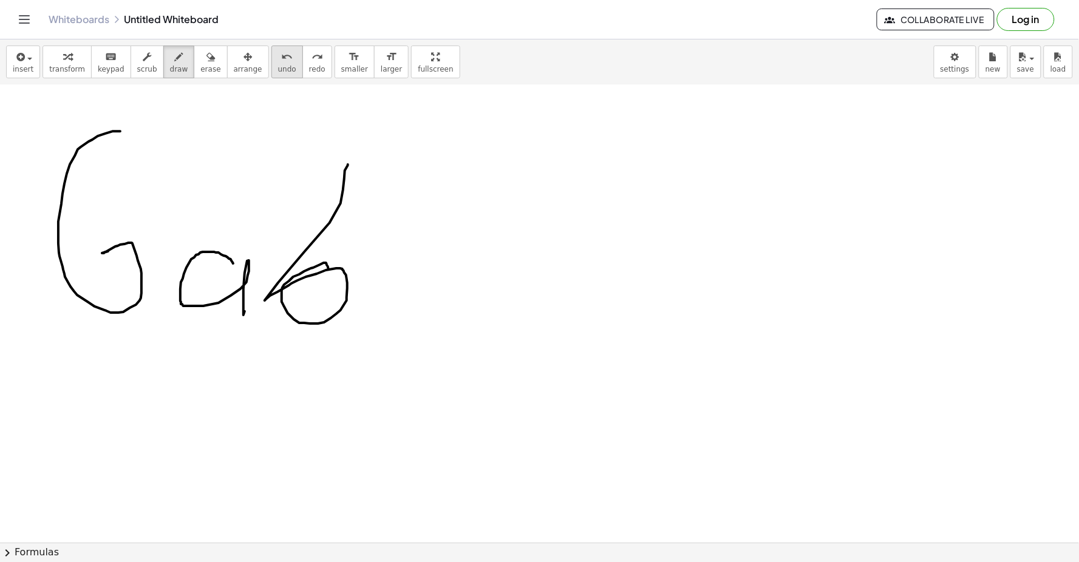
drag, startPoint x: 257, startPoint y: 56, endPoint x: 259, endPoint y: 47, distance: 10.0
click at [278, 53] on div "undo" at bounding box center [287, 56] width 18 height 15
click at [271, 46] on button "undo undo" at bounding box center [287, 62] width 32 height 33
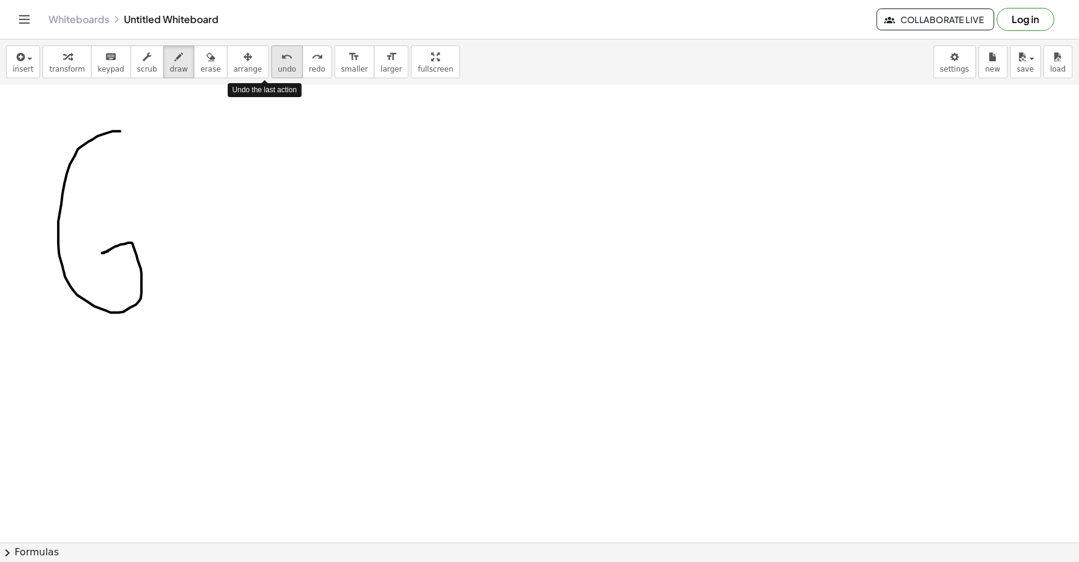
click at [271, 46] on button "undo undo" at bounding box center [287, 62] width 32 height 33
click at [263, 44] on div "insert select one: Math Expression Function Text Youtube Video Graphing Geometr…" at bounding box center [539, 62] width 1079 height 46
click at [281, 55] on icon "undo" at bounding box center [287, 57] width 12 height 15
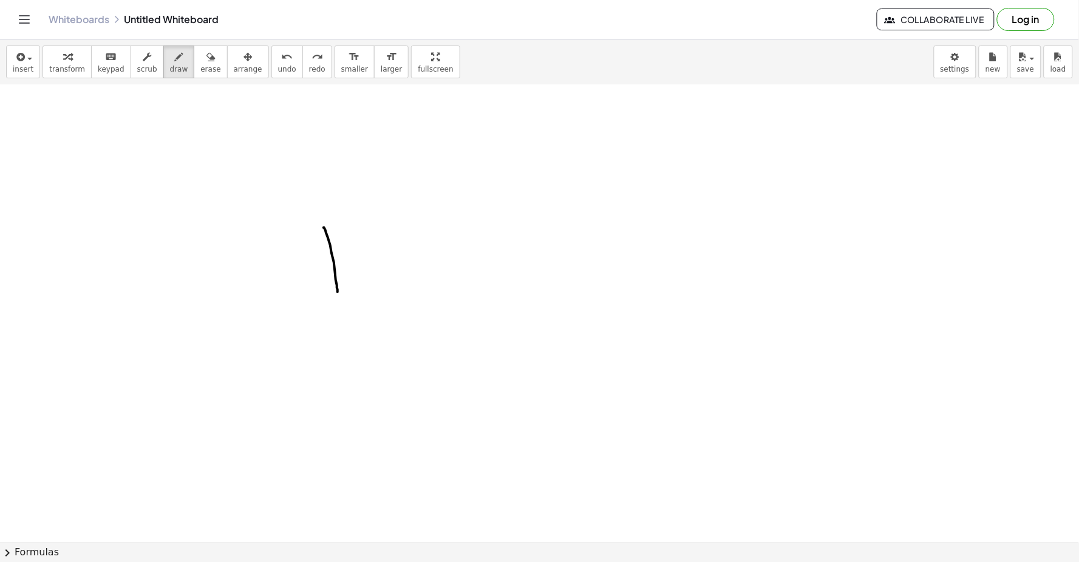
drag, startPoint x: 324, startPoint y: 228, endPoint x: 338, endPoint y: 293, distance: 65.8
drag, startPoint x: 355, startPoint y: 225, endPoint x: 372, endPoint y: 285, distance: 62.5
drag, startPoint x: 308, startPoint y: 392, endPoint x: 409, endPoint y: 423, distance: 105.4
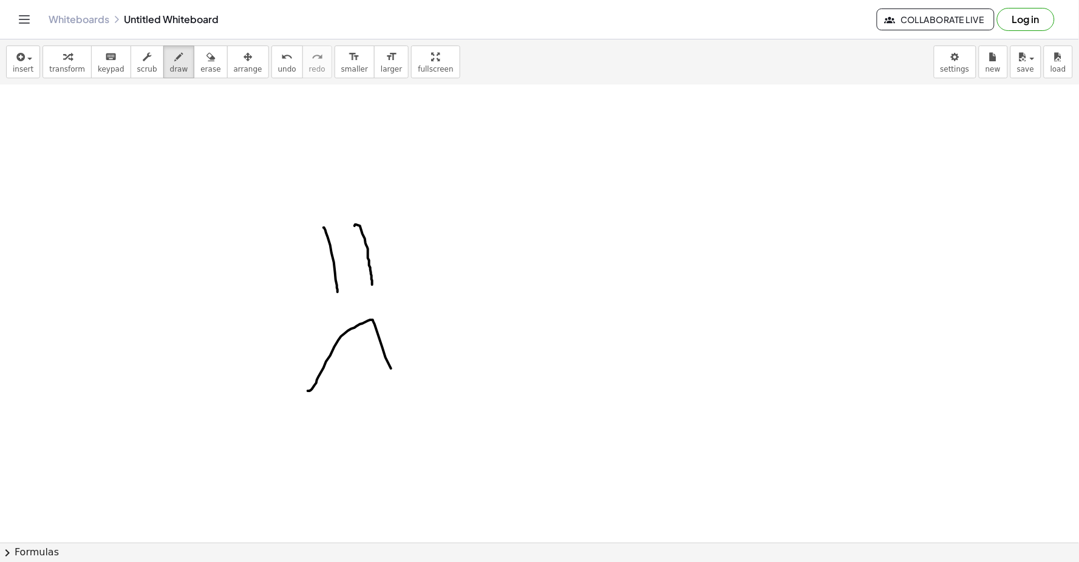
click at [281, 57] on icon "undo" at bounding box center [287, 57] width 12 height 15
click at [281, 50] on icon "undo" at bounding box center [287, 57] width 12 height 15
click at [271, 46] on button "undo undo" at bounding box center [287, 62] width 32 height 33
drag, startPoint x: 237, startPoint y: 127, endPoint x: 220, endPoint y: 296, distance: 169.7
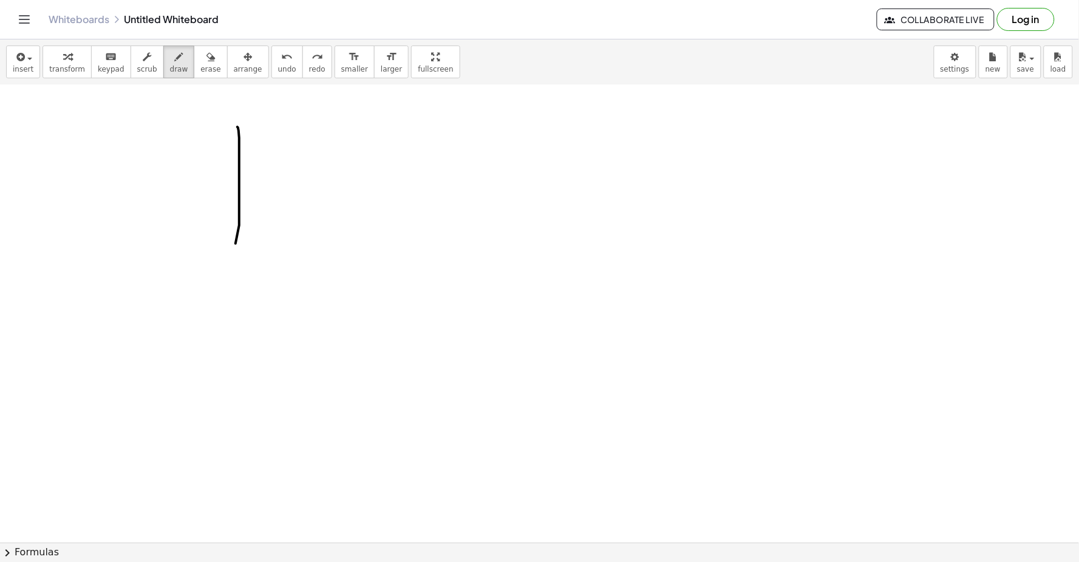
drag, startPoint x: 335, startPoint y: 153, endPoint x: 249, endPoint y: 335, distance: 201.2
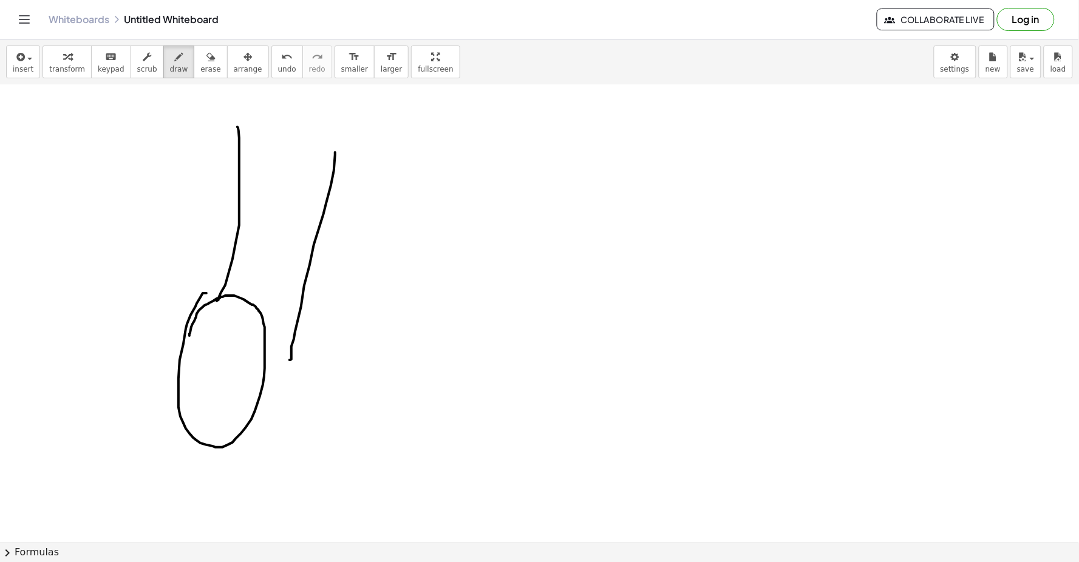
drag, startPoint x: 180, startPoint y: 361, endPoint x: 190, endPoint y: 338, distance: 24.7
drag, startPoint x: 190, startPoint y: 338, endPoint x: 965, endPoint y: 510, distance: 794.0
click at [281, 59] on icon "undo" at bounding box center [287, 57] width 12 height 15
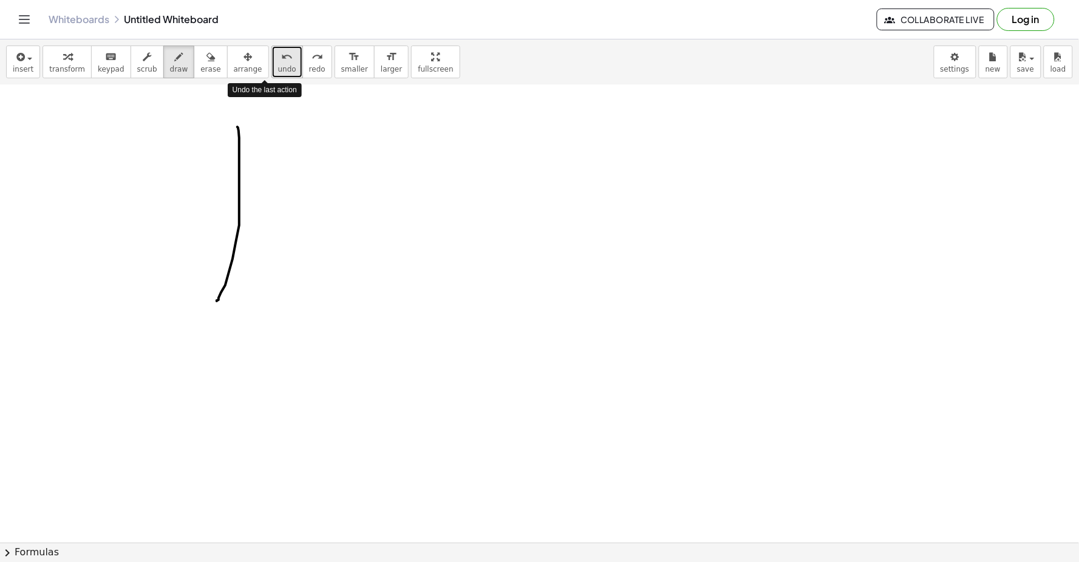
click at [281, 59] on icon "undo" at bounding box center [287, 57] width 12 height 15
drag, startPoint x: 270, startPoint y: 59, endPoint x: 565, endPoint y: 183, distance: 320.0
click at [278, 71] on span "undo" at bounding box center [287, 69] width 18 height 8
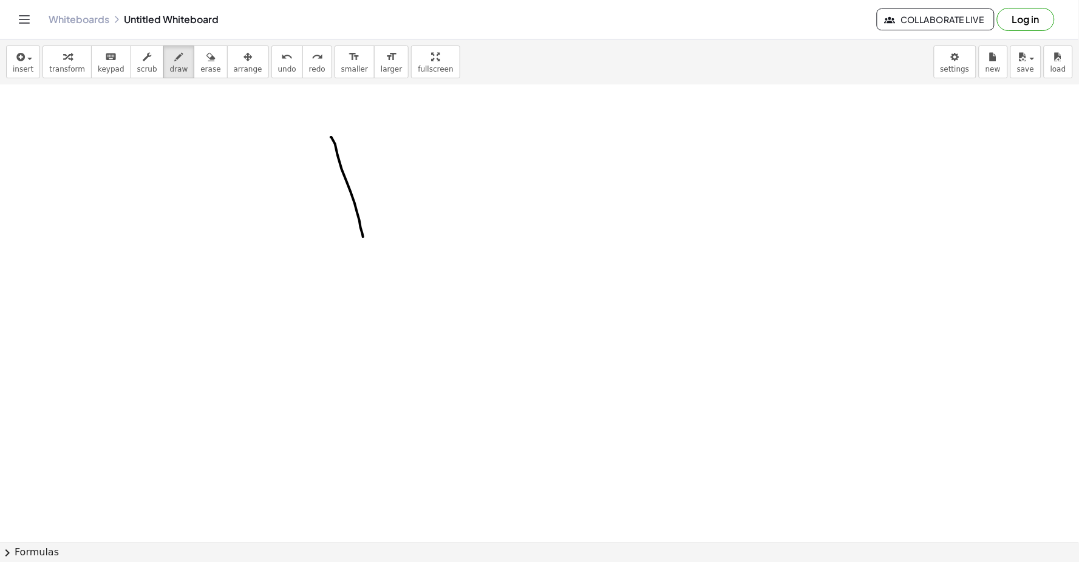
drag, startPoint x: 363, startPoint y: 237, endPoint x: 377, endPoint y: 254, distance: 21.5
drag, startPoint x: 377, startPoint y: 254, endPoint x: 436, endPoint y: 233, distance: 62.4
drag, startPoint x: 343, startPoint y: 403, endPoint x: 498, endPoint y: 364, distance: 159.6
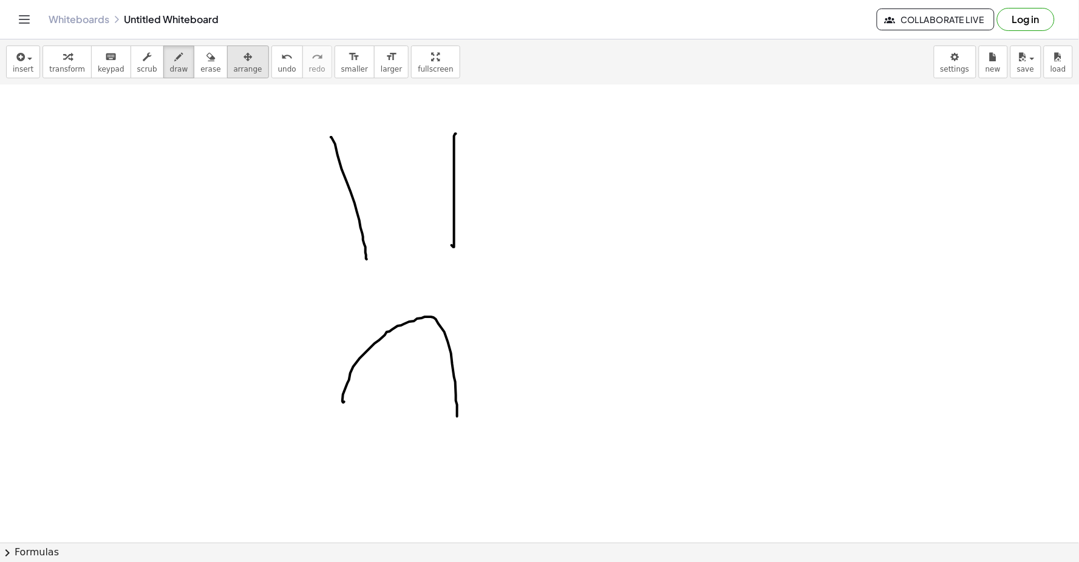
drag, startPoint x: 277, startPoint y: 64, endPoint x: 244, endPoint y: 61, distance: 33.5
click at [277, 64] on button "undo undo" at bounding box center [287, 62] width 32 height 33
click at [281, 61] on icon "undo" at bounding box center [287, 57] width 12 height 15
click at [278, 66] on span "undo" at bounding box center [287, 69] width 18 height 8
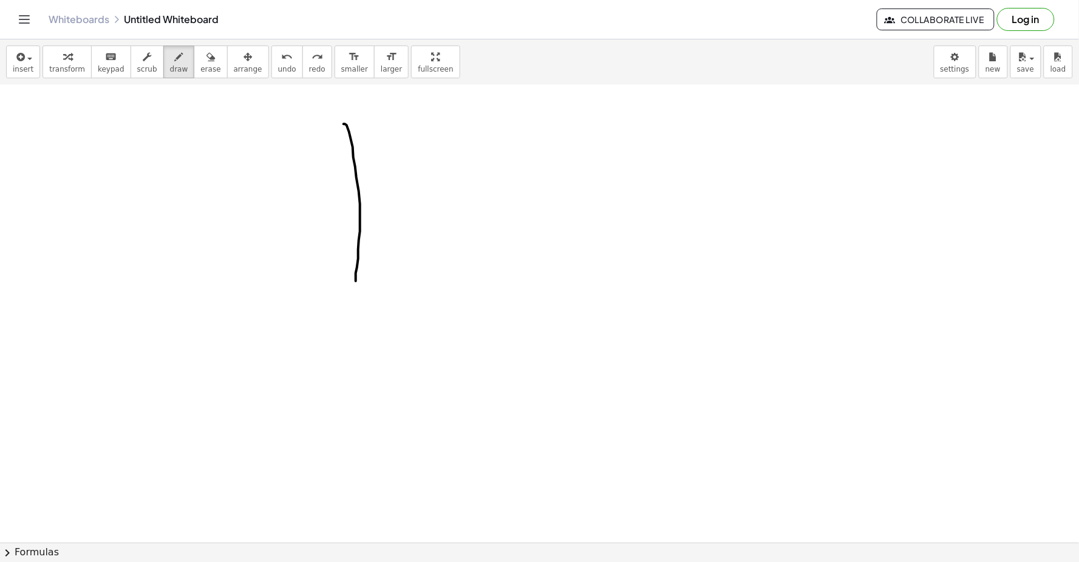
drag, startPoint x: 344, startPoint y: 124, endPoint x: 392, endPoint y: 228, distance: 114.6
drag, startPoint x: 415, startPoint y: 122, endPoint x: 407, endPoint y: 314, distance: 192.6
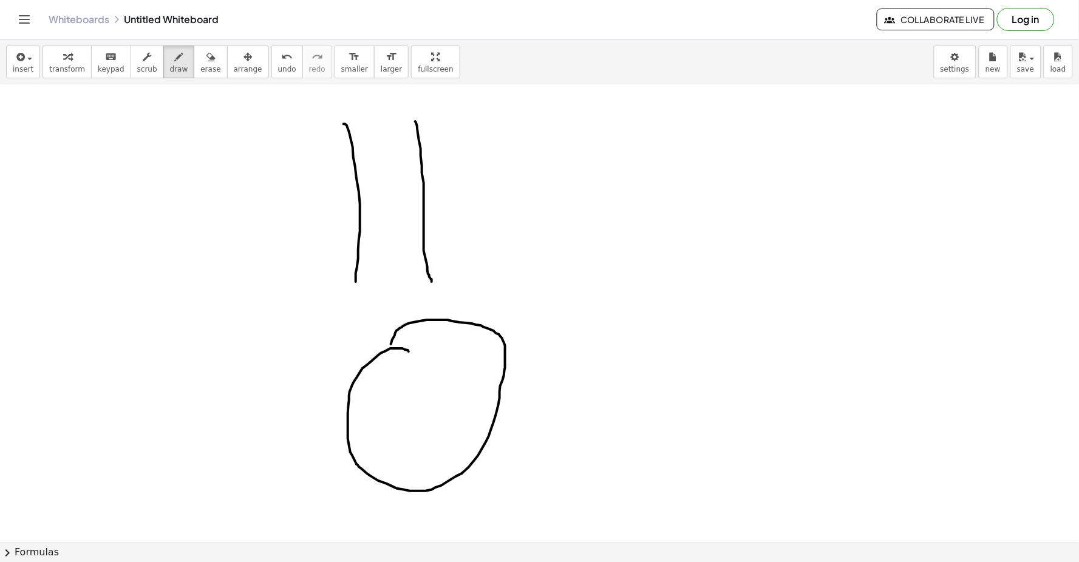
drag, startPoint x: 367, startPoint y: 365, endPoint x: 389, endPoint y: 359, distance: 22.3
drag, startPoint x: 389, startPoint y: 359, endPoint x: 806, endPoint y: 319, distance: 418.9
click at [278, 65] on span "undo" at bounding box center [287, 69] width 18 height 8
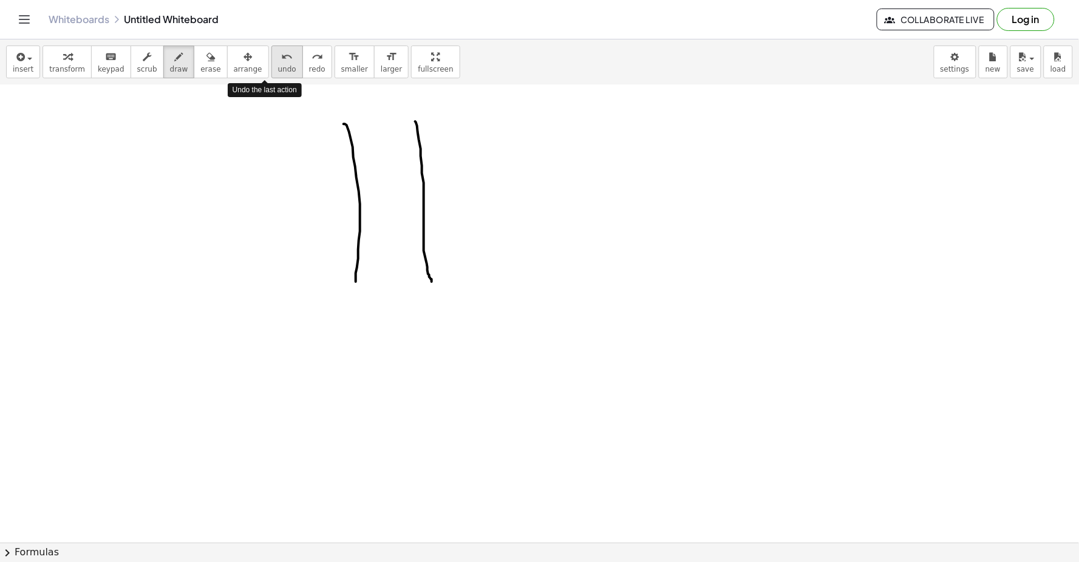
click at [281, 63] on icon "undo" at bounding box center [287, 57] width 12 height 15
click at [281, 53] on icon "undo" at bounding box center [287, 57] width 12 height 15
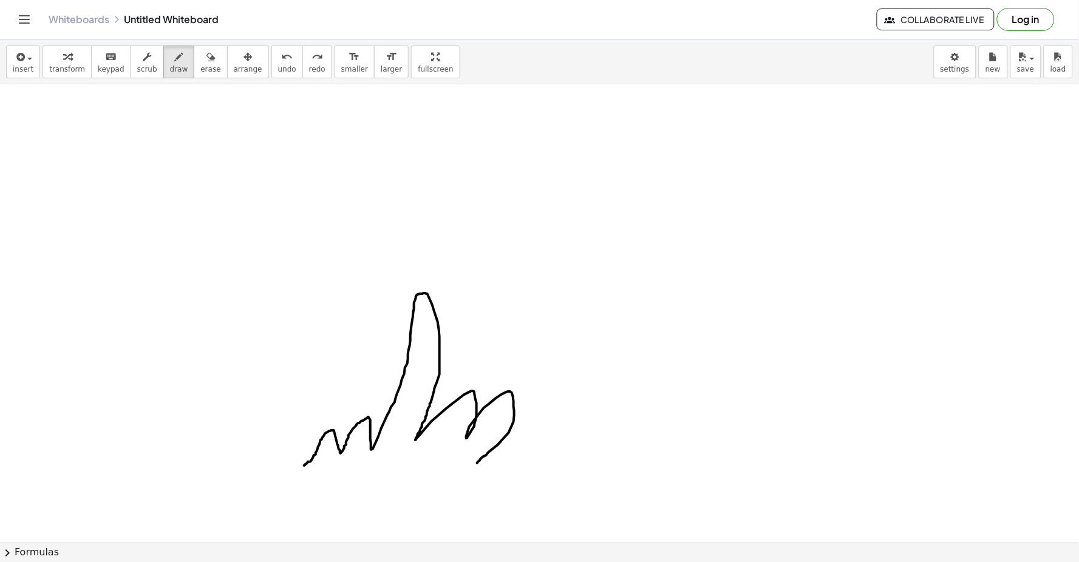
drag, startPoint x: 313, startPoint y: 459, endPoint x: 477, endPoint y: 460, distance: 163.9
drag, startPoint x: 477, startPoint y: 460, endPoint x: 813, endPoint y: 372, distance: 348.2
click at [278, 67] on span "undo" at bounding box center [287, 69] width 18 height 8
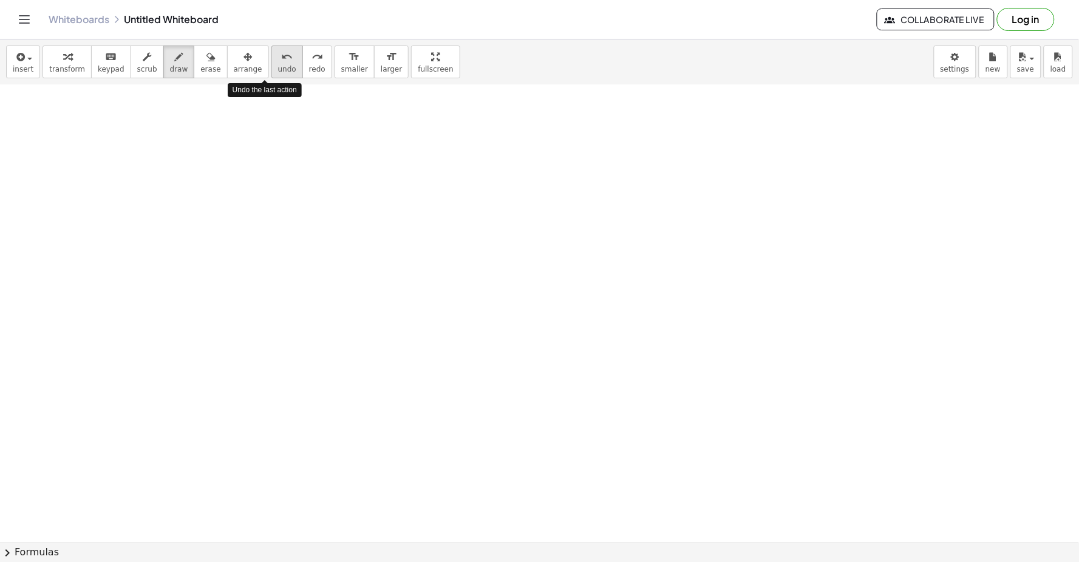
click at [278, 67] on span "undo" at bounding box center [287, 69] width 18 height 8
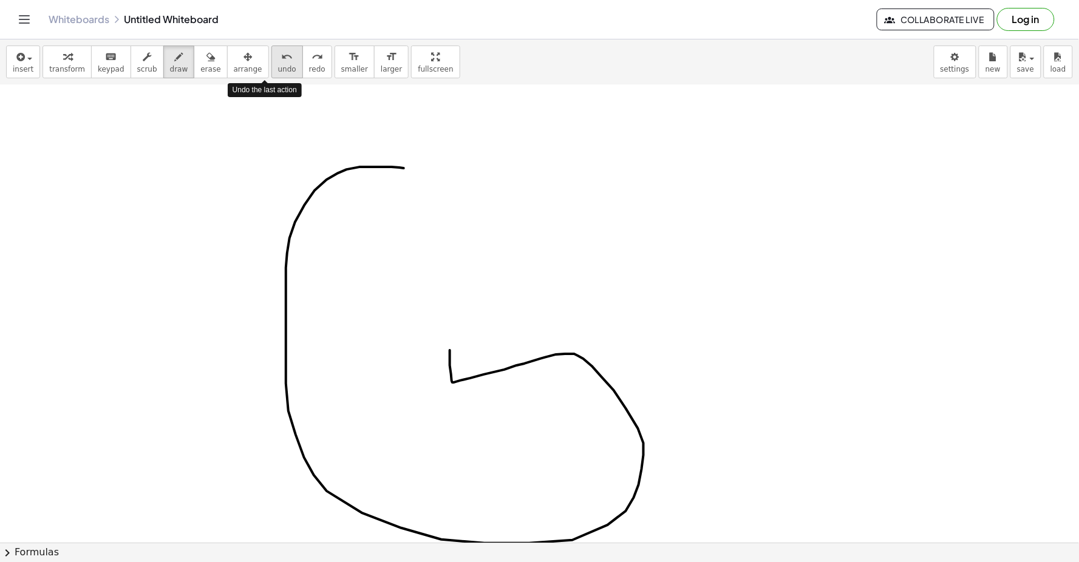
click at [278, 67] on span "undo" at bounding box center [287, 69] width 18 height 8
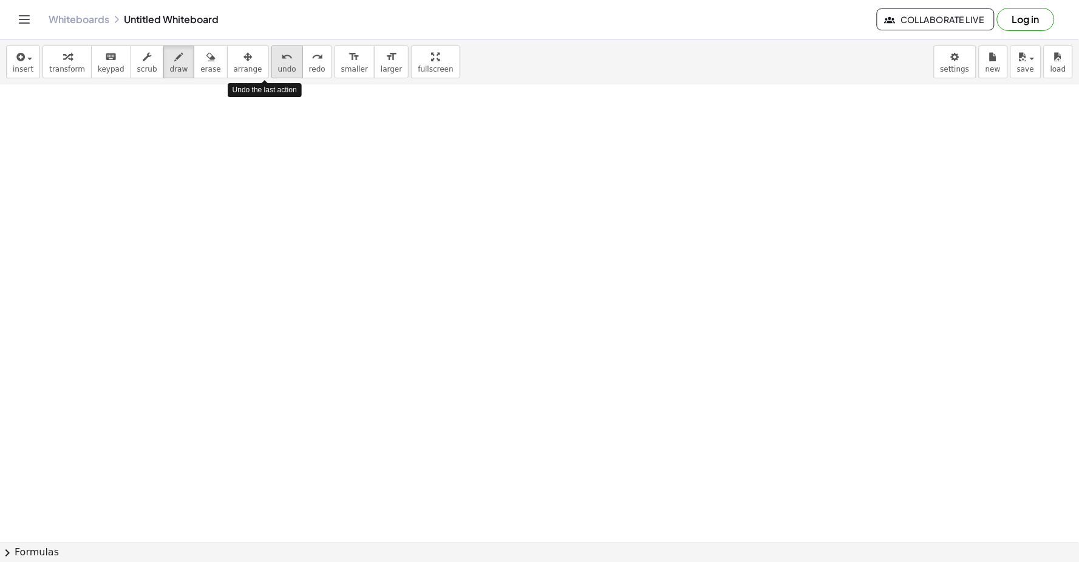
click at [278, 65] on span "undo" at bounding box center [287, 69] width 18 height 8
click at [61, 59] on div "button" at bounding box center [67, 56] width 36 height 15
drag, startPoint x: 292, startPoint y: 161, endPoint x: 574, endPoint y: 274, distance: 303.5
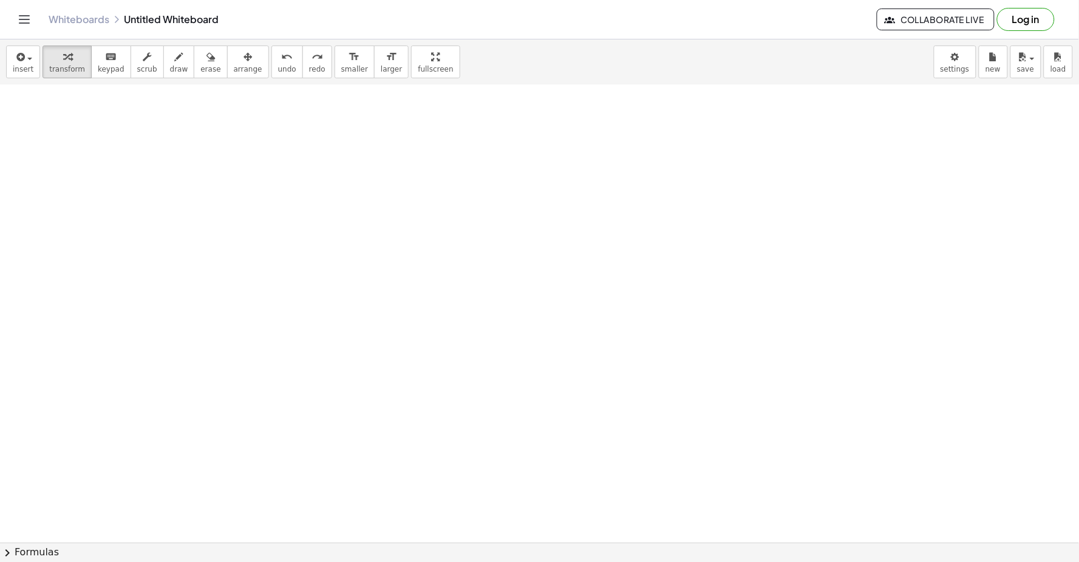
drag, startPoint x: 338, startPoint y: 384, endPoint x: 382, endPoint y: 341, distance: 61.8
drag, startPoint x: 382, startPoint y: 341, endPoint x: 438, endPoint y: 421, distance: 97.3
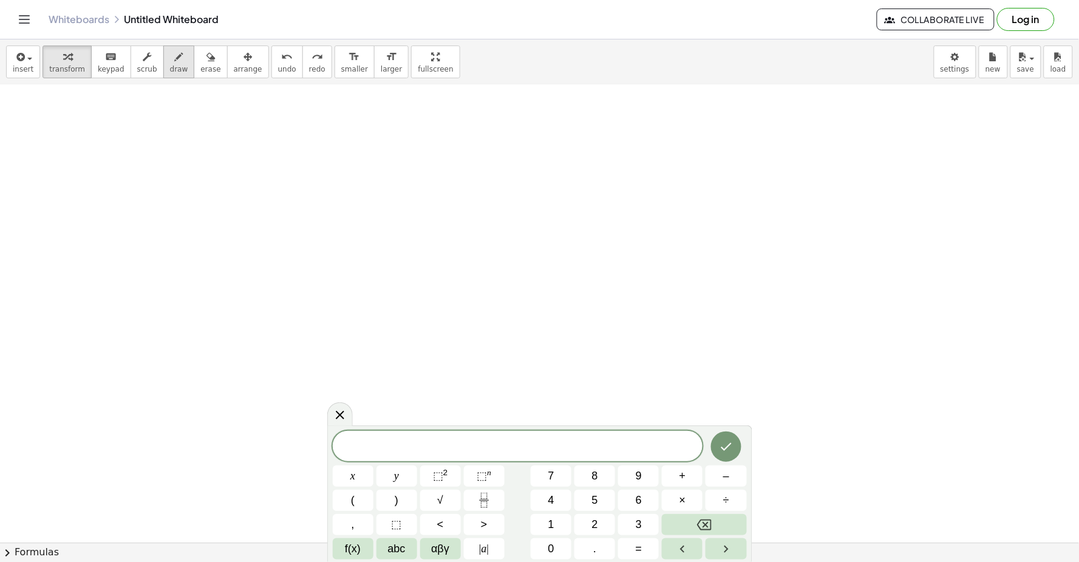
click at [163, 46] on button "draw" at bounding box center [179, 62] width 32 height 33
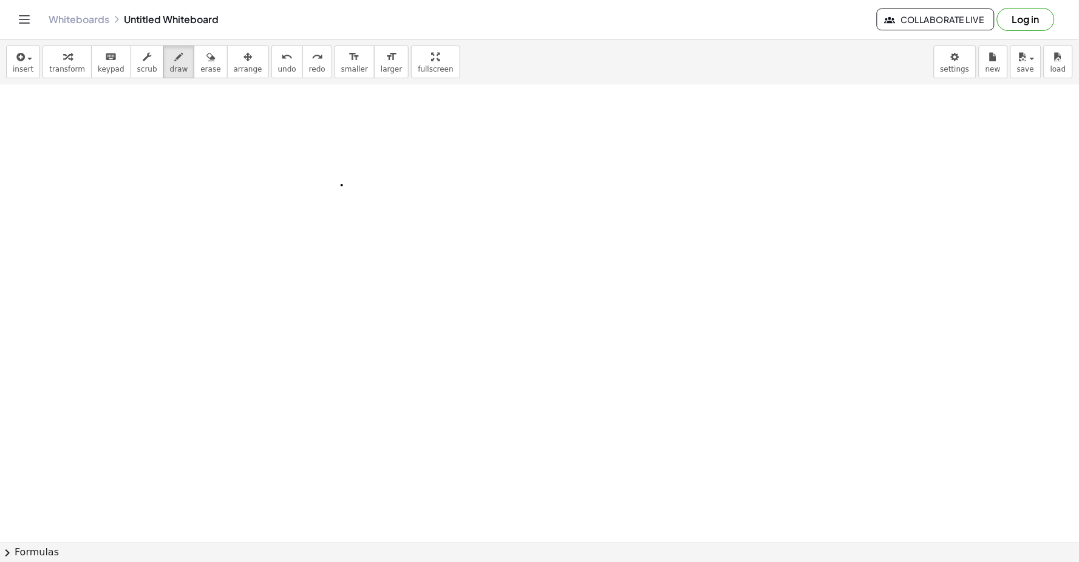
drag, startPoint x: 356, startPoint y: 302, endPoint x: 337, endPoint y: 284, distance: 26.6
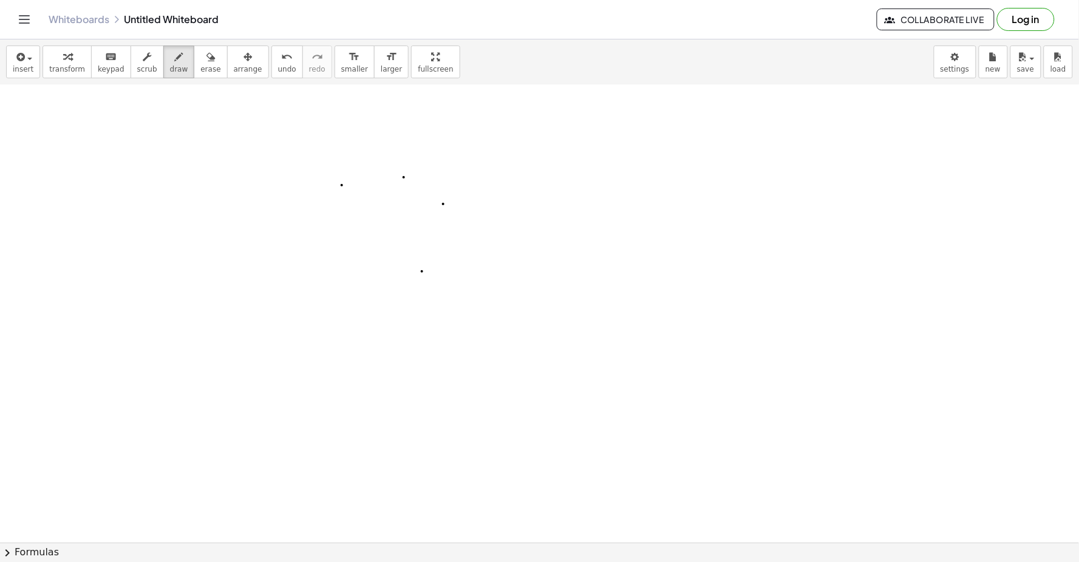
drag, startPoint x: 310, startPoint y: 208, endPoint x: 305, endPoint y: 219, distance: 11.4
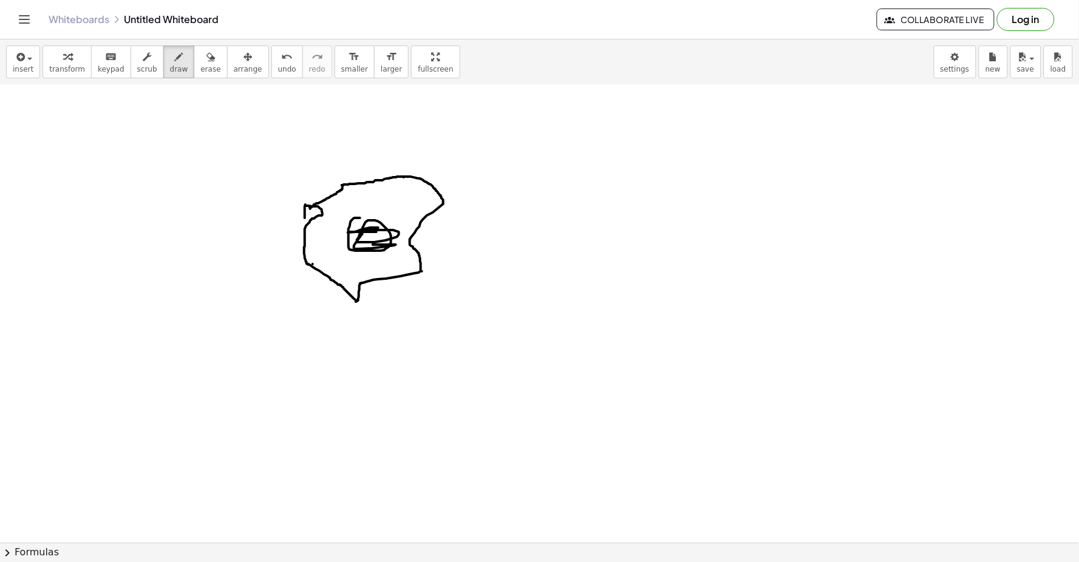
drag, startPoint x: 359, startPoint y: 219, endPoint x: 368, endPoint y: 237, distance: 21.2
drag, startPoint x: 368, startPoint y: 237, endPoint x: 302, endPoint y: 220, distance: 68.9
click at [274, 63] on button "undo undo" at bounding box center [287, 62] width 32 height 33
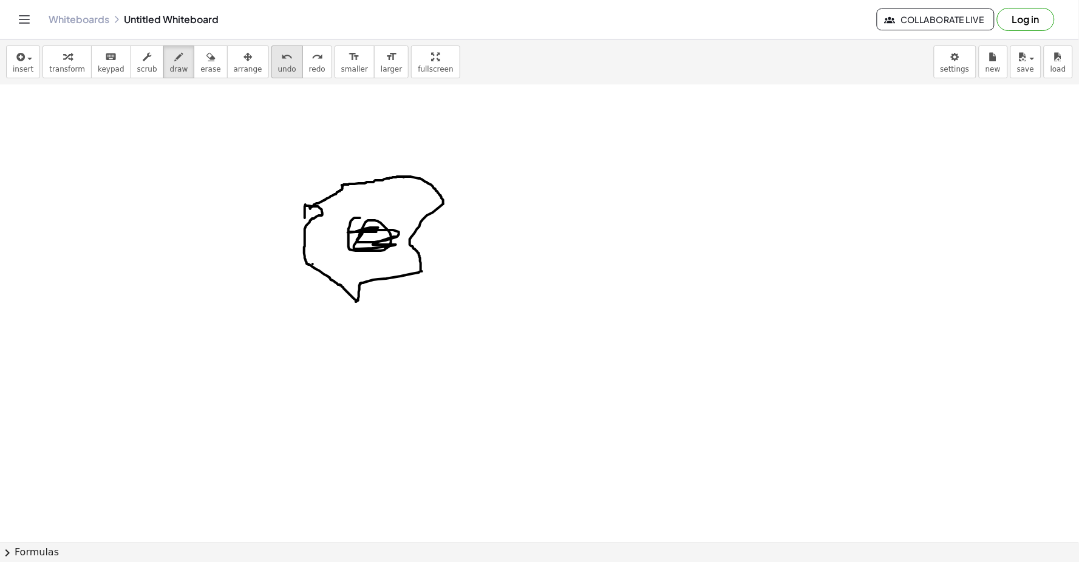
click at [274, 63] on button "undo undo" at bounding box center [287, 62] width 32 height 33
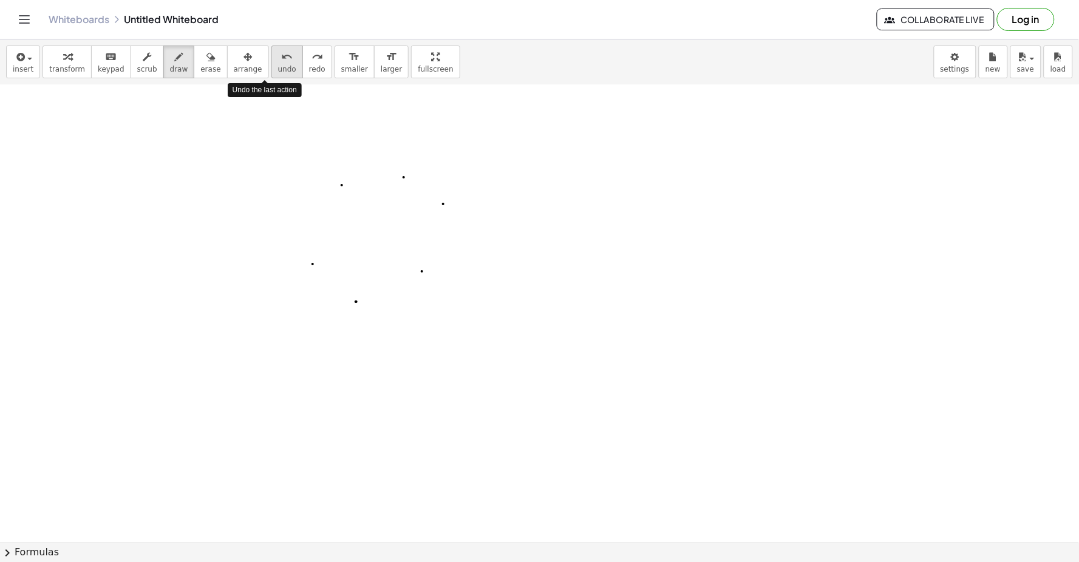
click at [274, 63] on button "undo undo" at bounding box center [287, 62] width 32 height 33
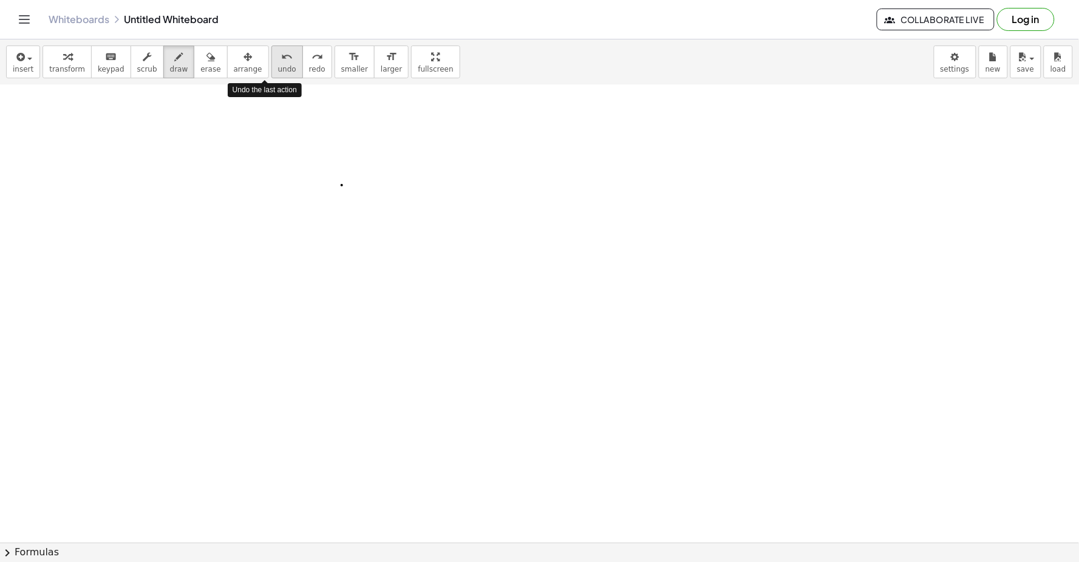
click at [274, 63] on button "undo undo" at bounding box center [287, 62] width 32 height 33
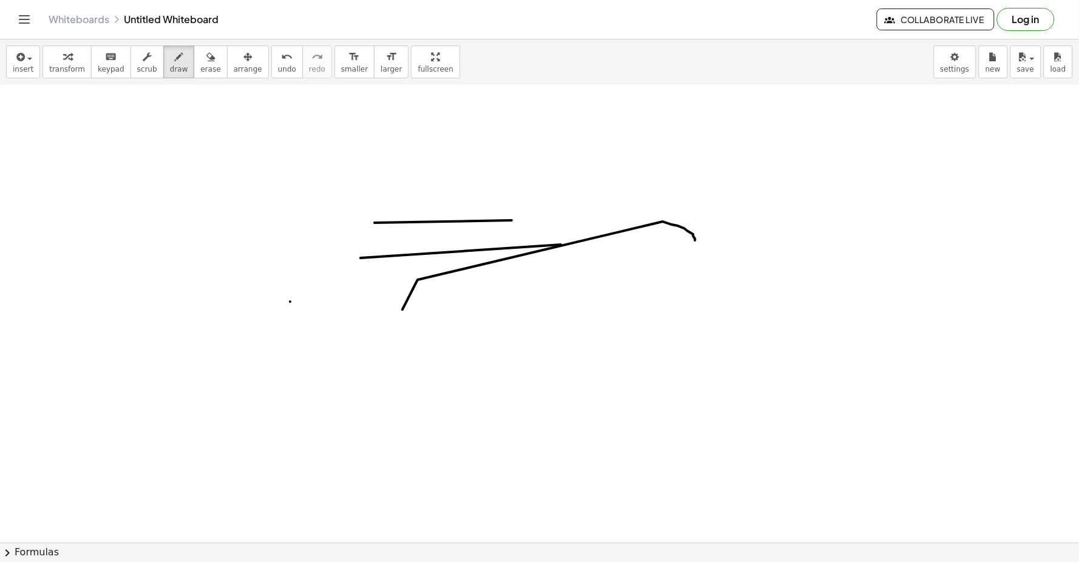
drag, startPoint x: 512, startPoint y: 221, endPoint x: 254, endPoint y: 267, distance: 262.1
click at [281, 58] on icon "undo" at bounding box center [287, 57] width 12 height 15
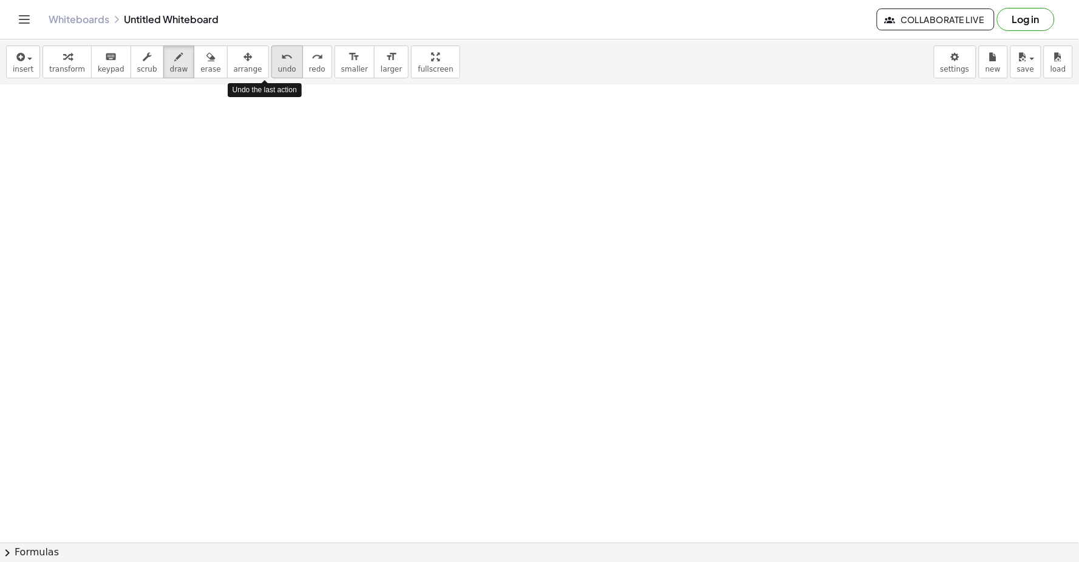
click at [281, 58] on icon "undo" at bounding box center [287, 57] width 12 height 15
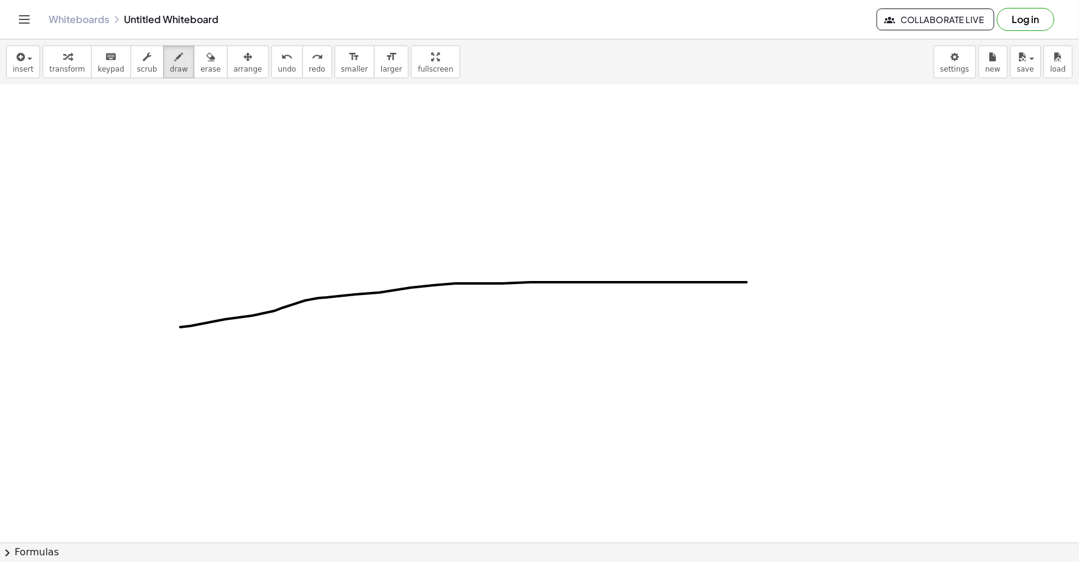
drag, startPoint x: 180, startPoint y: 328, endPoint x: 747, endPoint y: 283, distance: 568.2
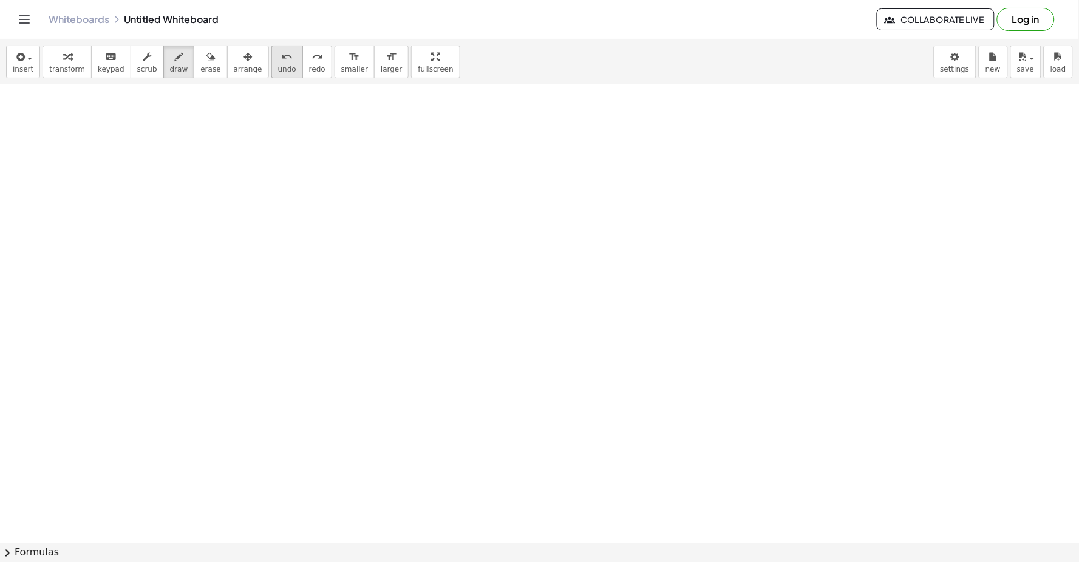
click at [281, 62] on icon "undo" at bounding box center [287, 57] width 12 height 15
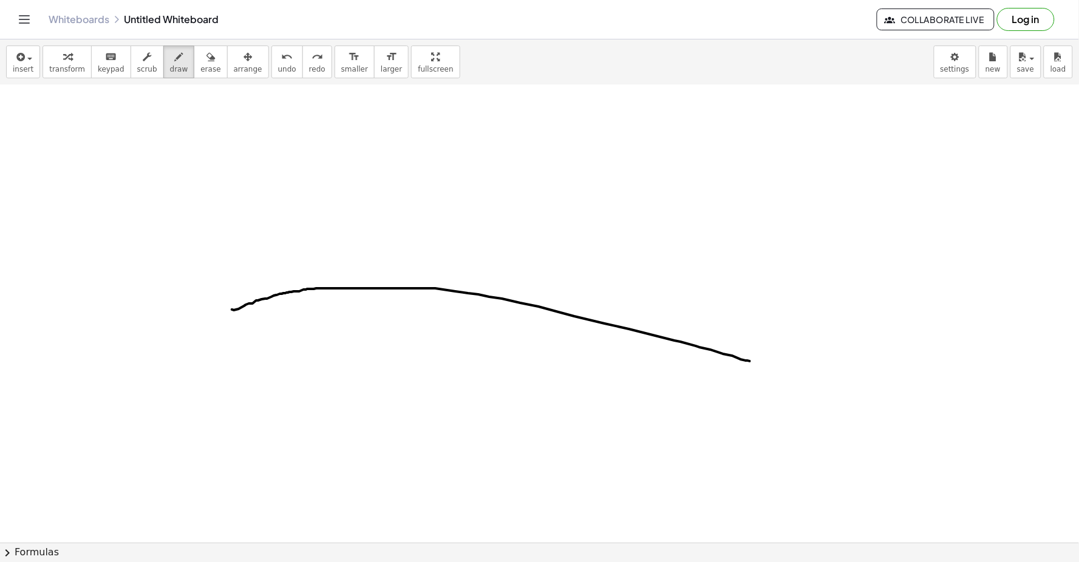
drag, startPoint x: 232, startPoint y: 310, endPoint x: 692, endPoint y: 333, distance: 460.7
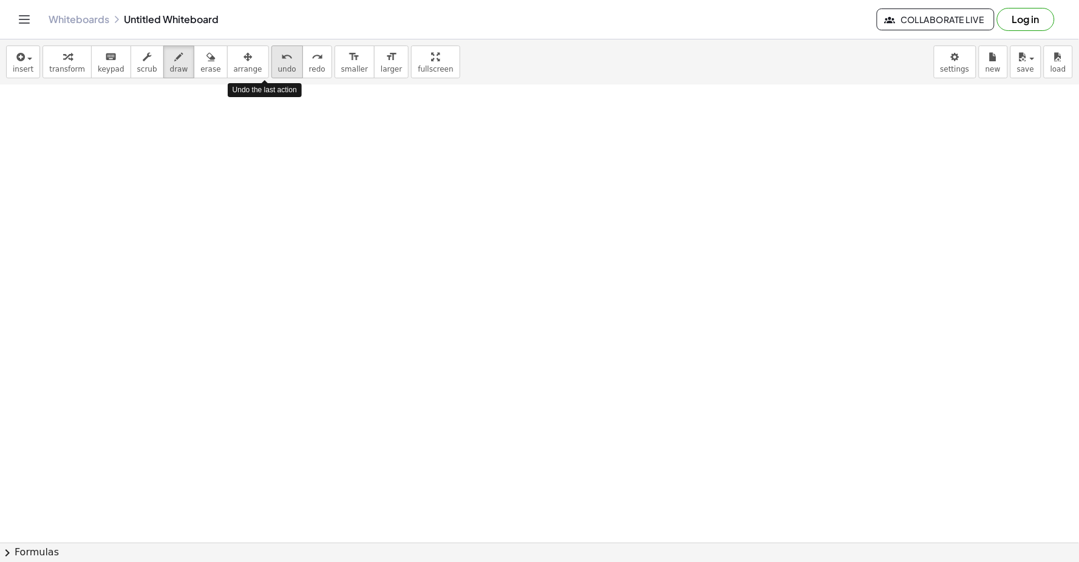
click at [281, 53] on icon "undo" at bounding box center [287, 57] width 12 height 15
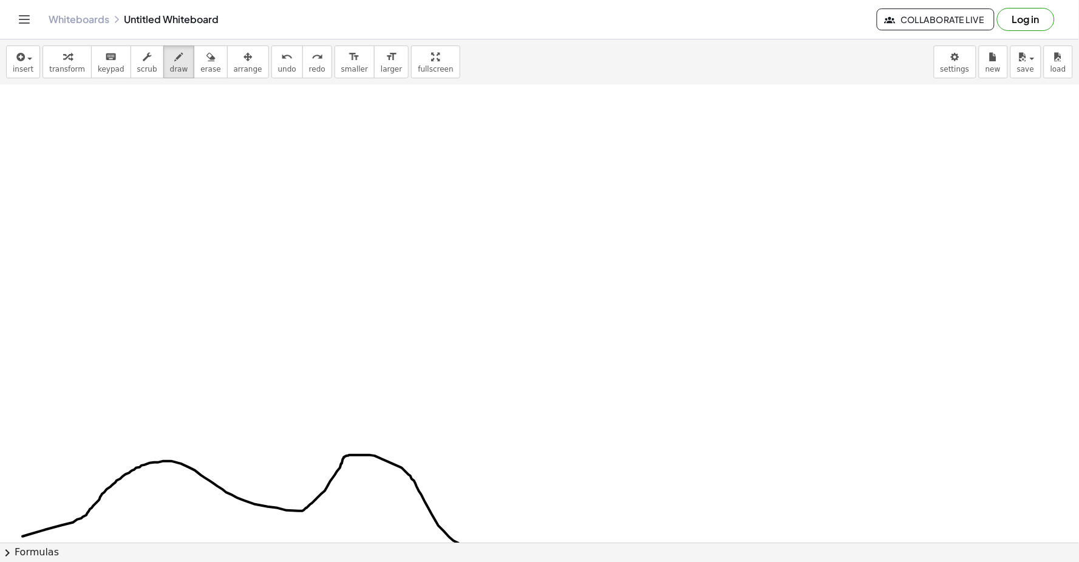
drag, startPoint x: 22, startPoint y: 537, endPoint x: 540, endPoint y: 549, distance: 518.0
click at [539, 551] on div "insert select one: Math Expression Function Text Youtube Video Graphing Geometr…" at bounding box center [539, 300] width 1079 height 523
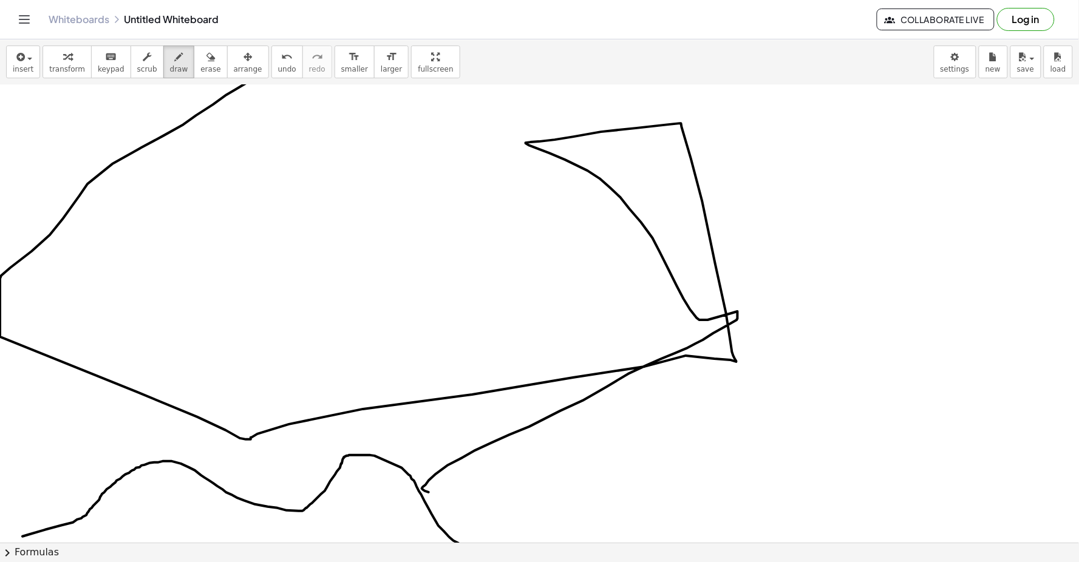
drag, startPoint x: 429, startPoint y: 493, endPoint x: 252, endPoint y: 79, distance: 450.1
click at [252, 79] on div "insert select one: Math Expression Function Text Youtube Video Graphing Geometr…" at bounding box center [539, 300] width 1079 height 523
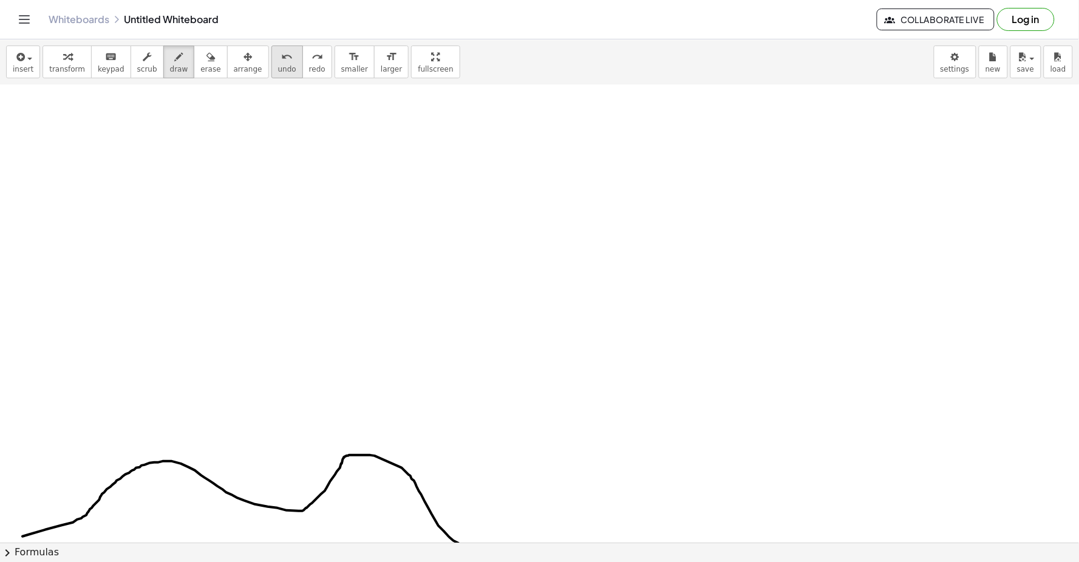
click at [281, 57] on icon "undo" at bounding box center [287, 57] width 12 height 15
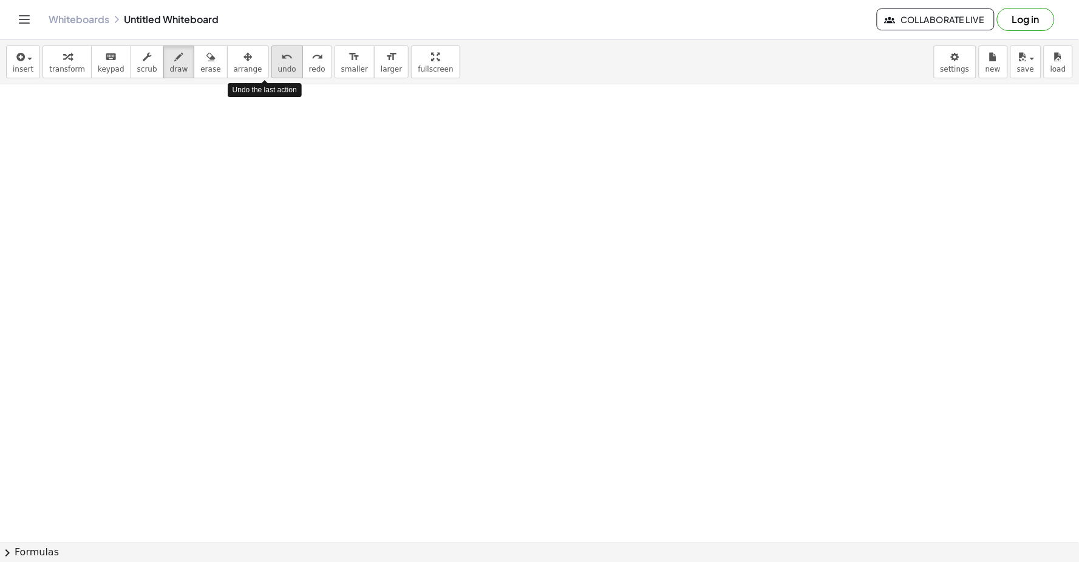
click at [281, 57] on icon "undo" at bounding box center [287, 57] width 12 height 15
click at [271, 75] on button "undo undo" at bounding box center [287, 62] width 32 height 33
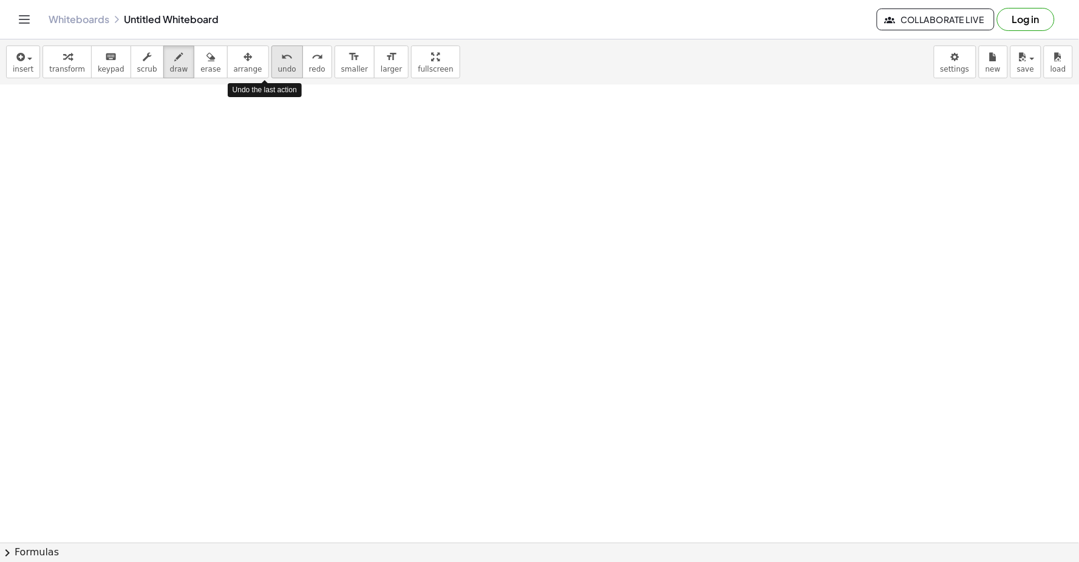
click at [278, 66] on span "undo" at bounding box center [287, 69] width 18 height 8
drag, startPoint x: 64, startPoint y: 52, endPoint x: 386, endPoint y: 362, distance: 447.8
click at [137, 117] on div "insert select one: Math Expression Function Text Youtube Video Graphing Geometr…" at bounding box center [539, 300] width 1079 height 523
drag, startPoint x: 385, startPoint y: 418, endPoint x: 366, endPoint y: 418, distance: 19.4
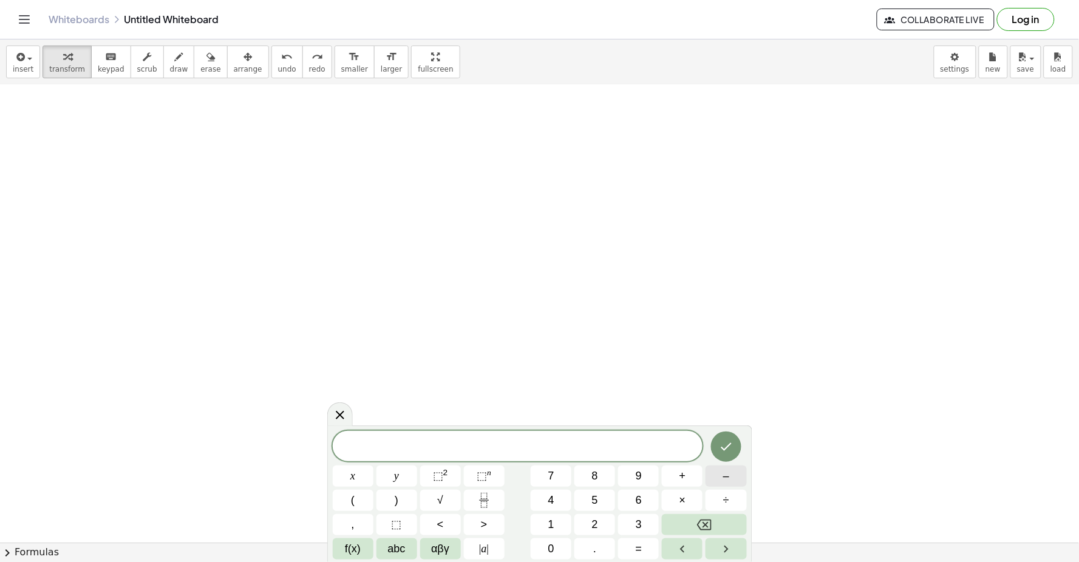
click at [707, 481] on button "–" at bounding box center [725, 476] width 41 height 21
click at [588, 525] on button "2" at bounding box center [594, 524] width 41 height 21
click at [334, 467] on button "x" at bounding box center [353, 476] width 41 height 21
click at [684, 470] on button "+" at bounding box center [682, 476] width 41 height 21
click at [618, 520] on button "3" at bounding box center [638, 524] width 41 height 21
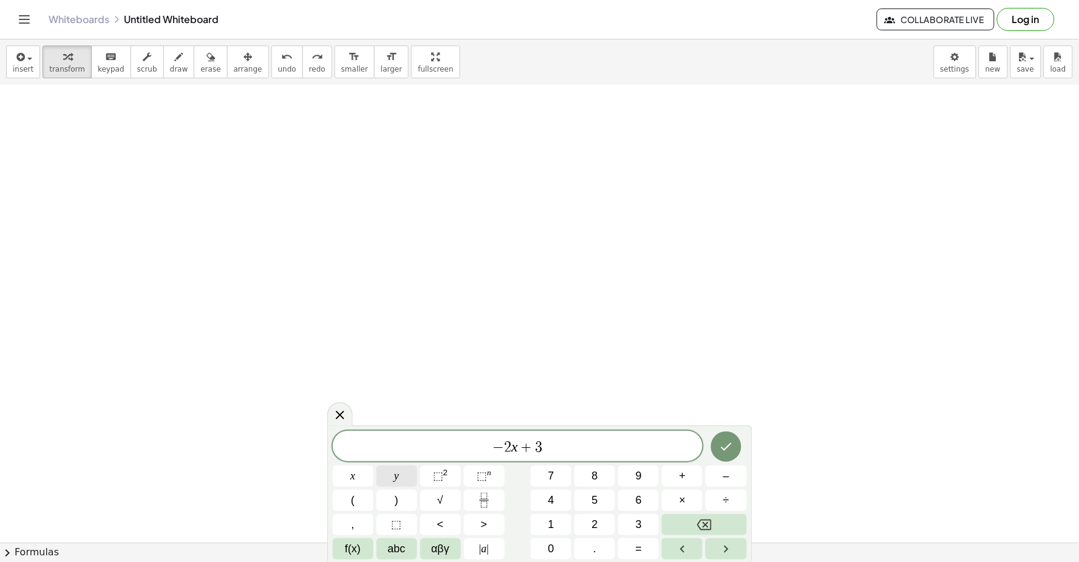
click at [395, 474] on span "y" at bounding box center [396, 476] width 5 height 16
click at [640, 545] on span "=" at bounding box center [639, 549] width 7 height 16
click at [592, 474] on span "8" at bounding box center [595, 476] width 6 height 16
click at [723, 444] on icon "Done" at bounding box center [726, 447] width 15 height 15
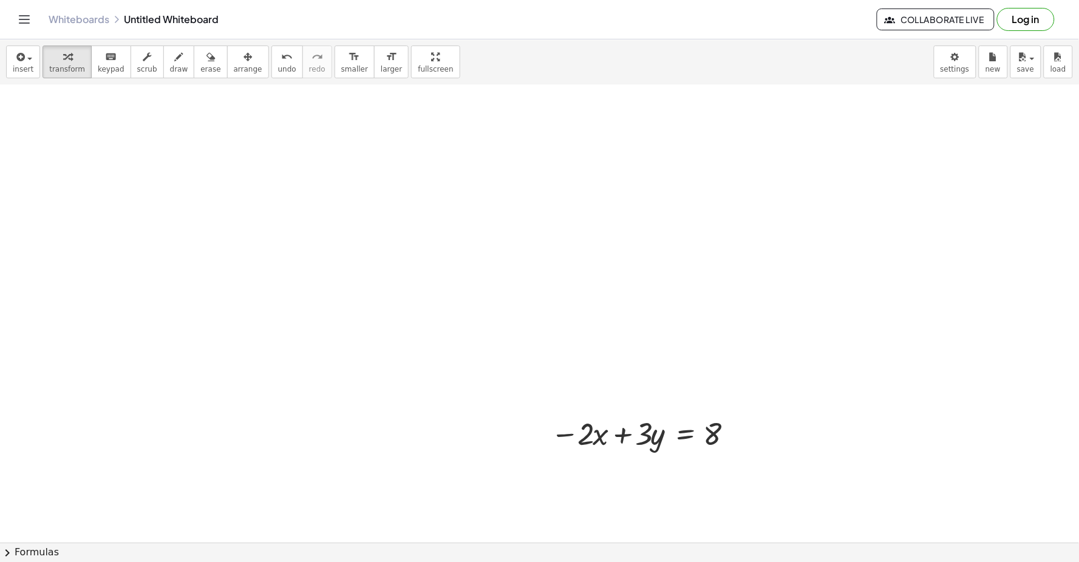
drag, startPoint x: 449, startPoint y: 172, endPoint x: 422, endPoint y: 313, distance: 143.5
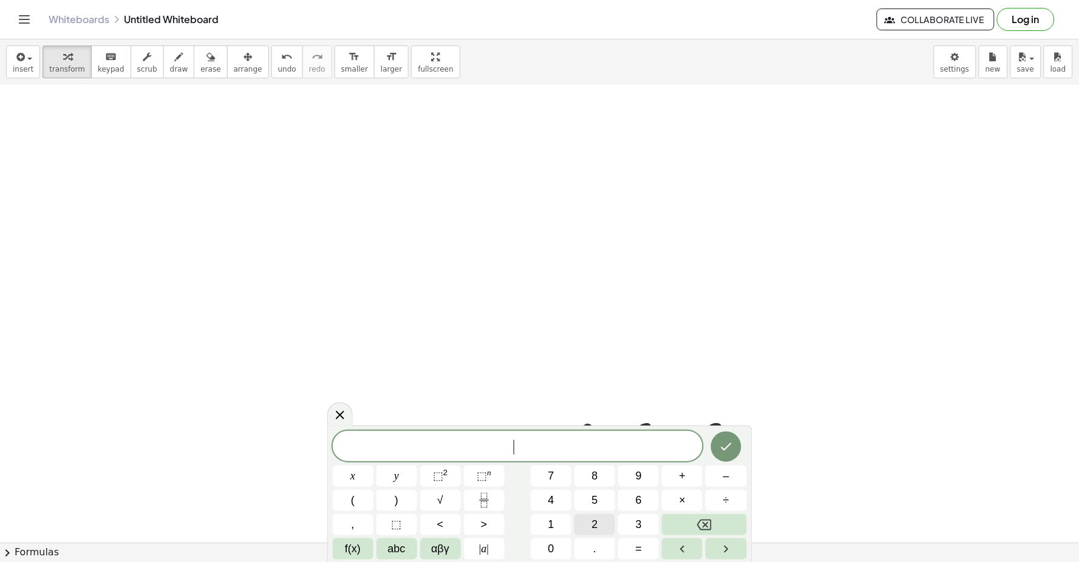
click at [589, 518] on button "2" at bounding box center [594, 524] width 41 height 21
click at [379, 472] on button "y" at bounding box center [396, 476] width 41 height 21
click at [677, 527] on button "Backspace" at bounding box center [704, 524] width 84 height 21
click at [351, 480] on button "x" at bounding box center [353, 476] width 41 height 21
click at [683, 459] on div "2 x ​" at bounding box center [518, 446] width 370 height 30
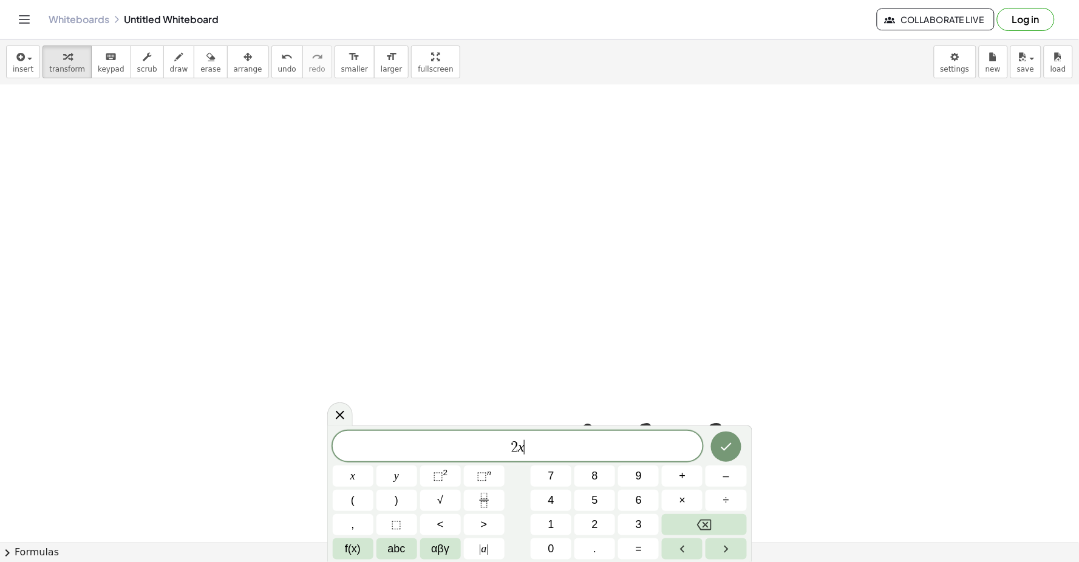
click at [684, 474] on span "+" at bounding box center [682, 476] width 7 height 16
click at [410, 477] on button "y" at bounding box center [396, 476] width 41 height 21
click at [633, 541] on button "=" at bounding box center [638, 548] width 41 height 21
click at [583, 474] on button "8" at bounding box center [594, 476] width 41 height 21
click at [721, 434] on button "Done" at bounding box center [726, 447] width 30 height 30
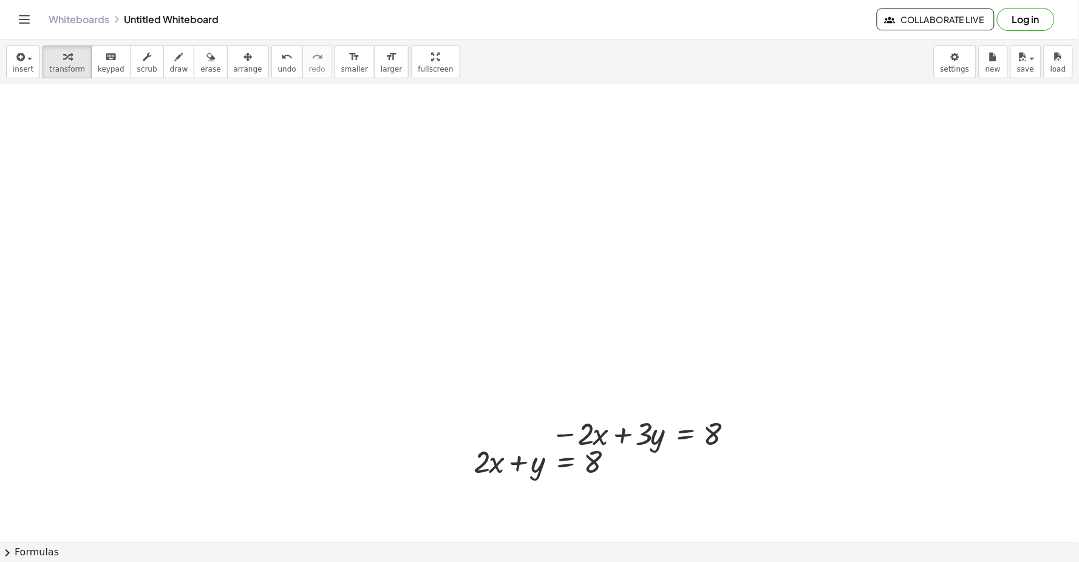
drag, startPoint x: 254, startPoint y: 248, endPoint x: 253, endPoint y: 238, distance: 9.7
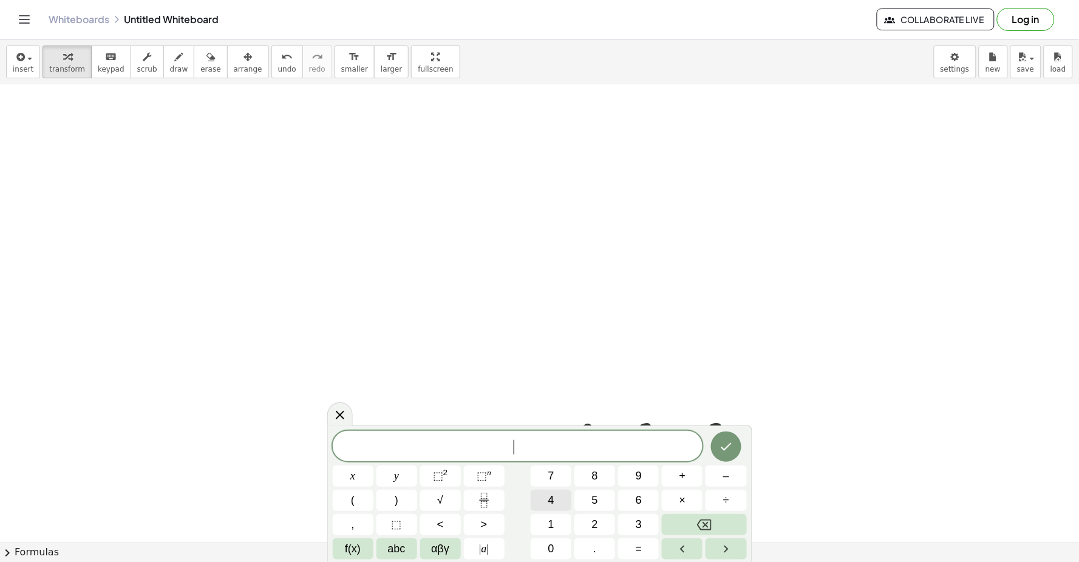
click at [562, 504] on button "4" at bounding box center [551, 500] width 41 height 21
click at [406, 470] on button "y" at bounding box center [396, 476] width 41 height 21
click at [638, 545] on span "=" at bounding box center [639, 549] width 7 height 16
click at [551, 518] on span "1" at bounding box center [551, 525] width 6 height 16
click at [648, 507] on button "6" at bounding box center [638, 500] width 41 height 21
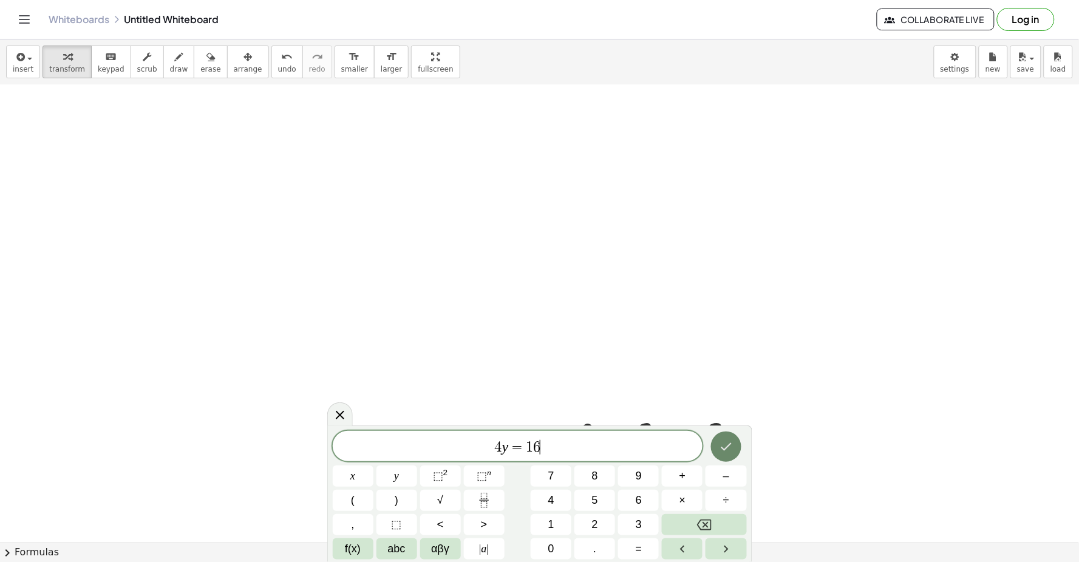
click at [730, 440] on icon "Done" at bounding box center [726, 447] width 15 height 15
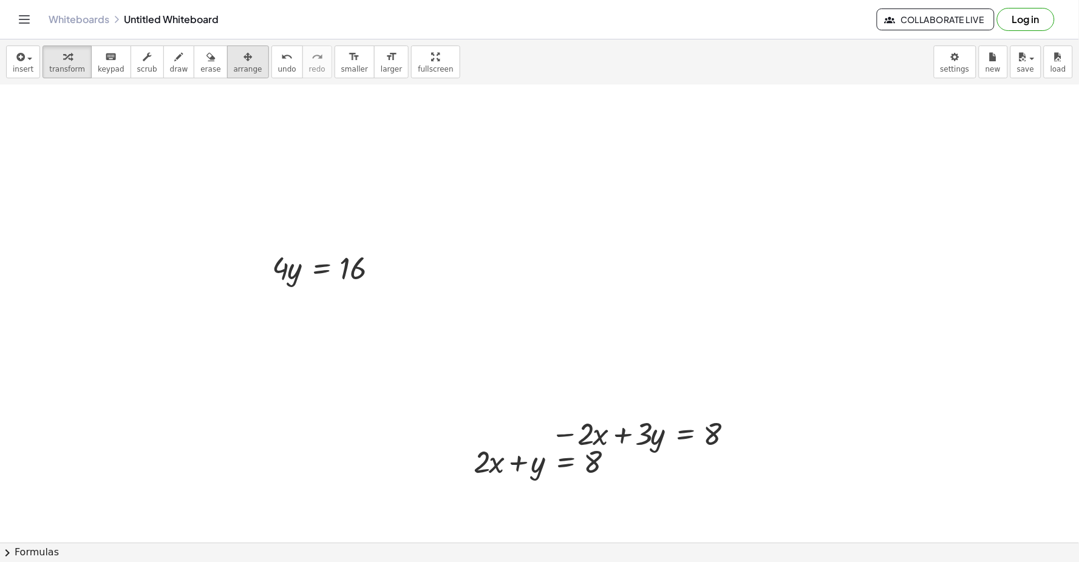
click at [243, 59] on icon "button" at bounding box center [247, 57] width 8 height 15
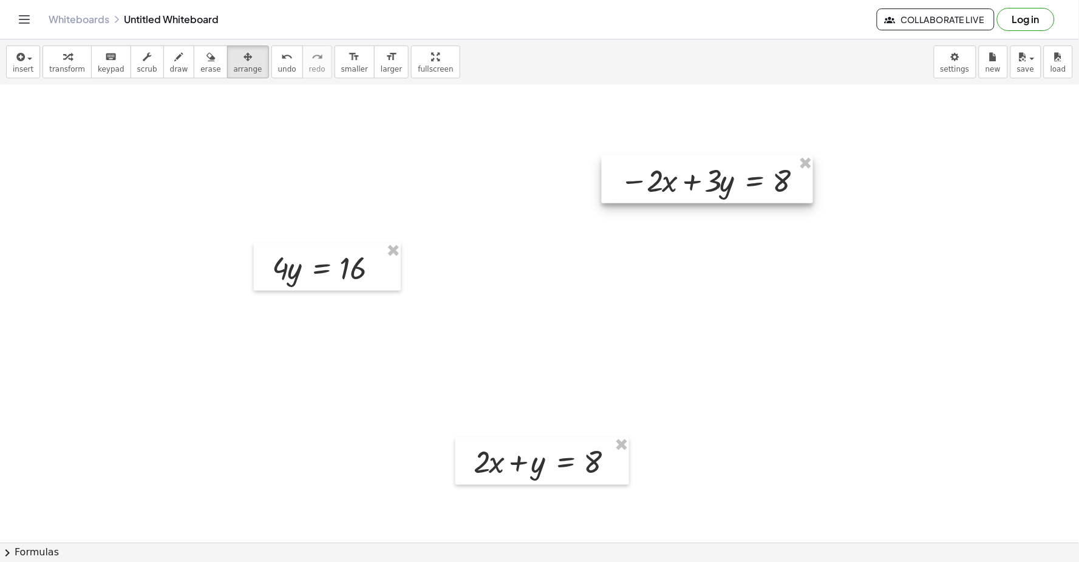
drag, startPoint x: 664, startPoint y: 441, endPoint x: 733, endPoint y: 187, distance: 263.0
click at [733, 187] on div at bounding box center [707, 179] width 211 height 47
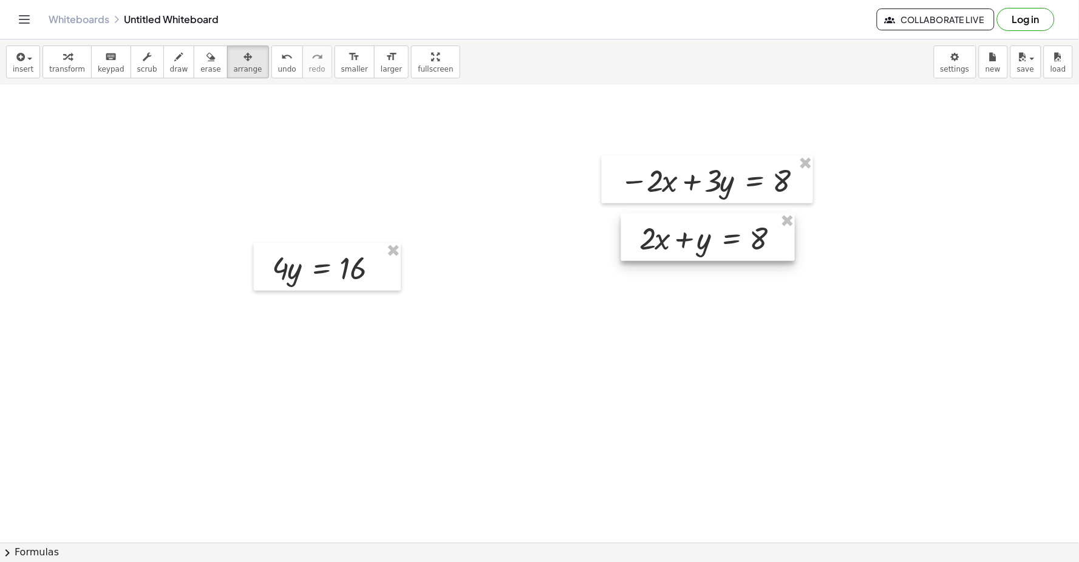
drag, startPoint x: 558, startPoint y: 481, endPoint x: 648, endPoint y: 226, distance: 270.7
click at [724, 257] on div at bounding box center [708, 237] width 174 height 47
click at [69, 56] on div "button" at bounding box center [67, 56] width 36 height 15
drag, startPoint x: 278, startPoint y: 265, endPoint x: 359, endPoint y: 283, distance: 82.6
click at [359, 283] on div at bounding box center [332, 266] width 132 height 41
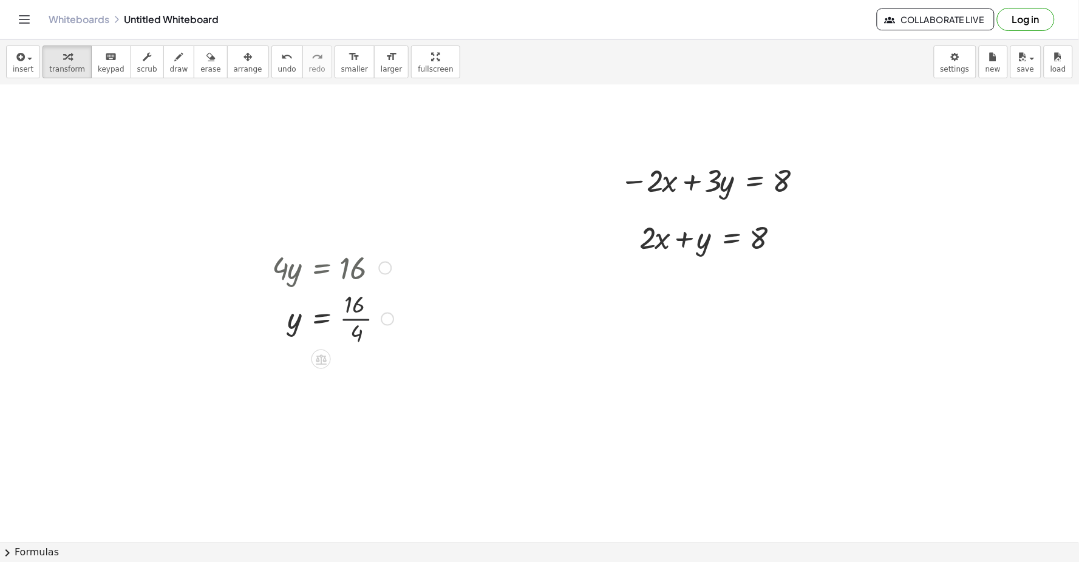
click at [359, 316] on div at bounding box center [333, 318] width 134 height 61
click at [690, 182] on div at bounding box center [712, 179] width 196 height 41
click at [234, 51] on div "button" at bounding box center [248, 56] width 29 height 15
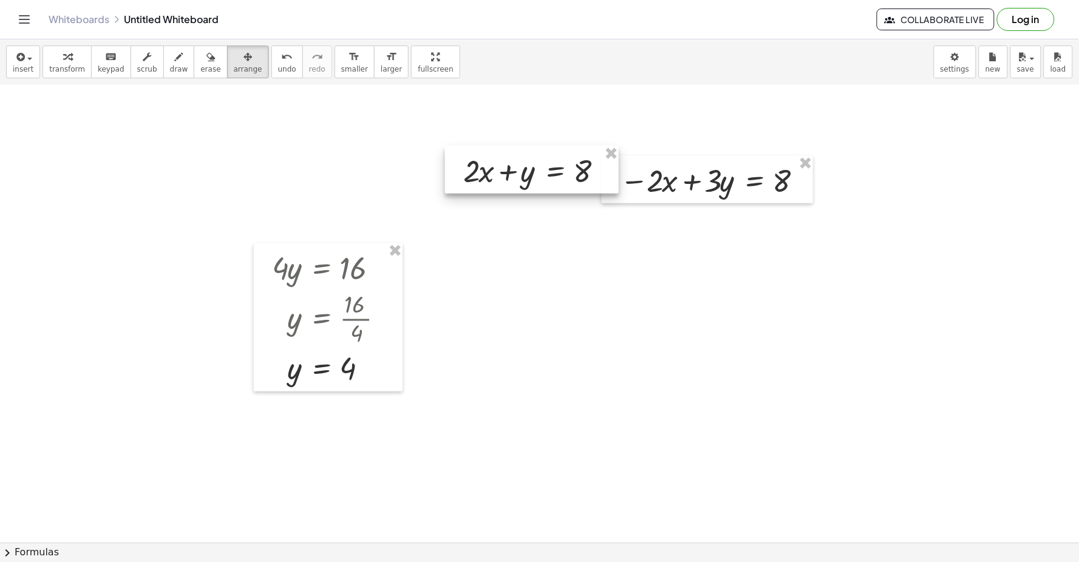
drag, startPoint x: 659, startPoint y: 246, endPoint x: 466, endPoint y: 172, distance: 206.4
click at [469, 172] on div at bounding box center [532, 169] width 174 height 47
drag, startPoint x: 69, startPoint y: 56, endPoint x: 691, endPoint y: 231, distance: 646.3
click at [72, 53] on div "button" at bounding box center [67, 56] width 36 height 15
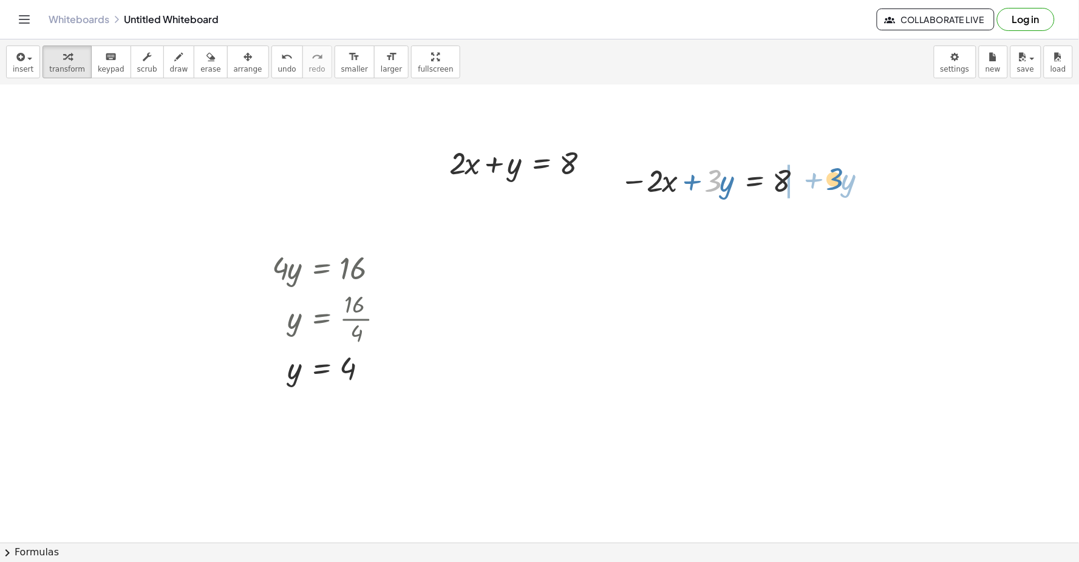
drag, startPoint x: 715, startPoint y: 189, endPoint x: 837, endPoint y: 189, distance: 121.4
drag, startPoint x: 726, startPoint y: 221, endPoint x: 715, endPoint y: 223, distance: 11.1
click at [738, 226] on div at bounding box center [743, 220] width 259 height 41
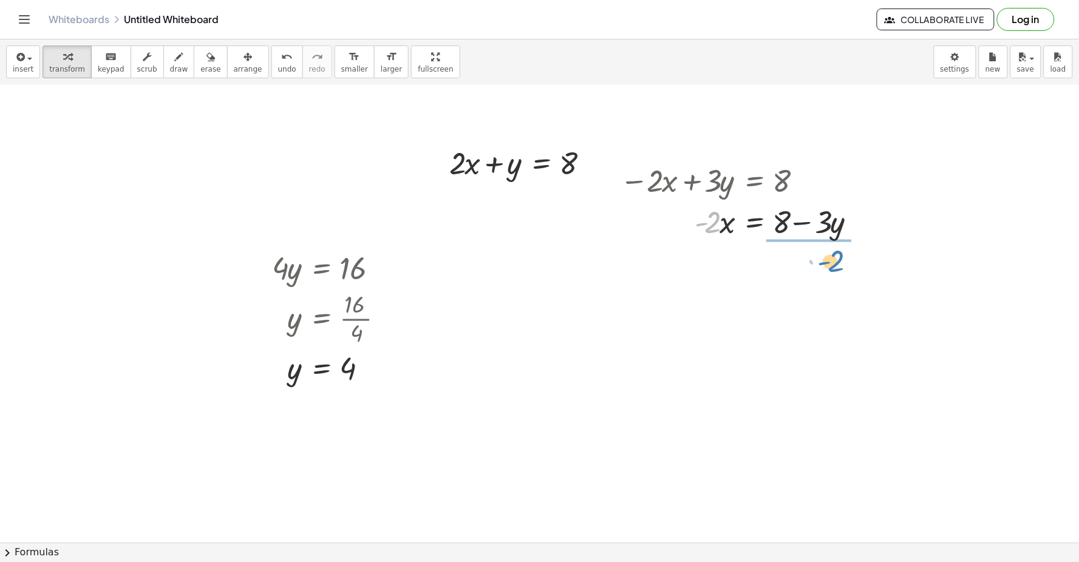
drag, startPoint x: 708, startPoint y: 217, endPoint x: 833, endPoint y: 255, distance: 130.2
click at [812, 271] on div at bounding box center [743, 272] width 259 height 61
drag, startPoint x: 799, startPoint y: 259, endPoint x: 797, endPoint y: 271, distance: 11.7
click at [797, 270] on div at bounding box center [743, 272] width 259 height 61
click at [797, 271] on div at bounding box center [743, 272] width 259 height 61
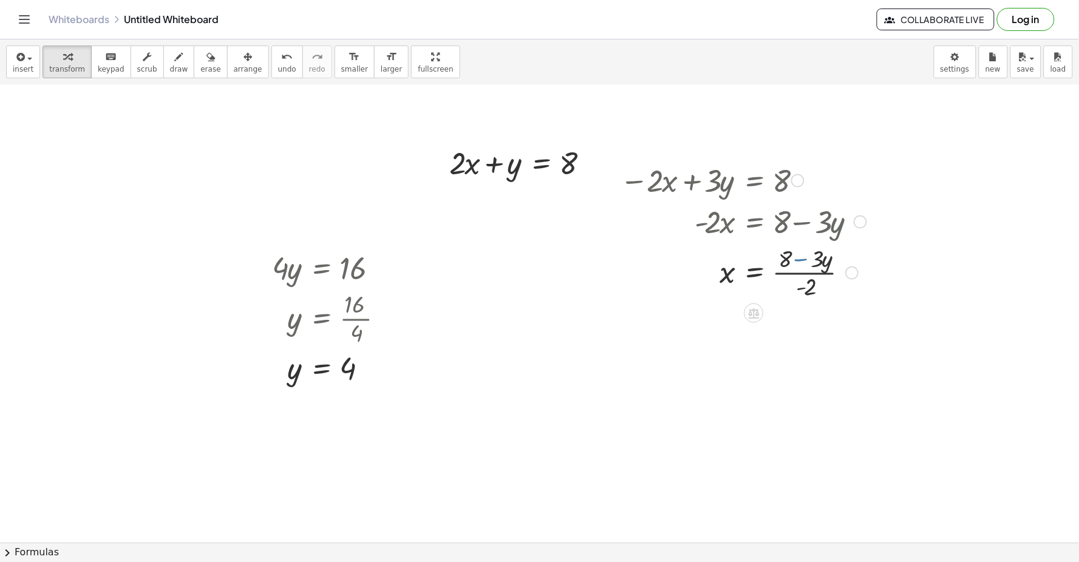
click at [796, 265] on div at bounding box center [743, 272] width 259 height 61
click at [794, 276] on div at bounding box center [743, 272] width 259 height 61
drag, startPoint x: 794, startPoint y: 276, endPoint x: 796, endPoint y: 256, distance: 20.1
click at [794, 270] on div at bounding box center [743, 272] width 259 height 61
drag, startPoint x: 796, startPoint y: 256, endPoint x: 797, endPoint y: 270, distance: 14.6
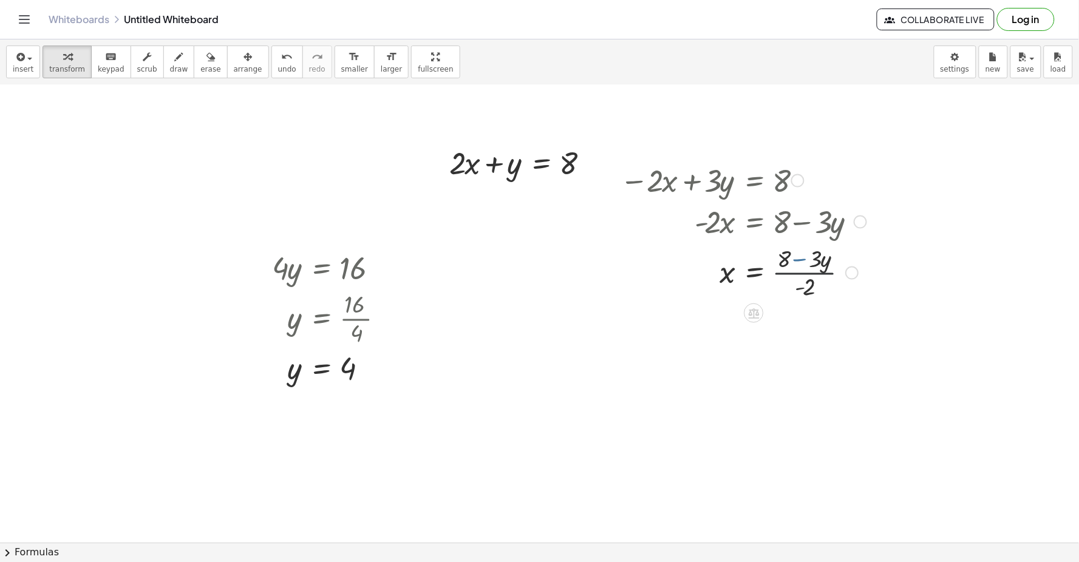
click at [792, 274] on div at bounding box center [743, 272] width 259 height 61
click at [792, 287] on div at bounding box center [743, 272] width 259 height 61
click at [797, 268] on div at bounding box center [749, 272] width 271 height 61
click at [820, 319] on div at bounding box center [749, 332] width 271 height 61
drag, startPoint x: 820, startPoint y: 319, endPoint x: 817, endPoint y: 334, distance: 16.1
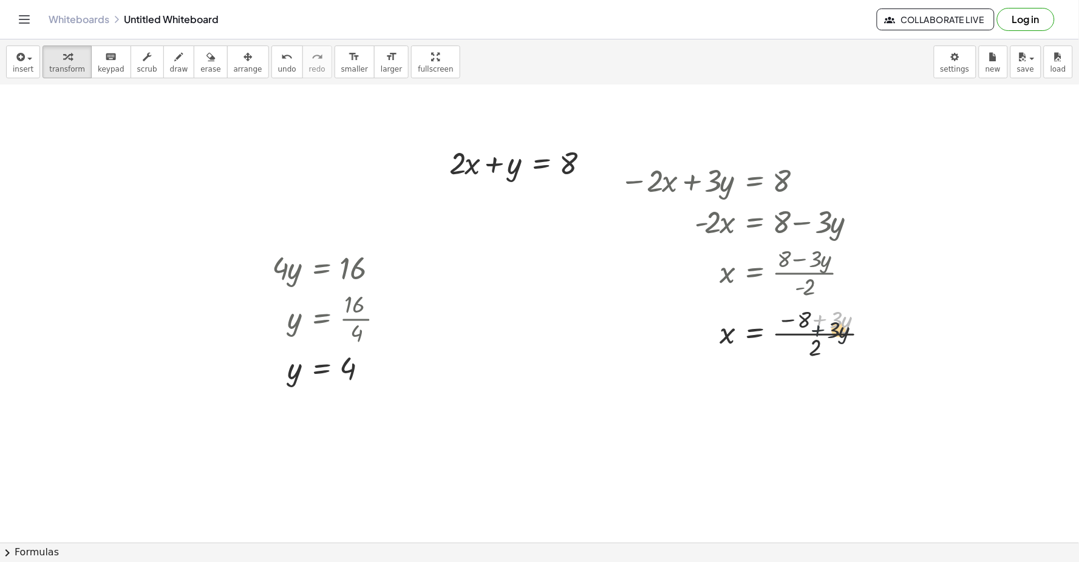
click at [817, 334] on div at bounding box center [749, 332] width 271 height 61
drag, startPoint x: 812, startPoint y: 338, endPoint x: 811, endPoint y: 344, distance: 6.1
click at [811, 342] on div at bounding box center [749, 332] width 271 height 61
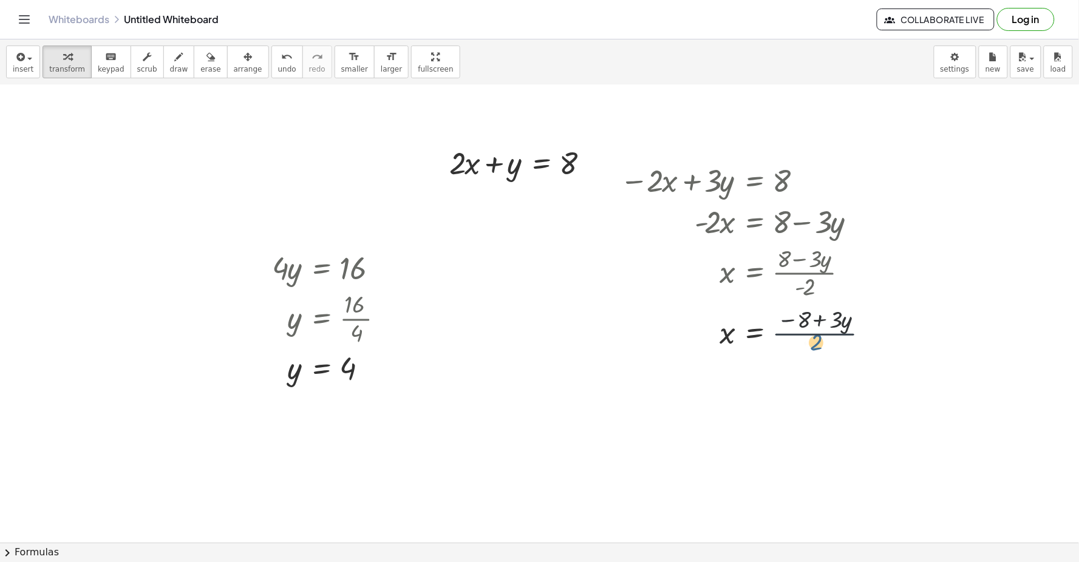
drag, startPoint x: 811, startPoint y: 344, endPoint x: 813, endPoint y: 336, distance: 8.3
click at [813, 336] on div at bounding box center [749, 332] width 271 height 61
drag, startPoint x: 814, startPoint y: 341, endPoint x: 816, endPoint y: 355, distance: 14.7
click at [816, 339] on div at bounding box center [749, 332] width 271 height 61
drag, startPoint x: 815, startPoint y: 341, endPoint x: 826, endPoint y: 335, distance: 11.7
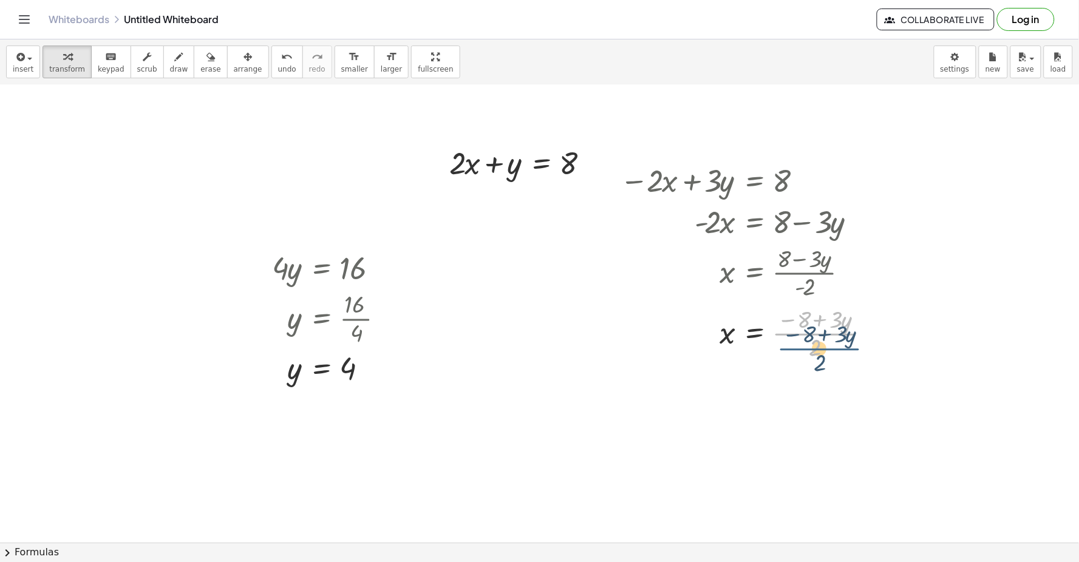
click at [824, 334] on div at bounding box center [749, 332] width 271 height 61
drag, startPoint x: 810, startPoint y: 350, endPoint x: 823, endPoint y: 334, distance: 19.8
click at [823, 334] on div at bounding box center [749, 332] width 271 height 61
drag, startPoint x: 830, startPoint y: 378, endPoint x: 828, endPoint y: 384, distance: 6.3
click at [828, 384] on div at bounding box center [758, 393] width 289 height 61
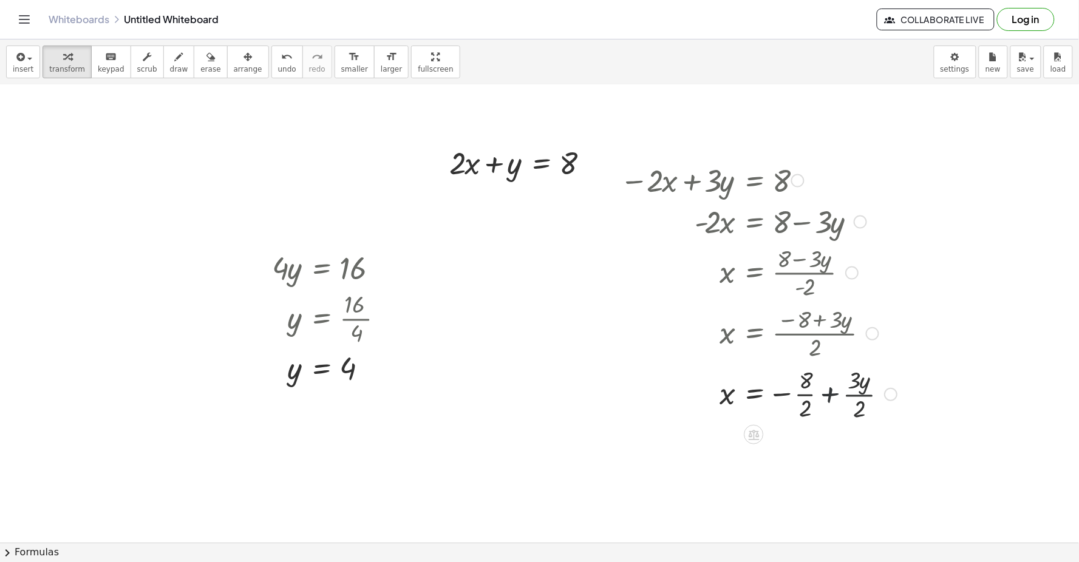
click at [828, 393] on div at bounding box center [758, 393] width 289 height 61
click at [803, 395] on div at bounding box center [749, 418] width 271 height 61
click at [822, 432] on div at bounding box center [758, 454] width 289 height 61
click at [815, 447] on div at bounding box center [758, 454] width 289 height 61
drag, startPoint x: 254, startPoint y: 64, endPoint x: 325, endPoint y: 96, distance: 77.7
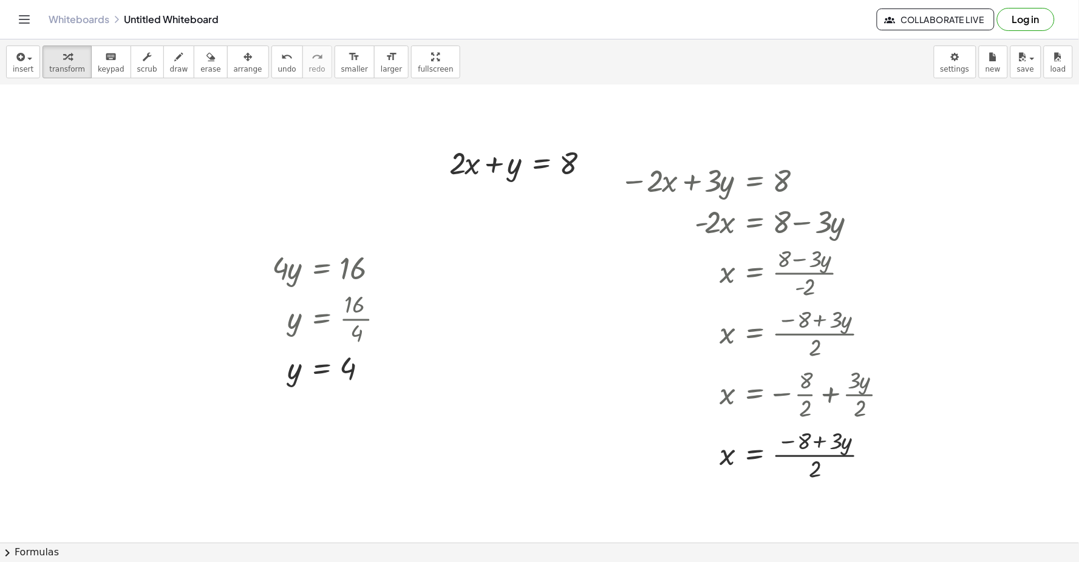
click at [271, 63] on button "undo undo" at bounding box center [287, 62] width 32 height 33
click at [802, 393] on div at bounding box center [758, 393] width 289 height 61
click at [857, 453] on div at bounding box center [758, 454] width 289 height 61
drag, startPoint x: 849, startPoint y: 450, endPoint x: 849, endPoint y: 459, distance: 9.1
click at [849, 458] on div at bounding box center [758, 454] width 289 height 61
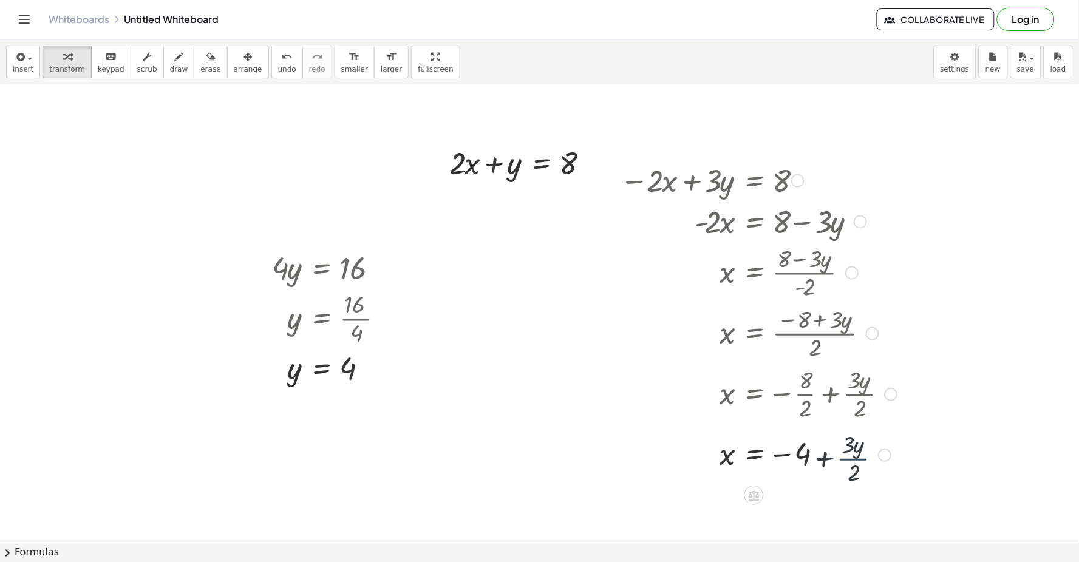
click at [849, 459] on div at bounding box center [758, 454] width 289 height 61
drag, startPoint x: 830, startPoint y: 457, endPoint x: 820, endPoint y: 454, distance: 10.6
click at [820, 454] on div at bounding box center [758, 454] width 289 height 61
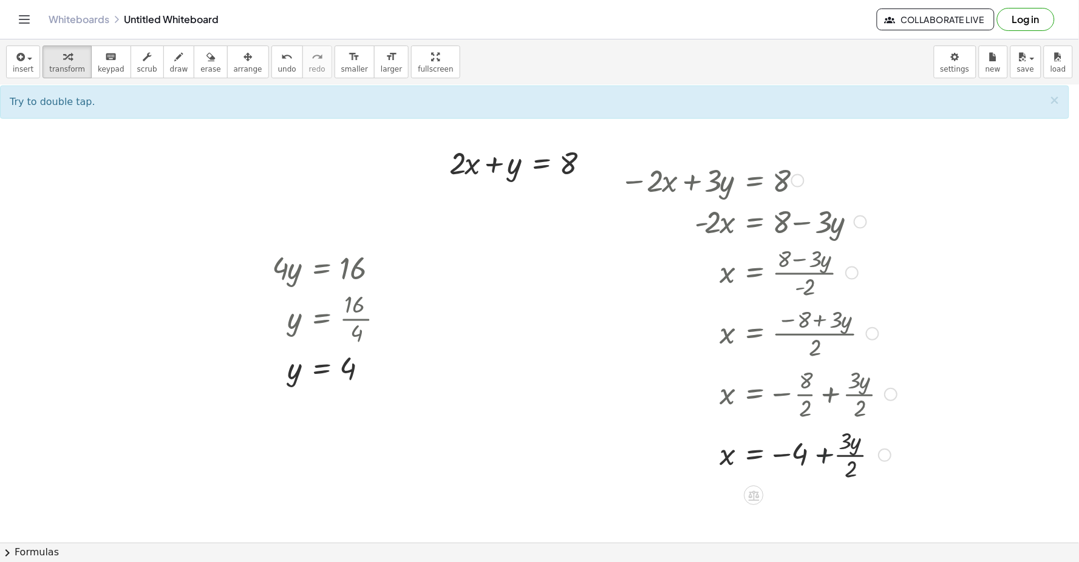
click at [820, 453] on div at bounding box center [758, 454] width 289 height 61
drag, startPoint x: 850, startPoint y: 444, endPoint x: 842, endPoint y: 445, distance: 8.5
click at [860, 458] on div at bounding box center [762, 454] width 297 height 61
drag, startPoint x: 860, startPoint y: 458, endPoint x: 850, endPoint y: 458, distance: 10.3
click at [850, 459] on div at bounding box center [762, 454] width 297 height 61
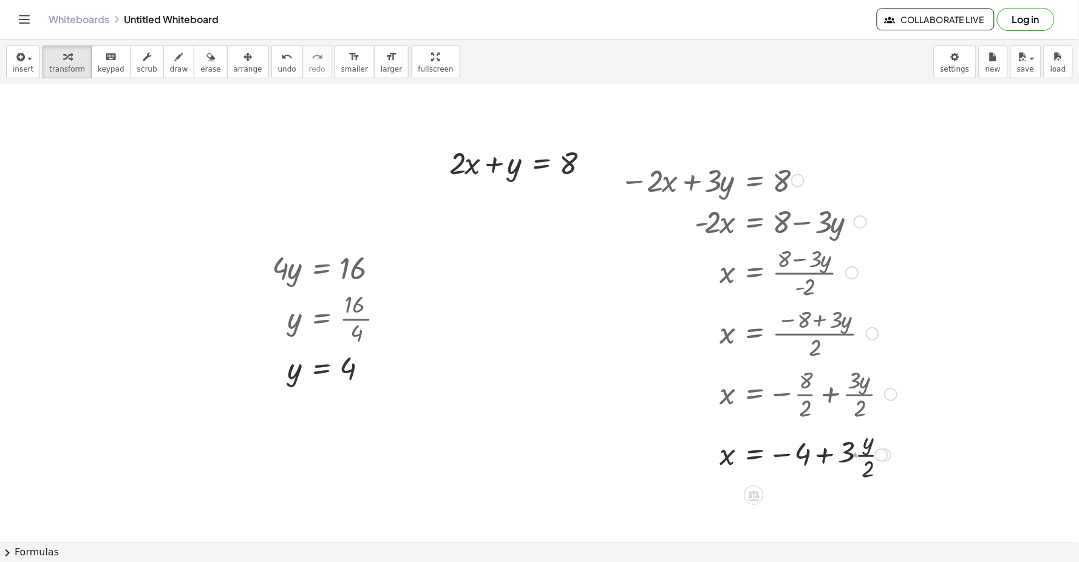
click at [853, 457] on div at bounding box center [758, 454] width 289 height 61
drag, startPoint x: 511, startPoint y: 172, endPoint x: 681, endPoint y: 356, distance: 250.9
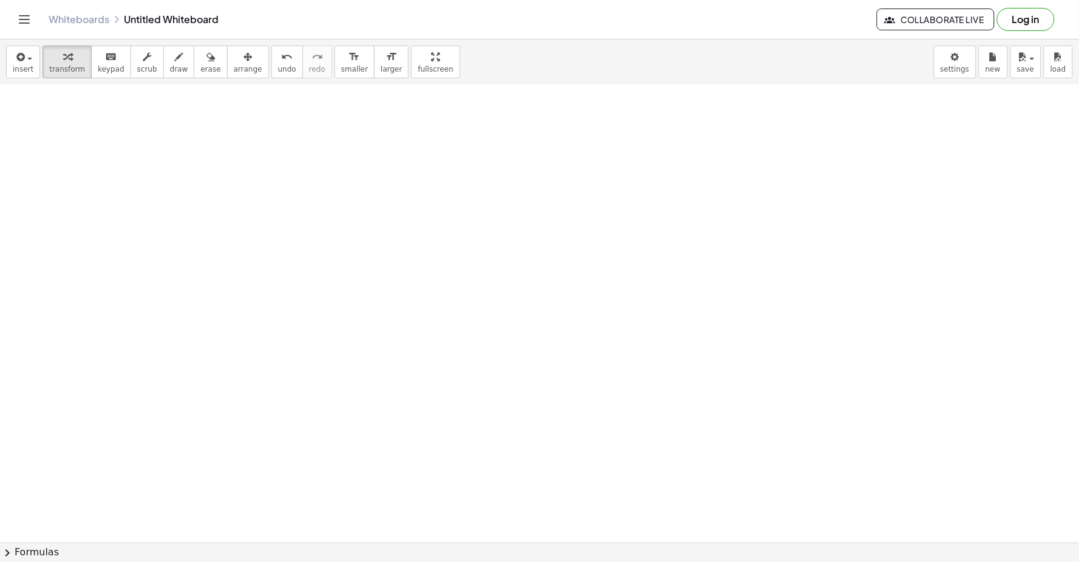
scroll to position [6613, 0]
click at [163, 69] on button "draw" at bounding box center [179, 62] width 32 height 33
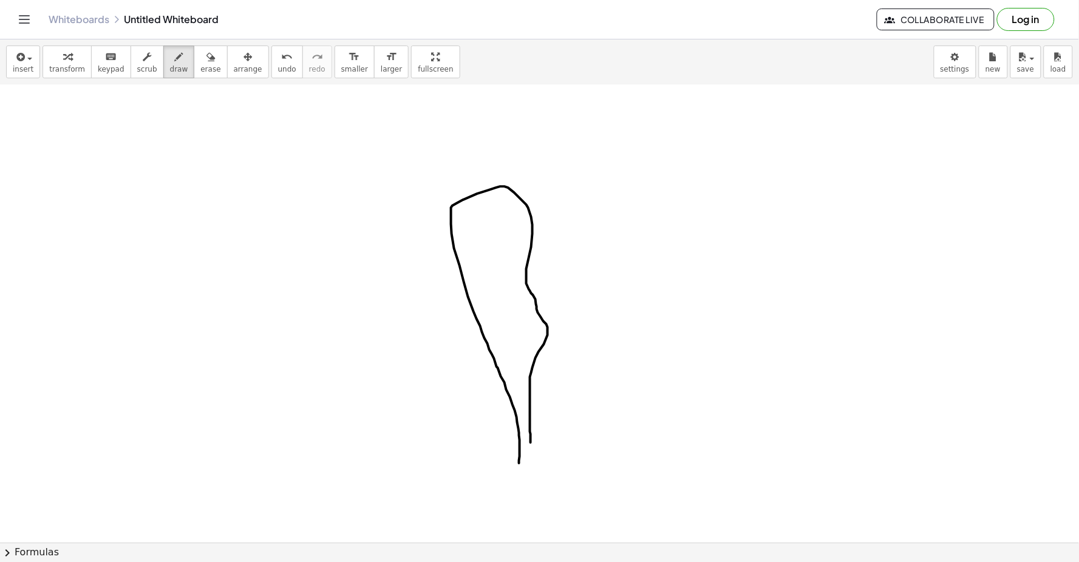
drag, startPoint x: 520, startPoint y: 442, endPoint x: 680, endPoint y: 338, distance: 191.3
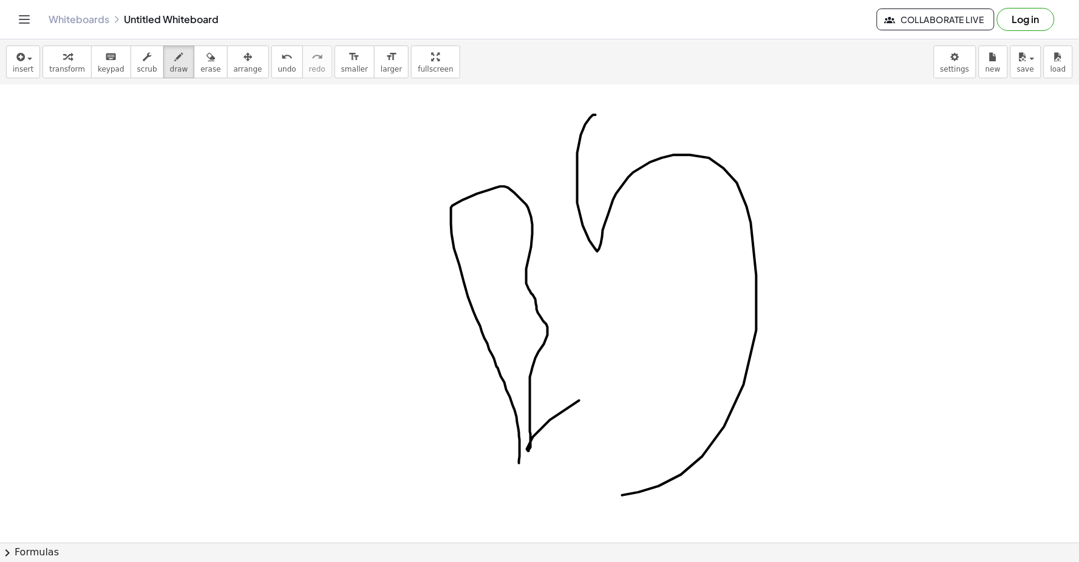
drag, startPoint x: 756, startPoint y: 276, endPoint x: 715, endPoint y: 365, distance: 98.0
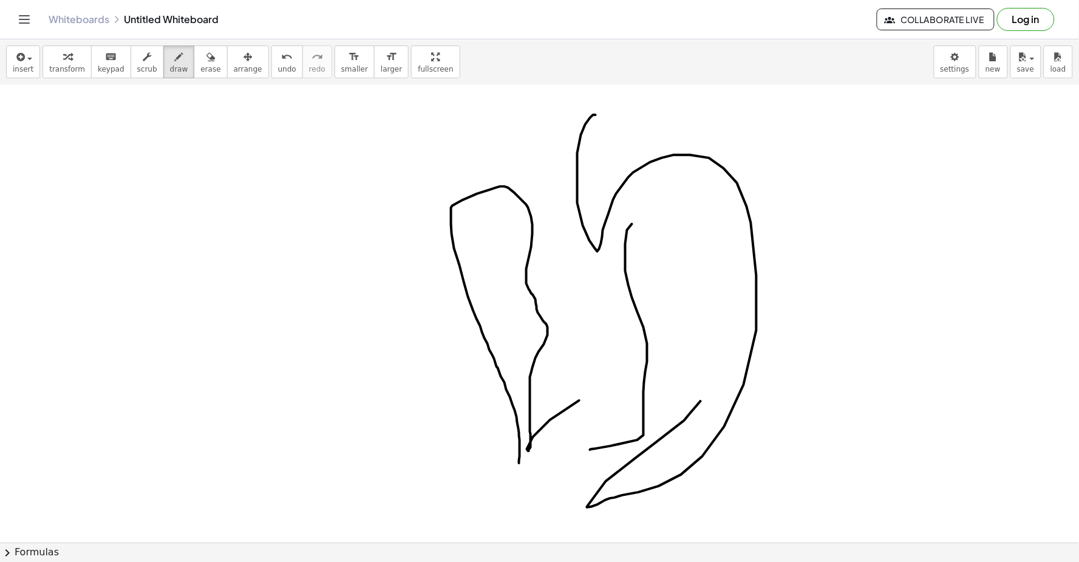
drag, startPoint x: 643, startPoint y: 436, endPoint x: 601, endPoint y: 406, distance: 52.2
drag, startPoint x: 601, startPoint y: 406, endPoint x: 264, endPoint y: 58, distance: 484.3
click at [281, 58] on icon "undo" at bounding box center [287, 57] width 12 height 15
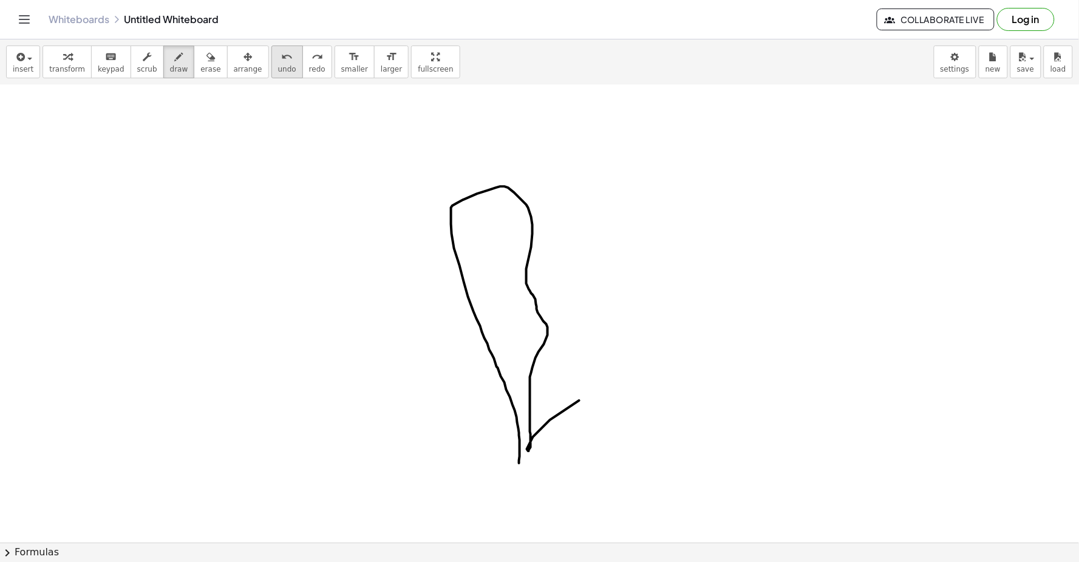
click at [281, 59] on icon "undo" at bounding box center [287, 57] width 12 height 15
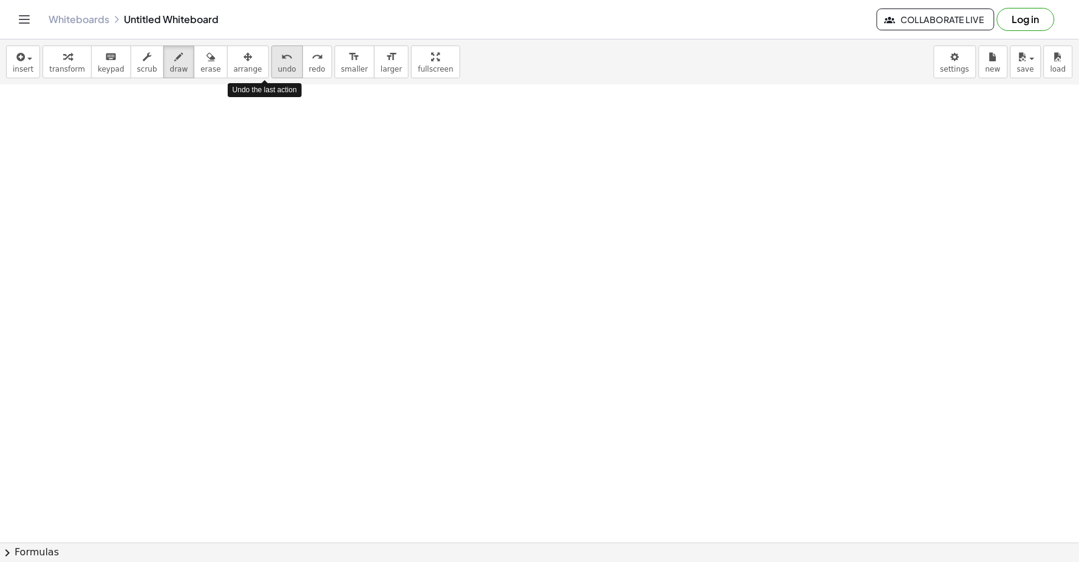
click at [281, 59] on icon "undo" at bounding box center [287, 57] width 12 height 15
drag, startPoint x: 431, startPoint y: 502, endPoint x: 346, endPoint y: 176, distance: 336.9
drag, startPoint x: 346, startPoint y: 176, endPoint x: 265, endPoint y: 59, distance: 142.6
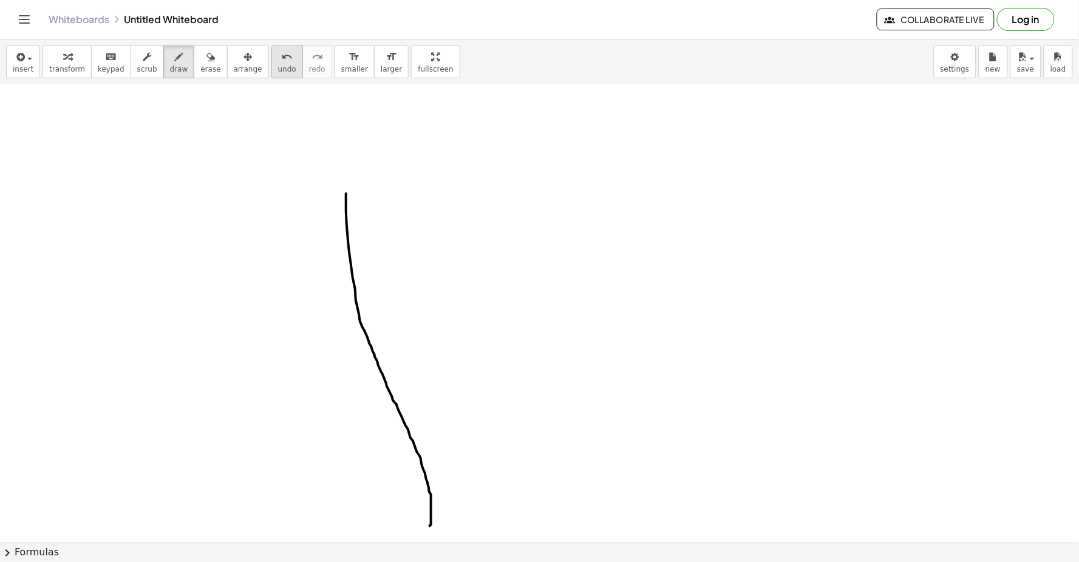
click at [281, 59] on icon "undo" at bounding box center [287, 57] width 12 height 15
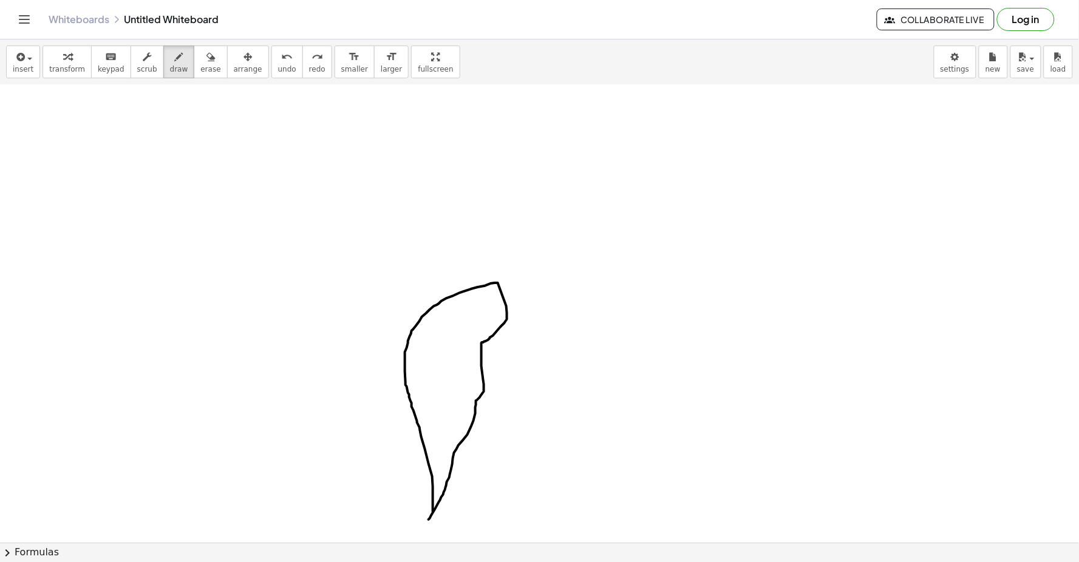
drag, startPoint x: 433, startPoint y: 512, endPoint x: 441, endPoint y: 481, distance: 32.1
drag, startPoint x: 424, startPoint y: 513, endPoint x: 402, endPoint y: 451, distance: 65.7
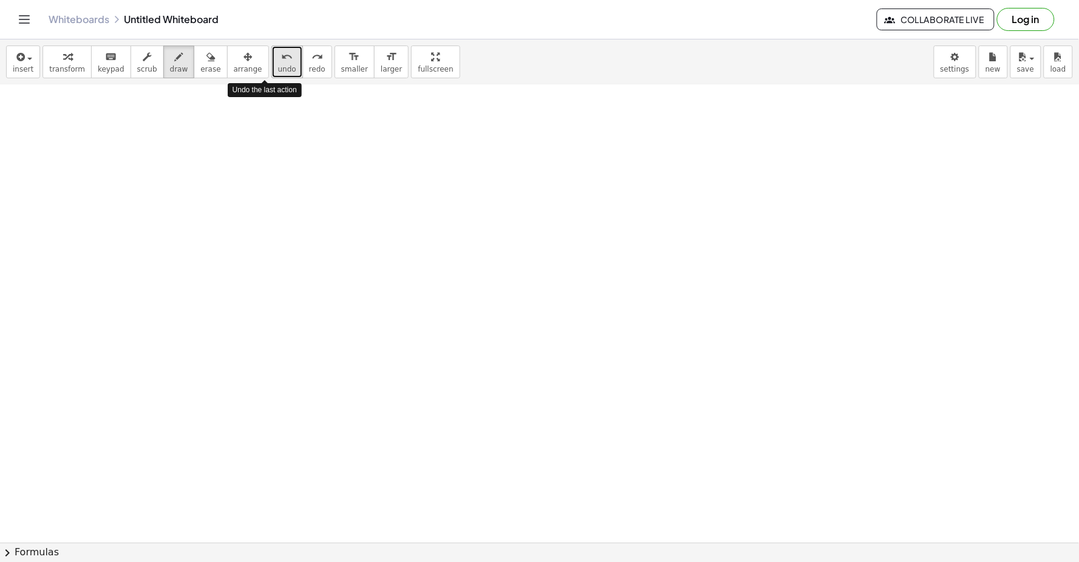
click at [278, 68] on span "undo" at bounding box center [287, 69] width 18 height 8
drag, startPoint x: 460, startPoint y: 219, endPoint x: 499, endPoint y: 241, distance: 45.4
drag, startPoint x: 499, startPoint y: 241, endPoint x: 1013, endPoint y: 223, distance: 513.9
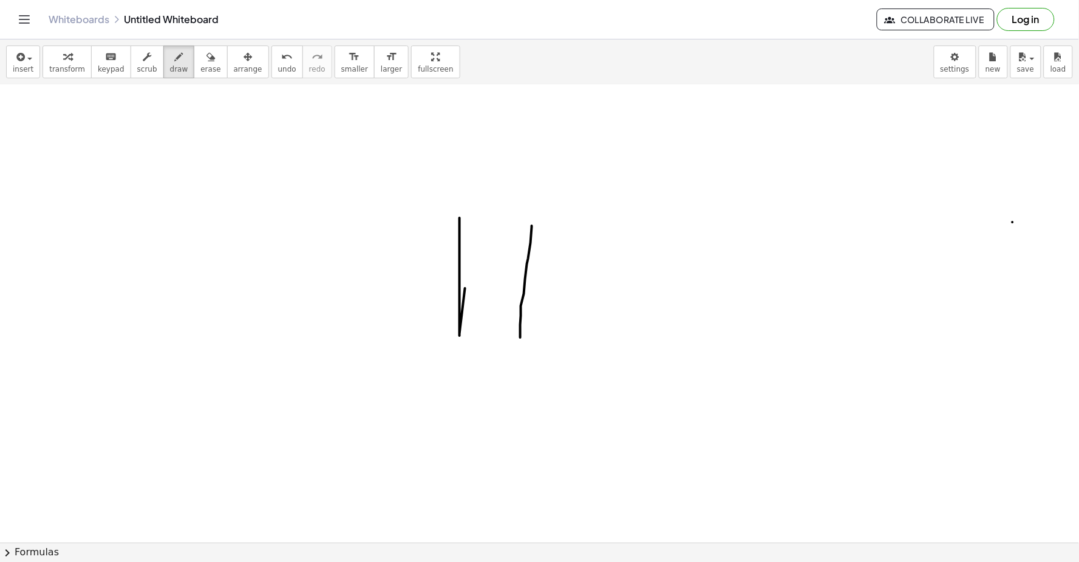
drag, startPoint x: 532, startPoint y: 226, endPoint x: 423, endPoint y: 398, distance: 203.1
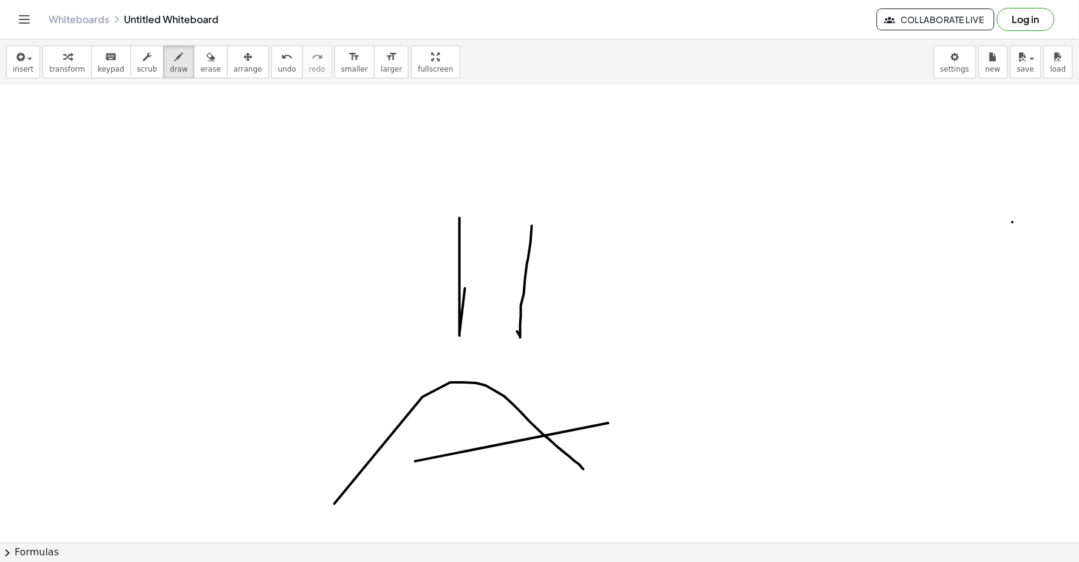
drag, startPoint x: 423, startPoint y: 398, endPoint x: 585, endPoint y: 470, distance: 177.7
drag, startPoint x: 578, startPoint y: 464, endPoint x: 265, endPoint y: 59, distance: 512.0
click at [281, 59] on icon "undo" at bounding box center [287, 57] width 12 height 15
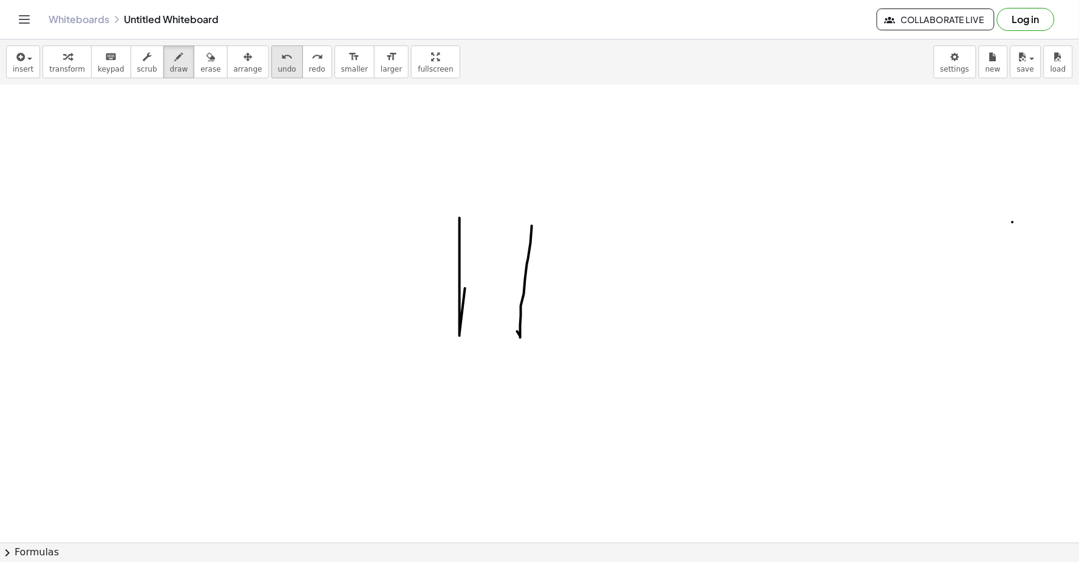
click at [281, 59] on icon "undo" at bounding box center [287, 57] width 12 height 15
click at [281, 57] on icon "undo" at bounding box center [287, 57] width 12 height 15
drag, startPoint x: 264, startPoint y: 57, endPoint x: 251, endPoint y: 95, distance: 40.5
click at [281, 57] on icon "undo" at bounding box center [287, 57] width 12 height 15
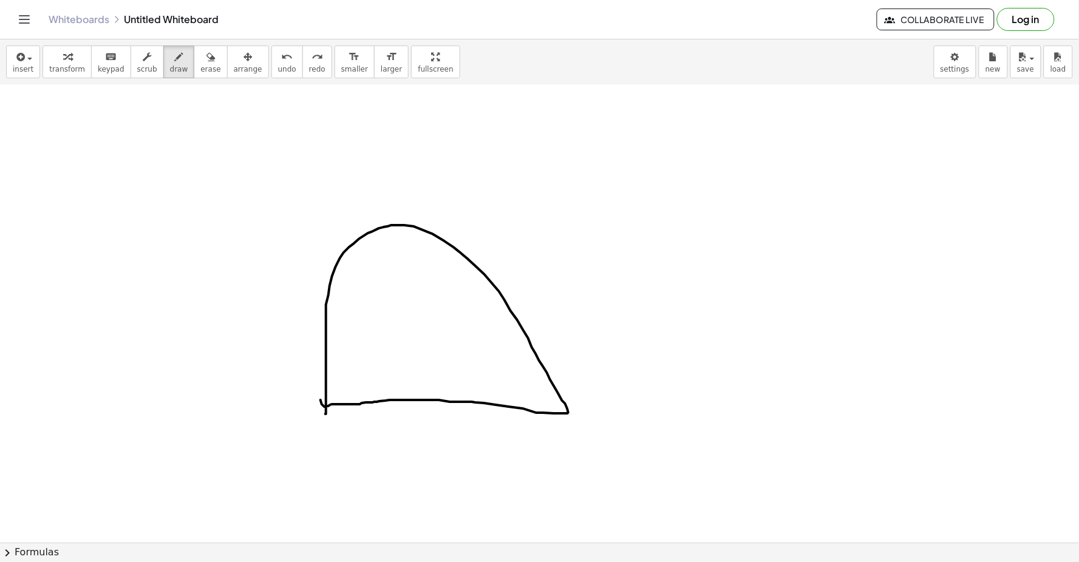
drag, startPoint x: 326, startPoint y: 412, endPoint x: 362, endPoint y: 378, distance: 49.4
drag, startPoint x: 399, startPoint y: 368, endPoint x: 372, endPoint y: 300, distance: 72.5
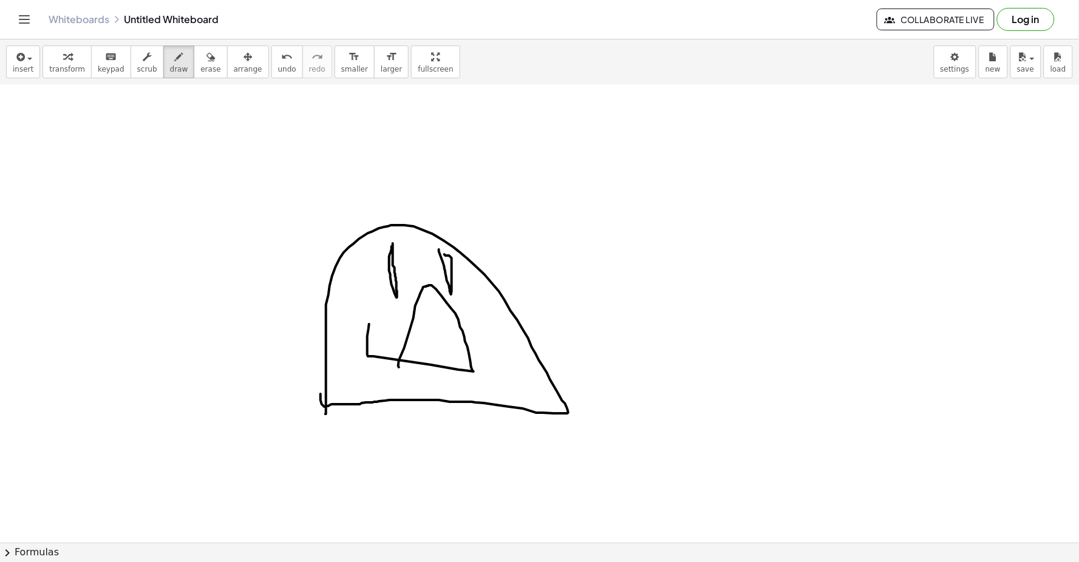
drag, startPoint x: 439, startPoint y: 250, endPoint x: 444, endPoint y: 255, distance: 7.3
drag, startPoint x: 571, startPoint y: 190, endPoint x: 766, endPoint y: 147, distance: 199.6
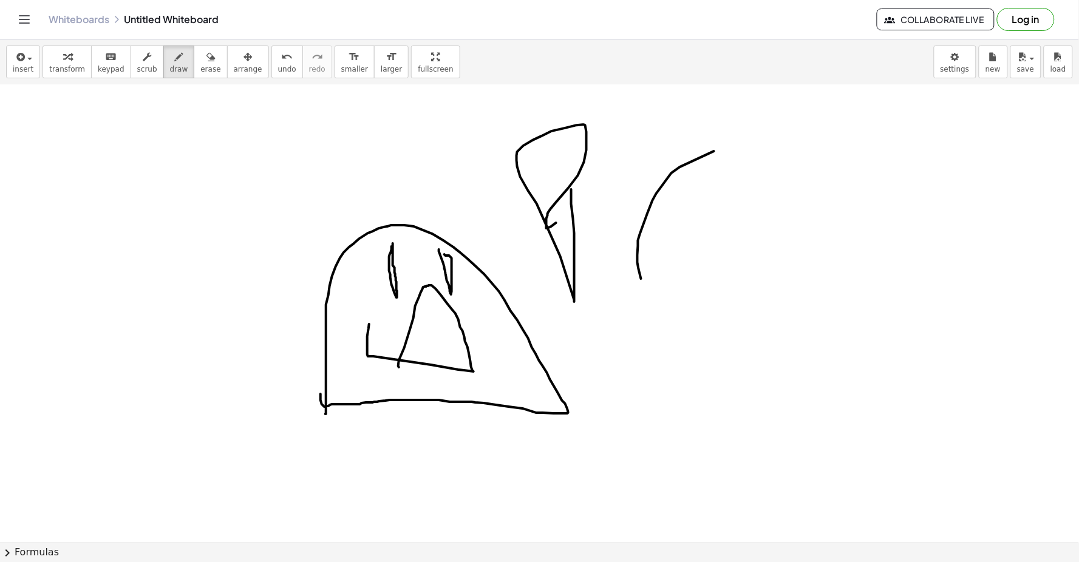
drag, startPoint x: 641, startPoint y: 279, endPoint x: 735, endPoint y: 147, distance: 162.0
drag, startPoint x: 1027, startPoint y: 92, endPoint x: 1010, endPoint y: 102, distance: 19.4
drag, startPoint x: 1010, startPoint y: 102, endPoint x: 892, endPoint y: 415, distance: 334.1
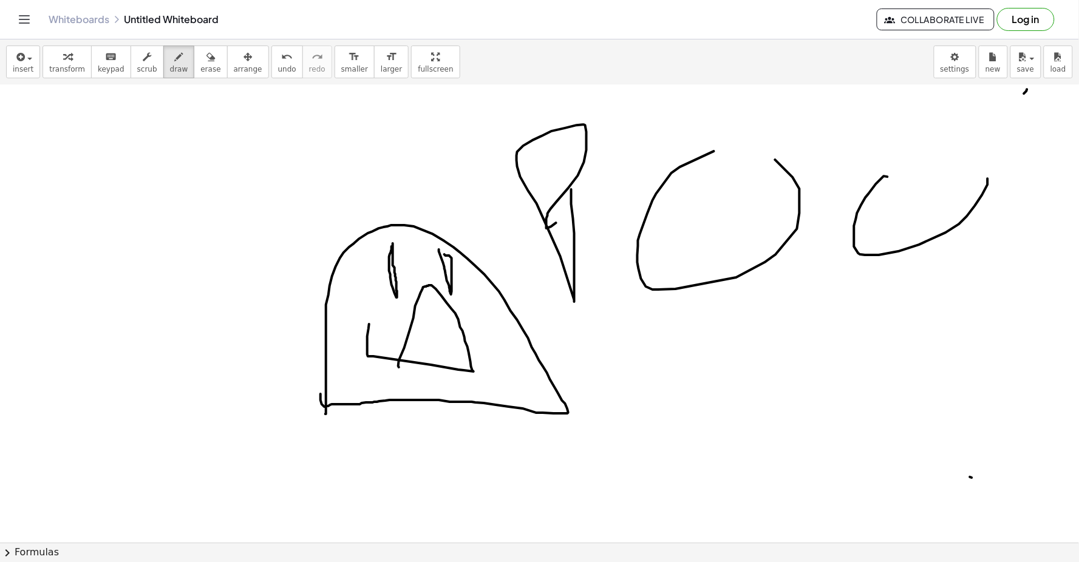
drag, startPoint x: 854, startPoint y: 234, endPoint x: 972, endPoint y: 215, distance: 119.3
click at [281, 62] on icon "undo" at bounding box center [287, 57] width 12 height 15
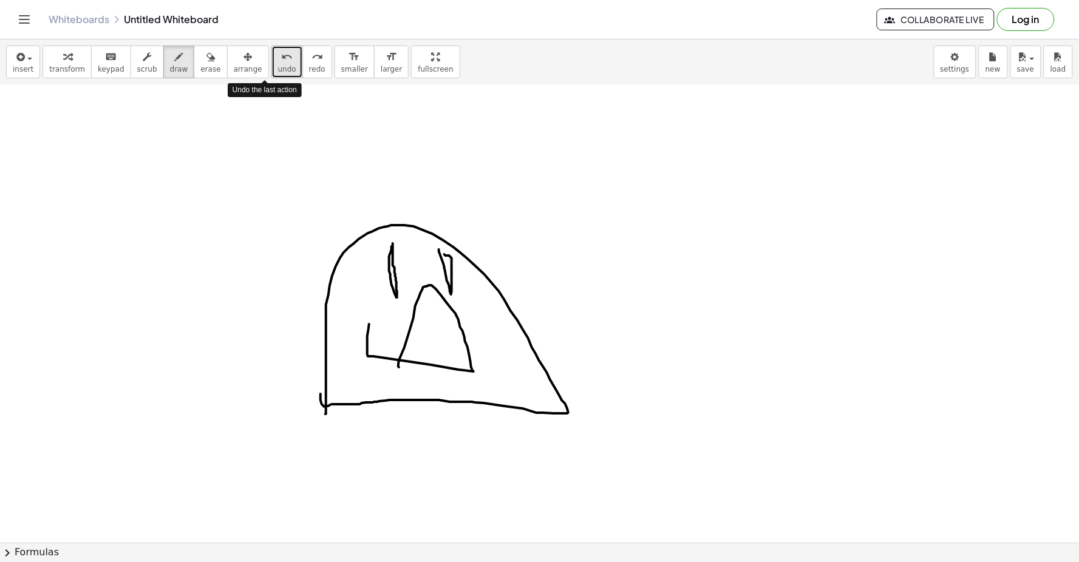
drag, startPoint x: 261, startPoint y: 62, endPoint x: 271, endPoint y: 57, distance: 10.9
click at [281, 59] on icon "undo" at bounding box center [287, 57] width 12 height 15
click at [278, 57] on div "undo" at bounding box center [287, 56] width 18 height 15
click at [275, 53] on button "undo undo" at bounding box center [287, 62] width 32 height 33
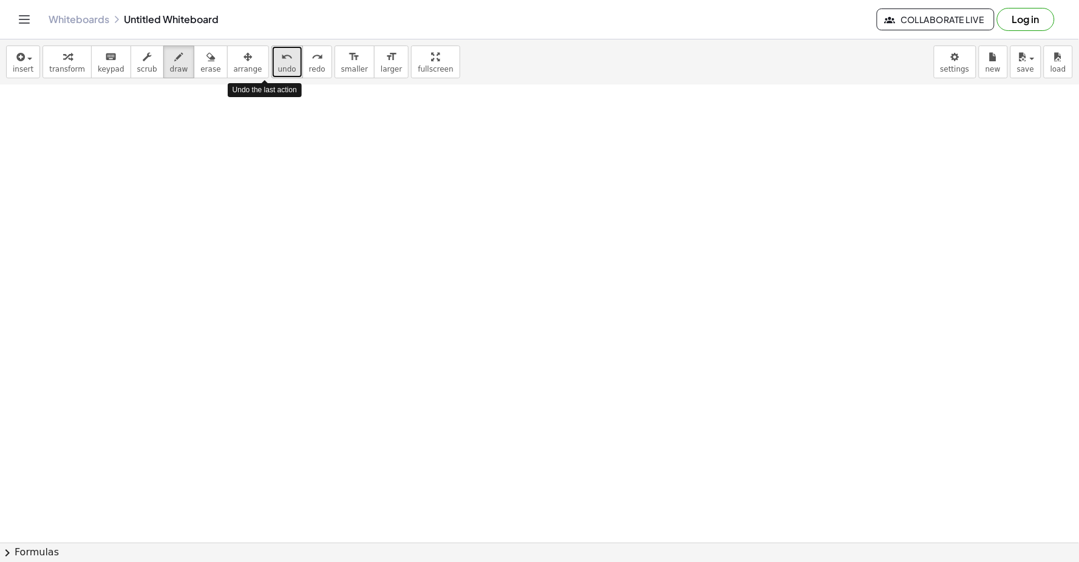
click at [275, 52] on button "undo undo" at bounding box center [287, 62] width 32 height 33
click at [278, 51] on div "undo" at bounding box center [287, 56] width 18 height 15
drag, startPoint x: 271, startPoint y: 51, endPoint x: 262, endPoint y: 62, distance: 13.8
click at [281, 62] on icon "undo" at bounding box center [287, 57] width 12 height 15
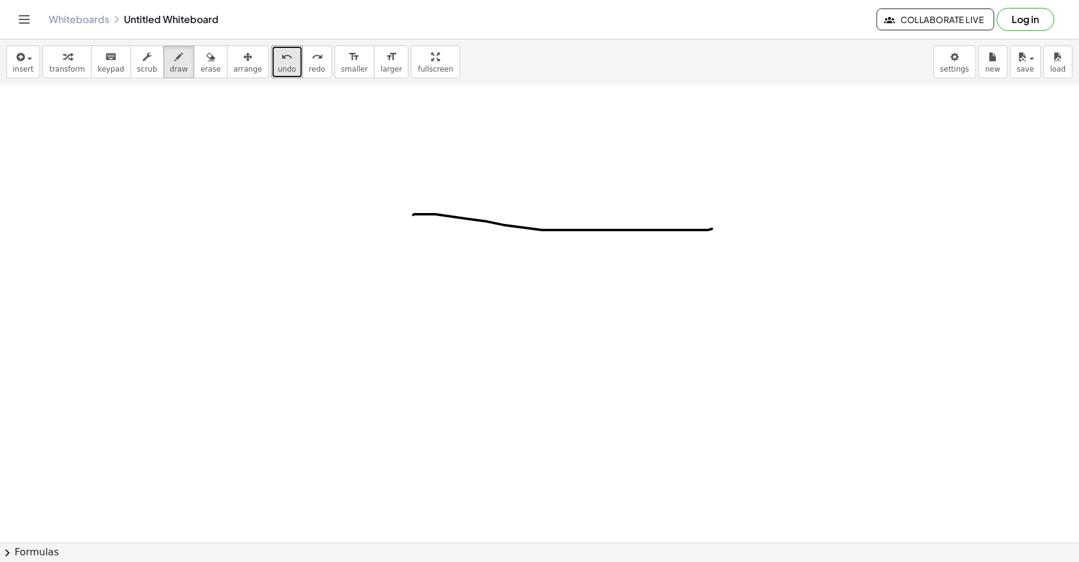
drag, startPoint x: 413, startPoint y: 216, endPoint x: 713, endPoint y: 231, distance: 300.3
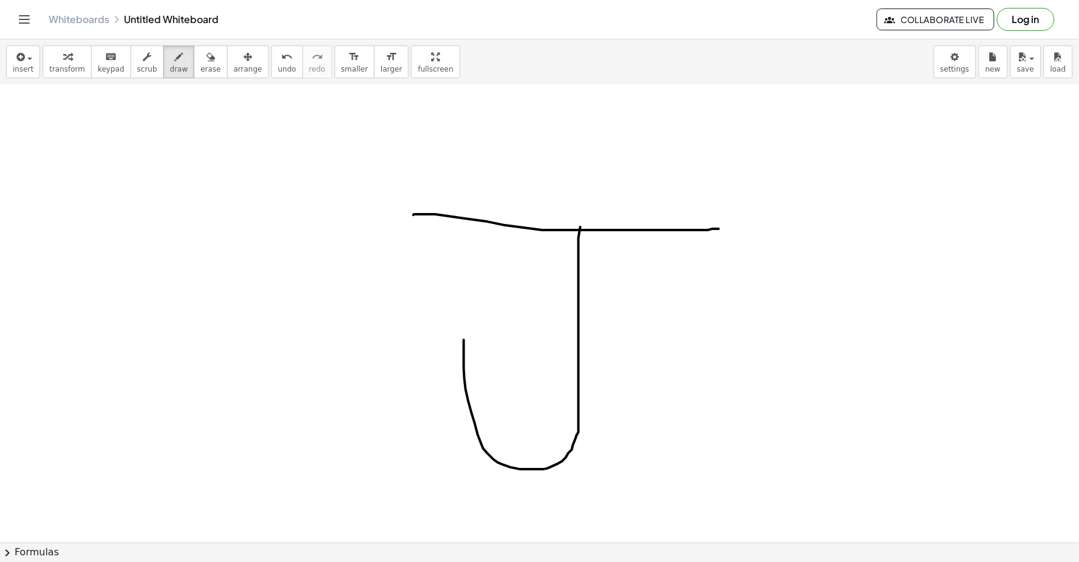
drag, startPoint x: 579, startPoint y: 428, endPoint x: 464, endPoint y: 317, distance: 158.8
drag, startPoint x: 464, startPoint y: 317, endPoint x: 653, endPoint y: 378, distance: 198.1
drag, startPoint x: 654, startPoint y: 356, endPoint x: 674, endPoint y: 390, distance: 39.7
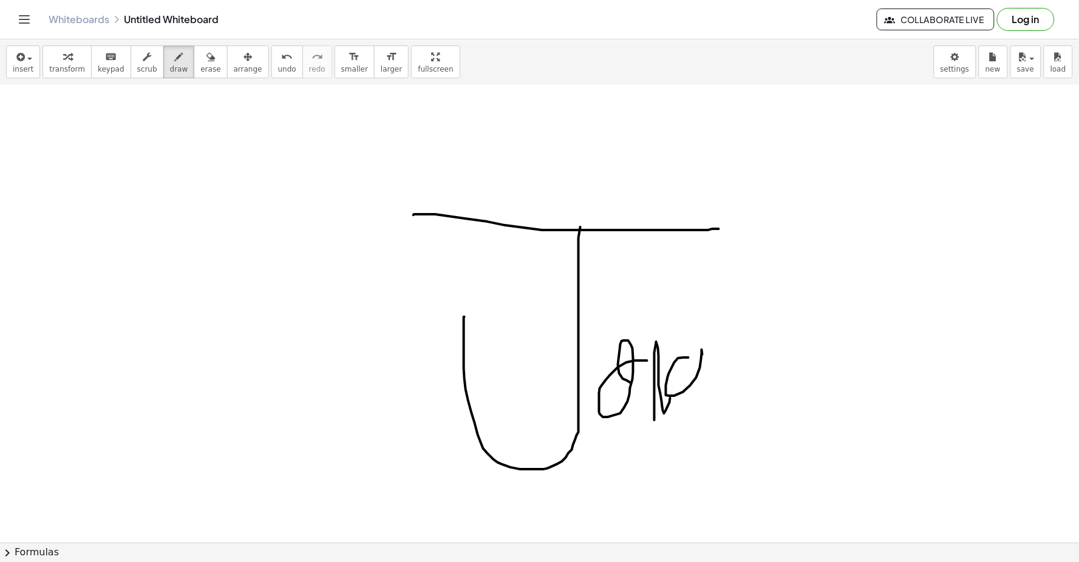
drag, startPoint x: 678, startPoint y: 359, endPoint x: 718, endPoint y: 368, distance: 41.1
drag, startPoint x: 725, startPoint y: 285, endPoint x: 743, endPoint y: 395, distance: 111.3
drag, startPoint x: 720, startPoint y: 373, endPoint x: 761, endPoint y: 358, distance: 43.2
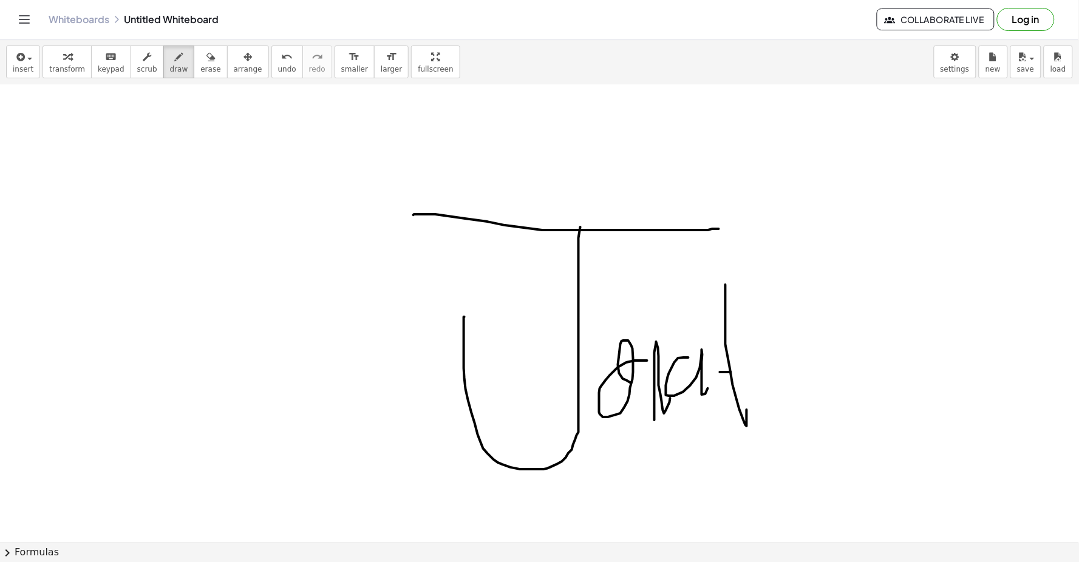
drag, startPoint x: 762, startPoint y: 330, endPoint x: 784, endPoint y: 417, distance: 89.4
drag, startPoint x: 787, startPoint y: 421, endPoint x: 830, endPoint y: 409, distance: 44.8
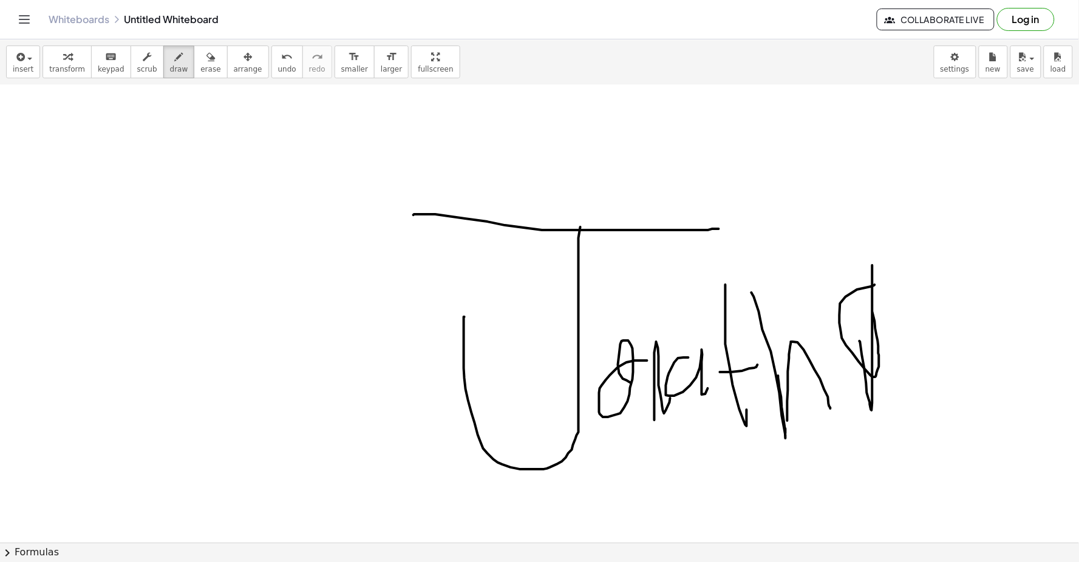
drag, startPoint x: 860, startPoint y: 342, endPoint x: 875, endPoint y: 333, distance: 18.2
drag, startPoint x: 890, startPoint y: 276, endPoint x: 948, endPoint y: 438, distance: 172.6
click at [278, 65] on span "undo" at bounding box center [287, 69] width 18 height 8
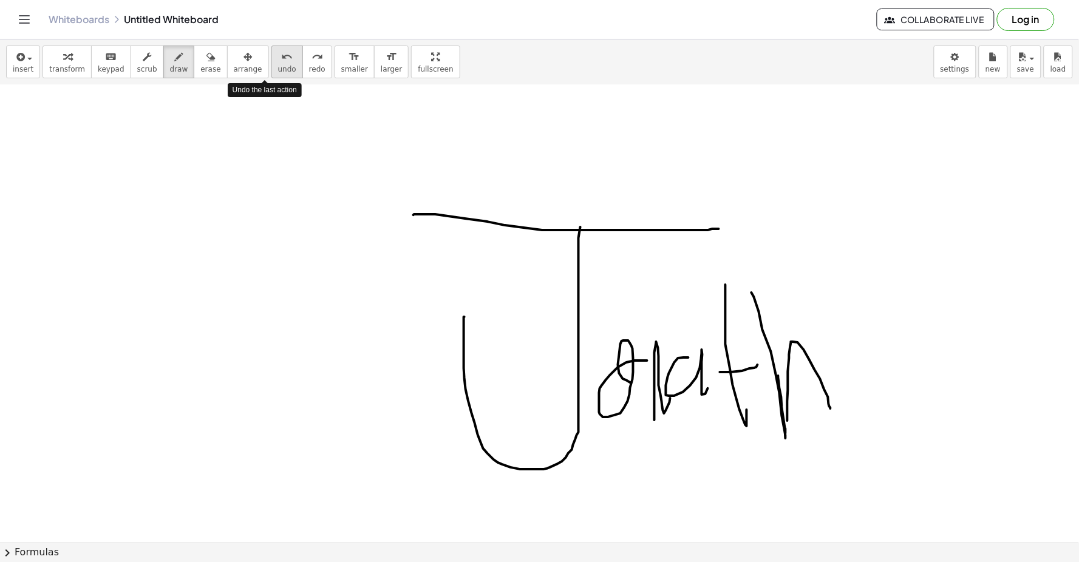
click at [278, 65] on span "undo" at bounding box center [287, 69] width 18 height 8
drag, startPoint x: 269, startPoint y: 63, endPoint x: 271, endPoint y: 52, distance: 10.5
click at [281, 59] on icon "undo" at bounding box center [287, 57] width 12 height 15
click at [278, 52] on div "undo" at bounding box center [287, 56] width 18 height 15
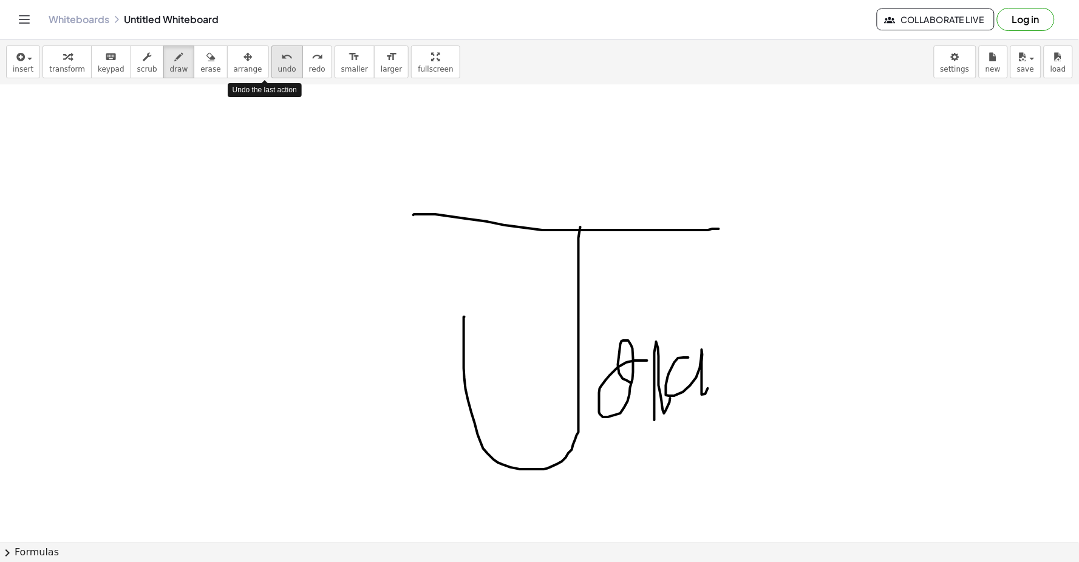
click at [278, 52] on div "undo" at bounding box center [287, 56] width 18 height 15
click at [281, 52] on icon "undo" at bounding box center [287, 57] width 12 height 15
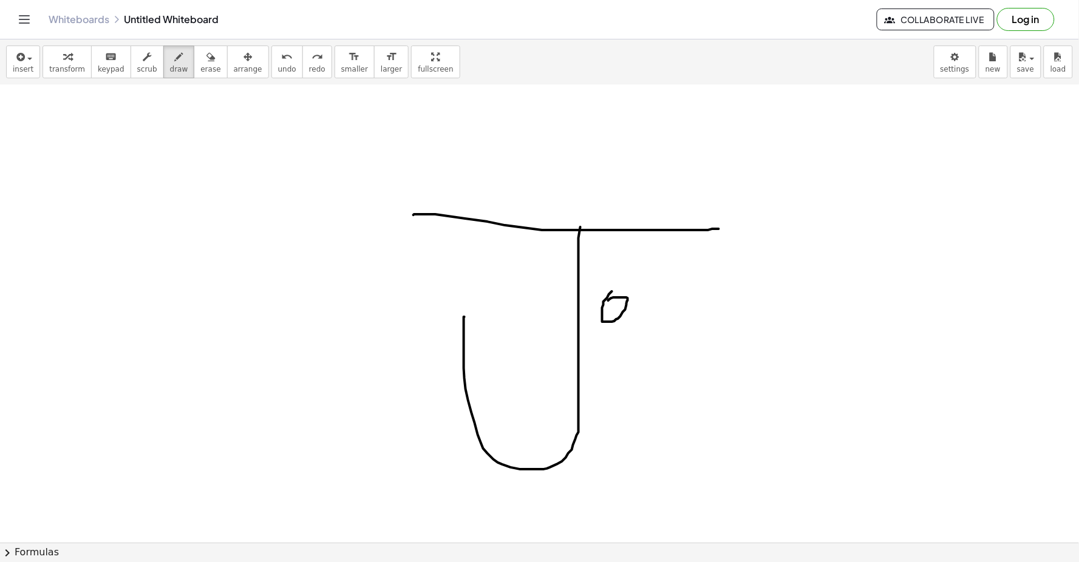
drag, startPoint x: 612, startPoint y: 292, endPoint x: 638, endPoint y: 296, distance: 26.4
drag, startPoint x: 647, startPoint y: 294, endPoint x: 681, endPoint y: 280, distance: 36.5
drag, startPoint x: 689, startPoint y: 277, endPoint x: 713, endPoint y: 272, distance: 24.2
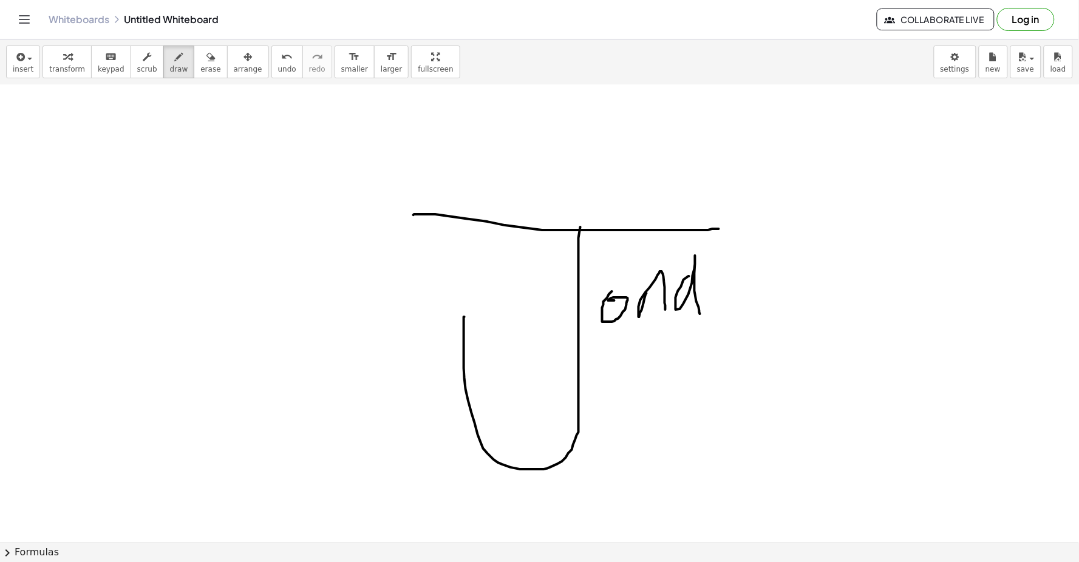
drag, startPoint x: 725, startPoint y: 293, endPoint x: 717, endPoint y: 311, distance: 20.6
drag, startPoint x: 751, startPoint y: 271, endPoint x: 779, endPoint y: 294, distance: 36.7
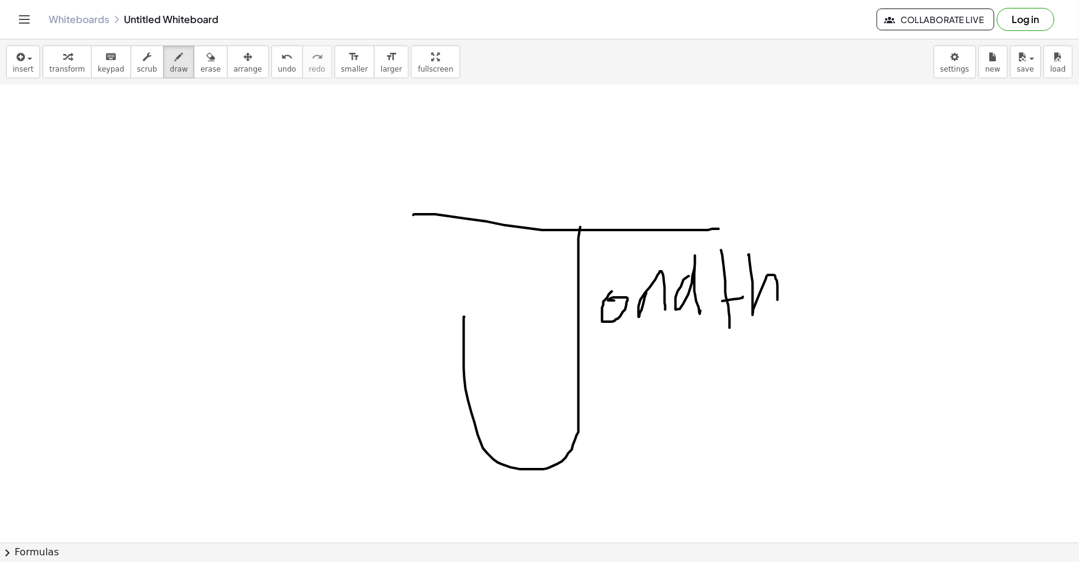
drag, startPoint x: 794, startPoint y: 277, endPoint x: 815, endPoint y: 291, distance: 24.9
drag, startPoint x: 821, startPoint y: 269, endPoint x: 853, endPoint y: 305, distance: 48.2
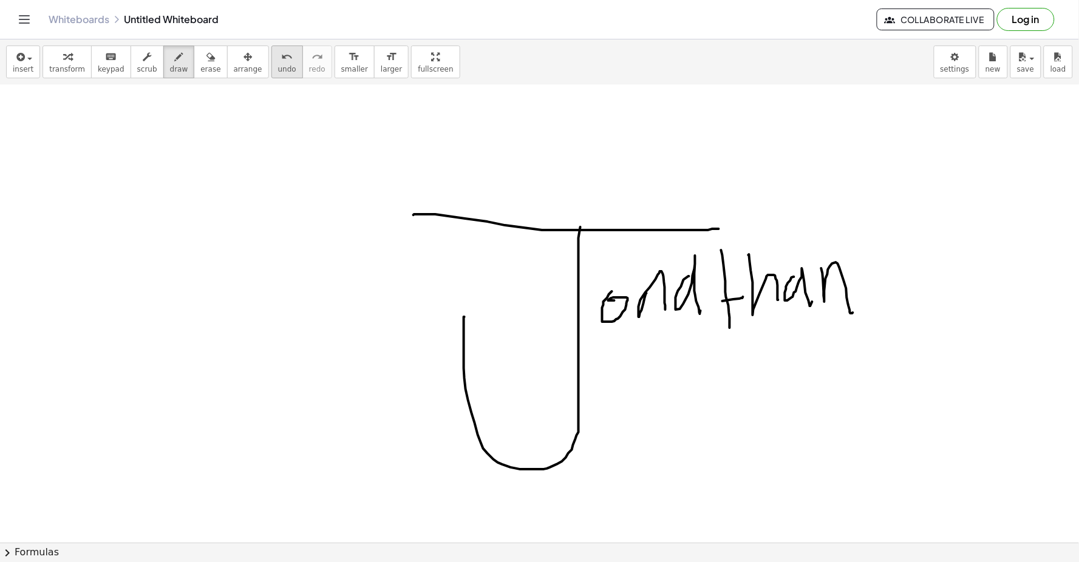
drag, startPoint x: 269, startPoint y: 67, endPoint x: 265, endPoint y: 59, distance: 8.4
click at [278, 65] on span "undo" at bounding box center [287, 69] width 18 height 8
drag, startPoint x: 265, startPoint y: 59, endPoint x: 265, endPoint y: 43, distance: 16.4
click at [281, 53] on icon "undo" at bounding box center [287, 57] width 12 height 15
click at [265, 42] on div "insert select one: Math Expression Function Text Youtube Video Graphing Geometr…" at bounding box center [539, 62] width 1079 height 46
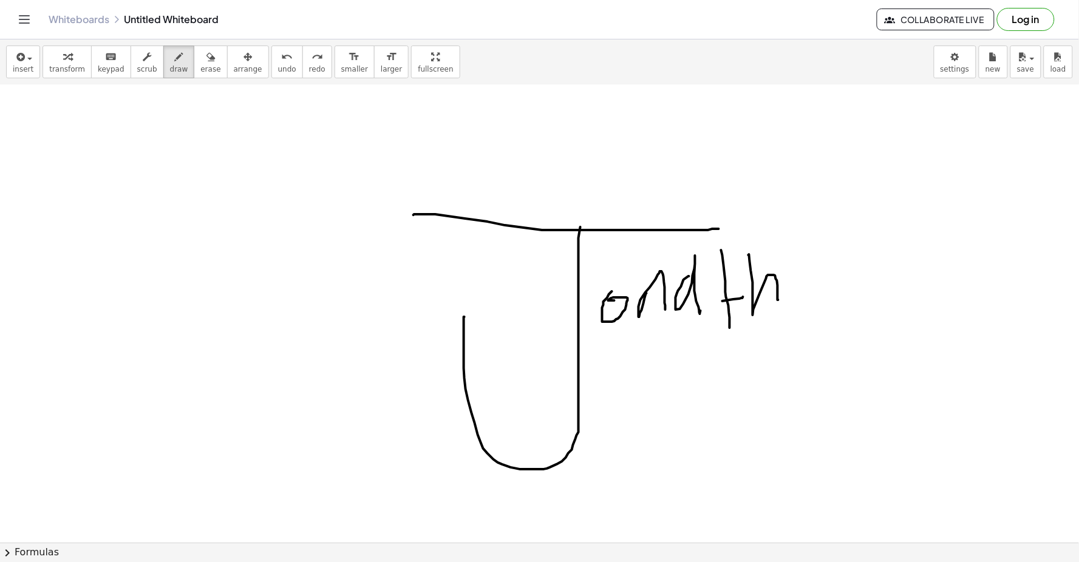
click at [265, 42] on div "insert select one: Math Expression Function Text Youtube Video Graphing Geometr…" at bounding box center [539, 62] width 1079 height 46
click at [271, 77] on button "undo undo" at bounding box center [287, 62] width 32 height 33
click at [278, 73] on span "undo" at bounding box center [287, 69] width 18 height 8
click at [278, 71] on span "undo" at bounding box center [287, 69] width 18 height 8
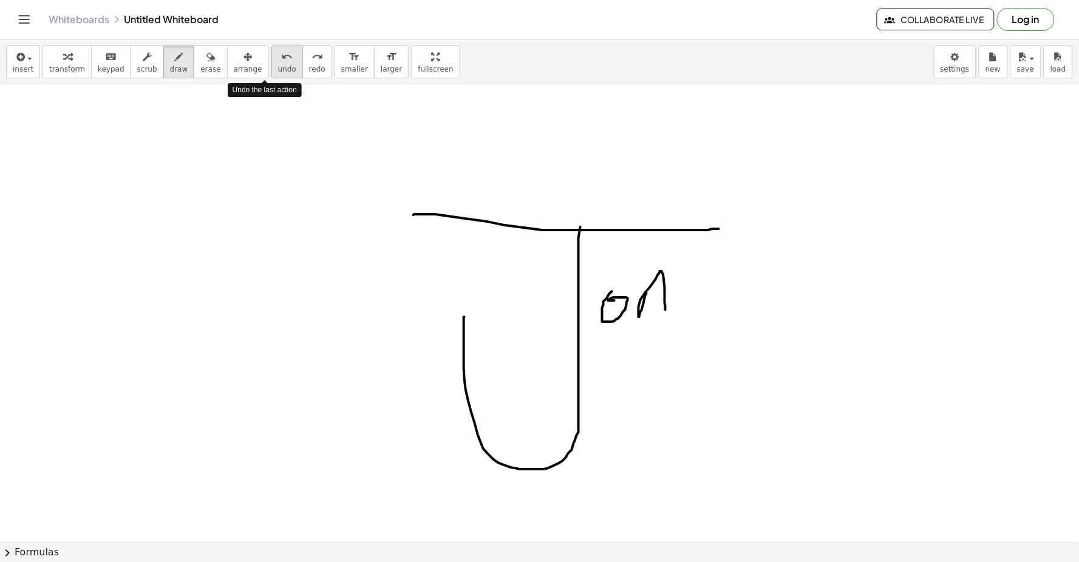
click at [278, 69] on span "undo" at bounding box center [287, 69] width 18 height 8
click at [278, 68] on span "undo" at bounding box center [287, 69] width 18 height 8
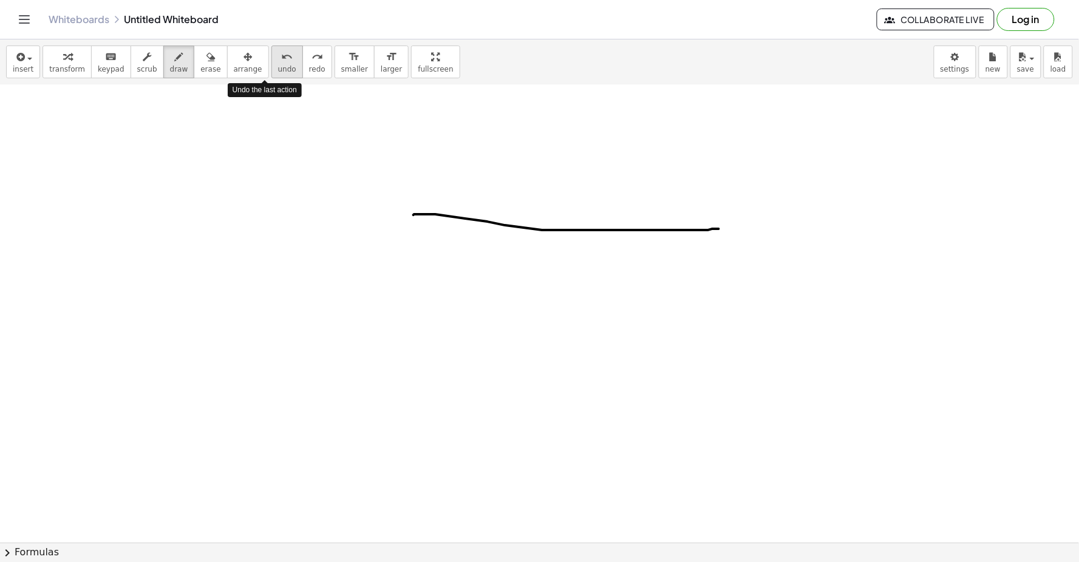
click at [278, 68] on span "undo" at bounding box center [287, 69] width 18 height 8
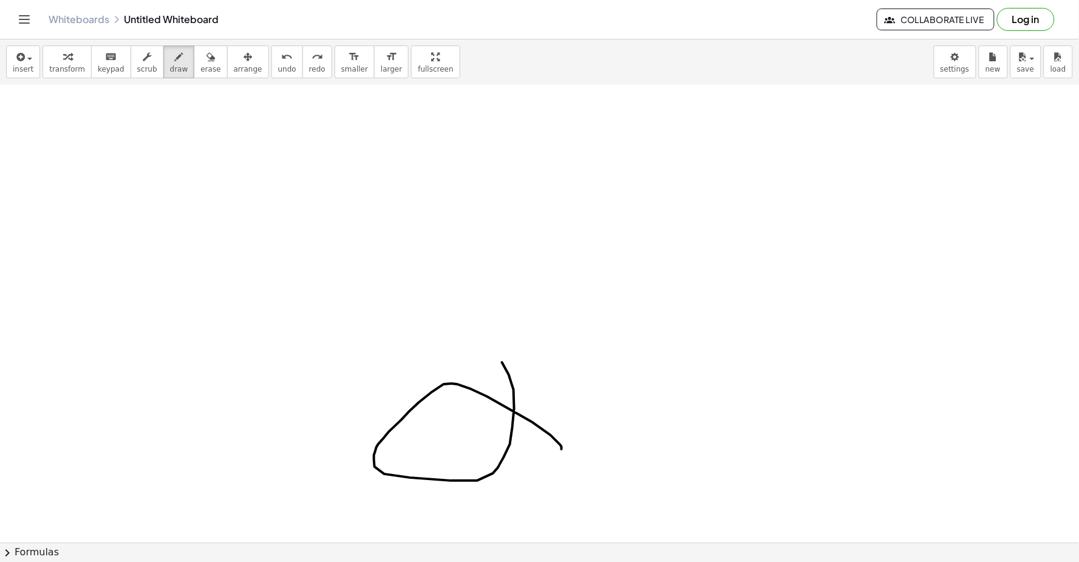
drag, startPoint x: 487, startPoint y: 397, endPoint x: 699, endPoint y: 385, distance: 212.8
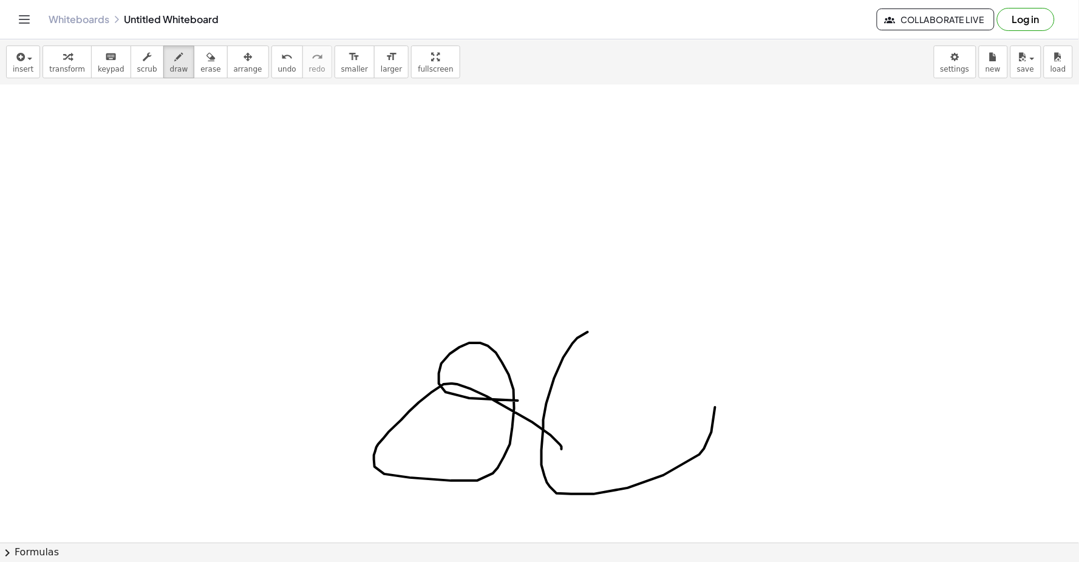
drag, startPoint x: 543, startPoint y: 429, endPoint x: 669, endPoint y: 360, distance: 143.2
drag, startPoint x: 669, startPoint y: 360, endPoint x: 523, endPoint y: 428, distance: 160.8
drag, startPoint x: 584, startPoint y: 425, endPoint x: 541, endPoint y: 464, distance: 58.0
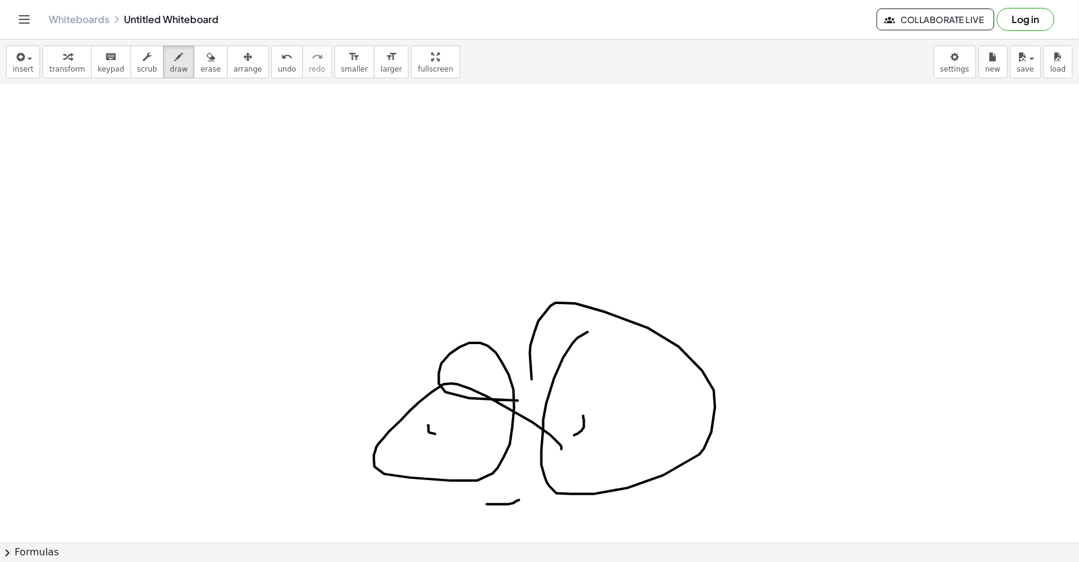
drag, startPoint x: 487, startPoint y: 505, endPoint x: 526, endPoint y: 498, distance: 38.9
click at [281, 57] on icon "undo" at bounding box center [287, 57] width 12 height 15
click at [281, 50] on icon "undo" at bounding box center [287, 57] width 12 height 15
click at [271, 46] on button "undo undo" at bounding box center [287, 62] width 32 height 33
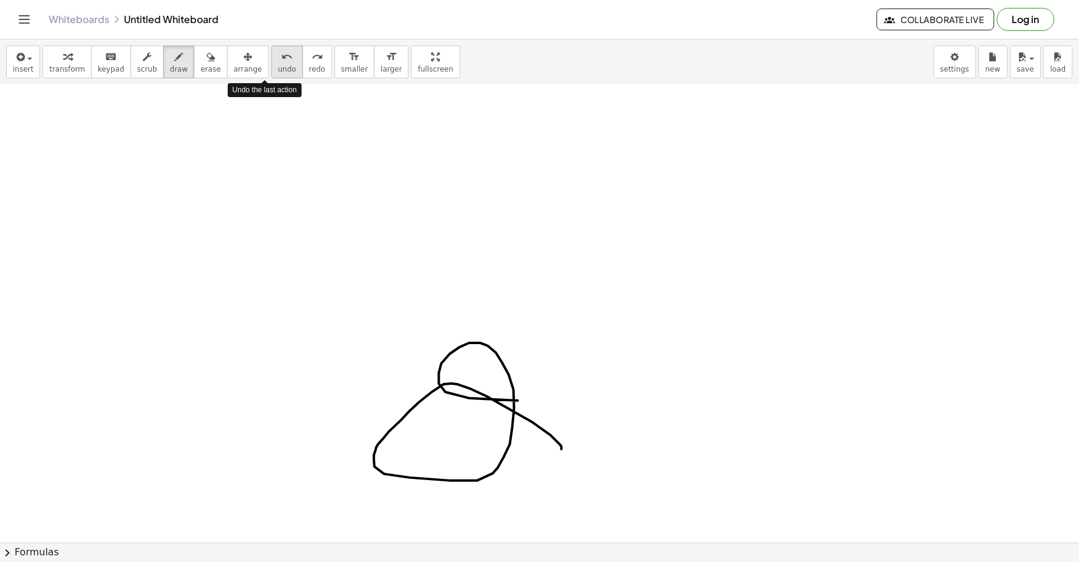
click at [271, 46] on button "undo undo" at bounding box center [287, 62] width 32 height 33
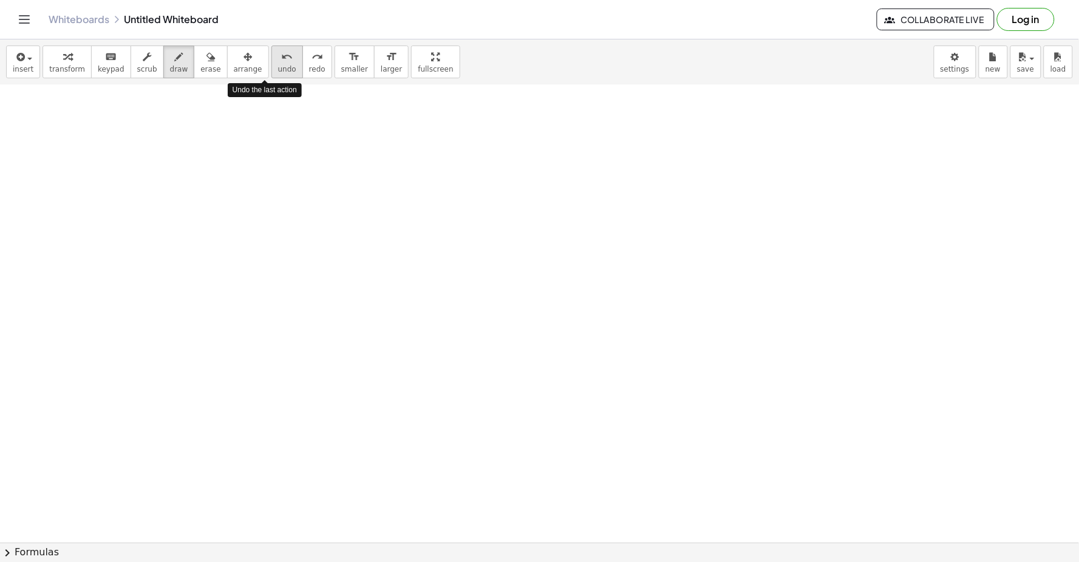
click at [271, 46] on button "undo undo" at bounding box center [287, 62] width 32 height 33
drag, startPoint x: 290, startPoint y: 239, endPoint x: 237, endPoint y: 334, distance: 109.0
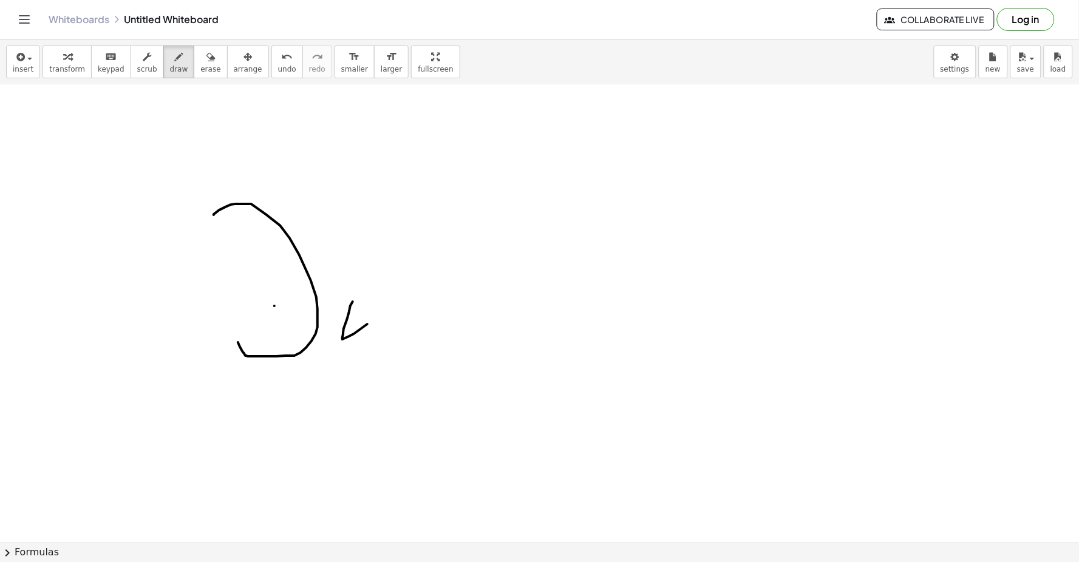
drag, startPoint x: 342, startPoint y: 340, endPoint x: 381, endPoint y: 305, distance: 52.0
click at [278, 66] on span "undo" at bounding box center [287, 69] width 18 height 8
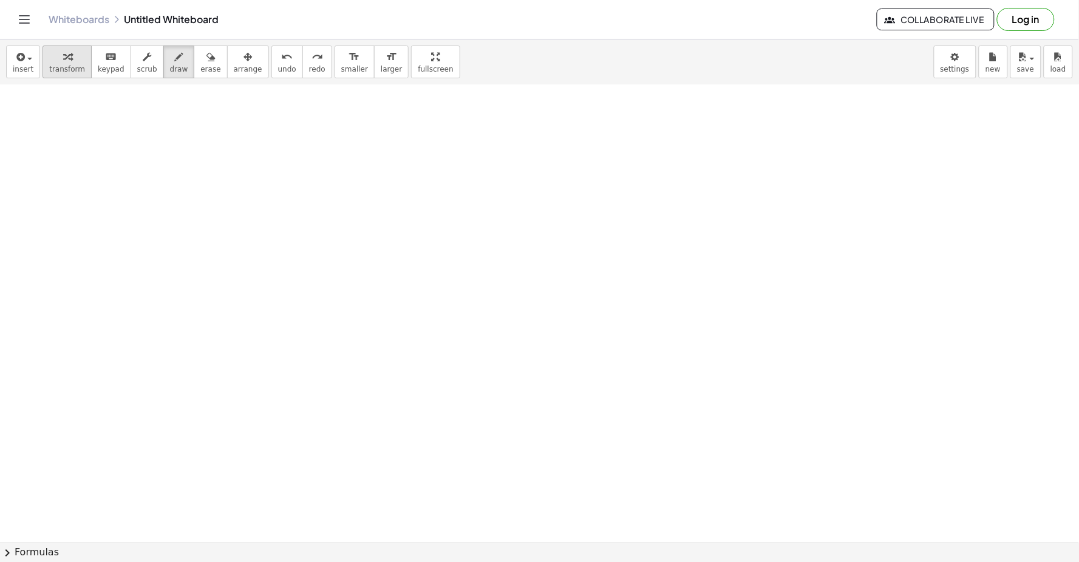
click at [56, 50] on div "button" at bounding box center [67, 56] width 36 height 15
click at [70, 70] on span "transform" at bounding box center [67, 69] width 36 height 8
drag, startPoint x: 70, startPoint y: 70, endPoint x: 44, endPoint y: 151, distance: 84.9
drag, startPoint x: 25, startPoint y: 123, endPoint x: 19, endPoint y: 134, distance: 13.0
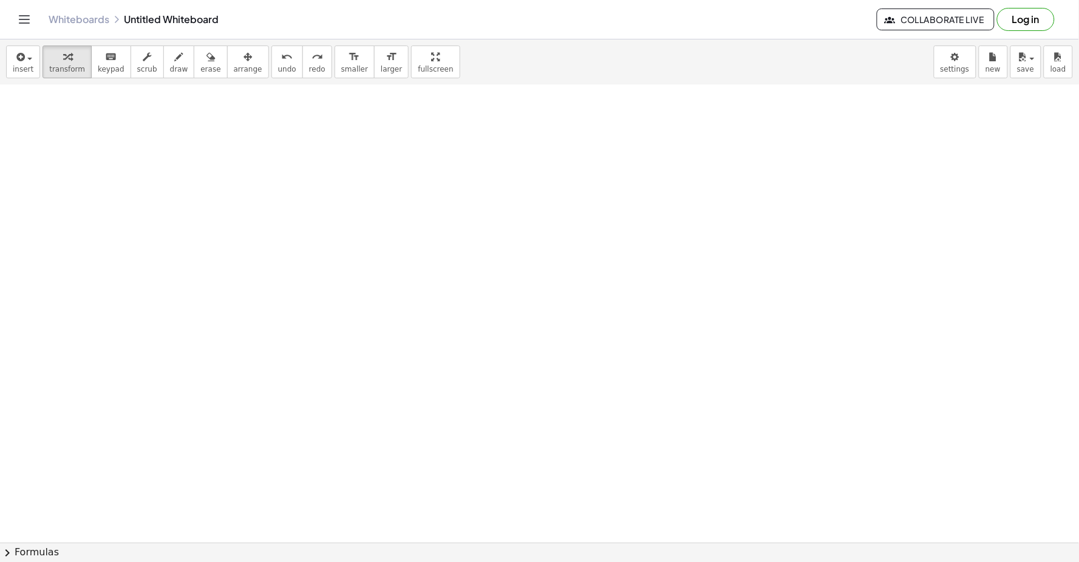
drag, startPoint x: 289, startPoint y: 378, endPoint x: 281, endPoint y: 381, distance: 8.5
drag, startPoint x: 281, startPoint y: 381, endPoint x: 49, endPoint y: 507, distance: 264.9
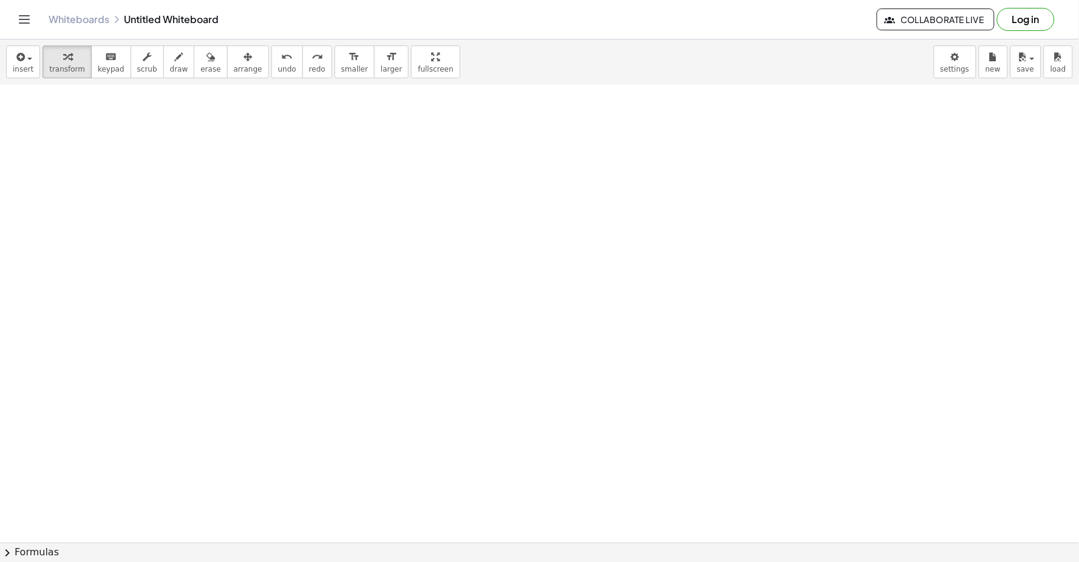
drag, startPoint x: 49, startPoint y: 507, endPoint x: 9, endPoint y: 530, distance: 45.4
drag, startPoint x: 420, startPoint y: 449, endPoint x: 410, endPoint y: 486, distance: 37.7
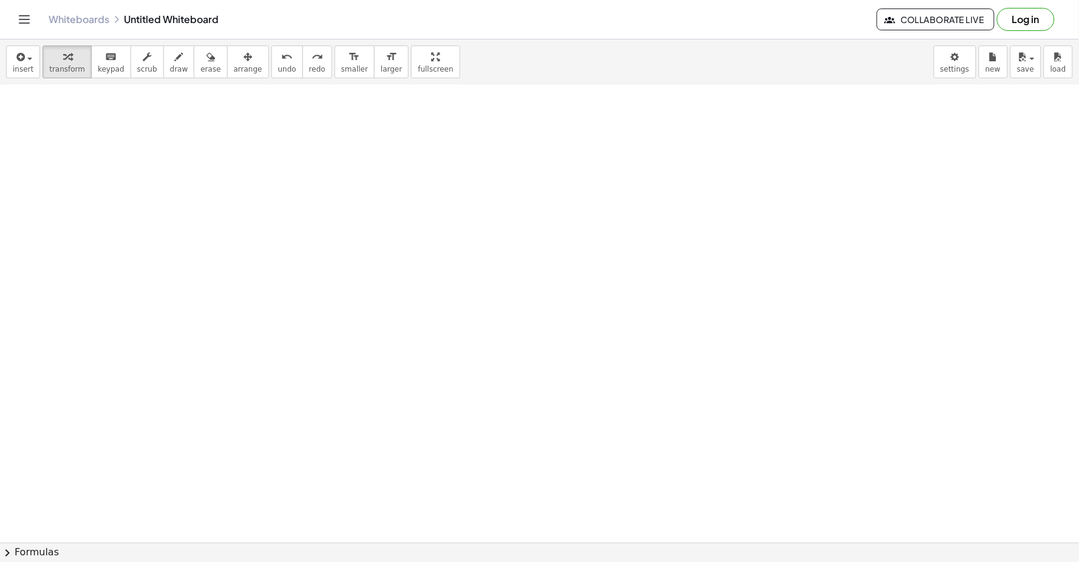
drag, startPoint x: 410, startPoint y: 486, endPoint x: 382, endPoint y: 500, distance: 31.5
drag, startPoint x: 382, startPoint y: 500, endPoint x: 381, endPoint y: 494, distance: 6.9
drag, startPoint x: 381, startPoint y: 494, endPoint x: 370, endPoint y: 496, distance: 10.6
drag, startPoint x: 370, startPoint y: 496, endPoint x: 372, endPoint y: 489, distance: 7.5
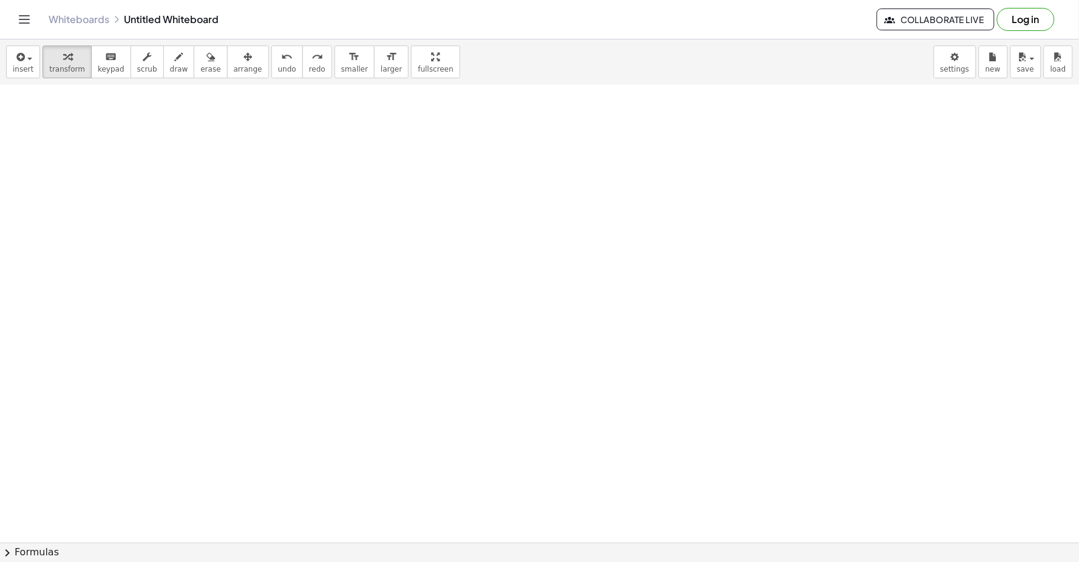
drag, startPoint x: 423, startPoint y: 457, endPoint x: 416, endPoint y: 458, distance: 6.9
drag, startPoint x: 416, startPoint y: 458, endPoint x: 434, endPoint y: 440, distance: 25.3
drag, startPoint x: 434, startPoint y: 440, endPoint x: 421, endPoint y: 441, distance: 12.8
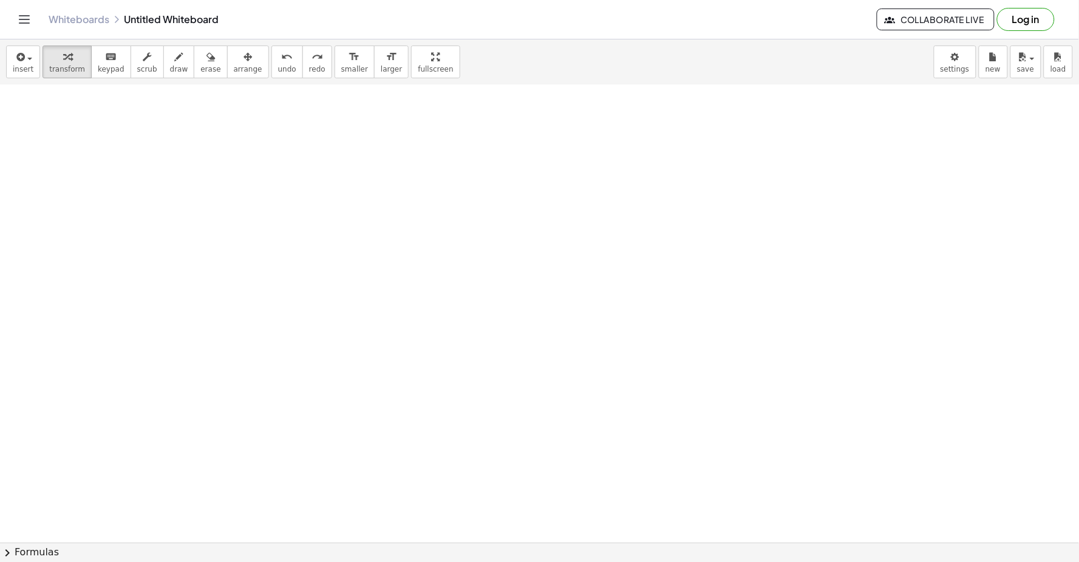
drag, startPoint x: 321, startPoint y: 160, endPoint x: 63, endPoint y: 61, distance: 276.1
click at [63, 61] on icon "button" at bounding box center [67, 57] width 8 height 15
click at [63, 55] on icon "button" at bounding box center [67, 57] width 8 height 15
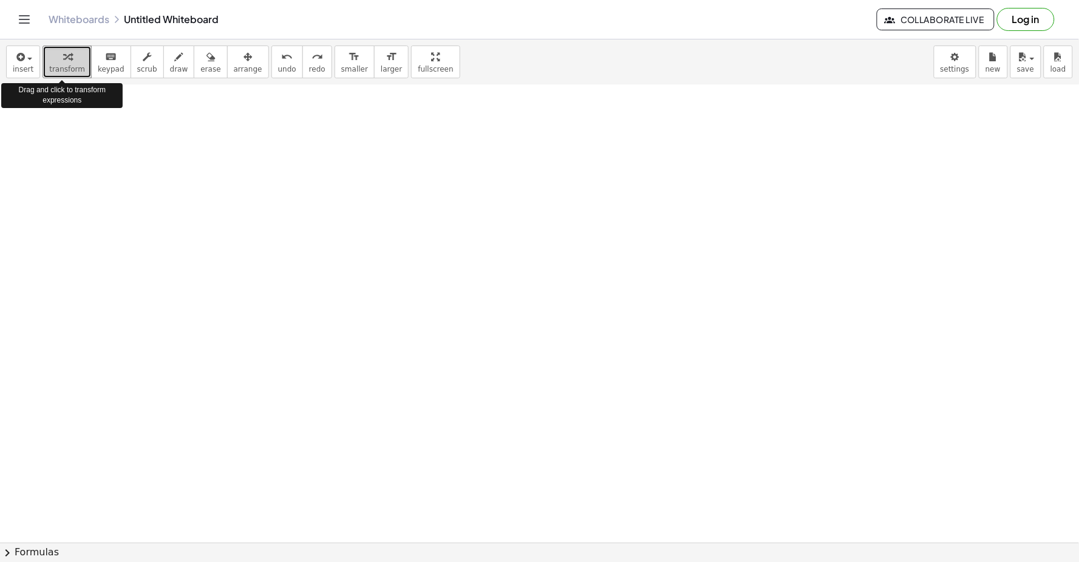
click at [63, 56] on icon "button" at bounding box center [67, 57] width 8 height 15
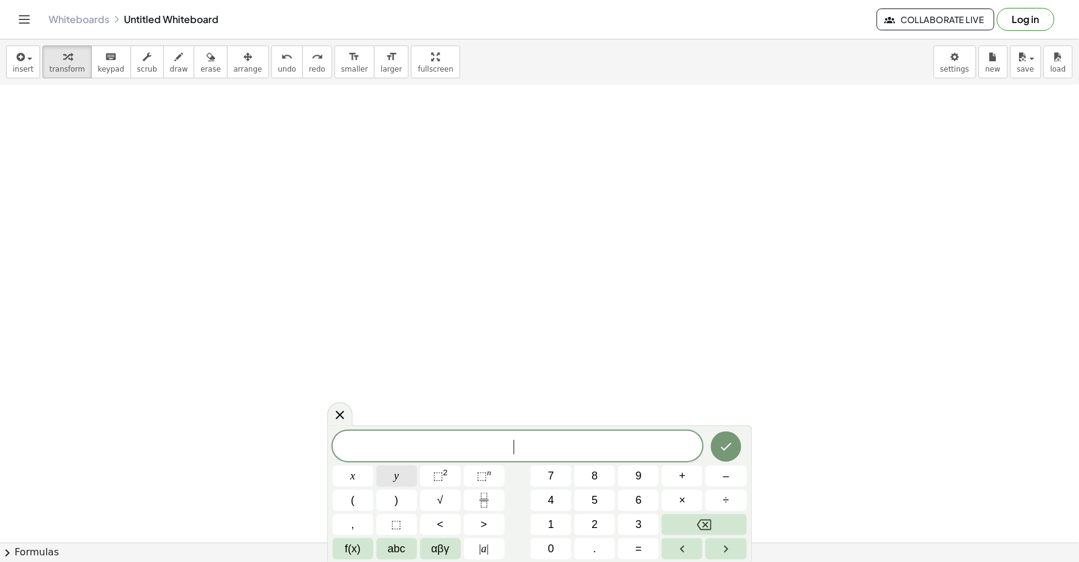
click at [386, 477] on button "y" at bounding box center [396, 476] width 41 height 21
click at [379, 474] on button "y" at bounding box center [396, 476] width 41 height 21
click at [687, 524] on button "Backspace" at bounding box center [704, 524] width 84 height 21
click at [686, 480] on button "+" at bounding box center [682, 476] width 41 height 21
click at [613, 518] on button "2" at bounding box center [594, 524] width 41 height 21
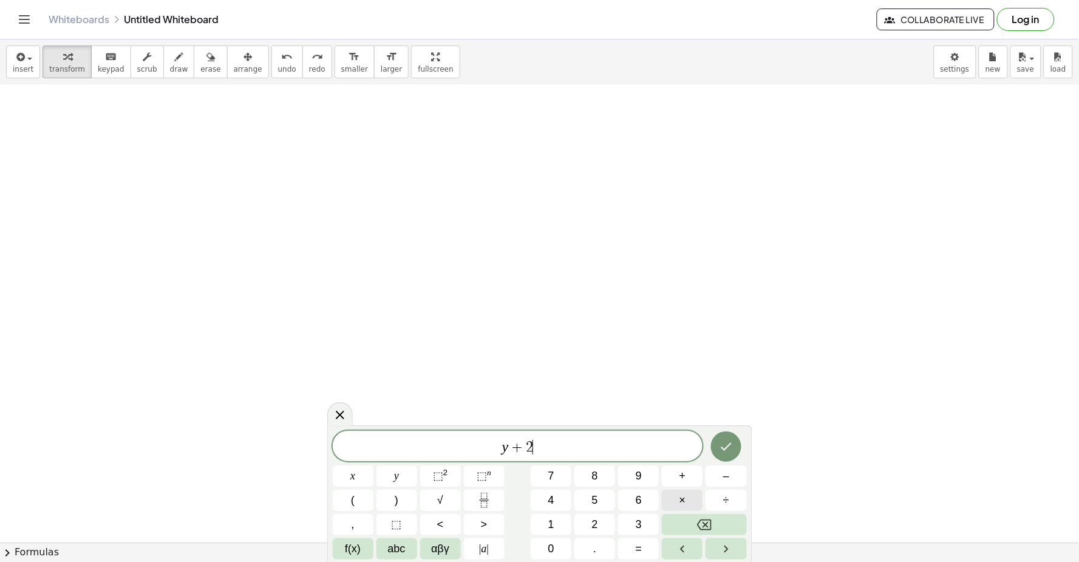
click at [681, 503] on span "×" at bounding box center [682, 500] width 7 height 16
click at [725, 454] on button "Done" at bounding box center [726, 447] width 30 height 30
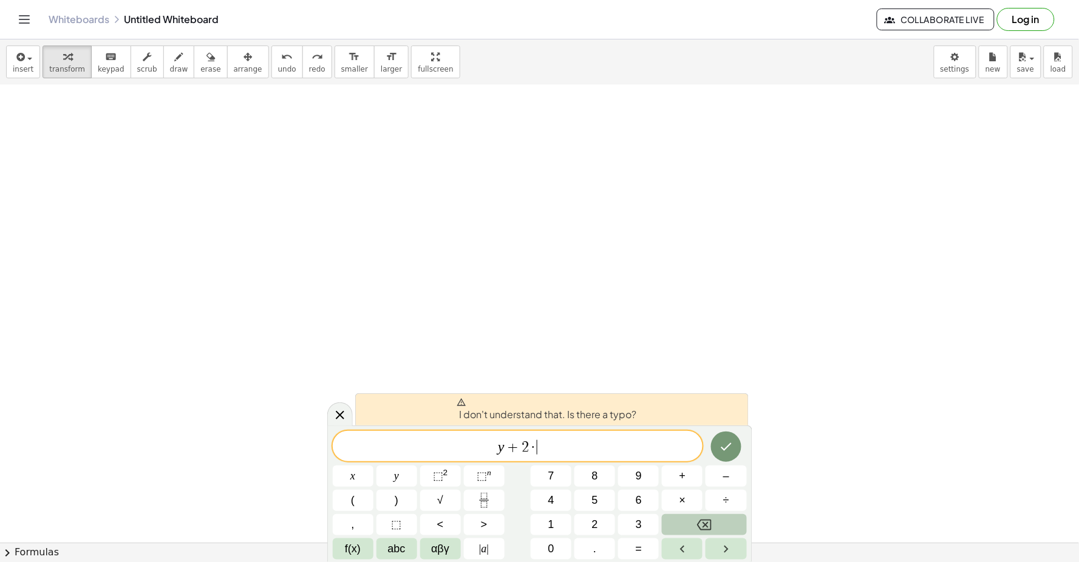
click at [680, 520] on button "Backspace" at bounding box center [704, 524] width 84 height 21
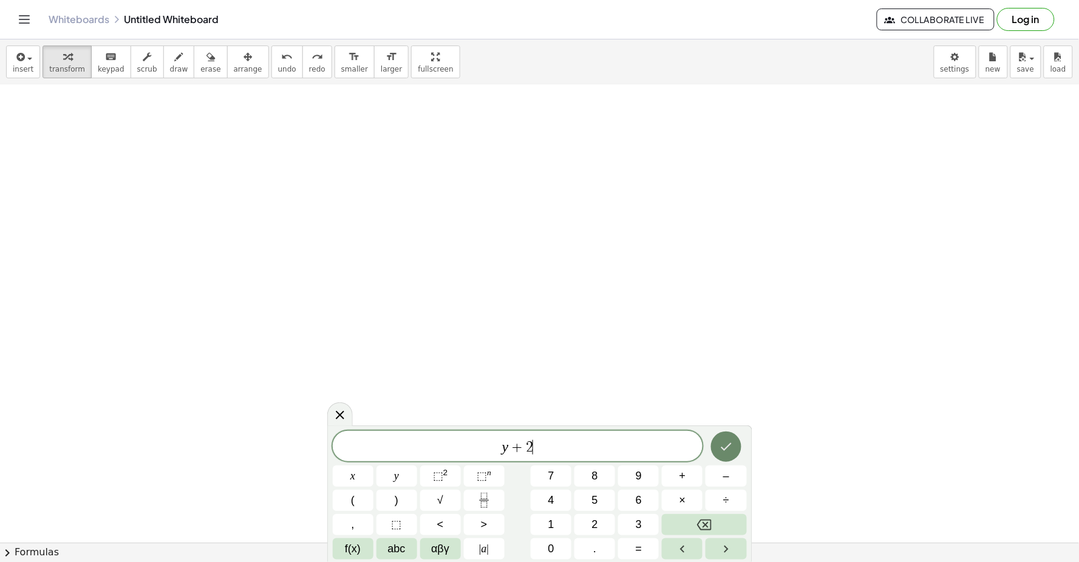
click at [722, 446] on icon "Done" at bounding box center [726, 447] width 15 height 15
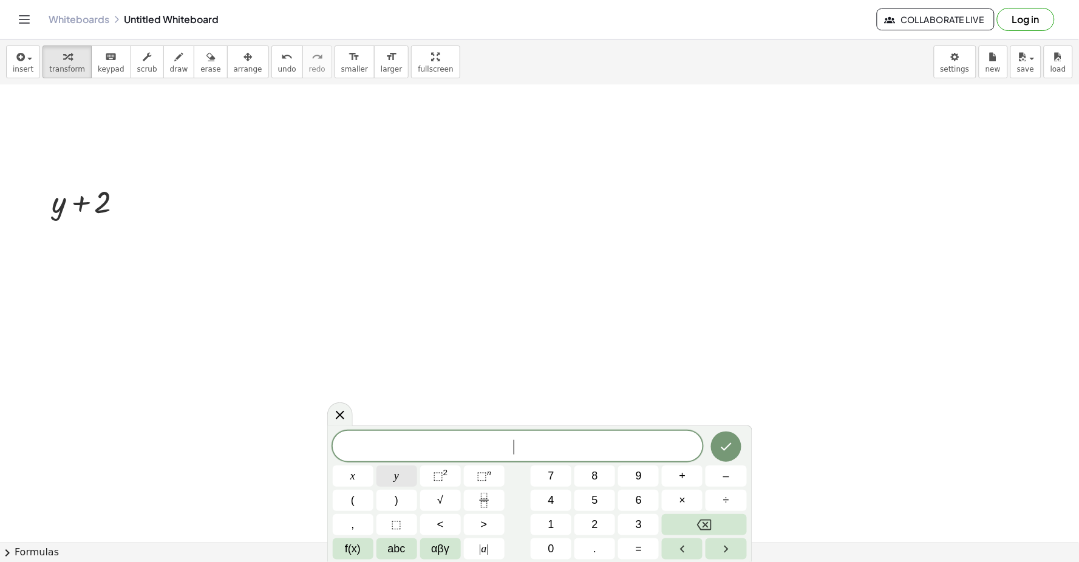
click at [404, 471] on button "y" at bounding box center [396, 476] width 41 height 21
click at [689, 475] on button "+" at bounding box center [682, 476] width 41 height 21
click at [593, 523] on span "2" at bounding box center [595, 525] width 6 height 16
click at [357, 472] on button "x" at bounding box center [353, 476] width 41 height 21
click at [730, 453] on icon "Done" at bounding box center [726, 447] width 15 height 15
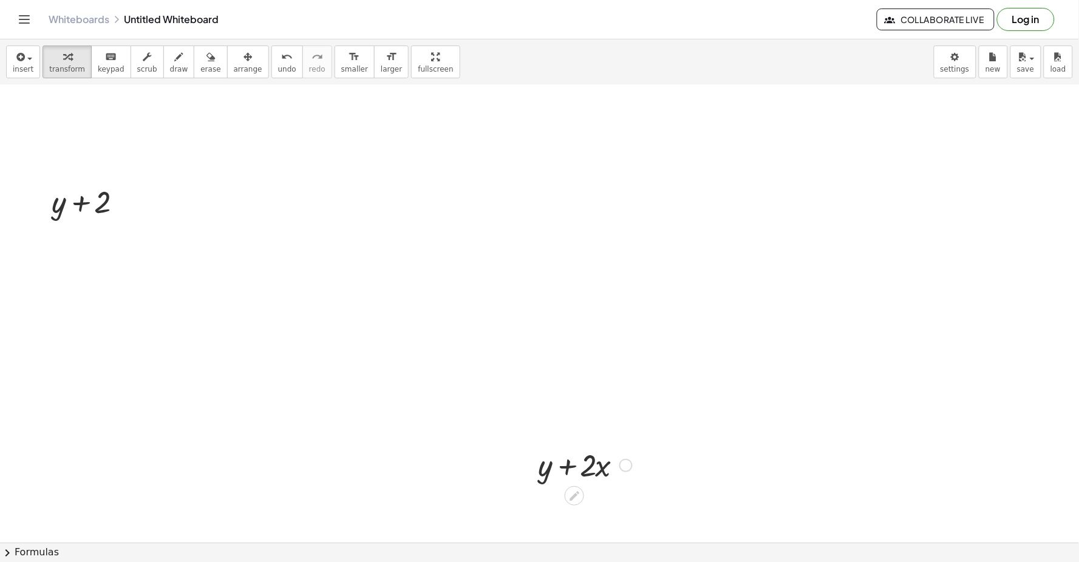
click at [568, 471] on div at bounding box center [585, 464] width 106 height 41
click at [579, 490] on icon at bounding box center [574, 496] width 13 height 13
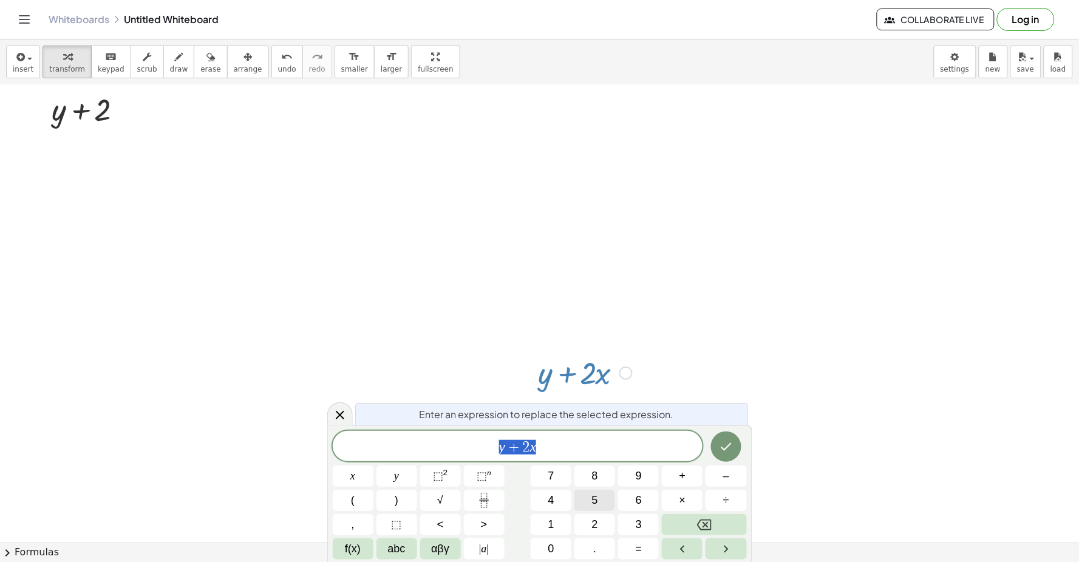
scroll to position [7081, 0]
click at [732, 533] on button "Backspace" at bounding box center [704, 524] width 84 height 21
click at [402, 471] on button "y" at bounding box center [396, 476] width 41 height 21
click at [692, 477] on button "+" at bounding box center [682, 476] width 41 height 21
click at [608, 524] on button "2" at bounding box center [594, 524] width 41 height 21
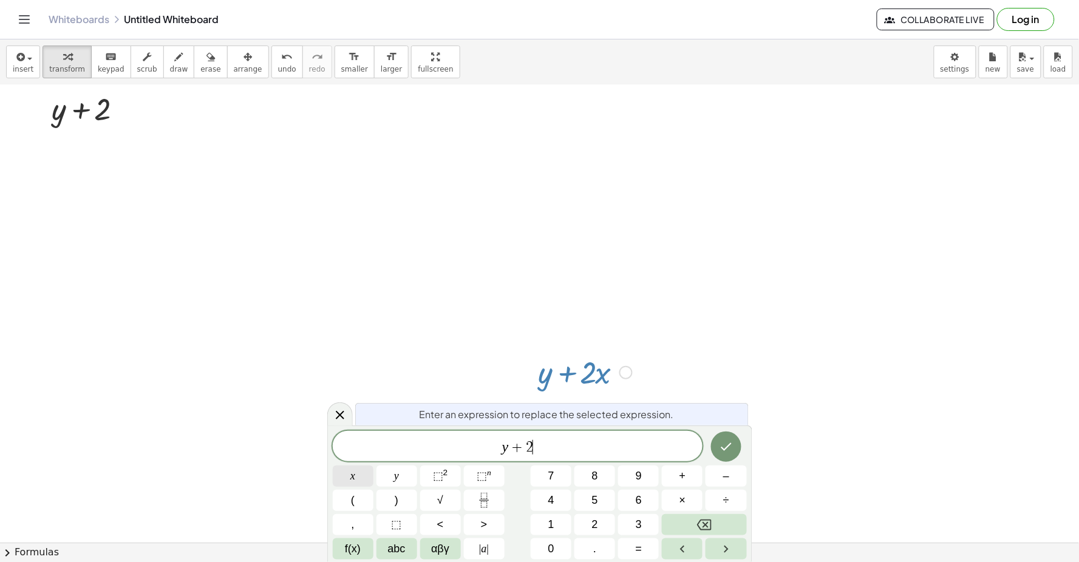
click at [357, 475] on button "x" at bounding box center [353, 476] width 41 height 21
click at [714, 541] on button "Right arrow" at bounding box center [725, 548] width 41 height 21
click at [708, 542] on button "Right arrow" at bounding box center [725, 548] width 41 height 21
click at [684, 541] on button "Left arrow" at bounding box center [682, 548] width 41 height 21
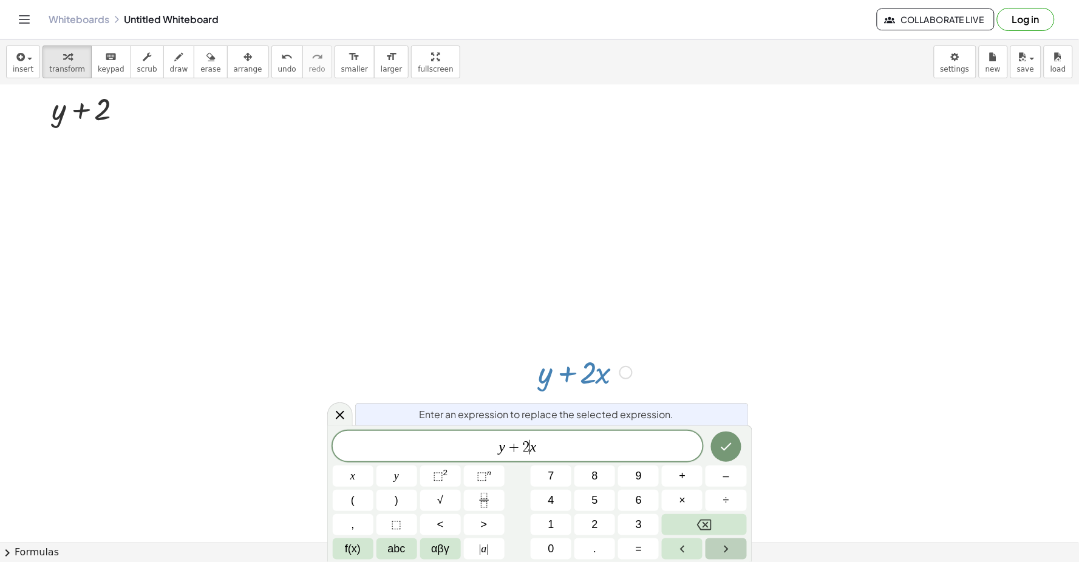
click at [731, 543] on icon "Right arrow" at bounding box center [726, 549] width 15 height 15
click at [524, 450] on span "2" at bounding box center [526, 447] width 7 height 15
click at [545, 435] on div "y + 2 x" at bounding box center [518, 446] width 370 height 30
click at [605, 374] on body "Graspable Math Activities Get Started Activity Bank Assigned Work Classes White…" at bounding box center [539, 281] width 1079 height 562
drag, startPoint x: 637, startPoint y: 364, endPoint x: 627, endPoint y: 367, distance: 10.6
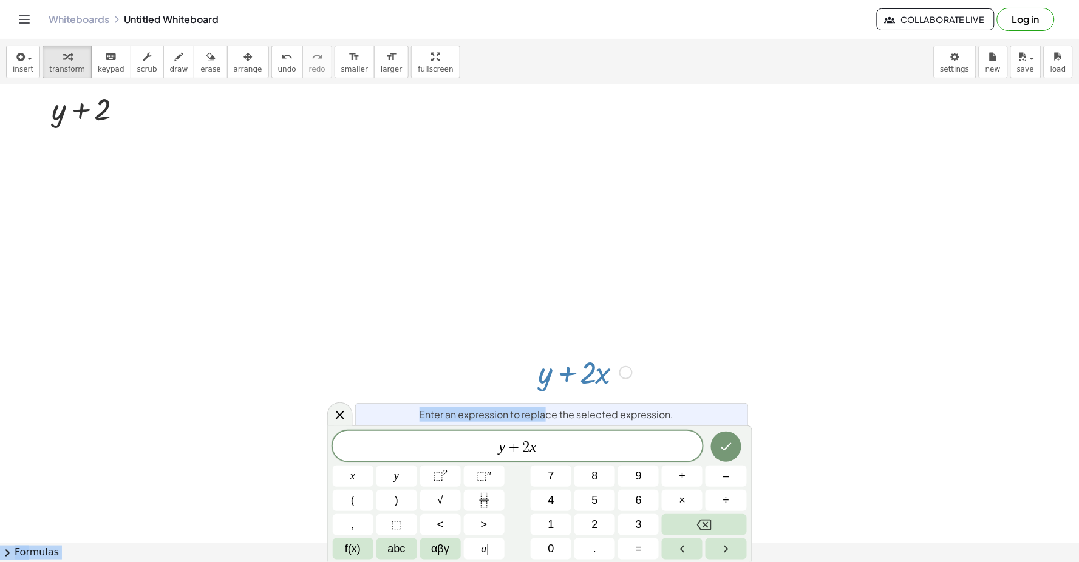
click at [635, 365] on div at bounding box center [585, 371] width 106 height 41
click at [625, 367] on div at bounding box center [625, 372] width 13 height 13
click at [78, 112] on div at bounding box center [91, 107] width 91 height 41
drag, startPoint x: 81, startPoint y: 112, endPoint x: 81, endPoint y: 104, distance: 7.9
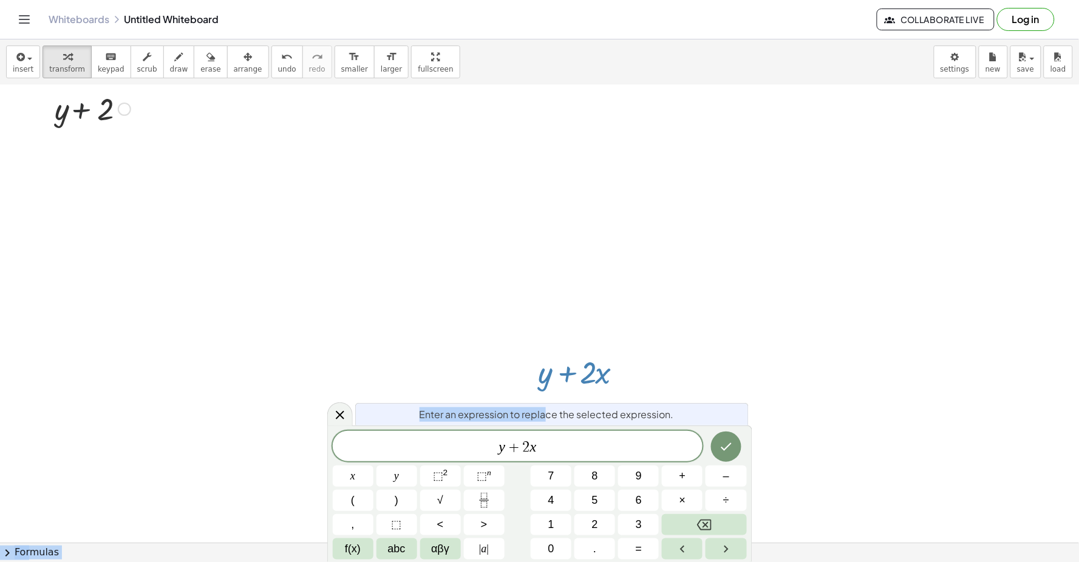
click at [81, 111] on div at bounding box center [91, 107] width 91 height 41
click at [81, 101] on div at bounding box center [91, 107] width 91 height 41
drag, startPoint x: 81, startPoint y: 106, endPoint x: 70, endPoint y: 118, distance: 15.5
click at [80, 106] on div at bounding box center [91, 107] width 91 height 41
drag, startPoint x: 55, startPoint y: 127, endPoint x: 99, endPoint y: 117, distance: 45.1
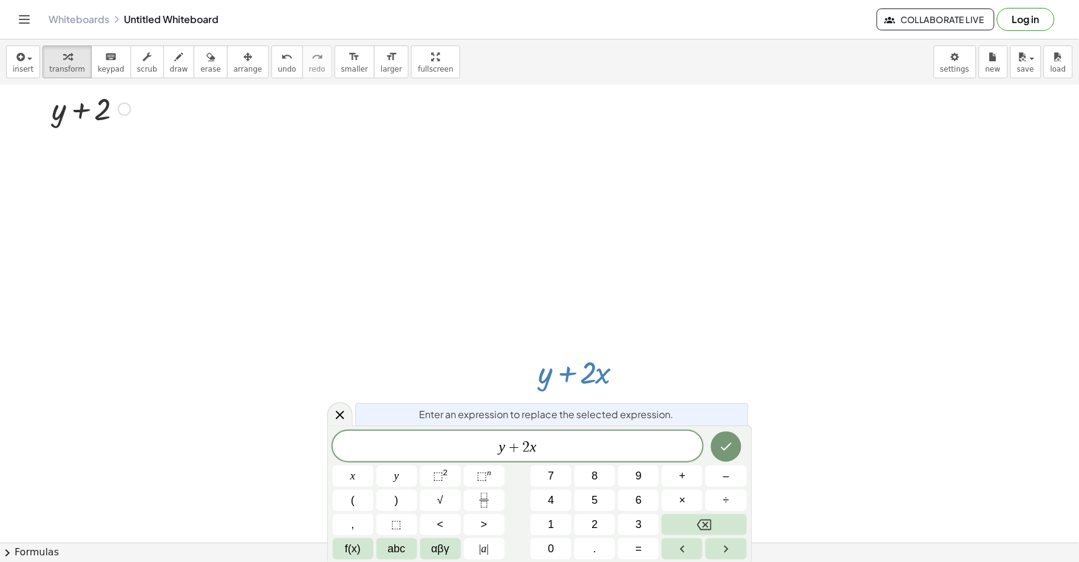
click at [99, 117] on div at bounding box center [91, 107] width 91 height 41
click at [101, 101] on div at bounding box center [91, 107] width 91 height 41
click at [100, 101] on div at bounding box center [91, 107] width 91 height 41
click at [98, 100] on div at bounding box center [91, 107] width 91 height 41
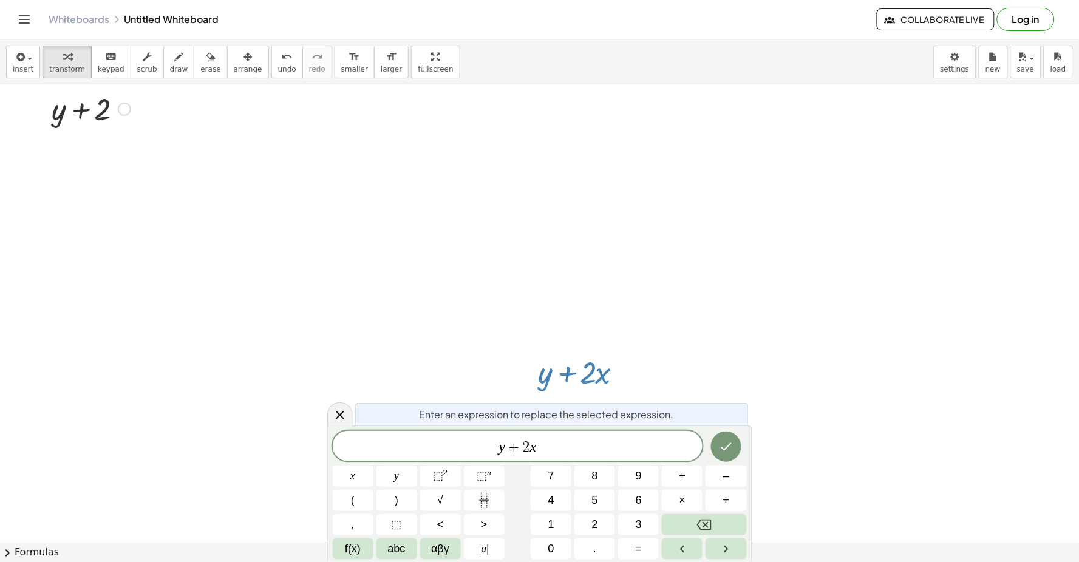
click at [98, 107] on div at bounding box center [91, 107] width 91 height 41
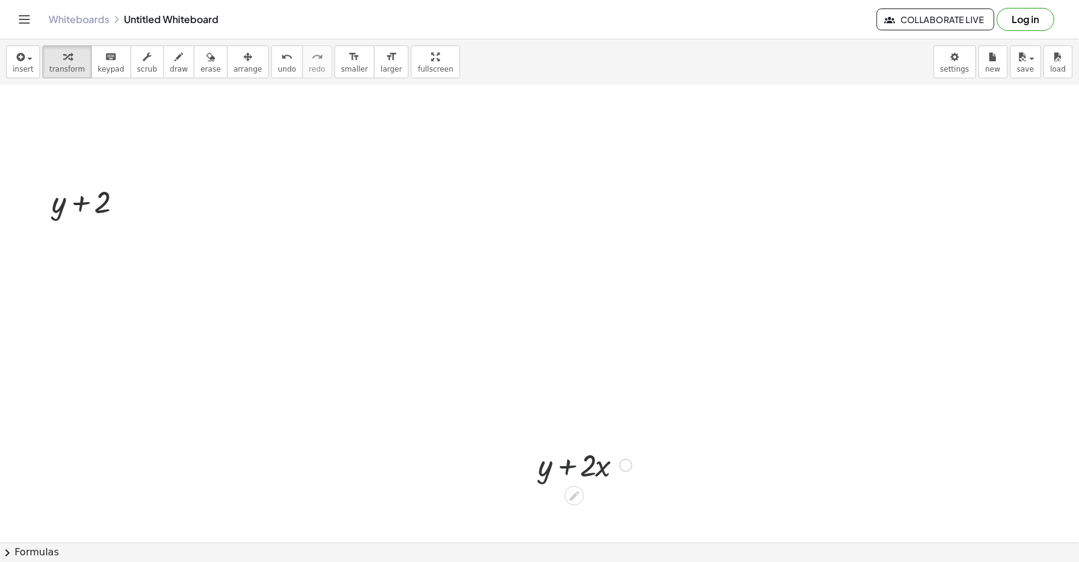
scroll to position [6988, 0]
drag, startPoint x: 555, startPoint y: 466, endPoint x: 560, endPoint y: 477, distance: 12.2
click at [556, 468] on div at bounding box center [585, 464] width 106 height 41
click at [625, 462] on div "Fix a mistake Transform line Copy line as LaTeX Copy derivation as LaTeX Expand…" at bounding box center [625, 465] width 13 height 13
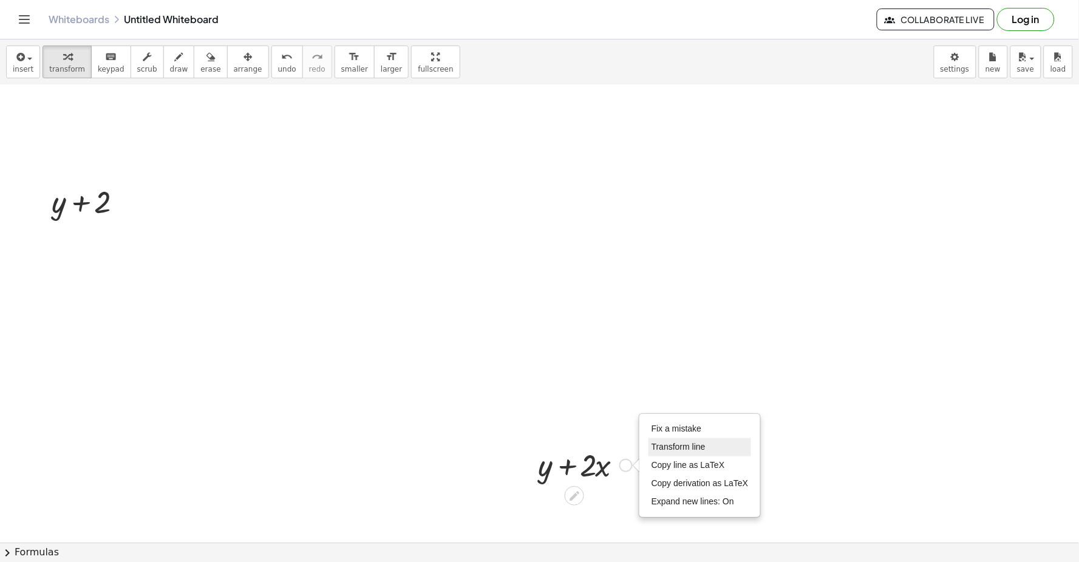
click at [666, 450] on span "Transform line" at bounding box center [678, 447] width 54 height 10
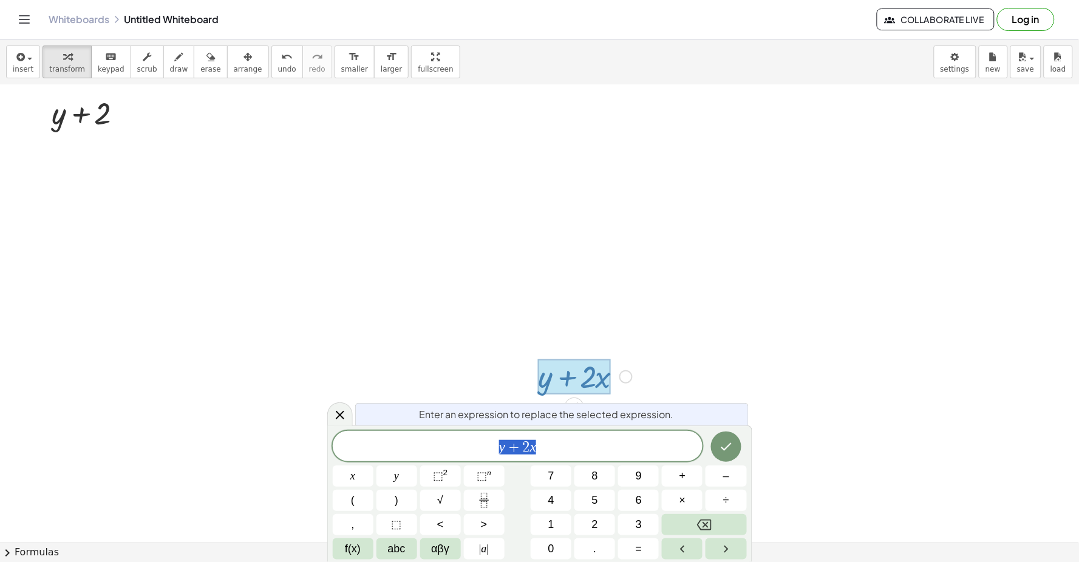
scroll to position [7081, 0]
click at [566, 451] on span "y + 2 x ​" at bounding box center [518, 447] width 370 height 17
click at [650, 542] on button "=" at bounding box center [638, 548] width 41 height 21
click at [551, 513] on div "y + 2 x = x y ⬚ 2 ⬚ n 7 8 9 + – ( ) √ 4 5 6 × ÷ , ⬚ < > 1 2 3 f(x) abc αβγ | a …" at bounding box center [540, 495] width 414 height 129
click at [549, 521] on span "1" at bounding box center [551, 525] width 6 height 16
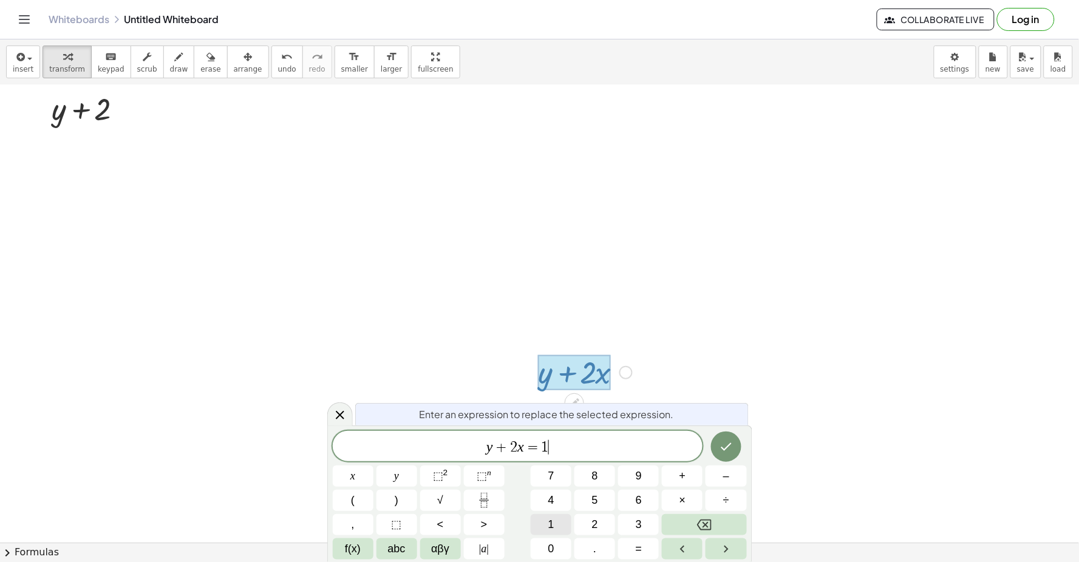
click at [537, 506] on button "4" at bounding box center [551, 500] width 41 height 21
drag, startPoint x: 560, startPoint y: 497, endPoint x: 537, endPoint y: 439, distance: 62.1
drag, startPoint x: 537, startPoint y: 439, endPoint x: 594, endPoint y: 447, distance: 57.0
click at [594, 447] on span "y + 2 x = ​ 1 4" at bounding box center [518, 447] width 370 height 17
click at [726, 518] on button "Backspace" at bounding box center [704, 524] width 84 height 21
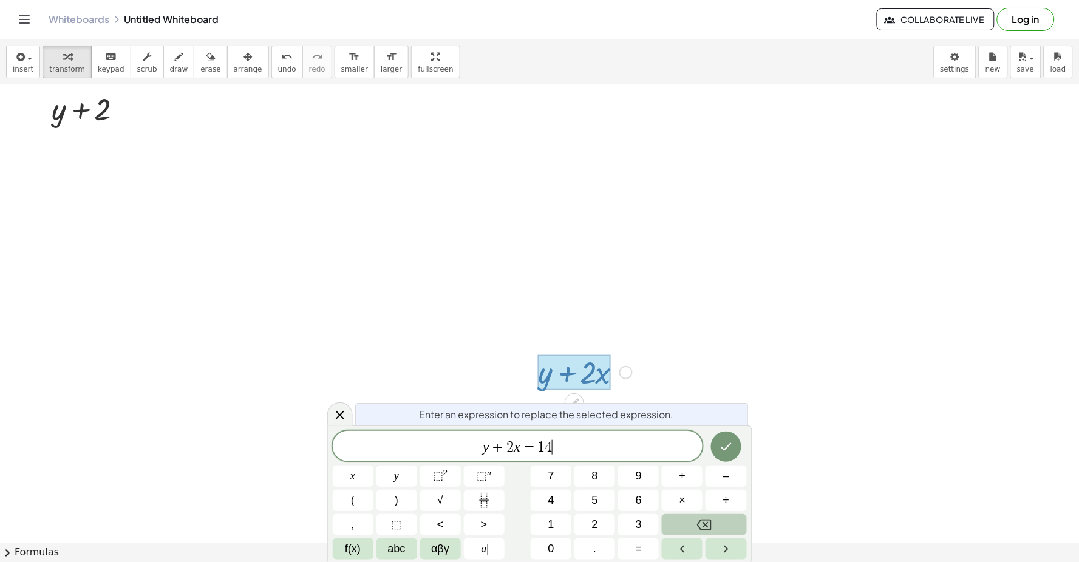
click at [726, 518] on button "Backspace" at bounding box center [704, 524] width 84 height 21
click at [726, 516] on button "Backspace" at bounding box center [704, 524] width 84 height 21
click at [731, 508] on button "÷" at bounding box center [725, 500] width 41 height 21
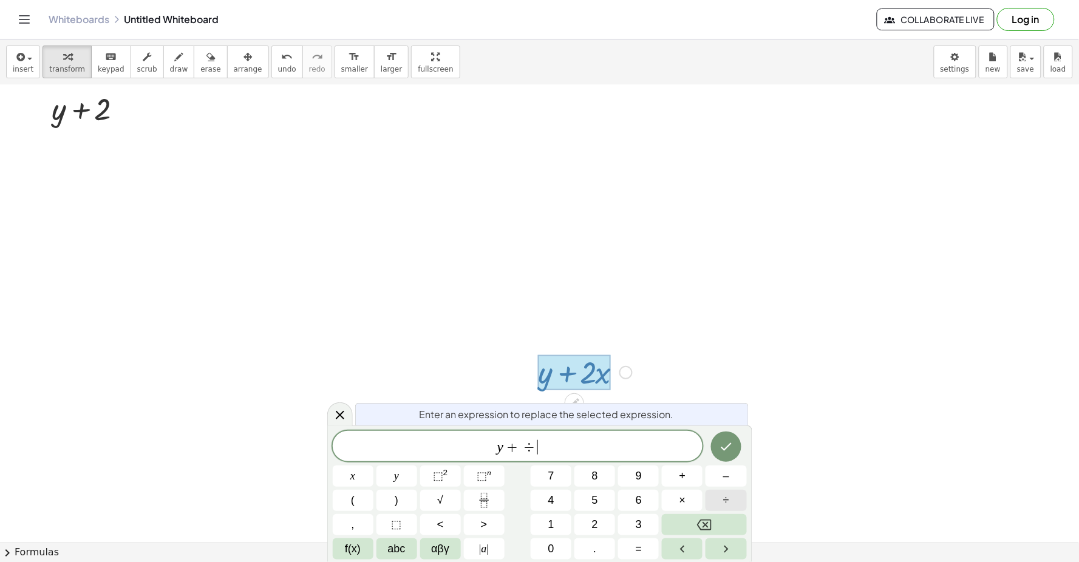
click at [731, 508] on button "÷" at bounding box center [725, 500] width 41 height 21
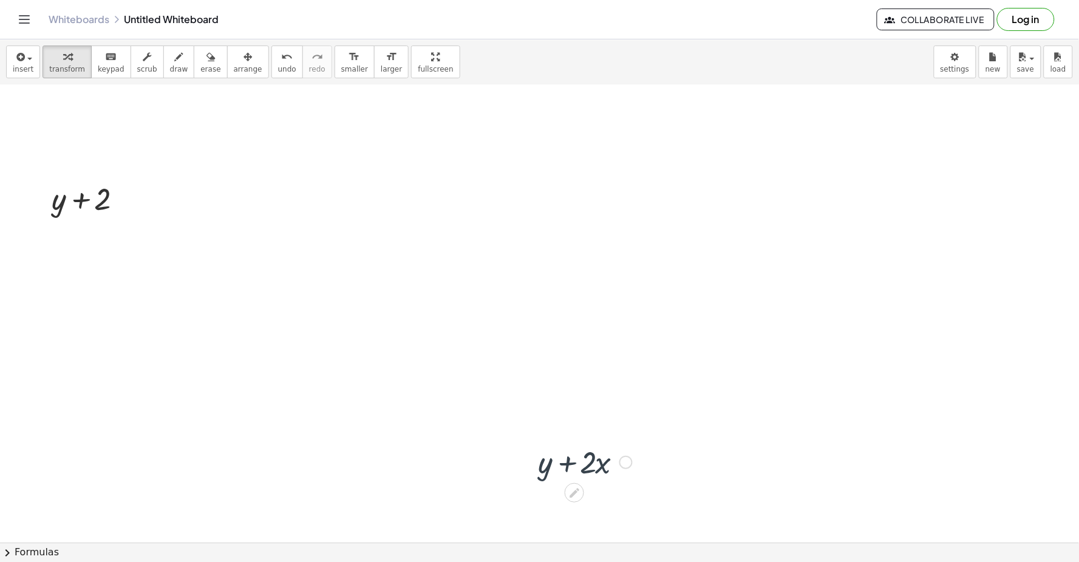
scroll to position [6988, 0]
drag, startPoint x: 585, startPoint y: 468, endPoint x: 574, endPoint y: 482, distance: 17.7
click at [574, 482] on div at bounding box center [585, 464] width 106 height 41
drag, startPoint x: 548, startPoint y: 472, endPoint x: 599, endPoint y: 472, distance: 51.0
click at [599, 472] on div at bounding box center [585, 464] width 106 height 41
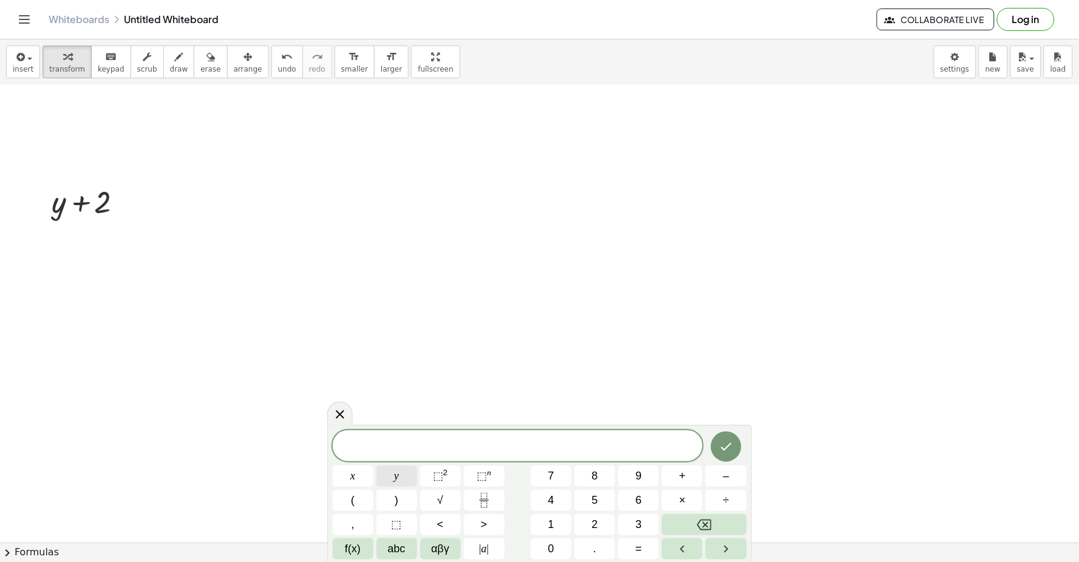
click at [404, 470] on button "y" at bounding box center [396, 476] width 41 height 21
click at [409, 480] on button "y" at bounding box center [396, 476] width 41 height 21
click at [710, 529] on icon "Backspace" at bounding box center [704, 525] width 15 height 15
click at [688, 475] on button "+" at bounding box center [682, 476] width 41 height 21
click at [639, 515] on button "3" at bounding box center [638, 524] width 41 height 21
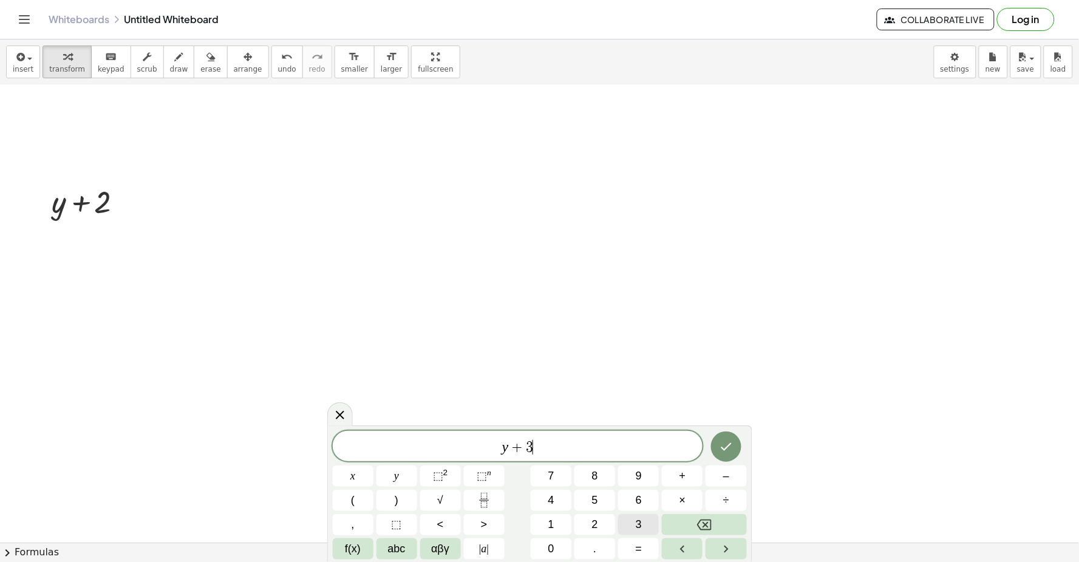
click at [353, 477] on button "x" at bounding box center [353, 476] width 41 height 21
click at [728, 434] on button "Done" at bounding box center [726, 447] width 30 height 30
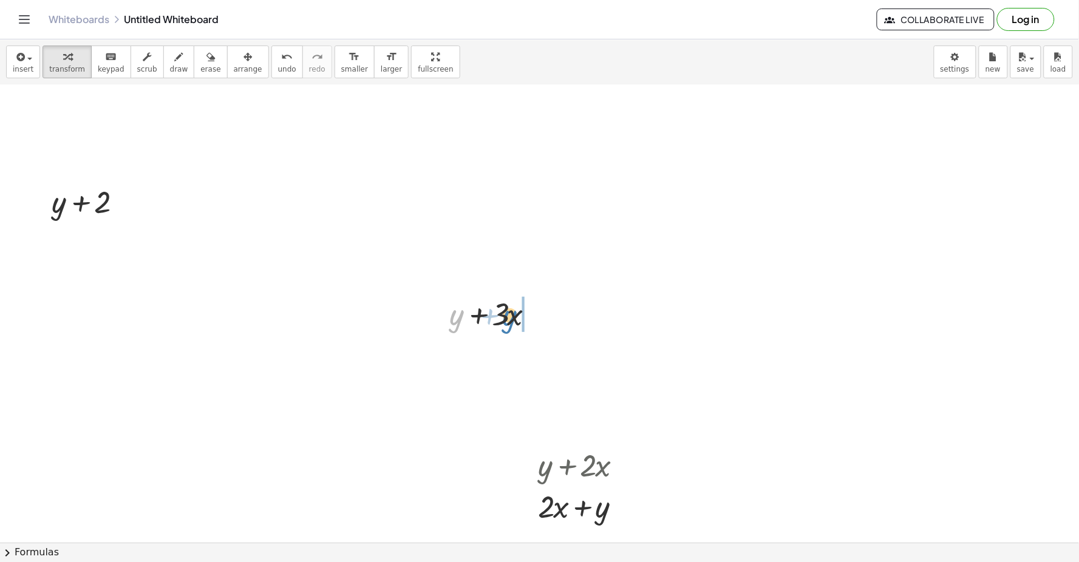
drag, startPoint x: 457, startPoint y: 322, endPoint x: 511, endPoint y: 323, distance: 54.0
click at [511, 323] on div at bounding box center [496, 313] width 106 height 41
drag, startPoint x: 509, startPoint y: 324, endPoint x: 505, endPoint y: 330, distance: 7.1
click at [505, 330] on div at bounding box center [496, 313] width 106 height 41
drag, startPoint x: 463, startPoint y: 311, endPoint x: 511, endPoint y: 322, distance: 48.7
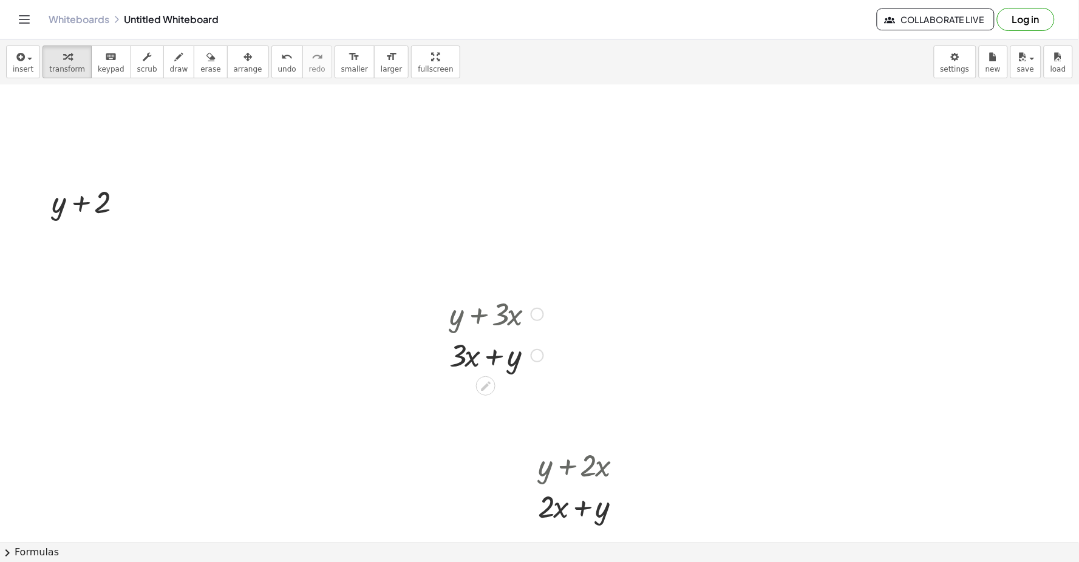
click at [511, 322] on div at bounding box center [496, 313] width 106 height 41
drag, startPoint x: 511, startPoint y: 322, endPoint x: 484, endPoint y: 325, distance: 26.9
click at [484, 325] on div at bounding box center [496, 313] width 106 height 41
drag, startPoint x: 483, startPoint y: 325, endPoint x: 488, endPoint y: 320, distance: 7.3
click at [488, 320] on div at bounding box center [496, 313] width 106 height 41
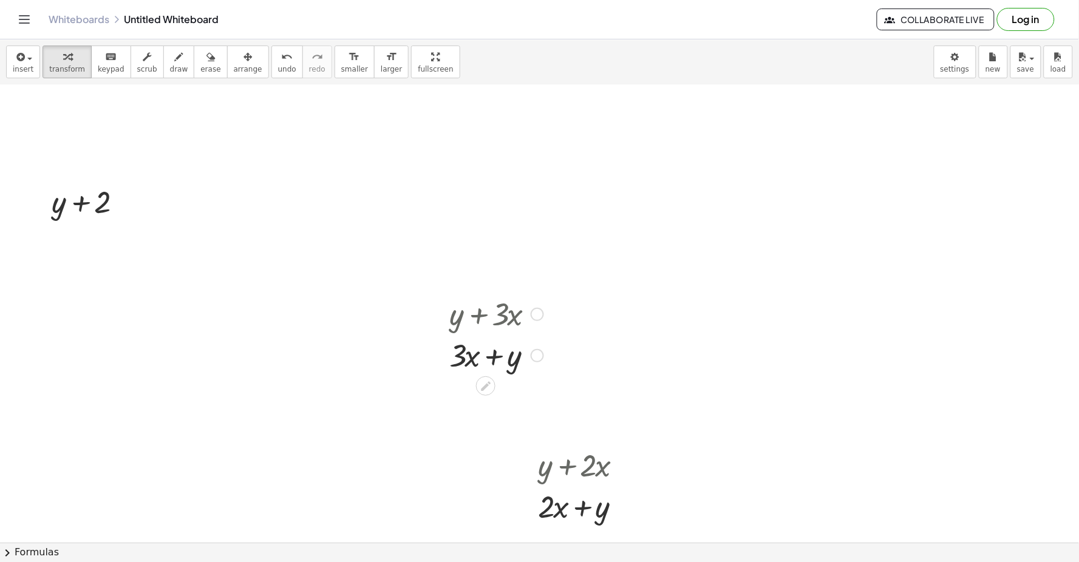
click at [490, 316] on div at bounding box center [496, 313] width 106 height 41
click at [477, 380] on div at bounding box center [485, 385] width 19 height 19
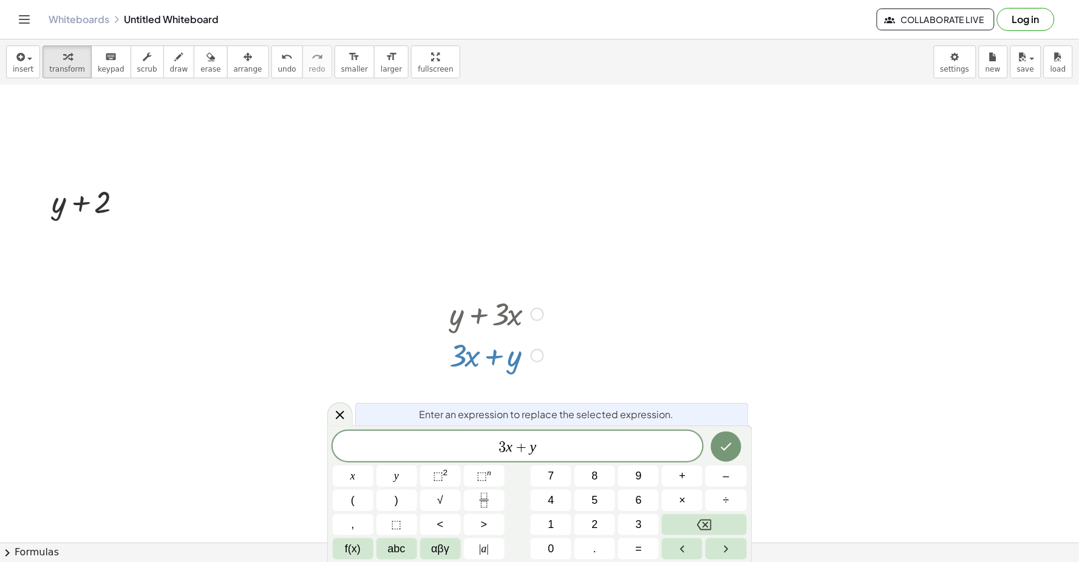
click at [747, 426] on div "Enter an expression to replace the selected expression. 3 x + y x y ⬚ 2 ⬚ n 7 8…" at bounding box center [539, 494] width 425 height 137
click at [719, 428] on div "Enter an expression to replace the selected expression. 3 x + y x y ⬚ 2 ⬚ n 7 8…" at bounding box center [539, 494] width 425 height 137
click at [716, 440] on button "Done" at bounding box center [726, 447] width 30 height 30
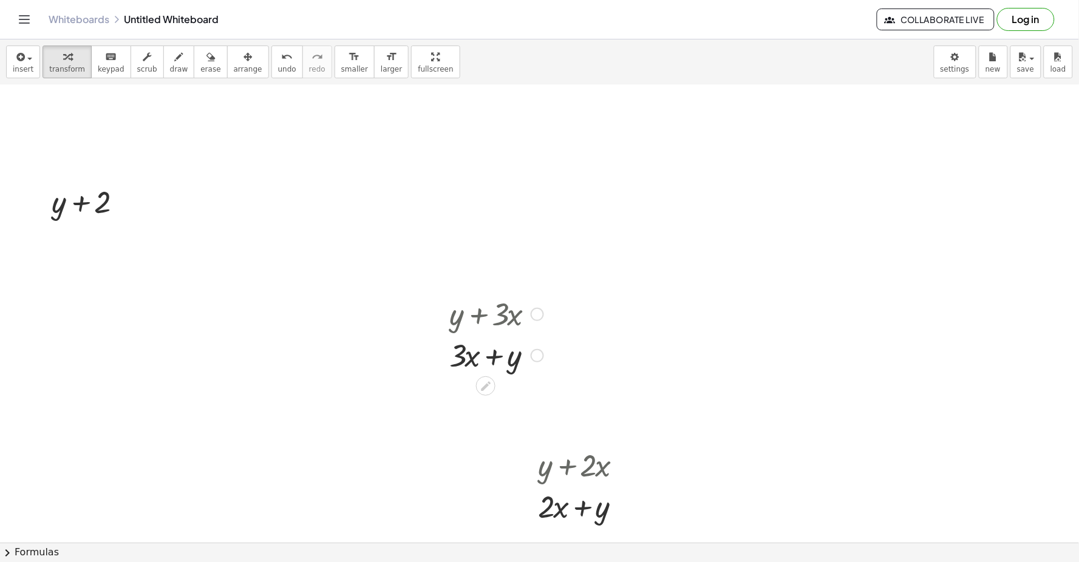
drag, startPoint x: 716, startPoint y: 440, endPoint x: 677, endPoint y: 191, distance: 251.4
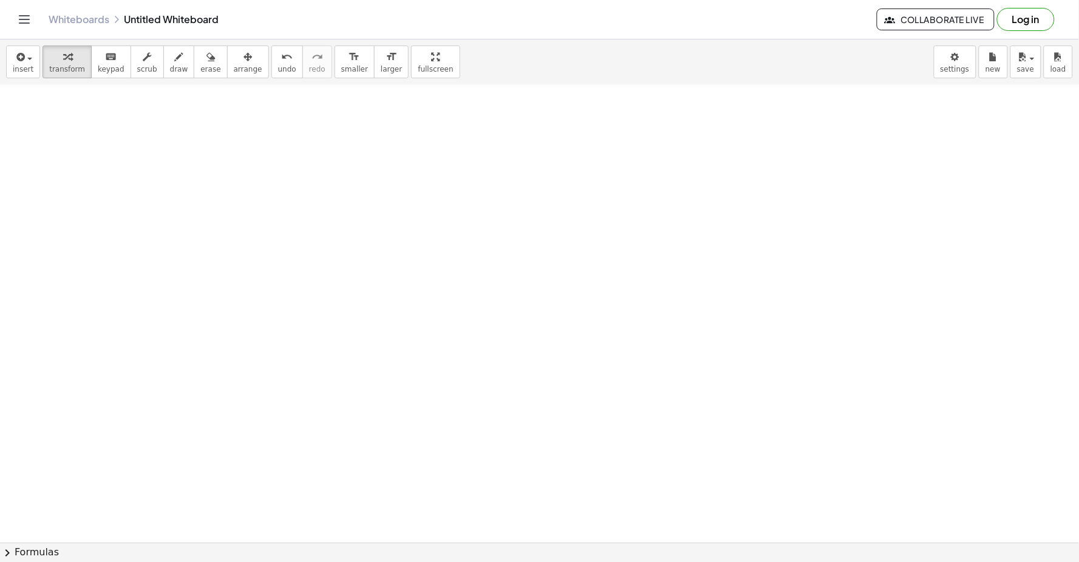
scroll to position [7784, 0]
drag, startPoint x: 429, startPoint y: 487, endPoint x: 423, endPoint y: 468, distance: 19.6
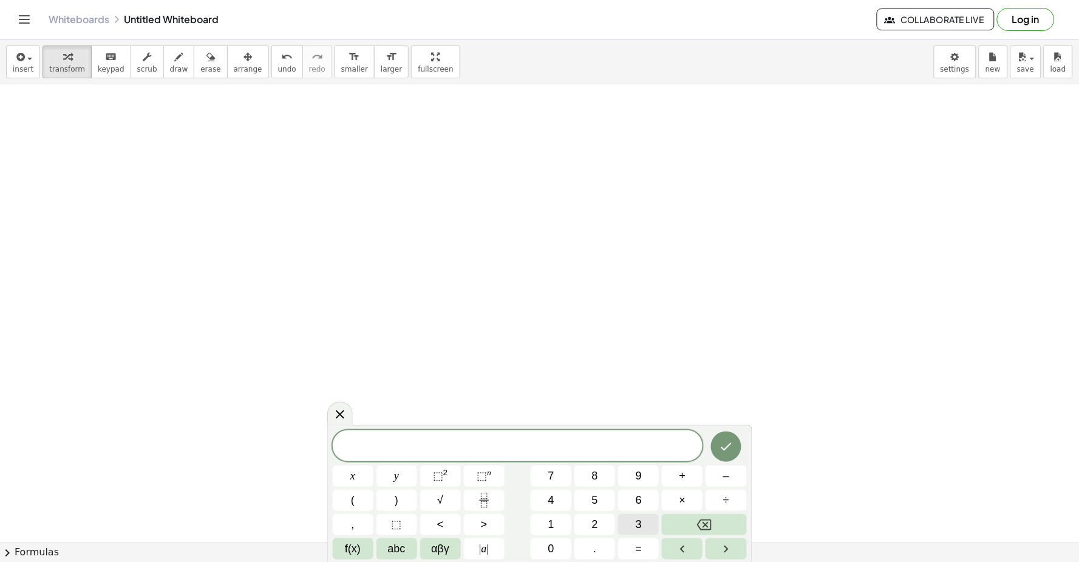
click at [633, 526] on button "3" at bounding box center [638, 524] width 41 height 21
click at [407, 475] on button "y" at bounding box center [396, 476] width 41 height 21
click at [701, 484] on button "+" at bounding box center [682, 476] width 41 height 21
click at [698, 524] on icon "Backspace" at bounding box center [704, 525] width 15 height 11
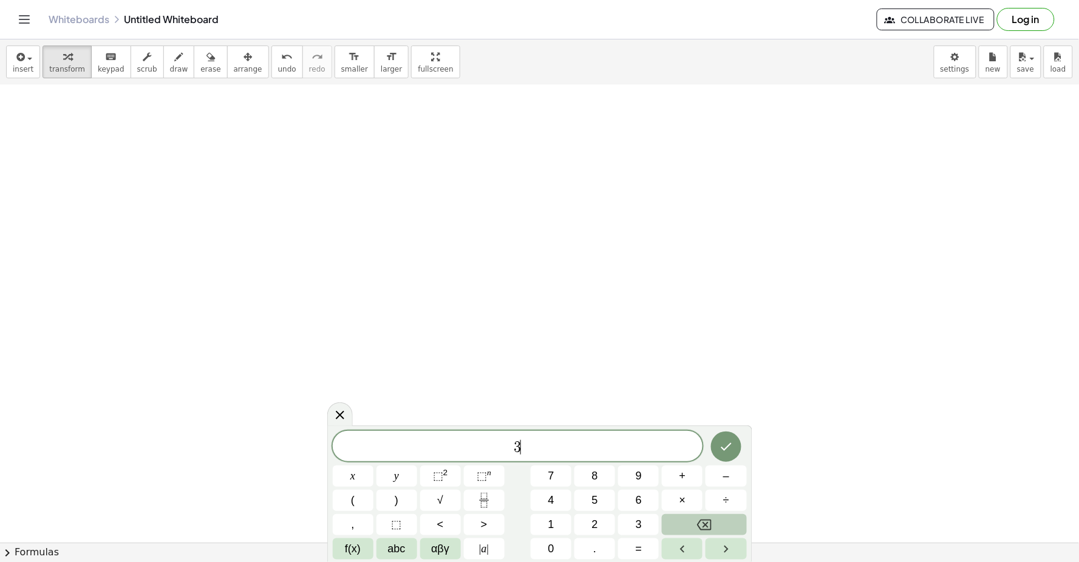
click at [698, 524] on icon "Backspace" at bounding box center [704, 525] width 15 height 11
click at [599, 490] on button "5" at bounding box center [594, 500] width 41 height 21
click at [598, 493] on button "5" at bounding box center [594, 500] width 41 height 21
click at [609, 495] on button "5" at bounding box center [594, 500] width 41 height 21
click at [701, 523] on icon "Backspace" at bounding box center [704, 525] width 15 height 15
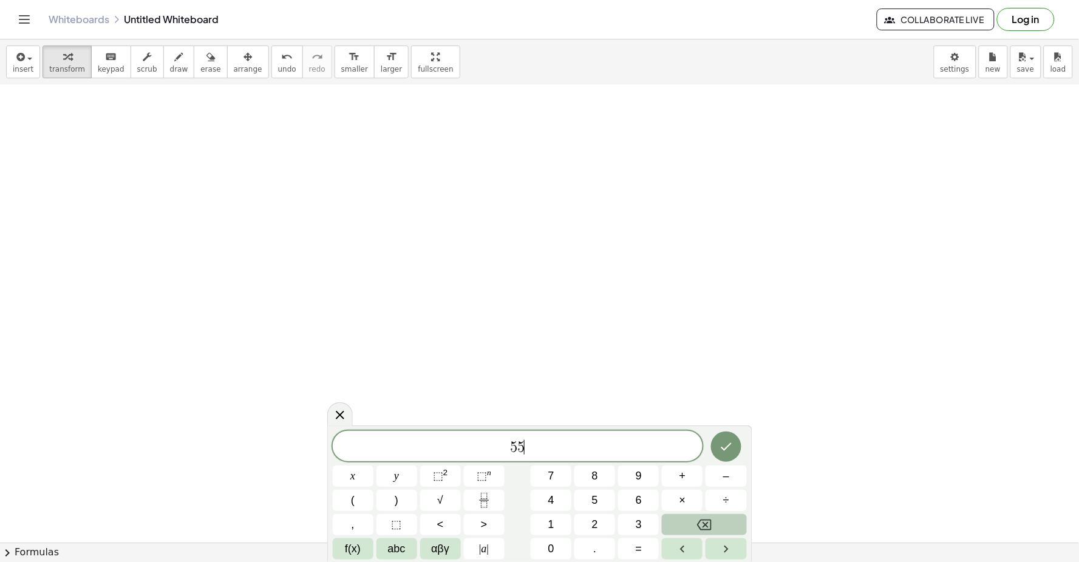
click at [701, 523] on icon "Backspace" at bounding box center [704, 525] width 15 height 15
click at [396, 470] on span "y" at bounding box center [396, 476] width 5 height 16
click at [738, 471] on button "–" at bounding box center [725, 476] width 41 height 21
click at [599, 499] on button "5" at bounding box center [594, 500] width 41 height 21
click at [589, 495] on button "5" at bounding box center [594, 500] width 41 height 21
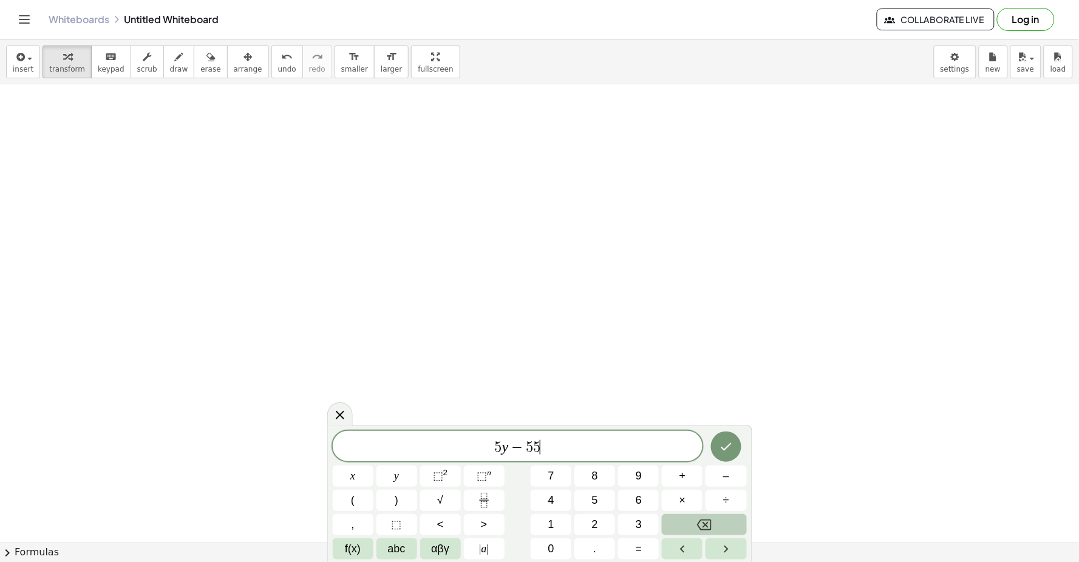
click at [675, 527] on button "Backspace" at bounding box center [704, 524] width 84 height 21
click at [335, 487] on button "x" at bounding box center [353, 476] width 41 height 21
click at [639, 543] on span "=" at bounding box center [639, 549] width 7 height 16
click at [725, 453] on icon "Done" at bounding box center [726, 447] width 15 height 15
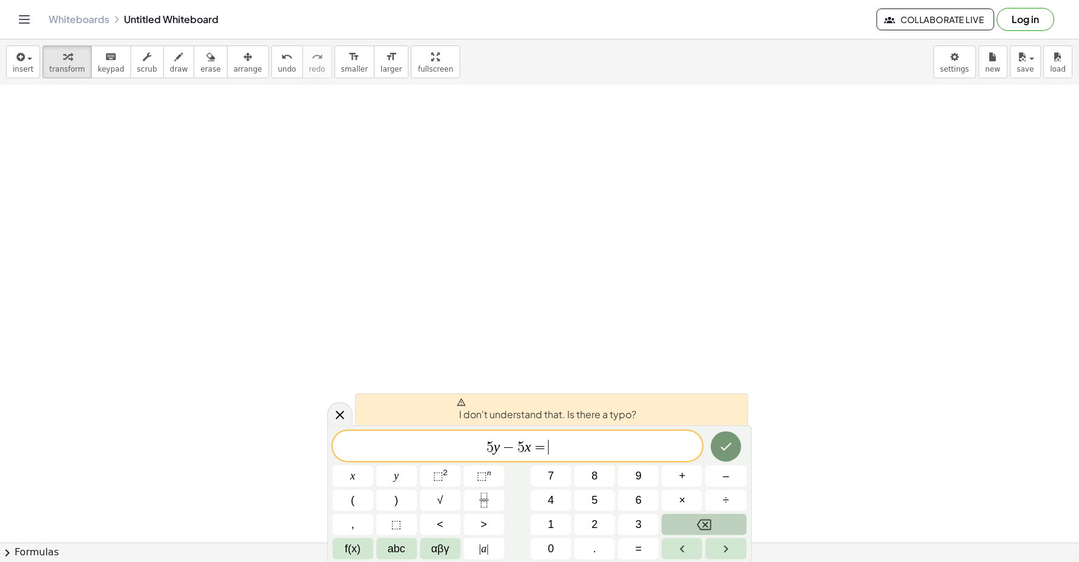
click at [720, 526] on button "Backspace" at bounding box center [704, 524] width 84 height 21
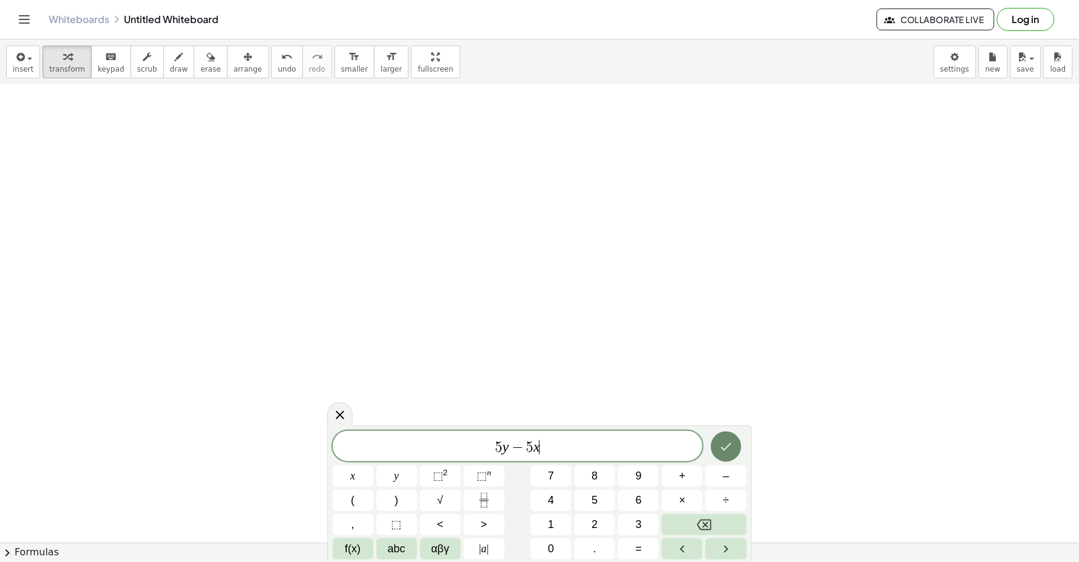
click at [727, 444] on icon "Done" at bounding box center [726, 447] width 15 height 15
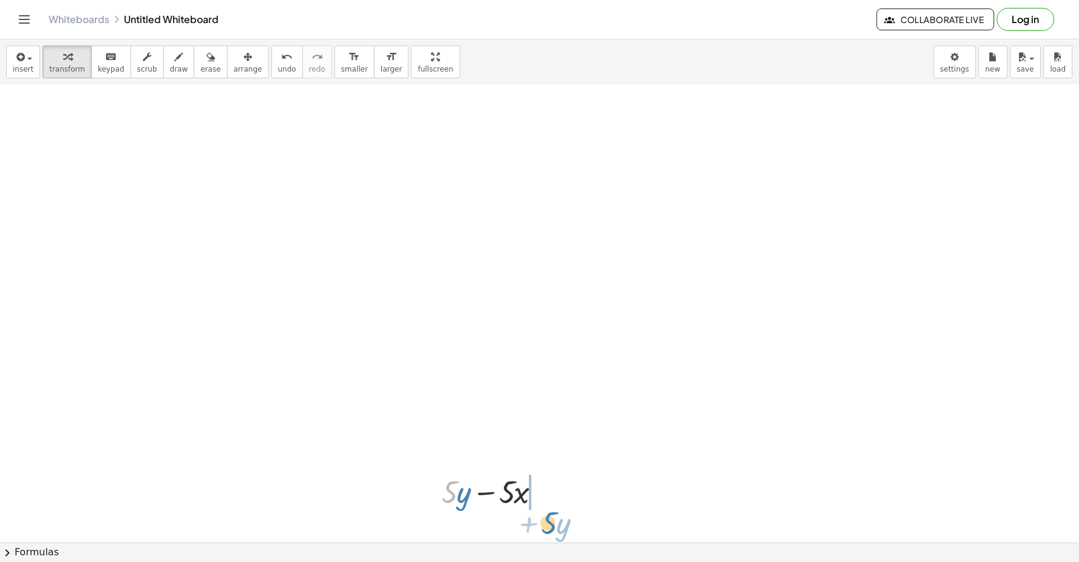
drag, startPoint x: 450, startPoint y: 492, endPoint x: 554, endPoint y: 526, distance: 109.2
drag, startPoint x: 554, startPoint y: 526, endPoint x: 537, endPoint y: 503, distance: 28.3
drag, startPoint x: 537, startPoint y: 503, endPoint x: 512, endPoint y: 503, distance: 24.9
drag, startPoint x: 501, startPoint y: 490, endPoint x: 514, endPoint y: 496, distance: 14.1
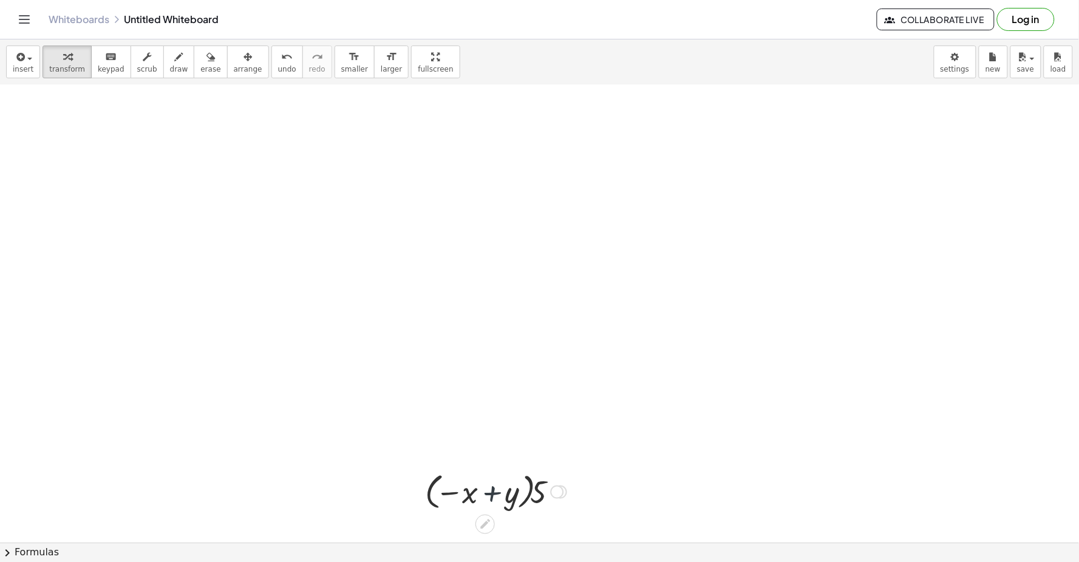
click at [510, 494] on div at bounding box center [496, 491] width 154 height 44
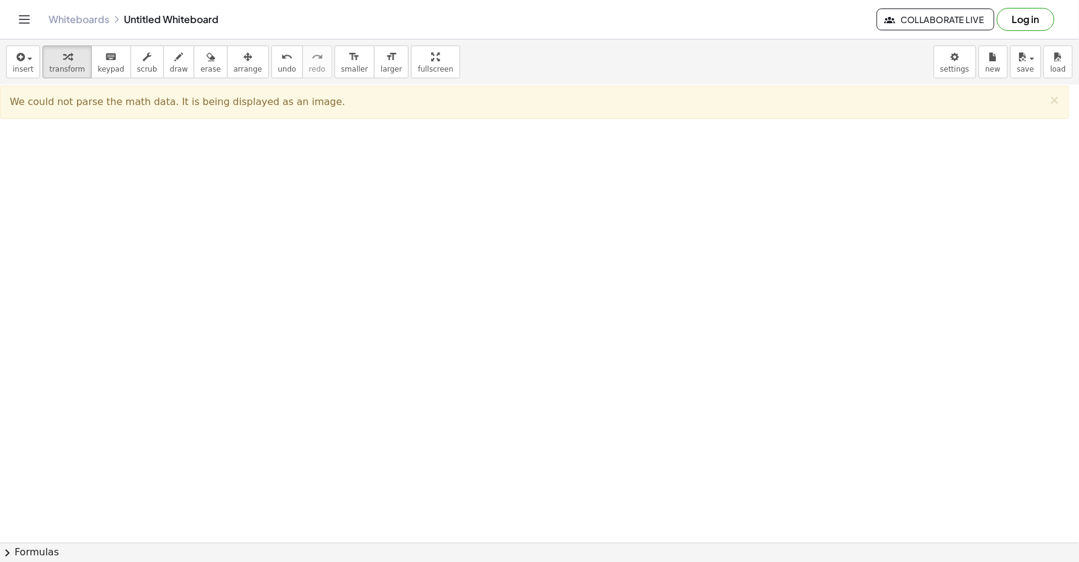
scroll to position [8241, 0]
drag, startPoint x: 1024, startPoint y: 393, endPoint x: 946, endPoint y: 390, distance: 78.3
drag, startPoint x: 946, startPoint y: 390, endPoint x: 736, endPoint y: 425, distance: 212.3
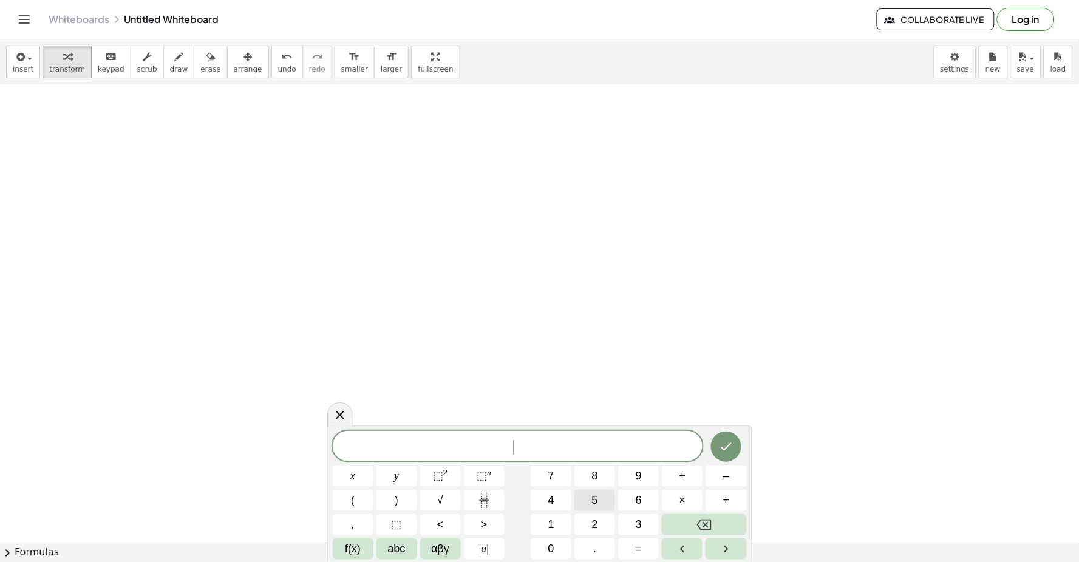
click at [595, 490] on button "5" at bounding box center [594, 500] width 41 height 21
click at [410, 467] on button "y" at bounding box center [396, 476] width 41 height 21
click at [739, 467] on button "–" at bounding box center [725, 476] width 41 height 21
click at [596, 486] on button "8" at bounding box center [594, 476] width 41 height 21
click at [679, 519] on button "Backspace" at bounding box center [704, 524] width 84 height 21
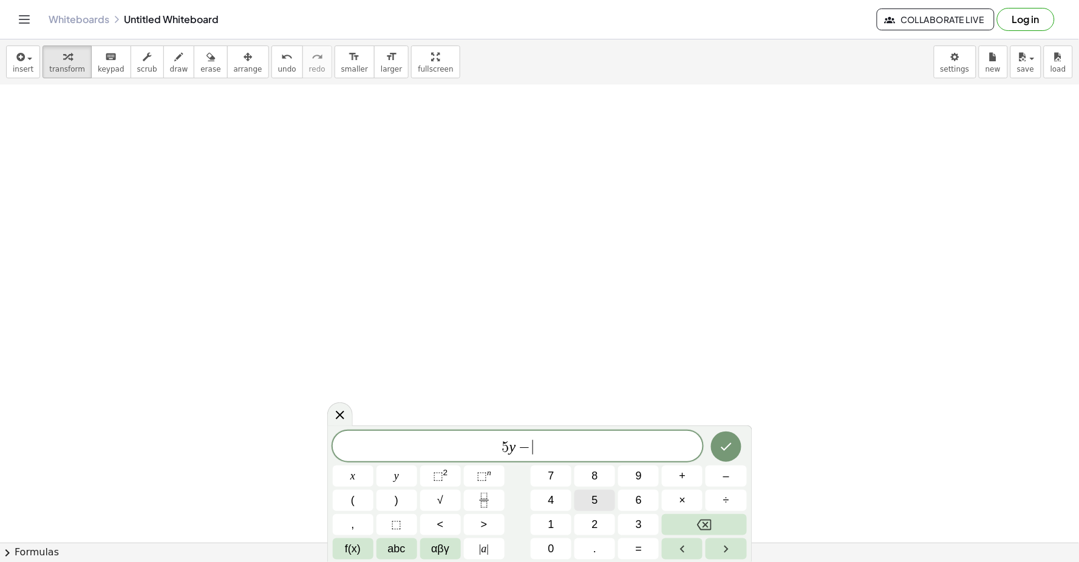
click at [608, 507] on button "5" at bounding box center [594, 500] width 41 height 21
click at [356, 474] on button "x" at bounding box center [353, 476] width 41 height 21
click at [639, 544] on span "=" at bounding box center [639, 549] width 7 height 16
click at [735, 477] on button "–" at bounding box center [725, 476] width 41 height 21
click at [595, 517] on span "2" at bounding box center [595, 525] width 6 height 16
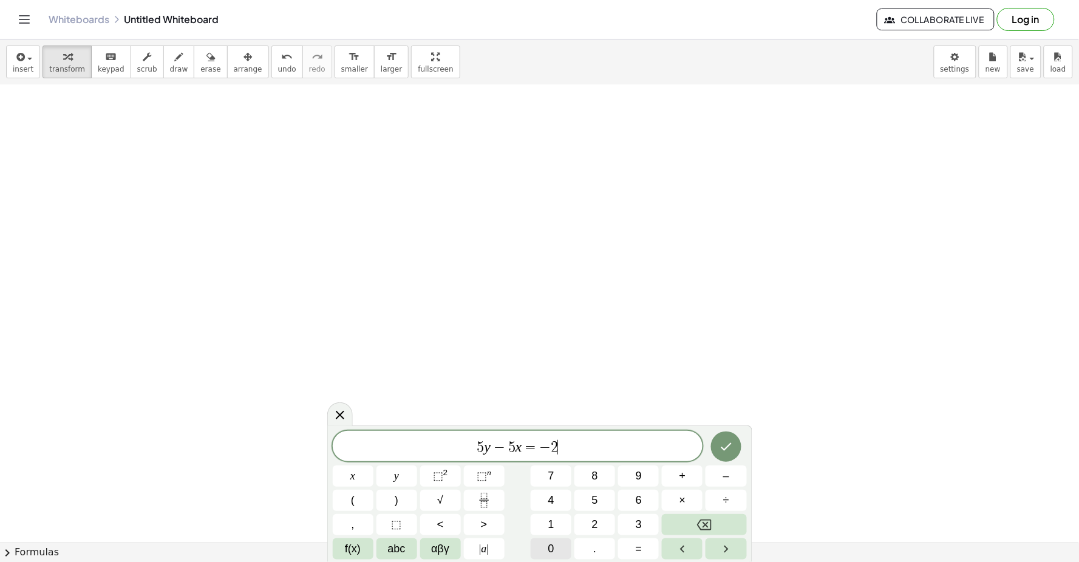
click at [545, 545] on button "0" at bounding box center [551, 548] width 41 height 21
click at [735, 441] on button "Done" at bounding box center [726, 447] width 30 height 30
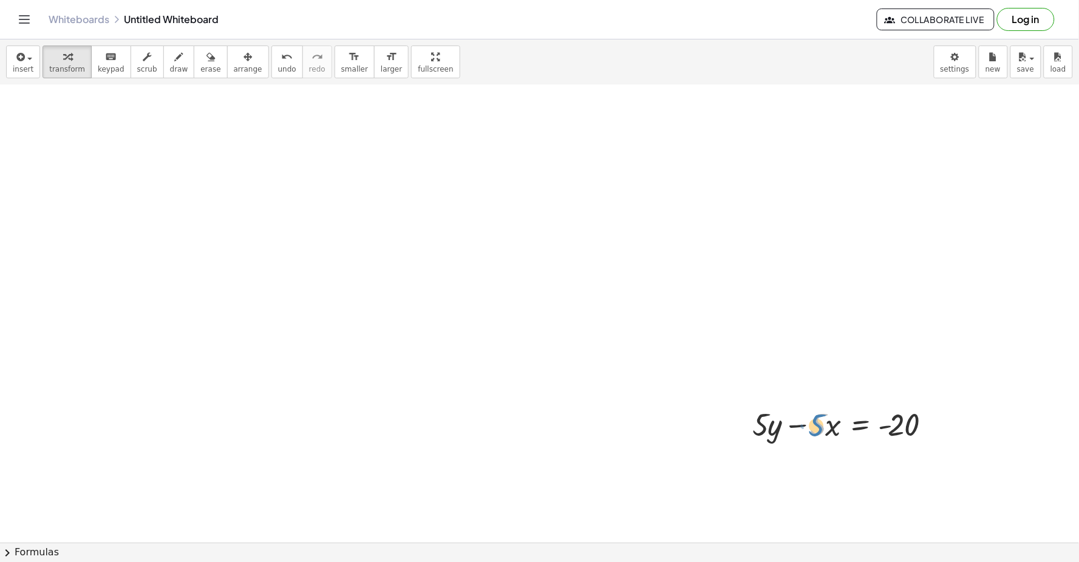
click at [816, 431] on div at bounding box center [846, 423] width 199 height 41
click at [827, 440] on div at bounding box center [846, 423] width 199 height 41
click at [829, 427] on div at bounding box center [846, 423] width 199 height 41
drag, startPoint x: 799, startPoint y: 428, endPoint x: 937, endPoint y: 423, distance: 137.3
click at [937, 423] on div at bounding box center [846, 423] width 199 height 41
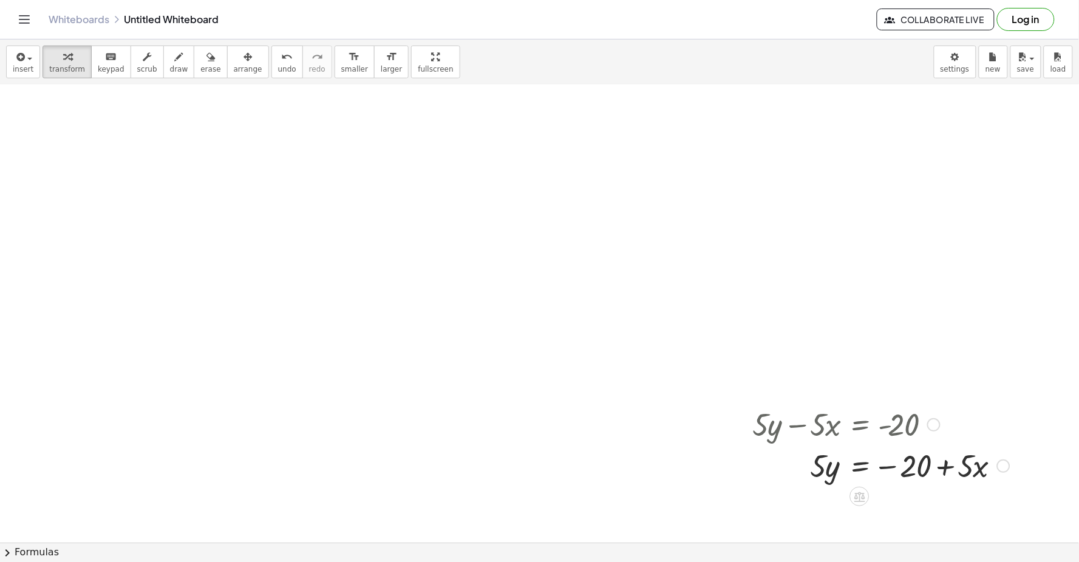
drag, startPoint x: 937, startPoint y: 453, endPoint x: 940, endPoint y: 467, distance: 14.9
click at [943, 470] on div at bounding box center [881, 464] width 269 height 41
click at [828, 471] on div at bounding box center [881, 464] width 269 height 41
drag, startPoint x: 857, startPoint y: 462, endPoint x: 884, endPoint y: 490, distance: 39.5
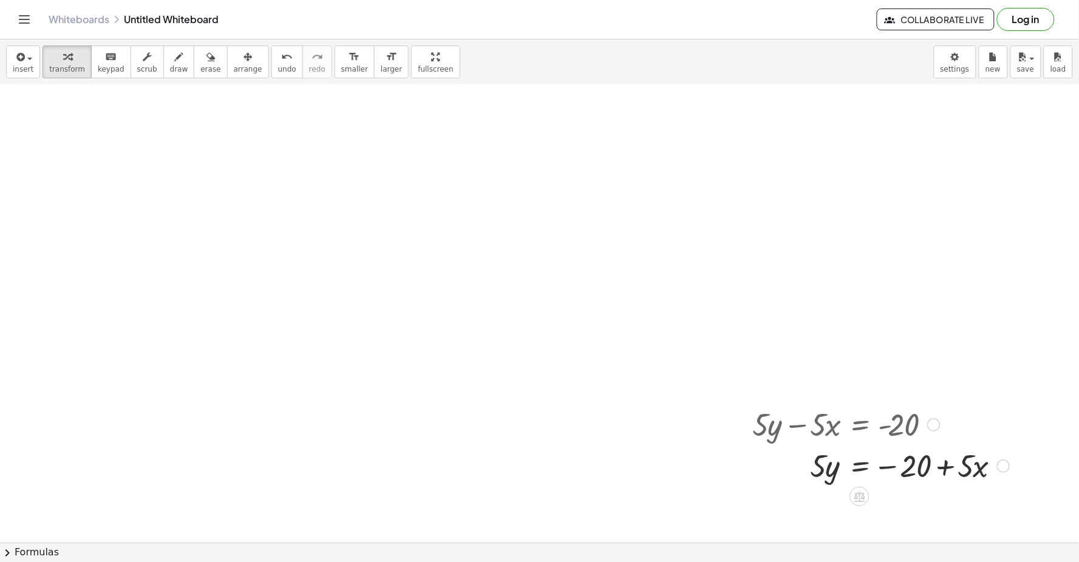
click at [858, 462] on div at bounding box center [881, 464] width 269 height 41
drag, startPoint x: 828, startPoint y: 475, endPoint x: 969, endPoint y: 476, distance: 141.4
click at [969, 476] on div at bounding box center [881, 464] width 269 height 41
click at [918, 457] on div at bounding box center [874, 465] width 255 height 61
click at [938, 452] on div at bounding box center [874, 465] width 255 height 61
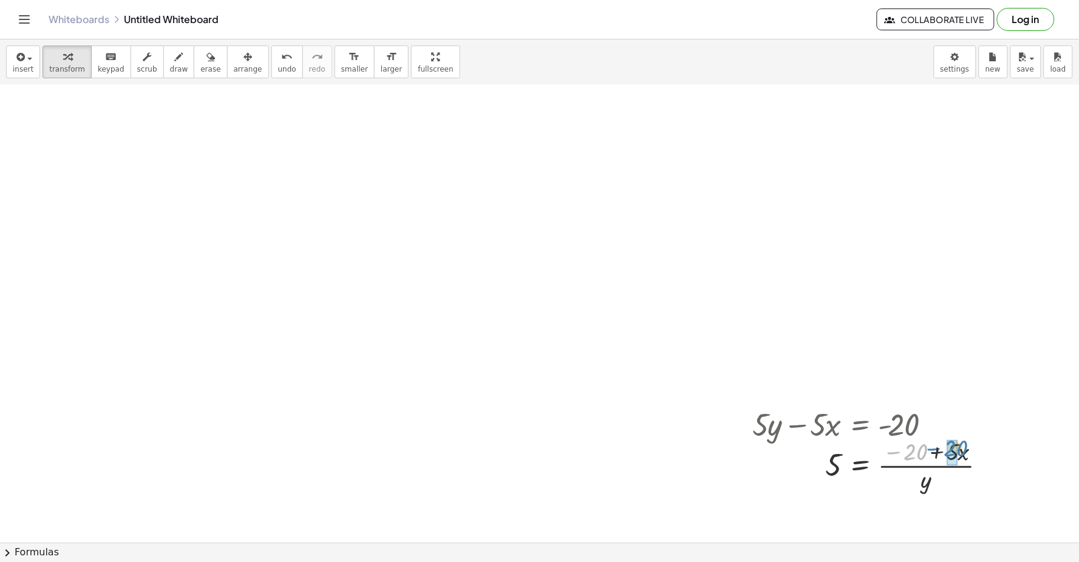
drag, startPoint x: 938, startPoint y: 452, endPoint x: 961, endPoint y: 453, distance: 23.1
click at [961, 453] on div at bounding box center [874, 465] width 255 height 61
drag, startPoint x: 955, startPoint y: 455, endPoint x: 948, endPoint y: 233, distance: 222.9
click at [903, 452] on div at bounding box center [876, 464] width 259 height 63
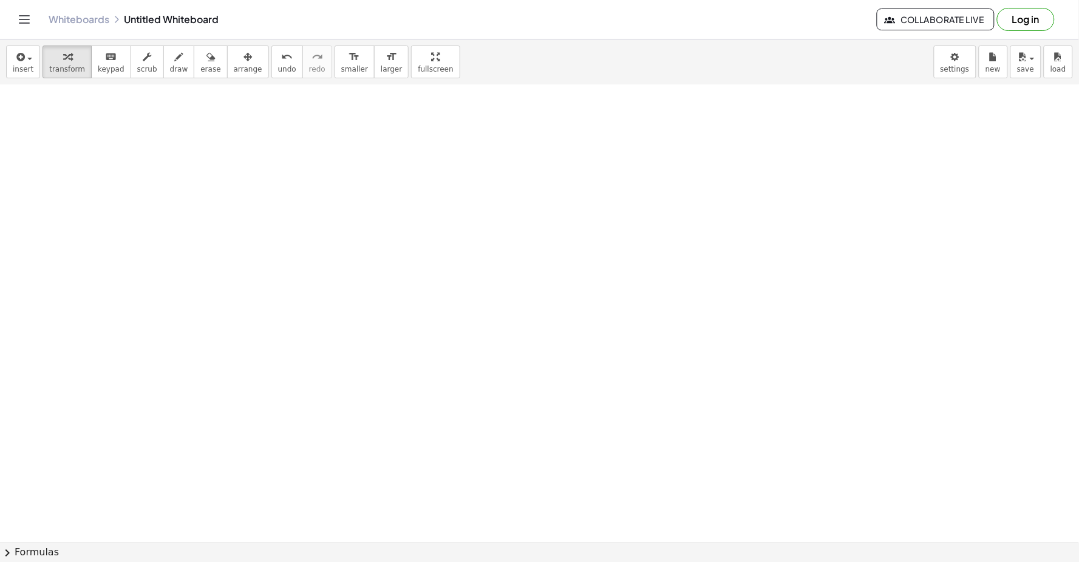
drag, startPoint x: 325, startPoint y: 270, endPoint x: 336, endPoint y: 265, distance: 12.0
drag, startPoint x: 429, startPoint y: 481, endPoint x: 442, endPoint y: 487, distance: 14.4
drag, startPoint x: 489, startPoint y: 427, endPoint x: 492, endPoint y: 389, distance: 38.4
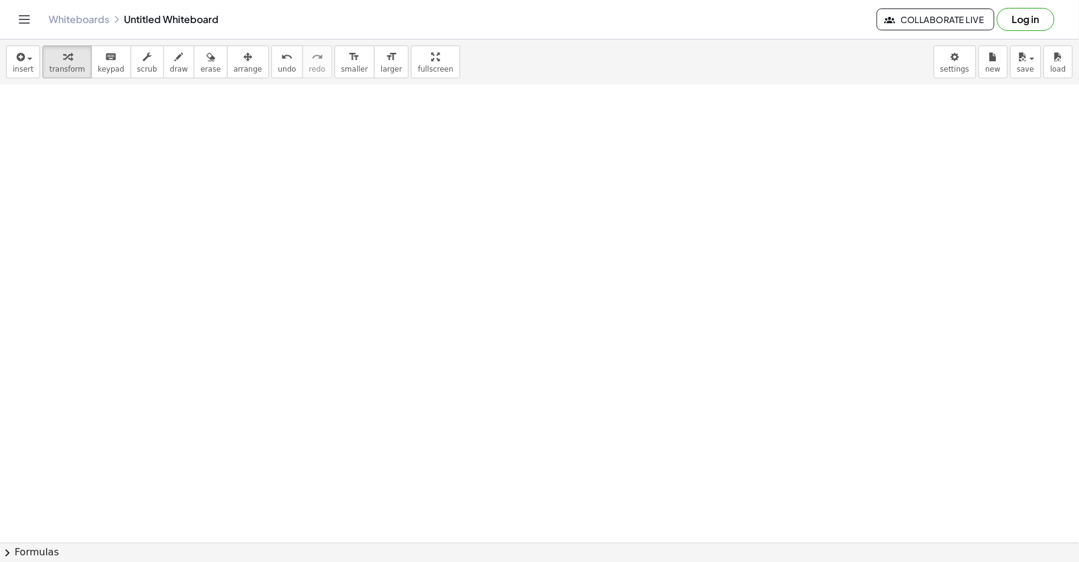
drag, startPoint x: 541, startPoint y: 390, endPoint x: 569, endPoint y: 354, distance: 45.8
drag, startPoint x: 571, startPoint y: 348, endPoint x: 574, endPoint y: 335, distance: 13.1
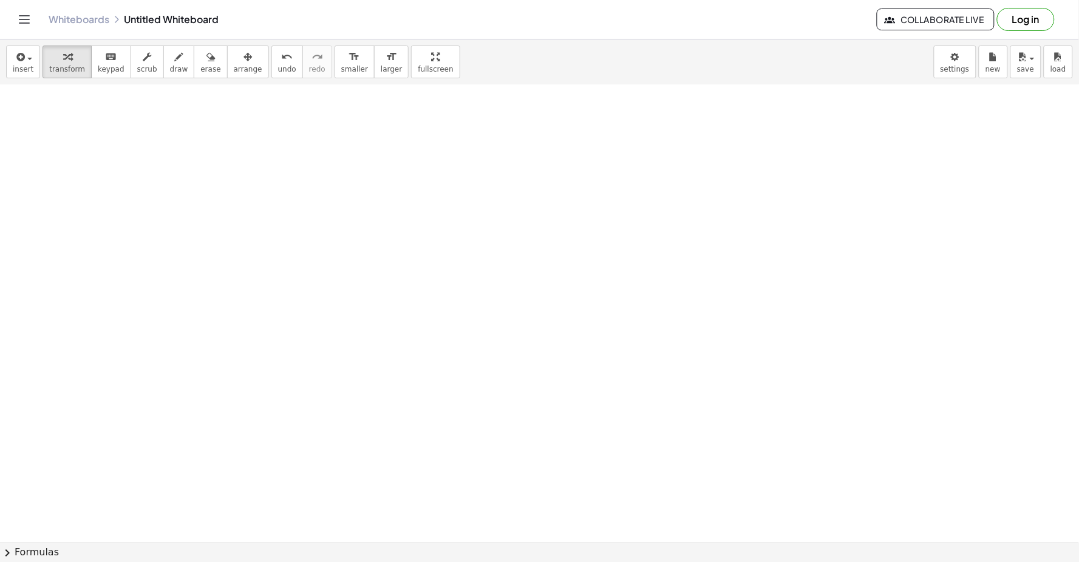
drag, startPoint x: 824, startPoint y: 282, endPoint x: 875, endPoint y: 342, distance: 79.3
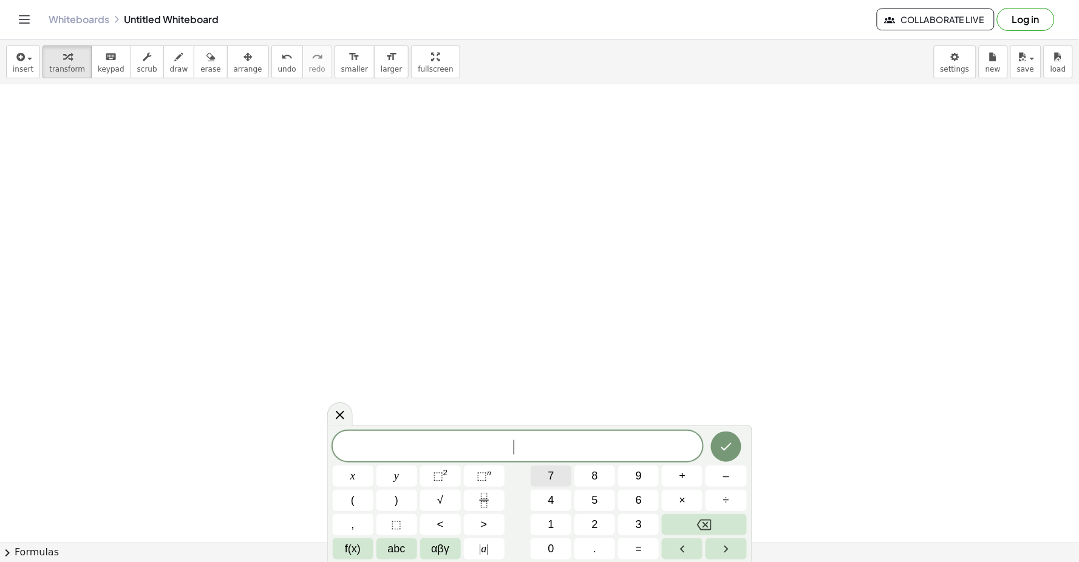
click at [558, 480] on button "7" at bounding box center [551, 476] width 41 height 21
click at [392, 481] on button "y" at bounding box center [396, 476] width 41 height 21
click at [727, 474] on span "–" at bounding box center [726, 476] width 6 height 16
click at [593, 524] on span "2" at bounding box center [595, 525] width 6 height 16
click at [547, 523] on button "1" at bounding box center [551, 524] width 41 height 21
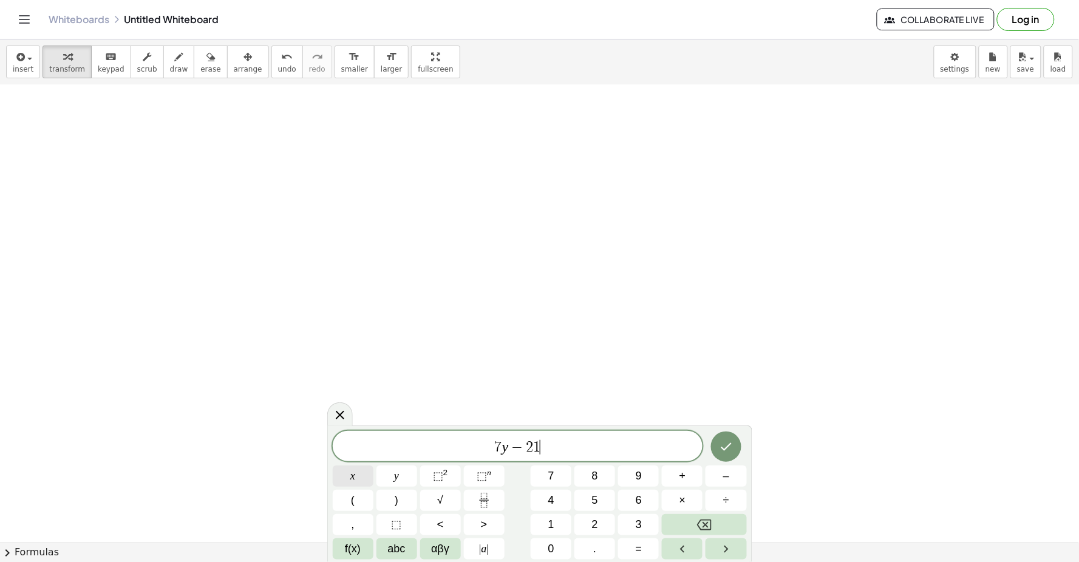
click at [365, 474] on button "x" at bounding box center [353, 476] width 41 height 21
click at [633, 545] on button "=" at bounding box center [638, 548] width 41 height 21
click at [551, 480] on span "7" at bounding box center [551, 476] width 6 height 16
click at [373, 466] on div at bounding box center [353, 476] width 41 height 21
click at [724, 449] on icon "Done" at bounding box center [726, 447] width 15 height 15
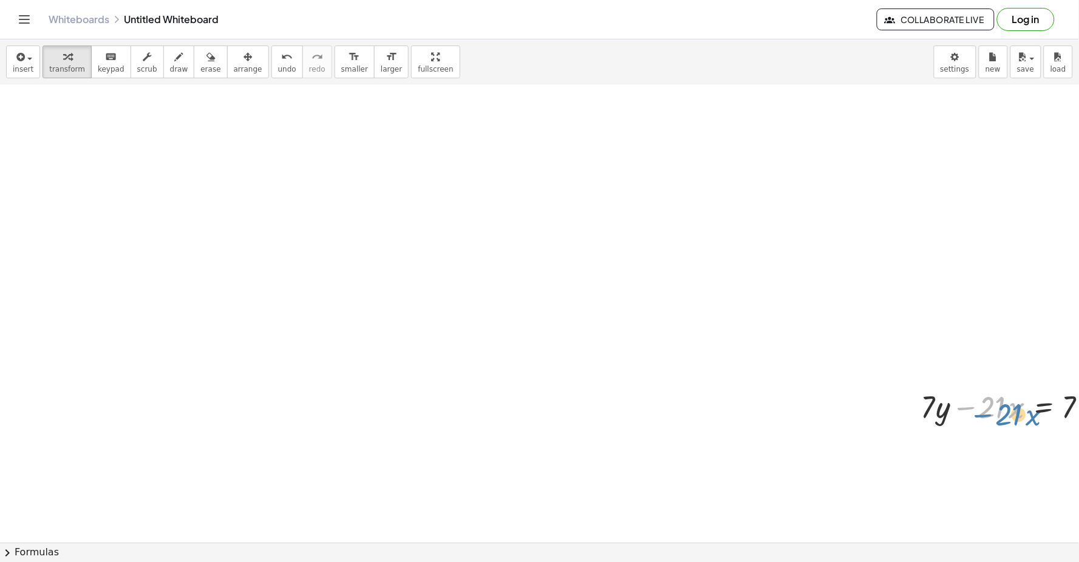
drag, startPoint x: 972, startPoint y: 417, endPoint x: 954, endPoint y: 420, distance: 18.5
click at [993, 426] on div at bounding box center [1009, 406] width 189 height 41
click at [994, 344] on div at bounding box center [1009, 339] width 189 height 41
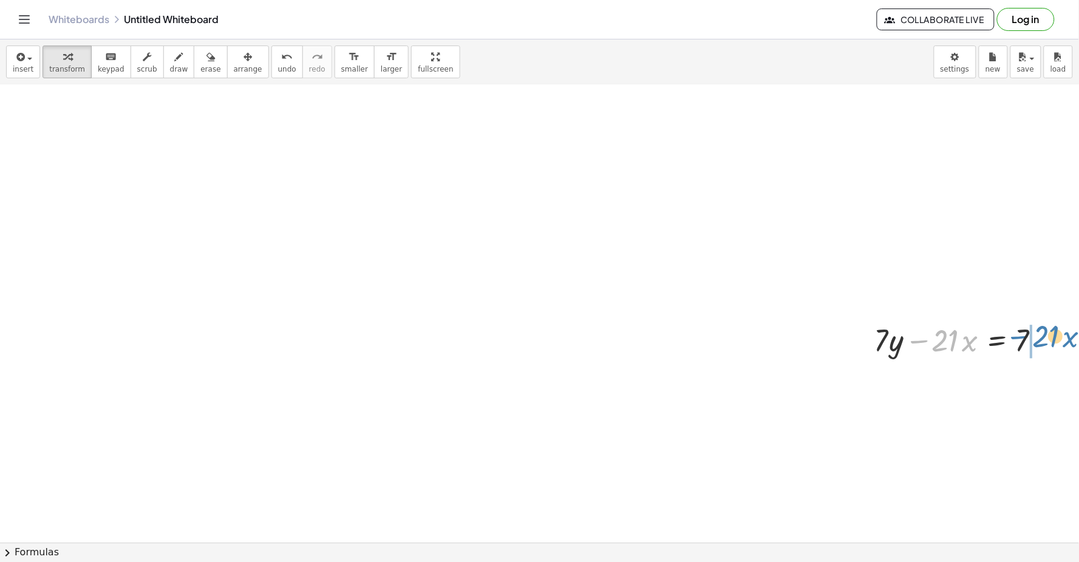
drag, startPoint x: 981, startPoint y: 345, endPoint x: 1078, endPoint y: 343, distance: 97.1
drag, startPoint x: 1073, startPoint y: 343, endPoint x: 951, endPoint y: 412, distance: 139.4
drag, startPoint x: 958, startPoint y: 387, endPoint x: 962, endPoint y: 381, distance: 7.1
click at [962, 381] on div at bounding box center [991, 380] width 262 height 41
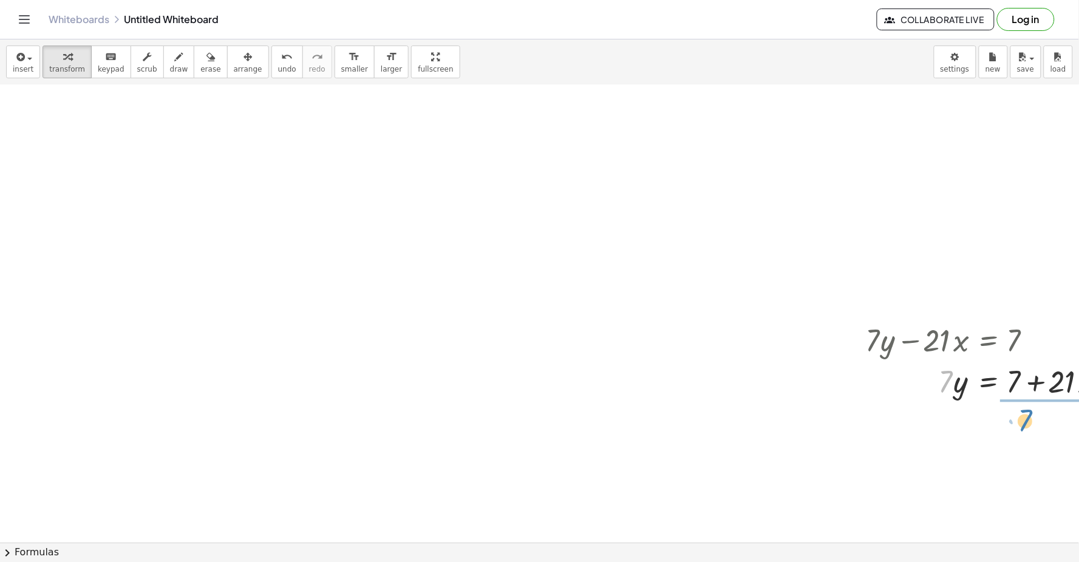
drag, startPoint x: 948, startPoint y: 386, endPoint x: 1026, endPoint y: 426, distance: 87.1
drag, startPoint x: 962, startPoint y: 438, endPoint x: 1063, endPoint y: 449, distance: 101.4
click at [1063, 449] on div at bounding box center [991, 431] width 262 height 61
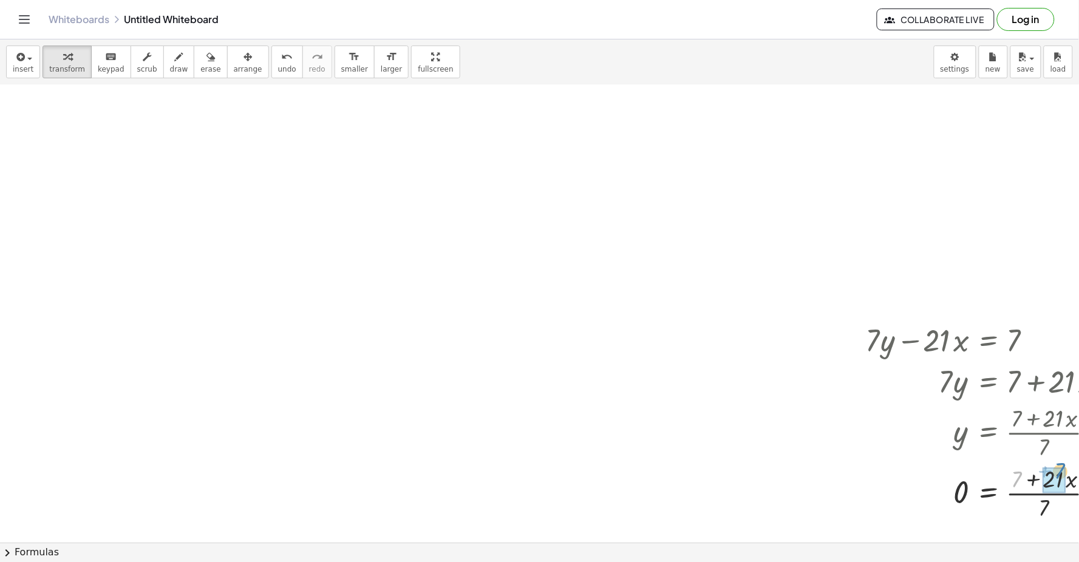
drag, startPoint x: 1016, startPoint y: 486, endPoint x: 1061, endPoint y: 478, distance: 45.1
drag, startPoint x: 1048, startPoint y: 484, endPoint x: 1009, endPoint y: 494, distance: 40.0
click at [1012, 494] on div at bounding box center [1013, 492] width 307 height 64
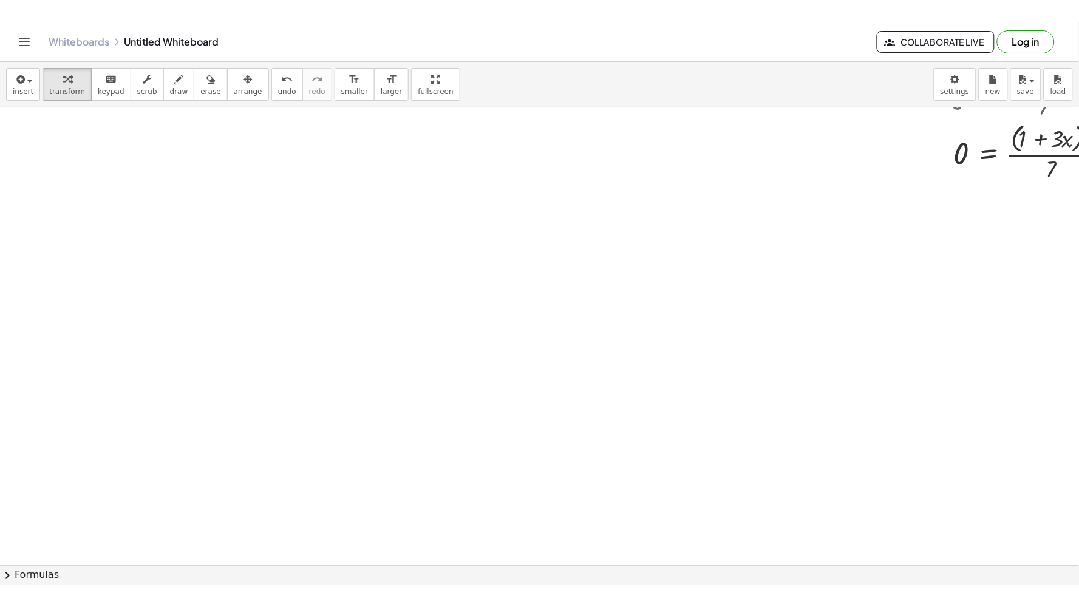
scroll to position [9423, 55]
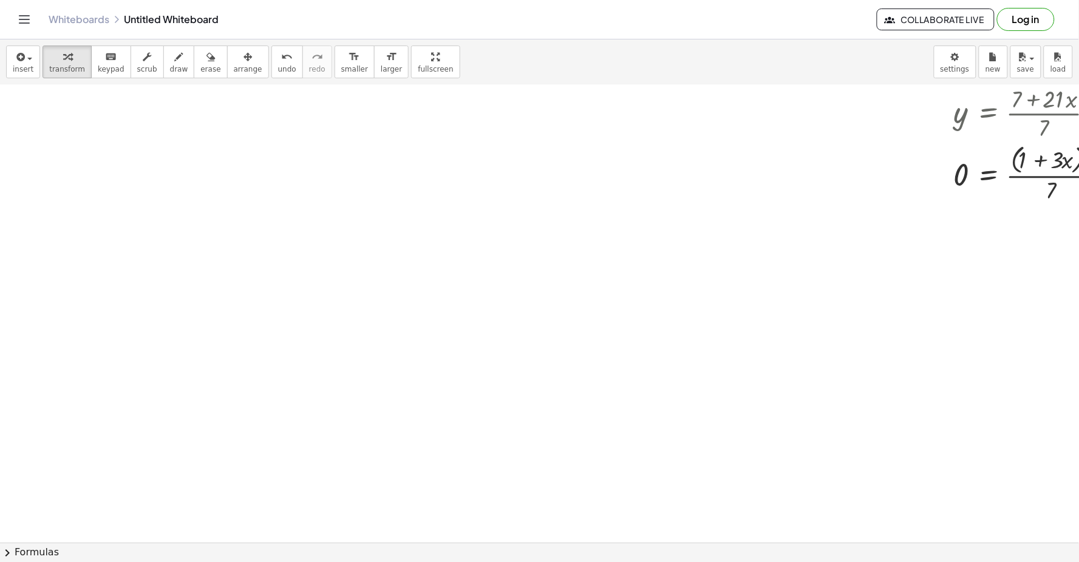
drag, startPoint x: 801, startPoint y: 293, endPoint x: 799, endPoint y: 284, distance: 9.4
click at [483, 61] on div "insert select one: Math Expression Function Text Youtube Video Graphing Geometr…" at bounding box center [539, 62] width 1079 height 46
click at [418, 56] on div "button" at bounding box center [435, 56] width 35 height 15
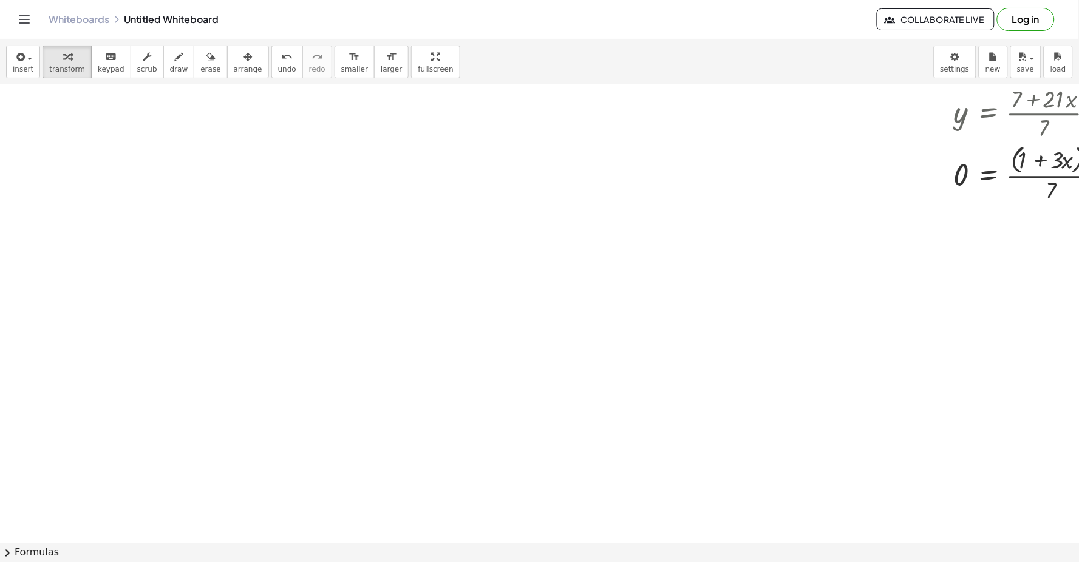
click at [418, 56] on div "button" at bounding box center [435, 56] width 35 height 15
click at [418, 57] on div "button" at bounding box center [435, 56] width 35 height 15
click at [342, 51] on button "format_size smaller" at bounding box center [354, 62] width 40 height 33
click at [338, 51] on button "format_size smaller" at bounding box center [354, 62] width 40 height 33
click at [304, 50] on div "insert select one: Math Expression Function Text Youtube Video Graphing Geometr…" at bounding box center [539, 62] width 1079 height 46
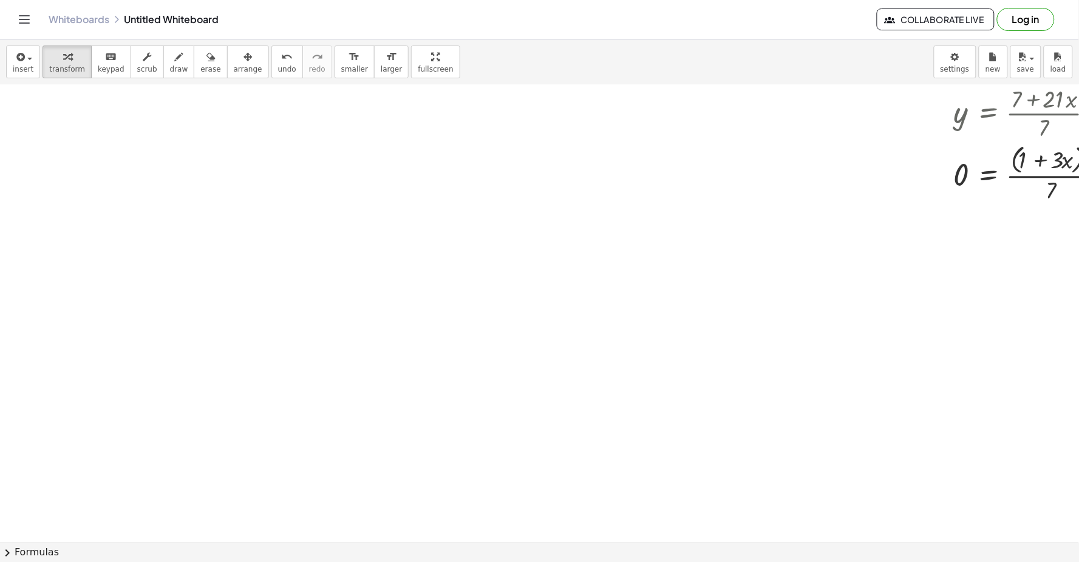
click at [281, 52] on icon "undo" at bounding box center [287, 57] width 12 height 15
click at [271, 52] on button "undo undo" at bounding box center [287, 62] width 32 height 33
click at [281, 52] on icon "undo" at bounding box center [287, 57] width 12 height 15
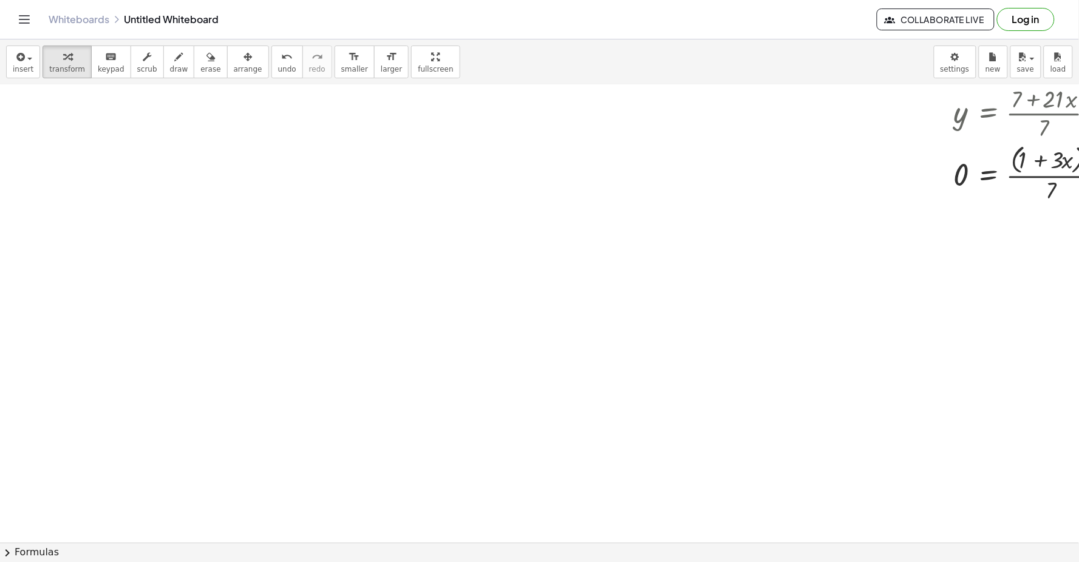
click at [281, 52] on icon "undo" at bounding box center [287, 57] width 12 height 15
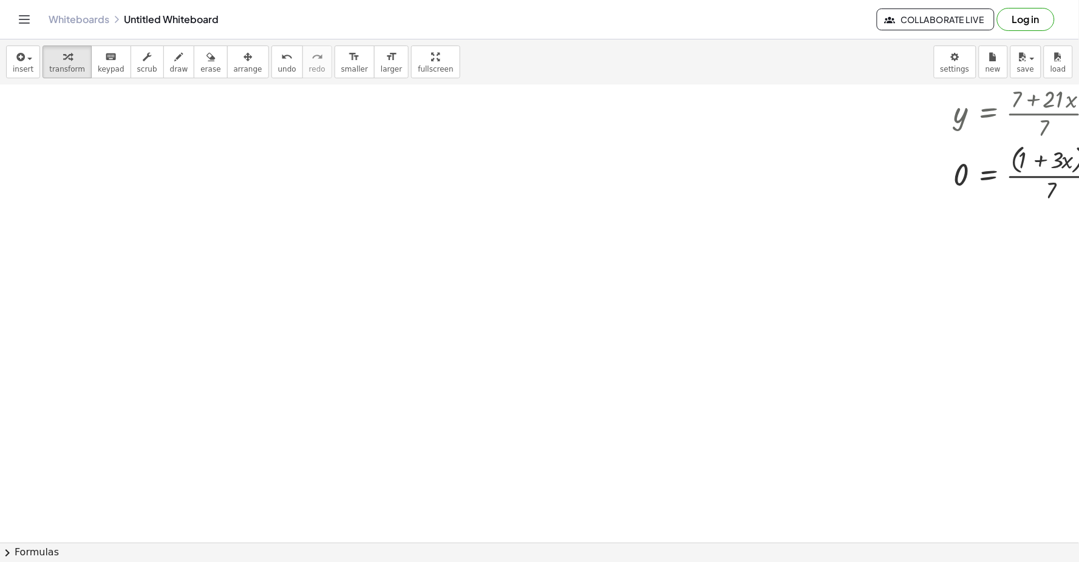
click at [281, 52] on icon "undo" at bounding box center [287, 57] width 12 height 15
click at [256, 16] on div "Graspable Math Activities Get Started Activity Bank Assigned Work Classes White…" at bounding box center [539, 281] width 1079 height 562
click at [0, 0] on div at bounding box center [0, 0] width 0 height 0
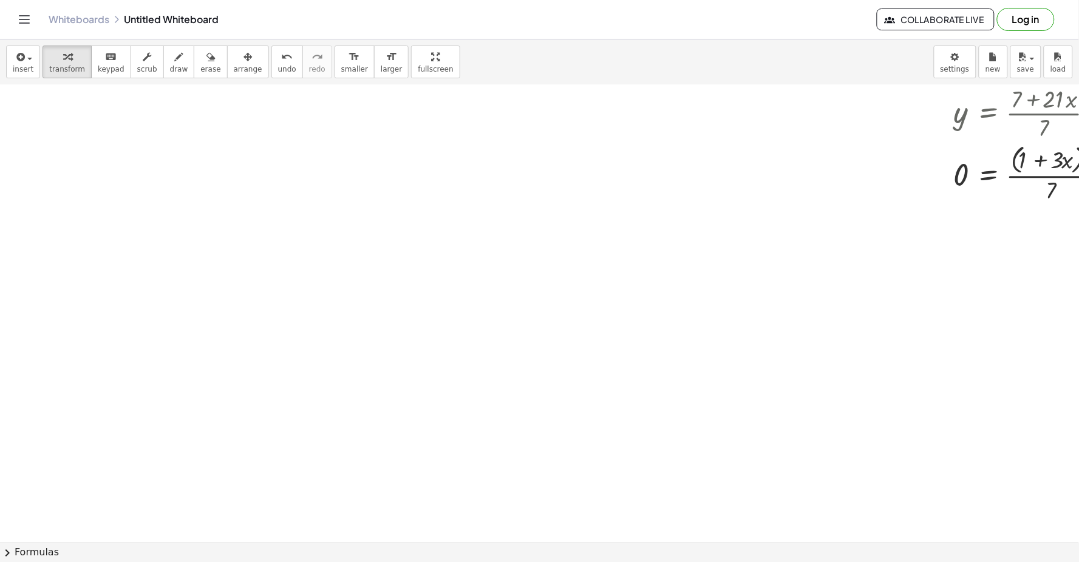
click at [0, 0] on div at bounding box center [0, 0] width 0 height 0
click at [164, 64] on div "insert select one: Math Expression Function Text Youtube Video Graphing Geometr…" at bounding box center [539, 62] width 1079 height 46
click at [170, 69] on span "draw" at bounding box center [179, 69] width 18 height 8
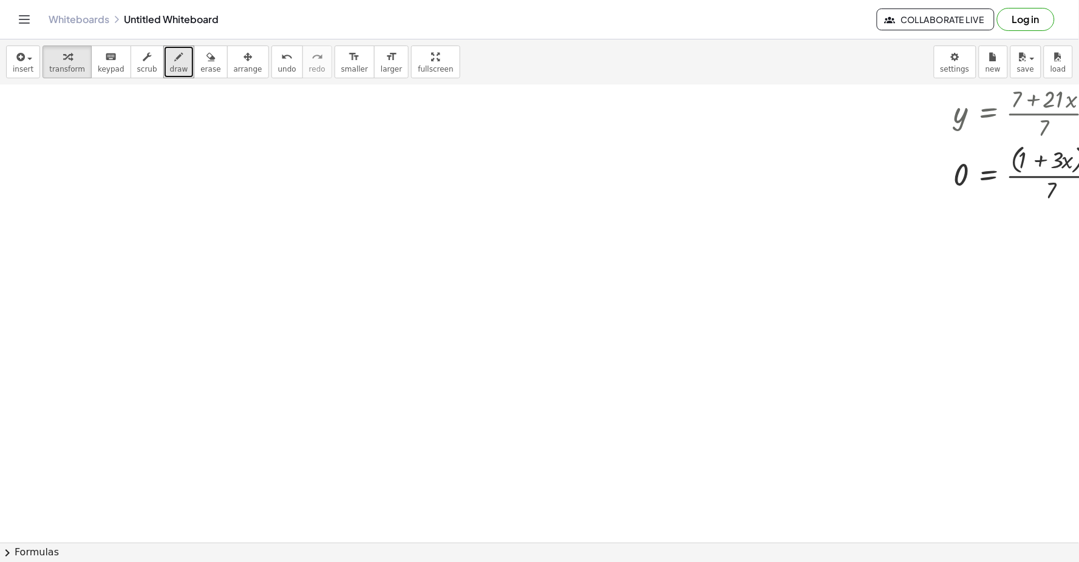
click at [117, 399] on div "insert select one: Math Expression Function Text Youtube Video Graphing Geometr…" at bounding box center [539, 300] width 1079 height 523
click at [0, 0] on div at bounding box center [0, 0] width 0 height 0
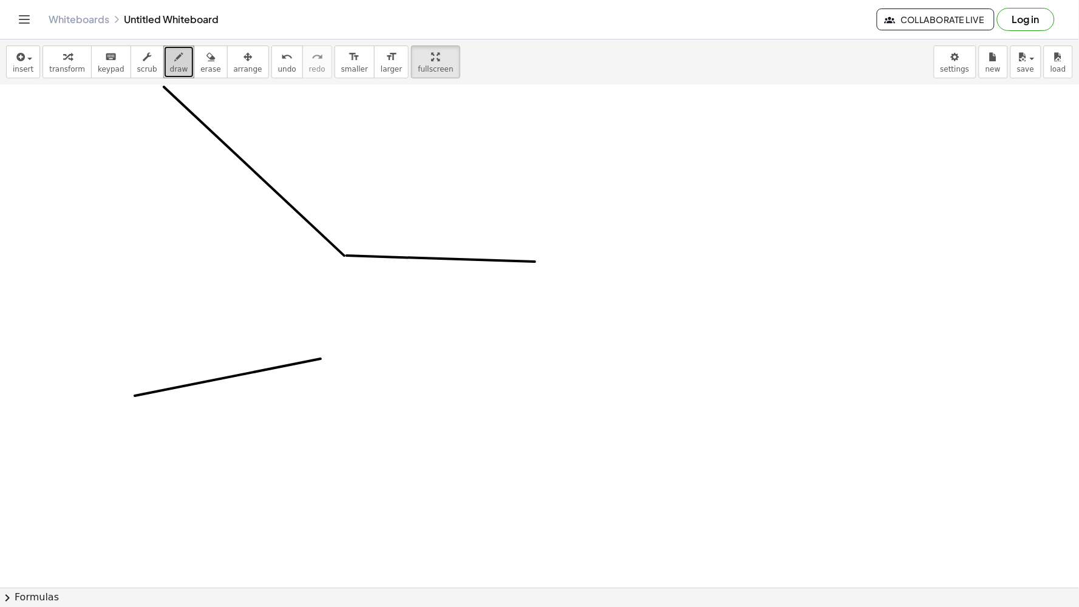
scroll to position [9491, 55]
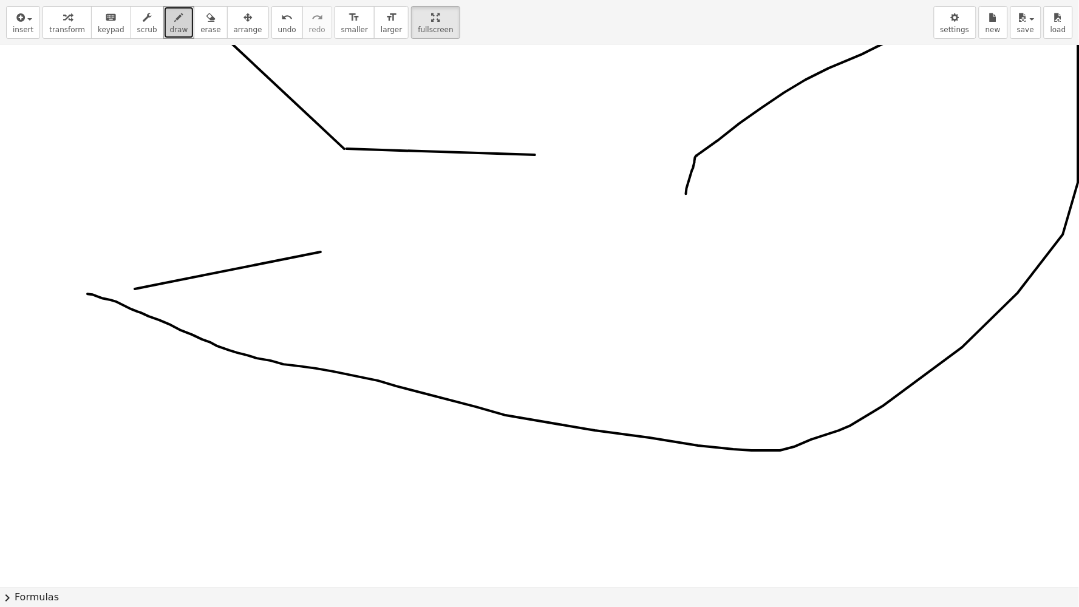
drag, startPoint x: 302, startPoint y: 361, endPoint x: 687, endPoint y: 207, distance: 414.6
drag, startPoint x: 381, startPoint y: 330, endPoint x: 446, endPoint y: 192, distance: 151.8
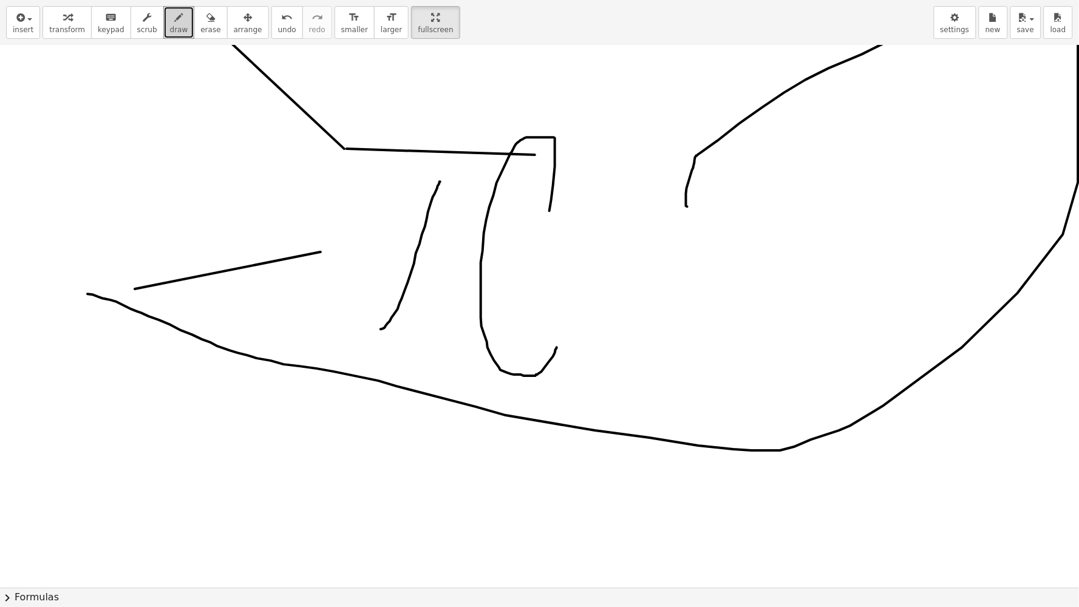
drag, startPoint x: 551, startPoint y: 200, endPoint x: 557, endPoint y: 348, distance: 147.6
drag, startPoint x: 651, startPoint y: 87, endPoint x: 742, endPoint y: 246, distance: 183.8
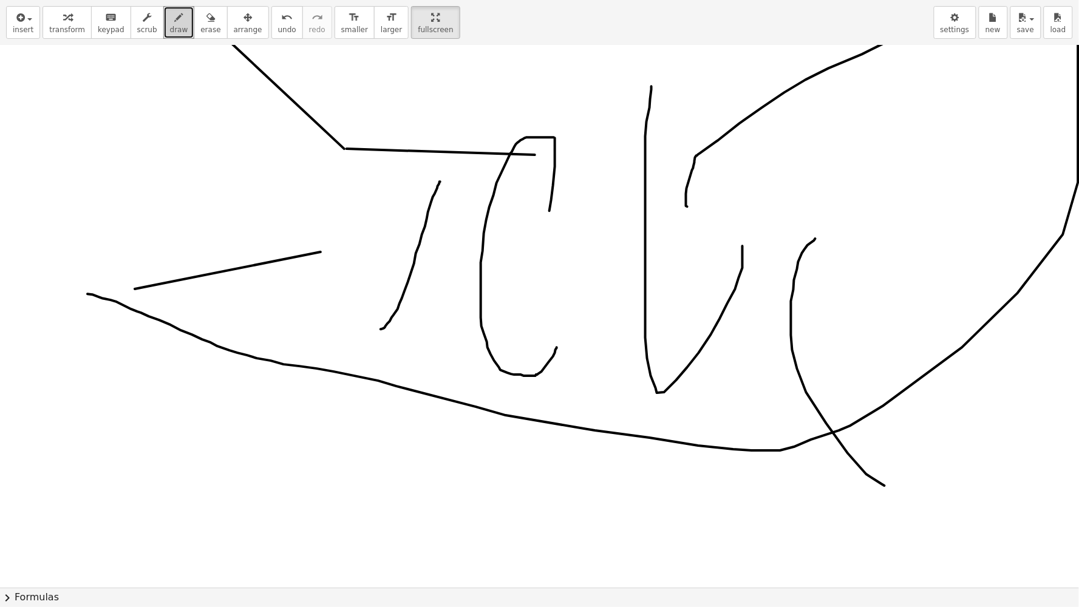
drag, startPoint x: 815, startPoint y: 239, endPoint x: 888, endPoint y: 484, distance: 255.8
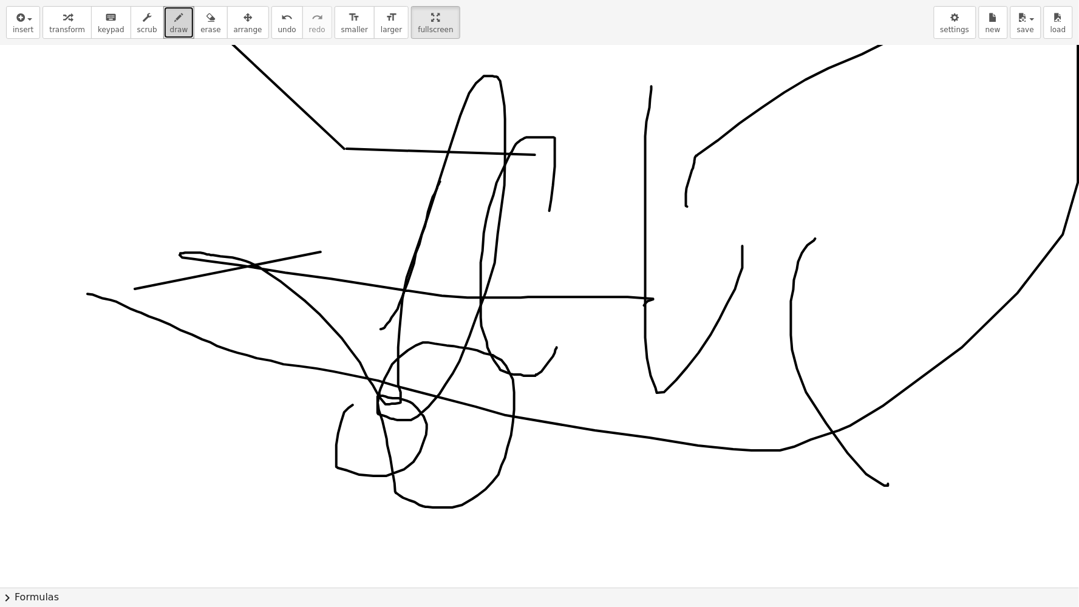
drag, startPoint x: 353, startPoint y: 406, endPoint x: 580, endPoint y: 362, distance: 231.1
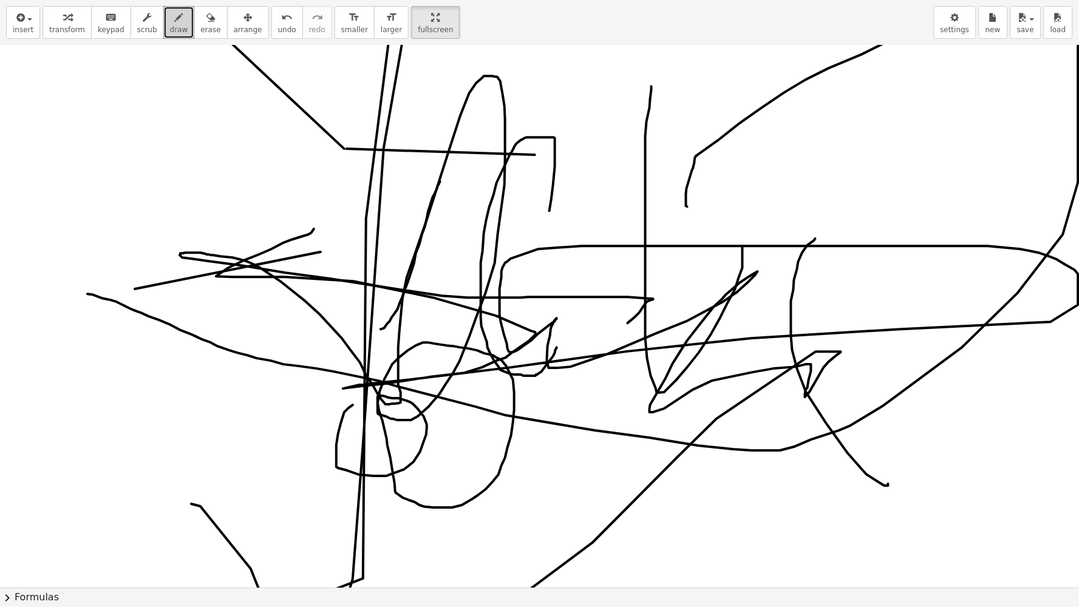
drag, startPoint x: 308, startPoint y: 235, endPoint x: 191, endPoint y: 504, distance: 293.9
click at [271, 15] on button "undo undo" at bounding box center [287, 22] width 32 height 33
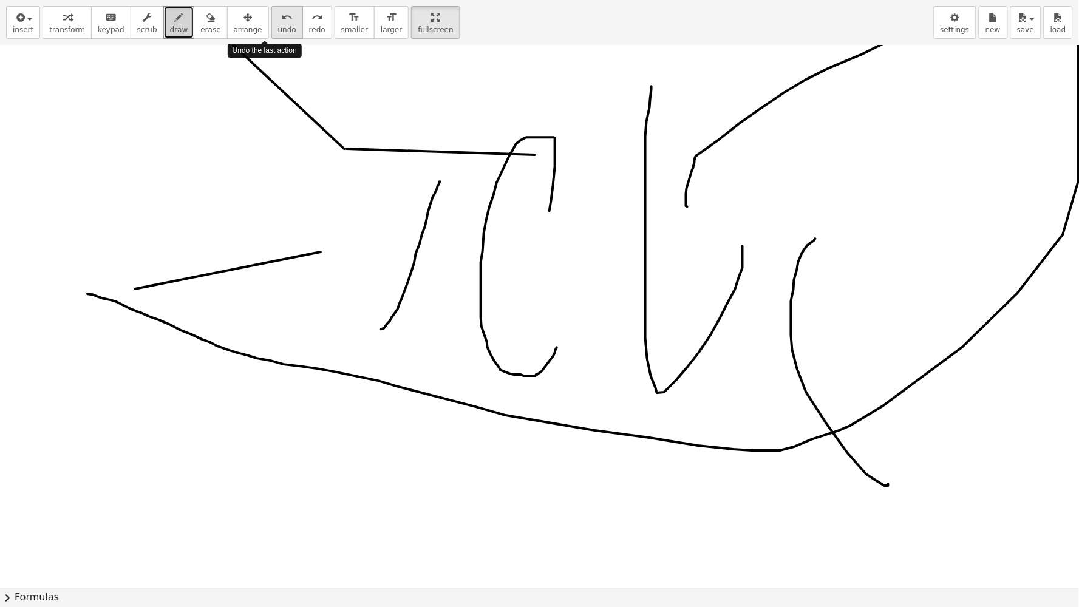
click at [271, 15] on button "undo undo" at bounding box center [287, 22] width 32 height 33
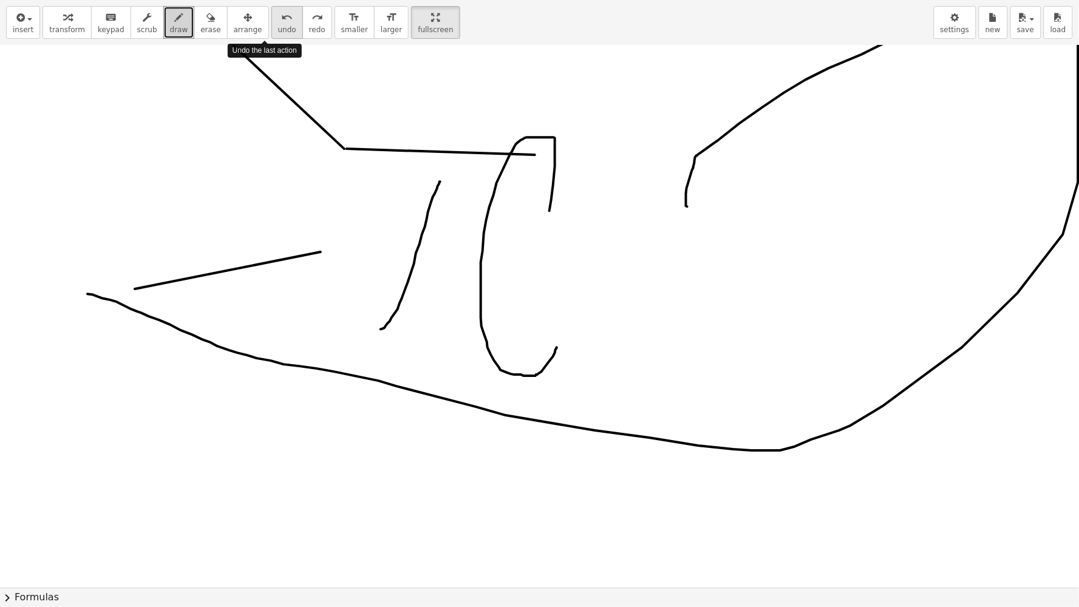
click at [271, 15] on button "undo undo" at bounding box center [287, 22] width 32 height 33
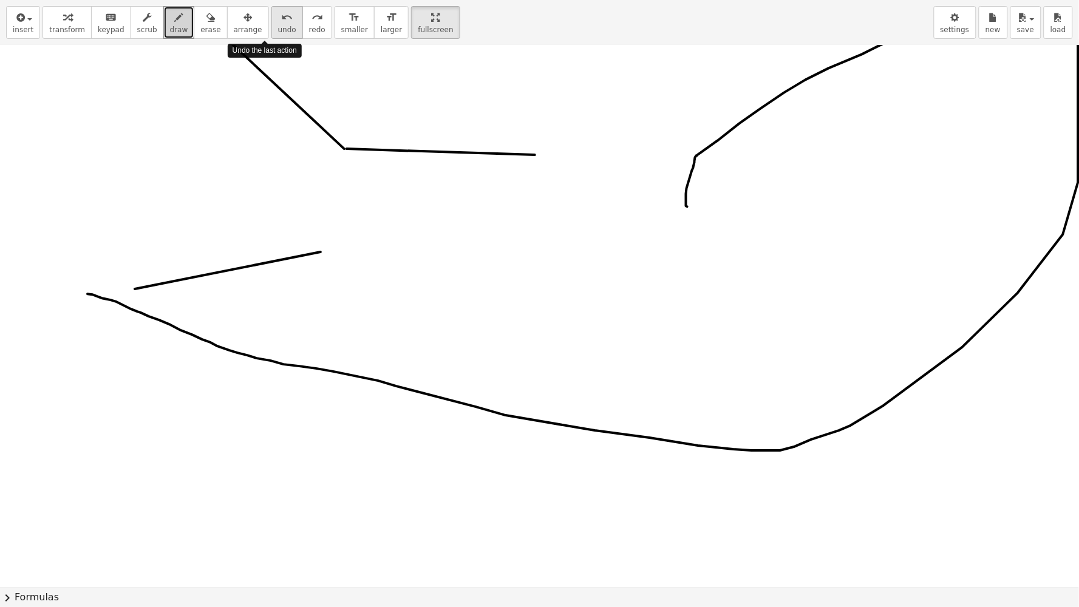
click at [271, 15] on button "undo undo" at bounding box center [287, 22] width 32 height 33
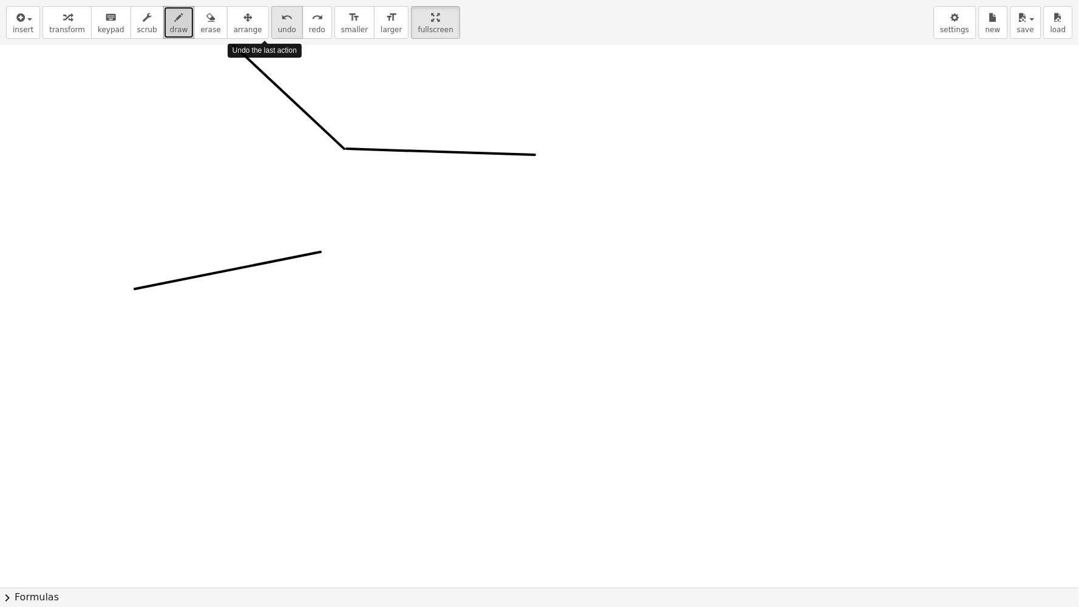
click at [271, 15] on button "undo undo" at bounding box center [287, 22] width 32 height 33
click at [245, 15] on button "arrange" at bounding box center [248, 22] width 42 height 33
click at [234, 15] on div "button" at bounding box center [248, 17] width 29 height 15
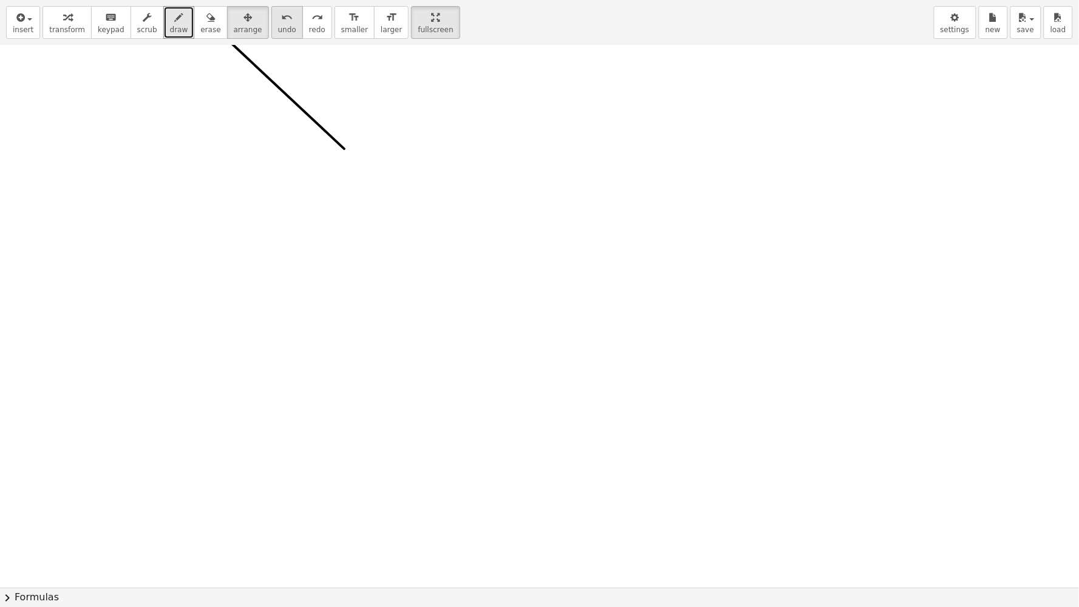
click at [271, 15] on button "undo undo" at bounding box center [287, 22] width 32 height 33
drag, startPoint x: 271, startPoint y: 228, endPoint x: 38, endPoint y: 416, distance: 300.1
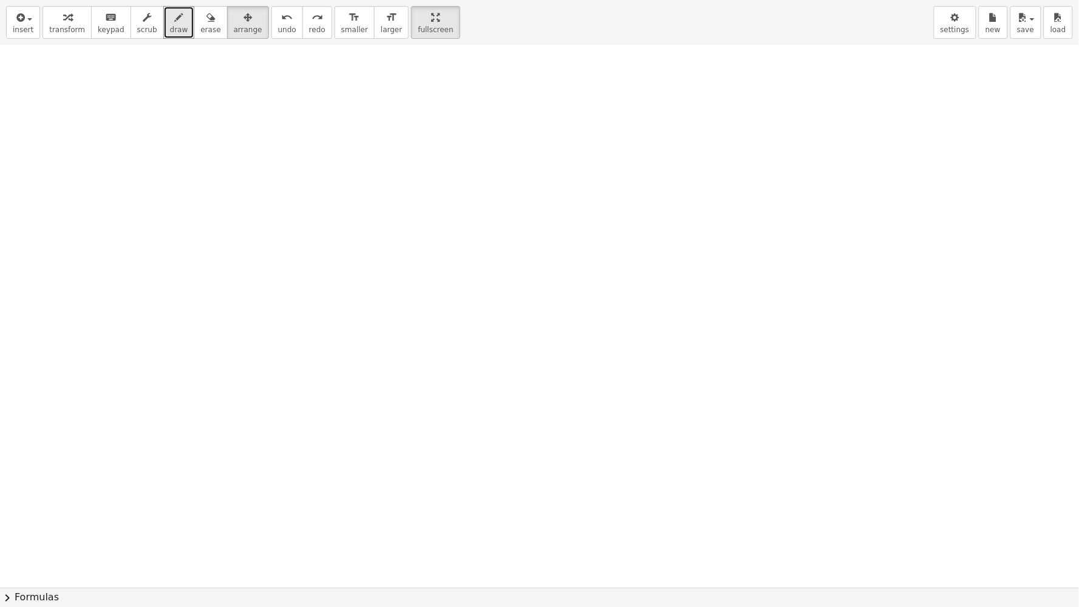
drag, startPoint x: 261, startPoint y: 183, endPoint x: 753, endPoint y: 399, distance: 537.1
drag, startPoint x: 276, startPoint y: 221, endPoint x: 748, endPoint y: 117, distance: 483.1
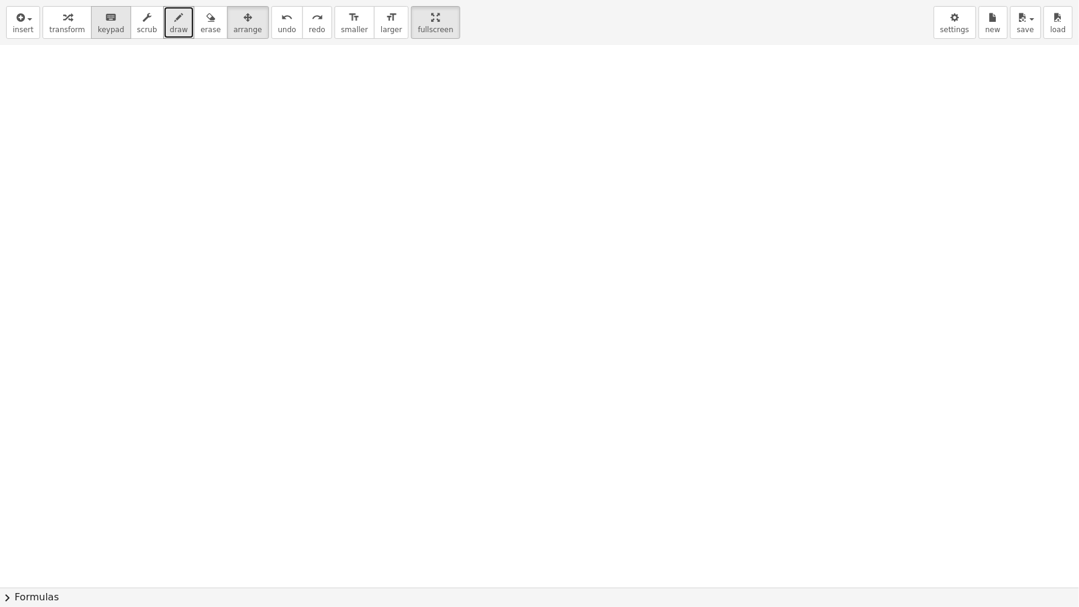
drag, startPoint x: 660, startPoint y: 69, endPoint x: 96, endPoint y: 10, distance: 567.6
click at [89, 10] on div "insert select one: Math Expression Function Text Youtube Video Graphing Geometr…" at bounding box center [539, 303] width 1079 height 607
click at [175, 23] on icon "button" at bounding box center [179, 17] width 8 height 15
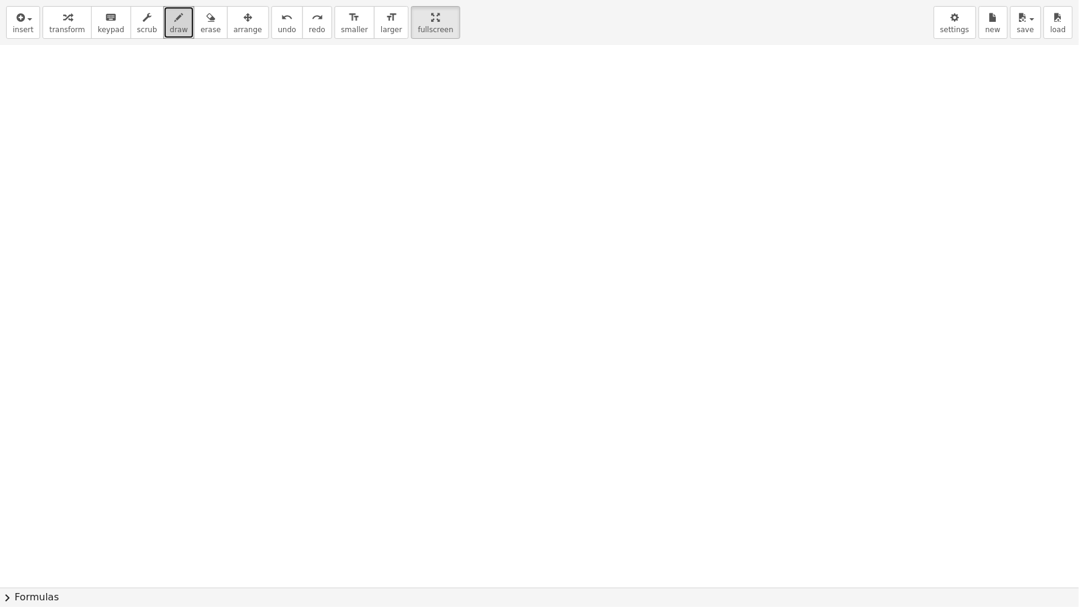
click at [175, 23] on icon "button" at bounding box center [179, 17] width 8 height 15
drag, startPoint x: 166, startPoint y: 102, endPoint x: 296, endPoint y: 146, distance: 136.7
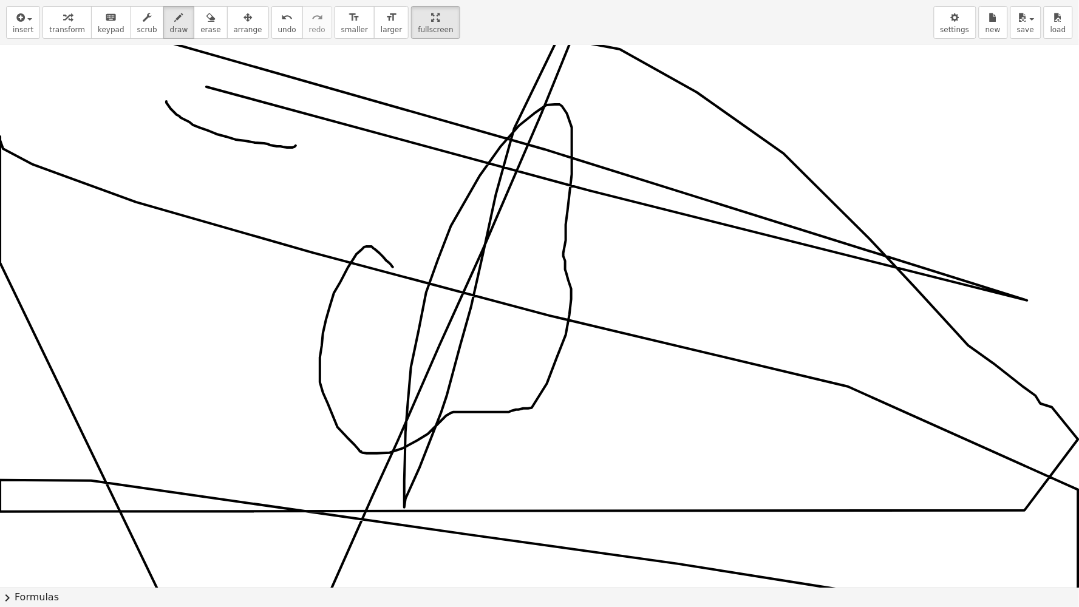
drag, startPoint x: 0, startPoint y: 0, endPoint x: 120, endPoint y: 0, distance: 120.2
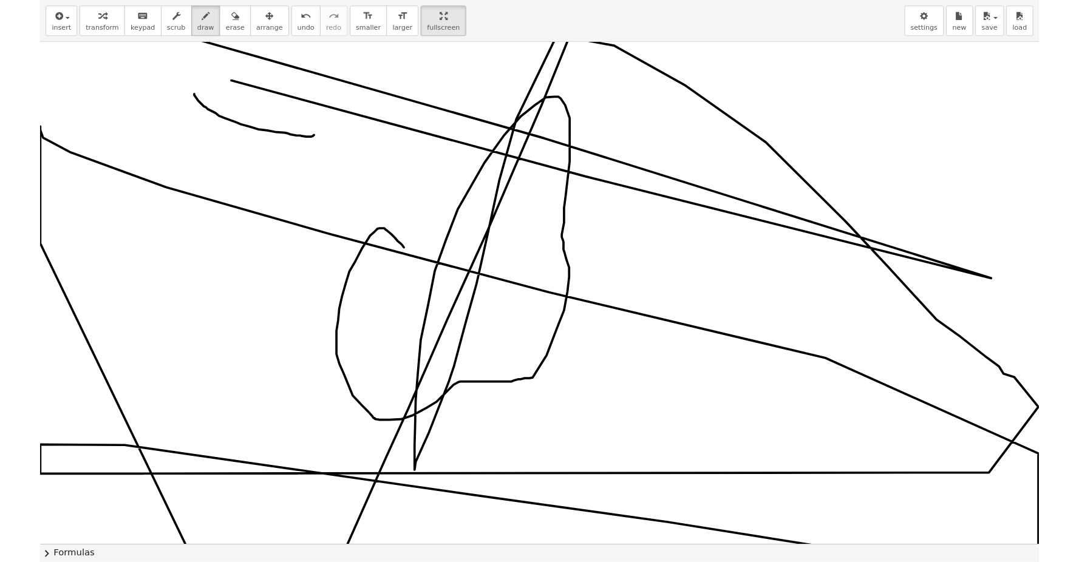
scroll to position [8699, 28]
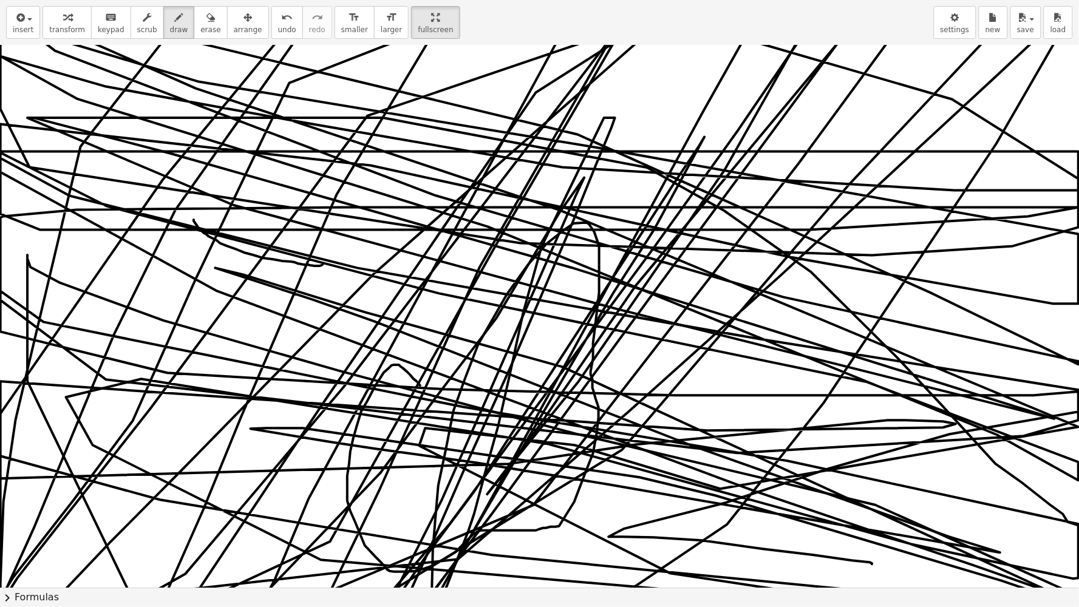
drag, startPoint x: 120, startPoint y: 0, endPoint x: 524, endPoint y: 6, distance: 404.3
click at [526, 2] on div "insert select one: Math Expression Function Text Youtube Video Graphing Geometr…" at bounding box center [539, 303] width 1079 height 607
drag, startPoint x: 260, startPoint y: 22, endPoint x: 265, endPoint y: 15, distance: 9.6
click at [281, 16] on icon "undo" at bounding box center [287, 17] width 12 height 15
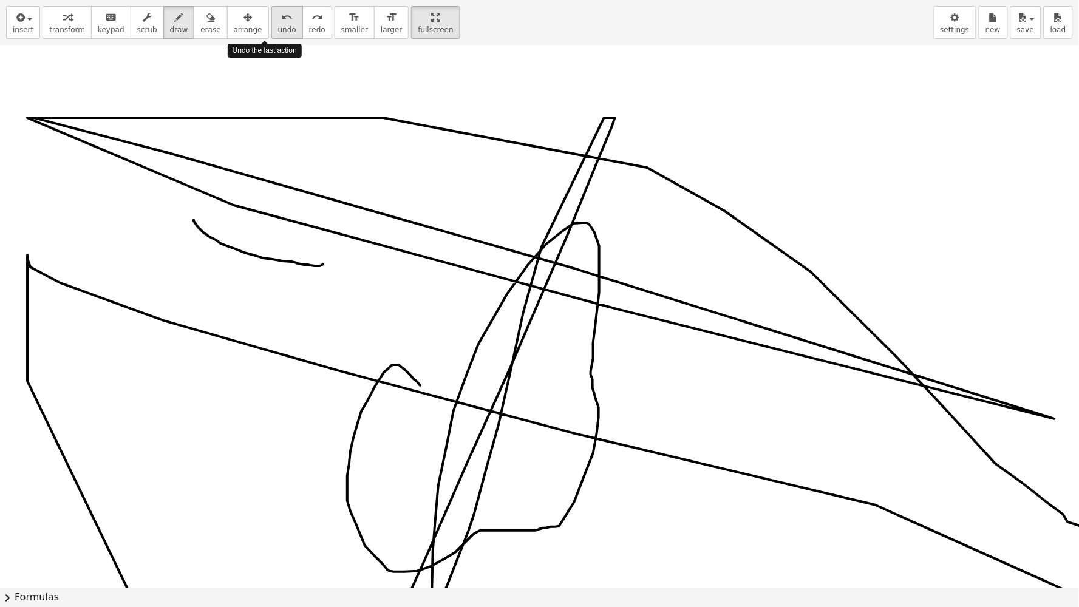
click at [281, 11] on icon "undo" at bounding box center [287, 17] width 12 height 15
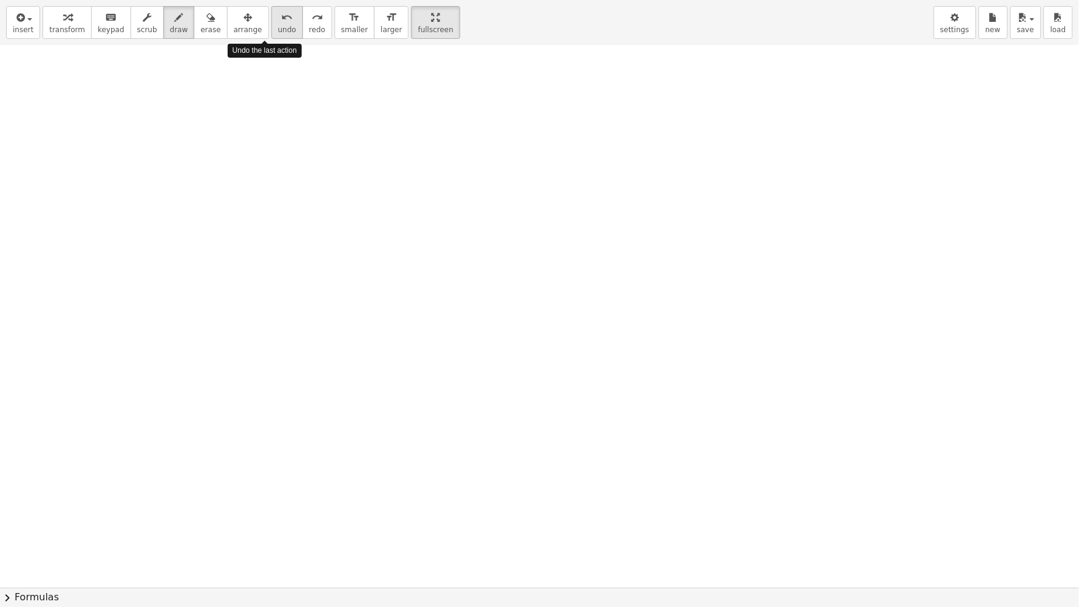
click at [281, 11] on icon "undo" at bounding box center [287, 17] width 12 height 15
drag, startPoint x: 73, startPoint y: 31, endPoint x: 83, endPoint y: 28, distance: 10.2
click at [73, 31] on span "transform" at bounding box center [67, 29] width 36 height 8
click at [102, 32] on span "keypad" at bounding box center [111, 29] width 27 height 8
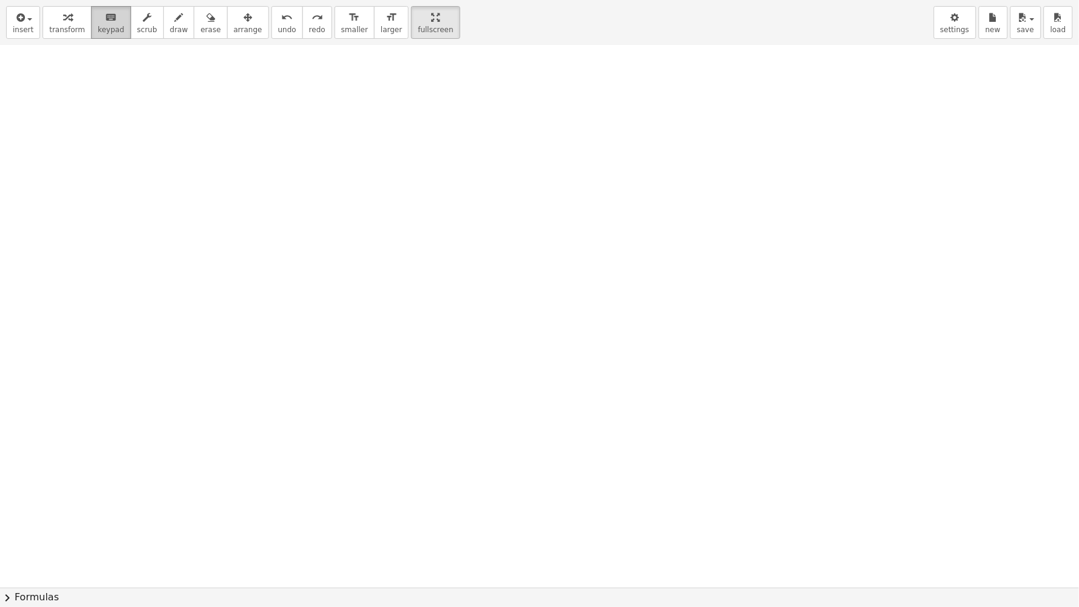
drag, startPoint x: 83, startPoint y: 0, endPoint x: 89, endPoint y: 16, distance: 17.5
click at [89, 16] on div "insert select one: Math Expression Function Text Youtube Video Graphing Geometr…" at bounding box center [539, 23] width 1079 height 46
click at [131, 36] on button "scrub" at bounding box center [147, 22] width 33 height 33
click at [136, 35] on button "scrub" at bounding box center [147, 22] width 33 height 33
click at [138, 34] on button "scrub" at bounding box center [147, 22] width 33 height 33
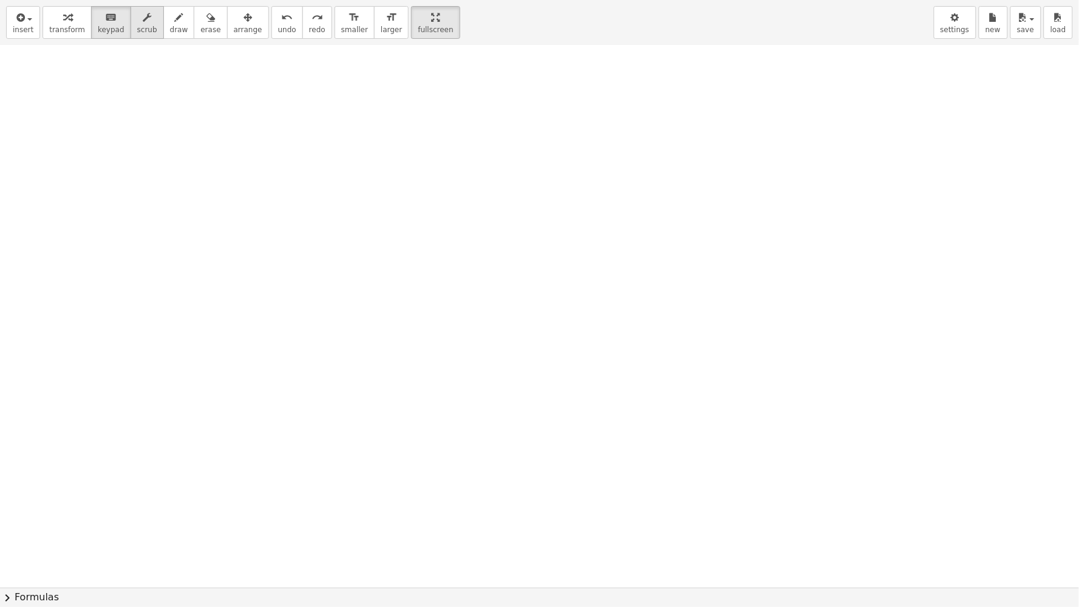
click at [138, 34] on span "scrub" at bounding box center [147, 29] width 20 height 8
click at [141, 33] on span "scrub" at bounding box center [147, 29] width 20 height 8
click at [994, 7] on button "new" at bounding box center [993, 22] width 29 height 33
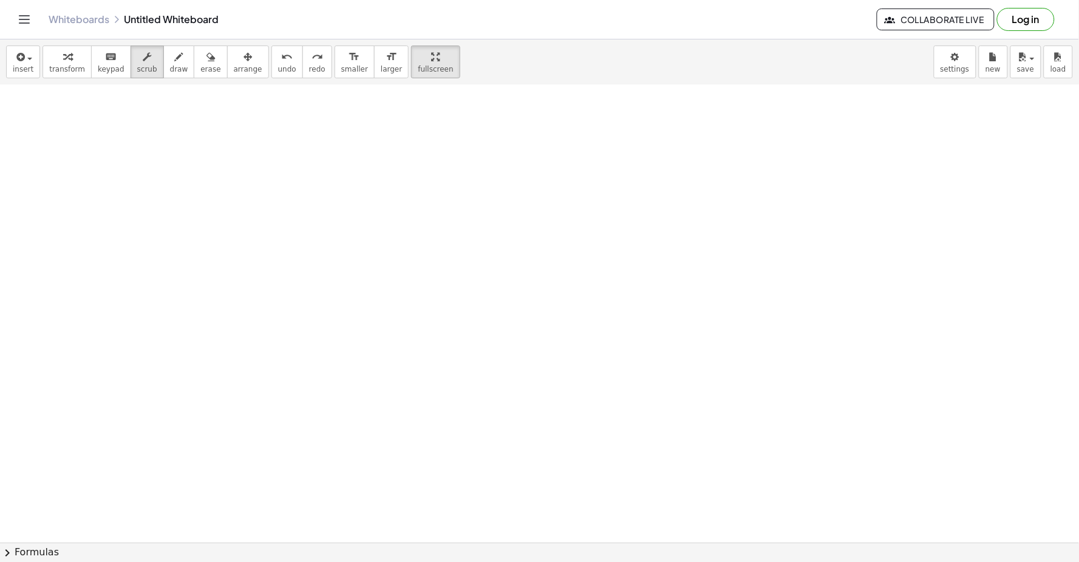
drag, startPoint x: 692, startPoint y: 365, endPoint x: 689, endPoint y: 355, distance: 10.2
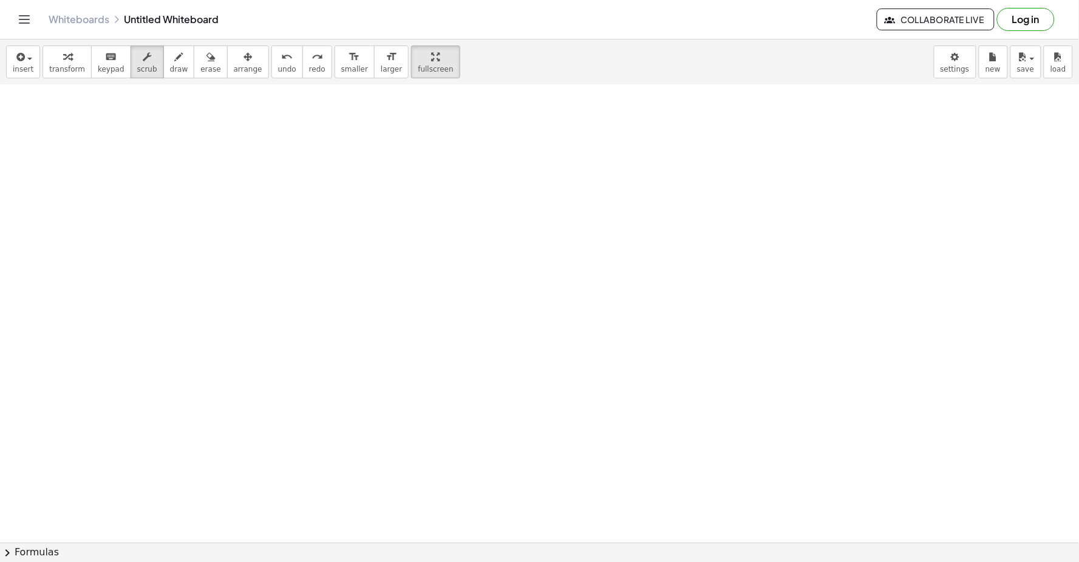
drag, startPoint x: 776, startPoint y: 148, endPoint x: 779, endPoint y: 123, distance: 25.1
drag, startPoint x: 773, startPoint y: 123, endPoint x: 149, endPoint y: 67, distance: 627.1
click at [149, 67] on div "insert select one: Math Expression Function Text Youtube Video Graphing Geometr…" at bounding box center [539, 300] width 1079 height 523
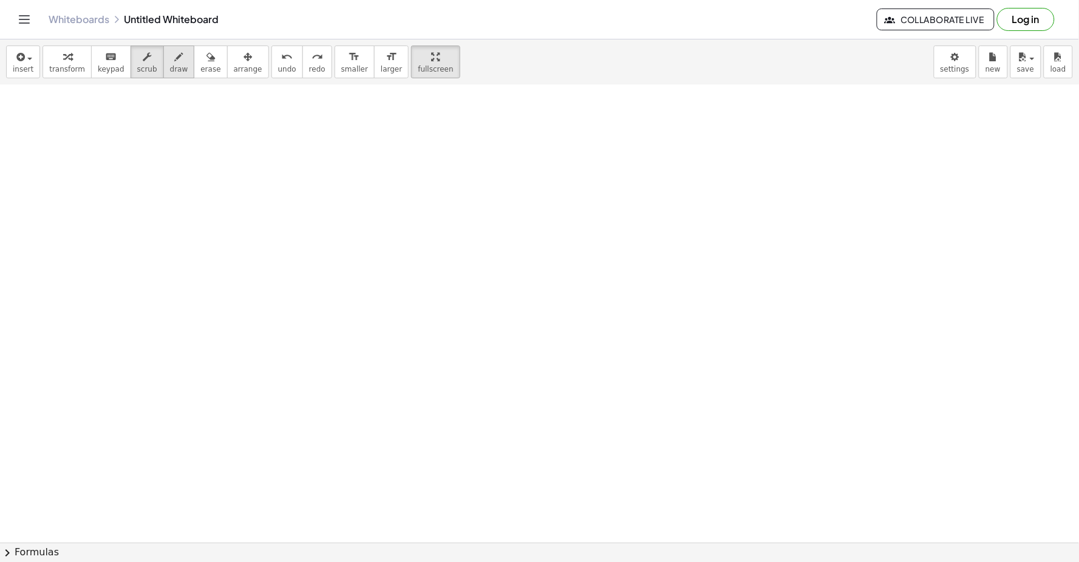
click at [170, 68] on span "draw" at bounding box center [179, 69] width 18 height 8
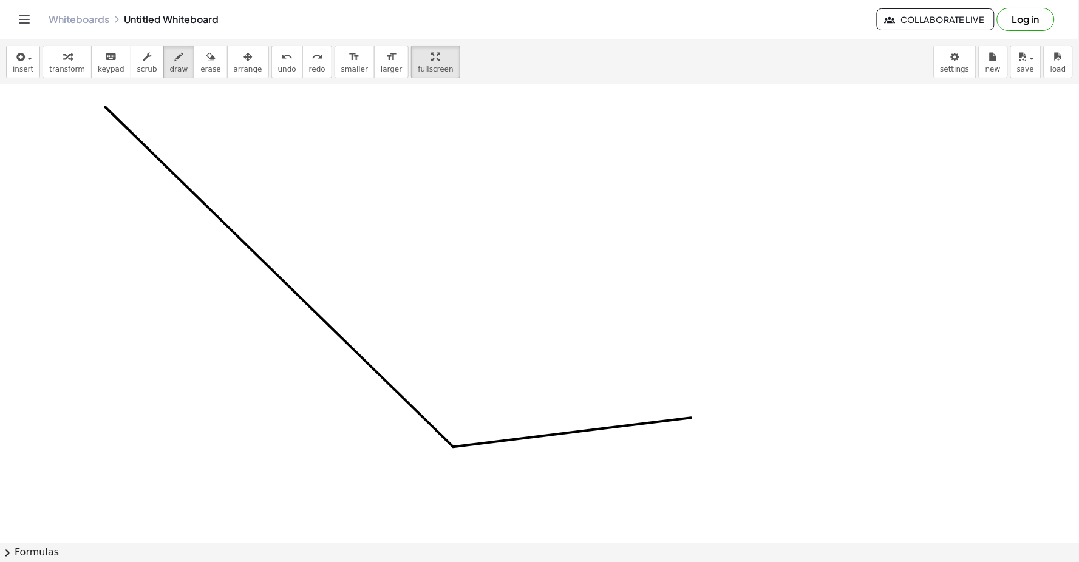
drag, startPoint x: 691, startPoint y: 419, endPoint x: 809, endPoint y: 232, distance: 221.3
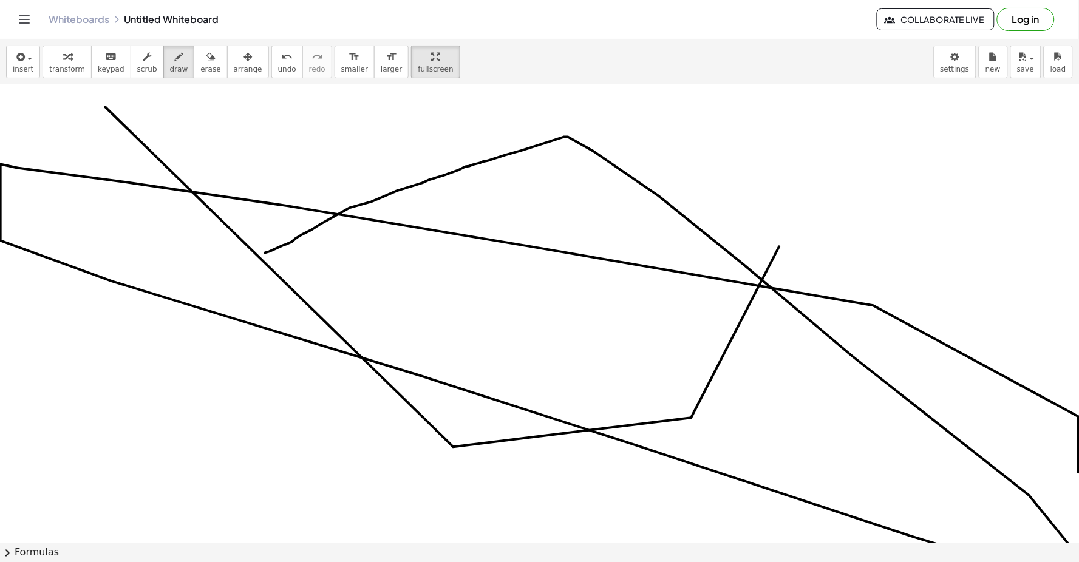
drag, startPoint x: 265, startPoint y: 254, endPoint x: 823, endPoint y: 410, distance: 579.4
click at [281, 58] on icon "undo" at bounding box center [287, 57] width 12 height 15
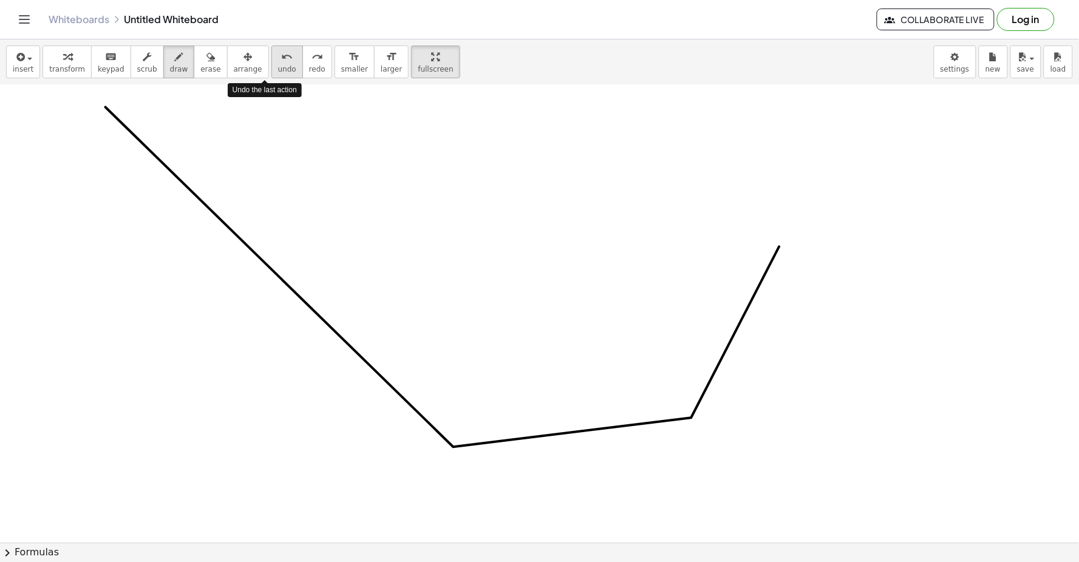
click at [279, 57] on button "undo undo" at bounding box center [287, 62] width 32 height 33
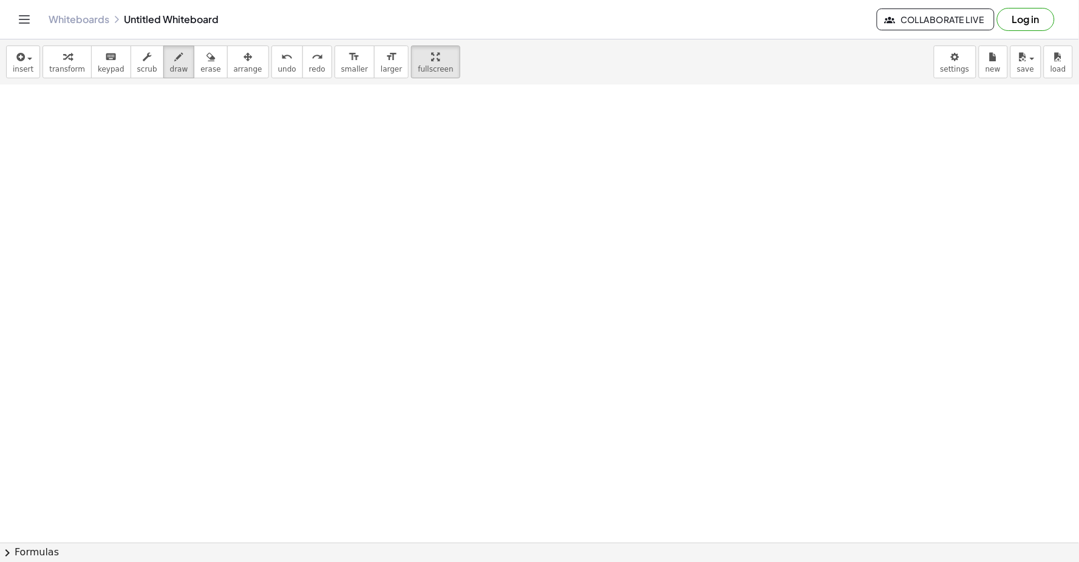
click at [569, 562] on html "Graspable Math Activities Get Started Activity Bank Assigned Work Classes White…" at bounding box center [539, 281] width 1079 height 562
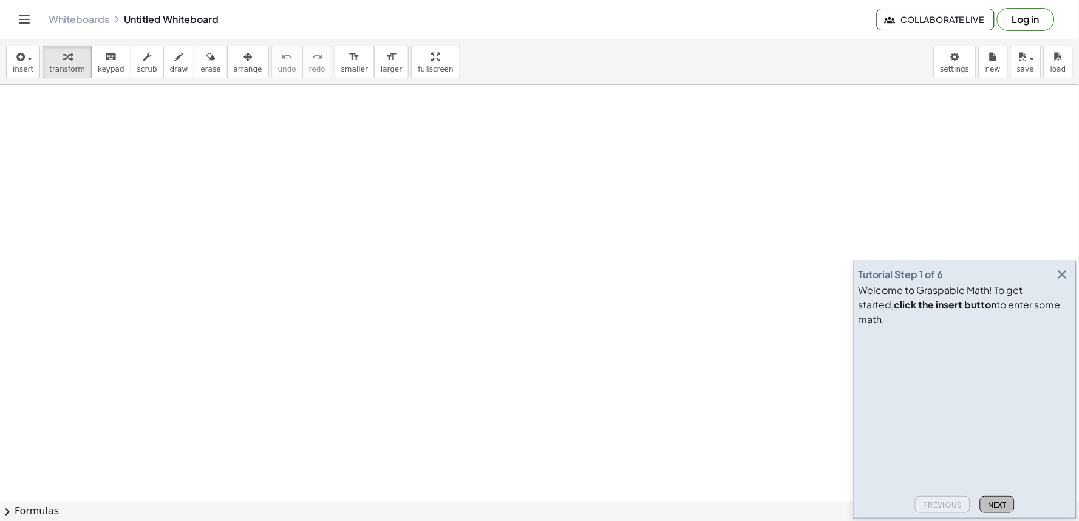
click at [985, 501] on button "Next" at bounding box center [997, 504] width 35 height 17
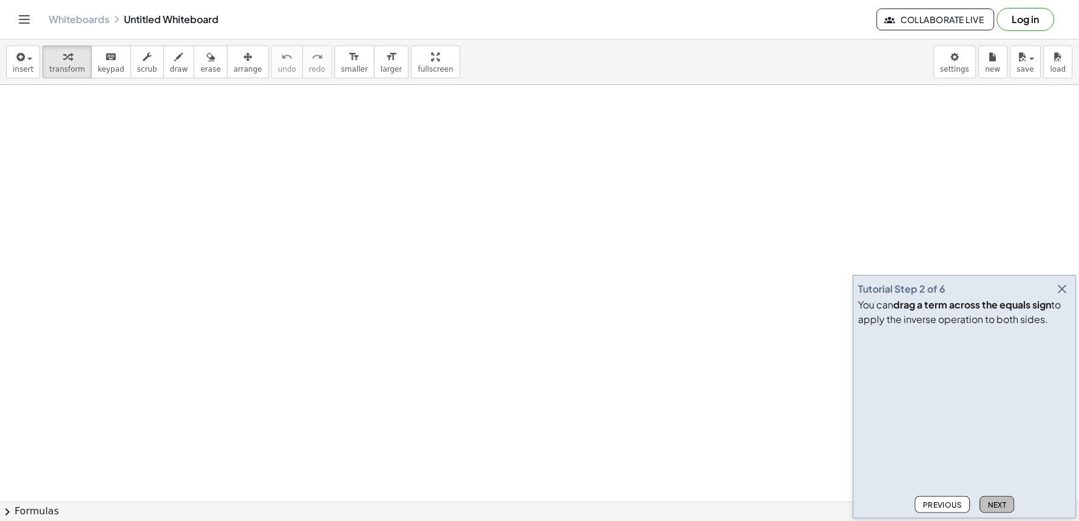
click at [997, 504] on span "Next" at bounding box center [997, 504] width 19 height 9
click at [993, 500] on span "Next" at bounding box center [997, 504] width 19 height 9
click at [991, 499] on button "Next" at bounding box center [997, 504] width 35 height 17
click at [993, 498] on button "Next" at bounding box center [997, 504] width 35 height 17
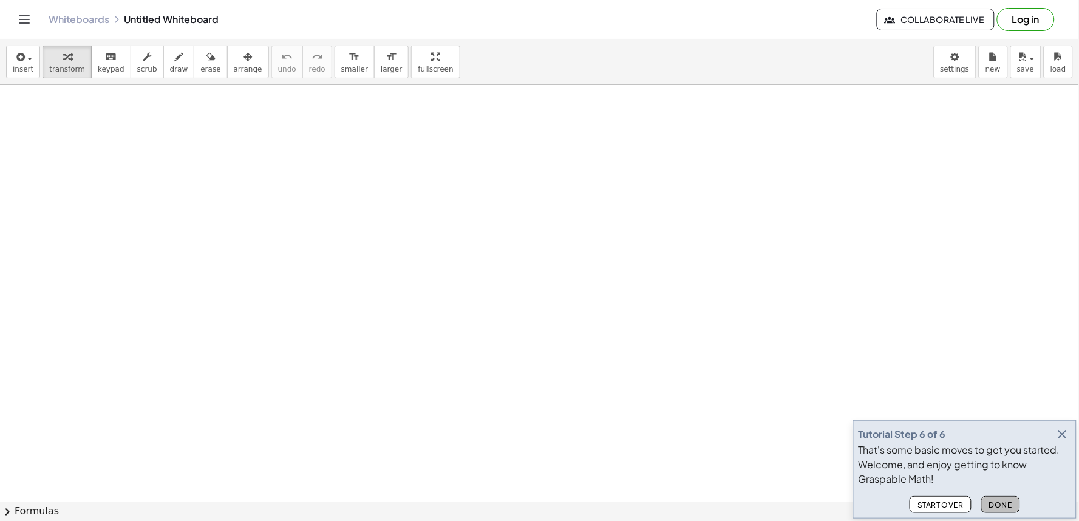
click at [994, 496] on button "Done" at bounding box center [1000, 504] width 39 height 17
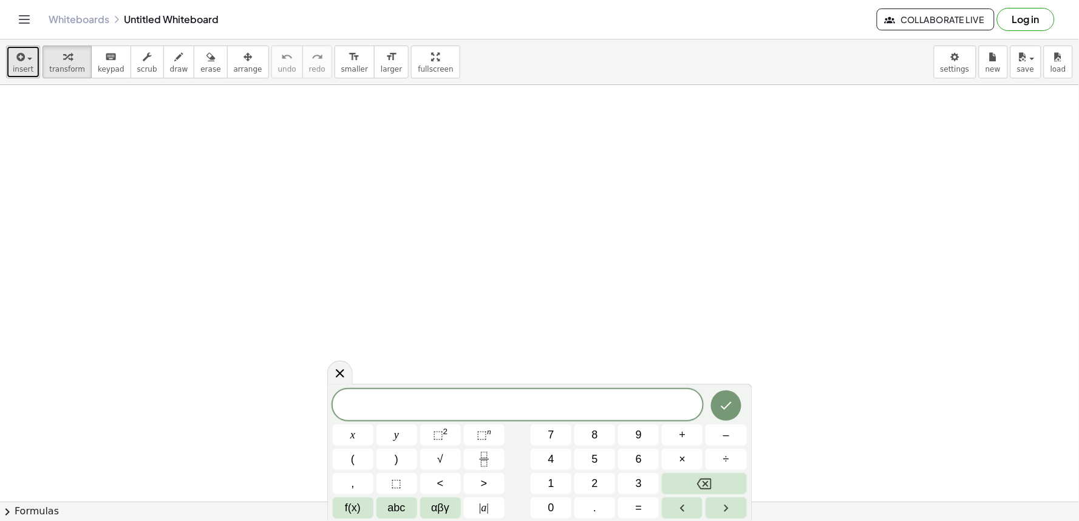
drag, startPoint x: 18, startPoint y: 56, endPoint x: 25, endPoint y: 56, distance: 6.7
click at [19, 56] on icon "button" at bounding box center [19, 57] width 11 height 15
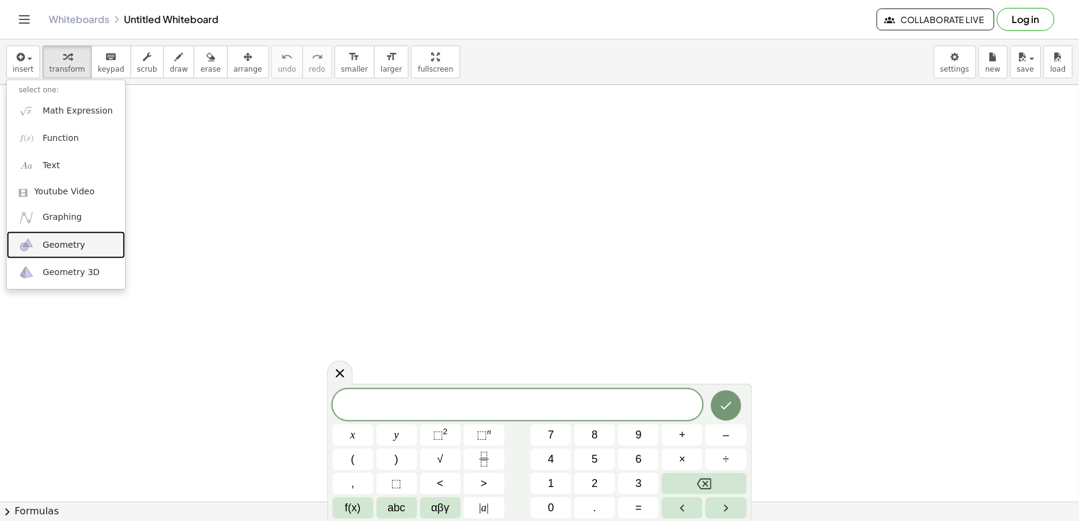
click at [93, 238] on link "Geometry" at bounding box center [66, 244] width 118 height 27
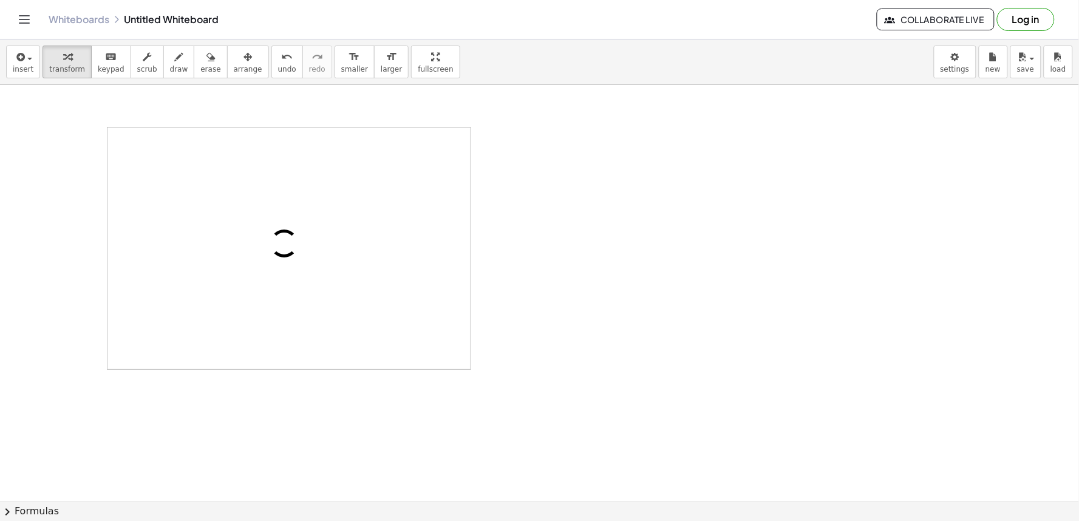
drag, startPoint x: 90, startPoint y: 238, endPoint x: 167, endPoint y: 199, distance: 86.3
click at [167, 199] on div at bounding box center [288, 248] width 363 height 242
click at [191, 276] on img "Segment. Select two points or positions" at bounding box center [185, 273] width 49 height 19
click at [238, 137] on button "Undo" at bounding box center [244, 145] width 22 height 22
click at [240, 138] on img "Undo" at bounding box center [243, 145] width 15 height 15
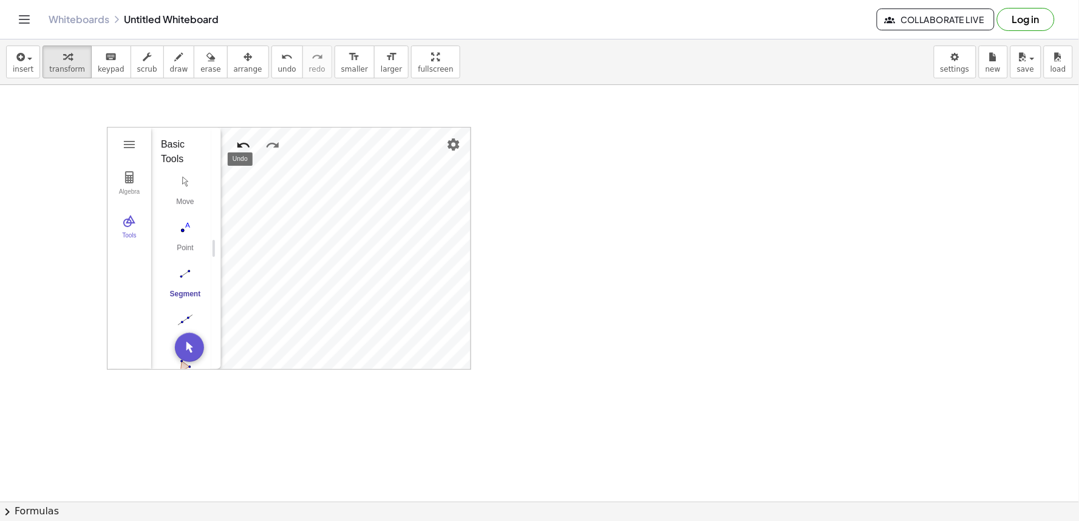
click at [240, 143] on img "Undo" at bounding box center [243, 145] width 15 height 15
drag, startPoint x: 577, startPoint y: 192, endPoint x: 567, endPoint y: 190, distance: 10.6
click at [241, 141] on img "Undo" at bounding box center [243, 145] width 15 height 15
click at [181, 288] on button "Segment" at bounding box center [185, 285] width 49 height 44
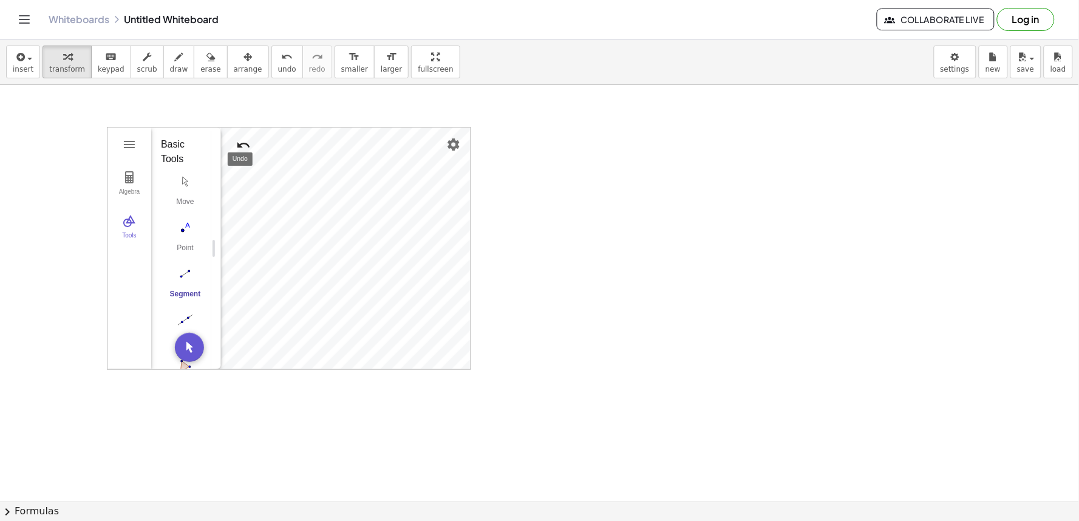
click at [242, 150] on div "Algebra Tools Point A Point B f = Segment A, B 5.5 Point C g = Segment B, C 4.8…" at bounding box center [289, 248] width 364 height 243
click at [246, 138] on img "Undo" at bounding box center [243, 145] width 15 height 15
click at [187, 240] on img "Polygon. Select all vertices, then first vertex again" at bounding box center [185, 246] width 49 height 19
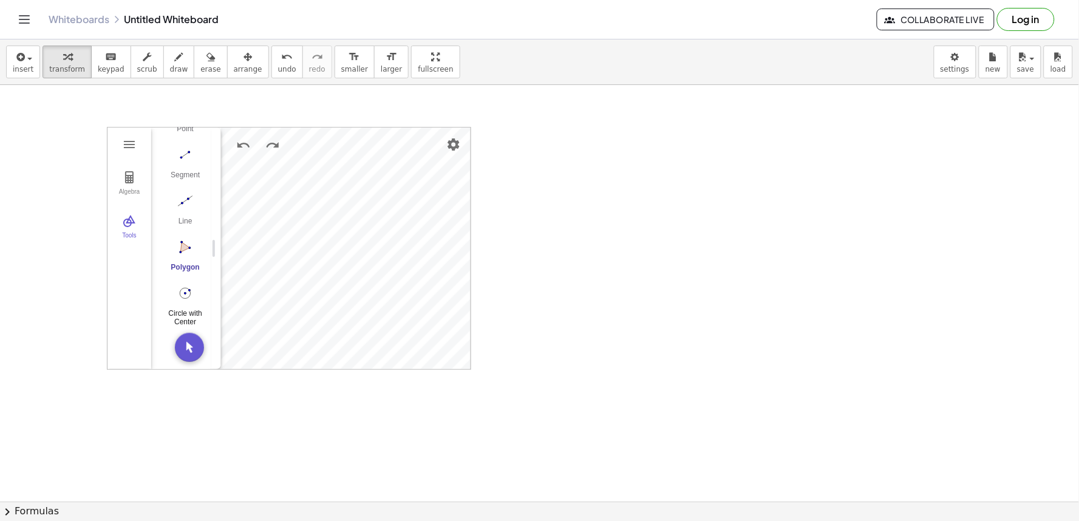
click at [183, 299] on button "Circle with Center through Point" at bounding box center [185, 305] width 49 height 44
click at [245, 147] on img "Undo" at bounding box center [243, 145] width 15 height 15
click at [91, 55] on button "keyboard keypad" at bounding box center [111, 62] width 40 height 33
click at [80, 61] on button "transform" at bounding box center [66, 62] width 49 height 33
click at [9, 69] on button "insert" at bounding box center [23, 62] width 34 height 33
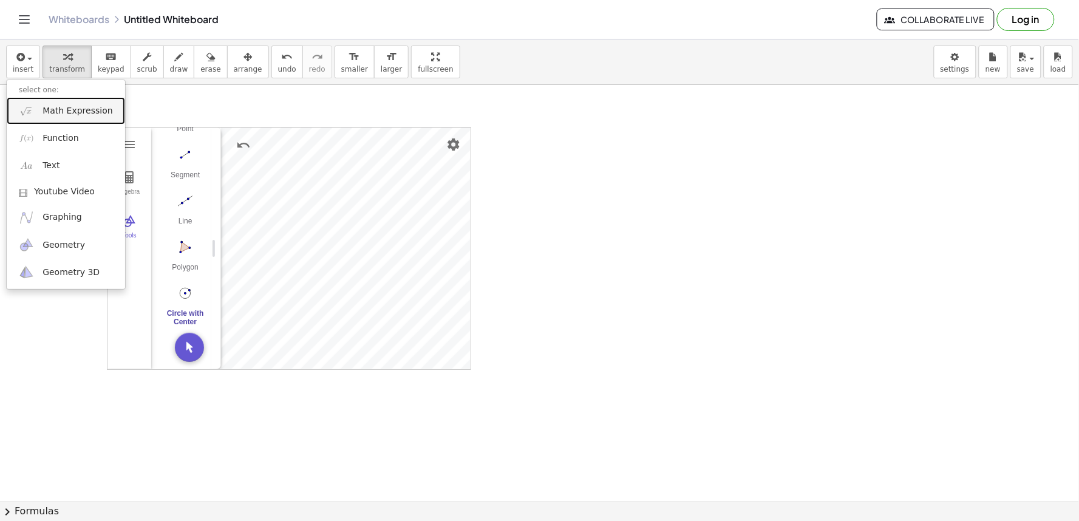
click at [44, 118] on link "Math Expression" at bounding box center [66, 110] width 118 height 27
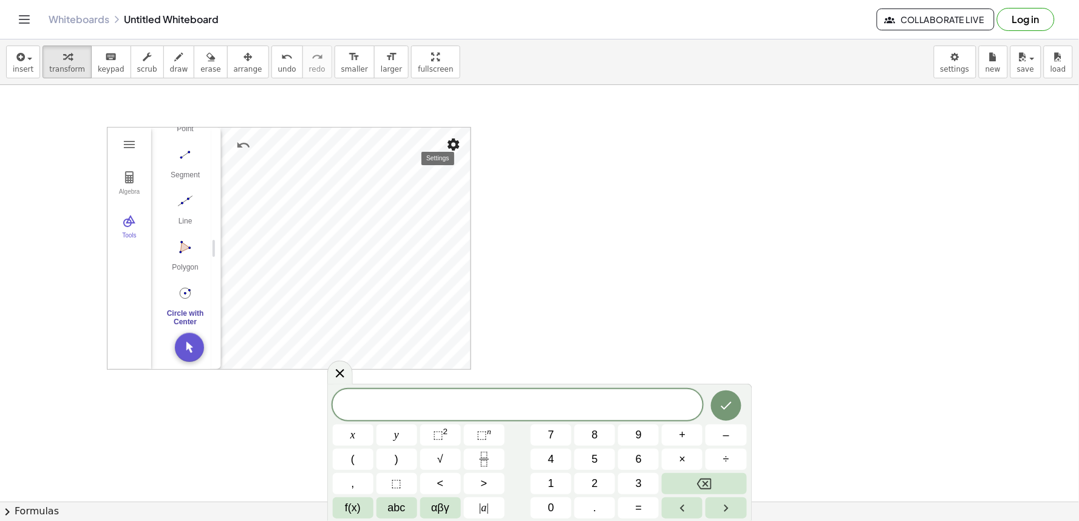
click at [457, 142] on button "Settings" at bounding box center [454, 145] width 22 height 22
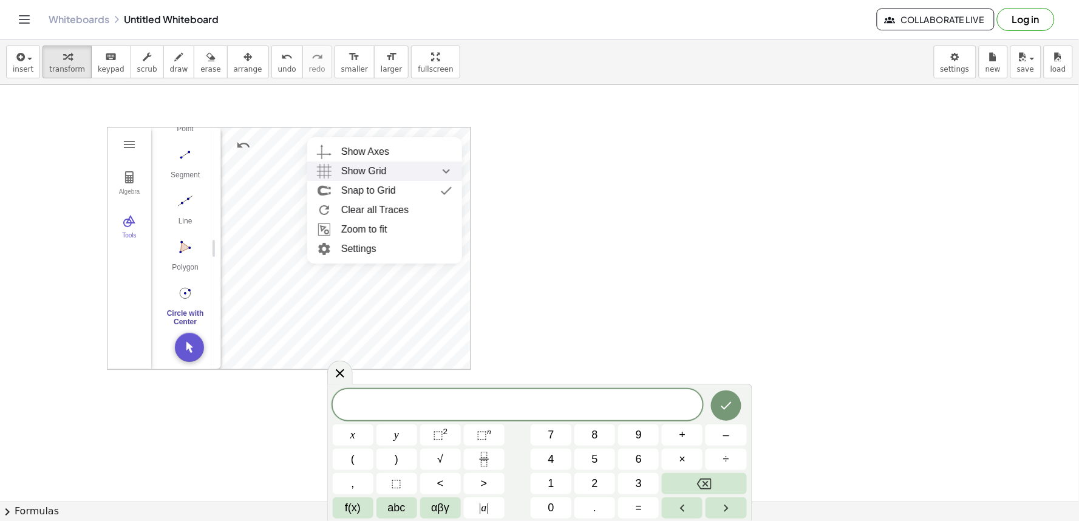
click at [369, 162] on span "Show Grid" at bounding box center [364, 170] width 46 height 19
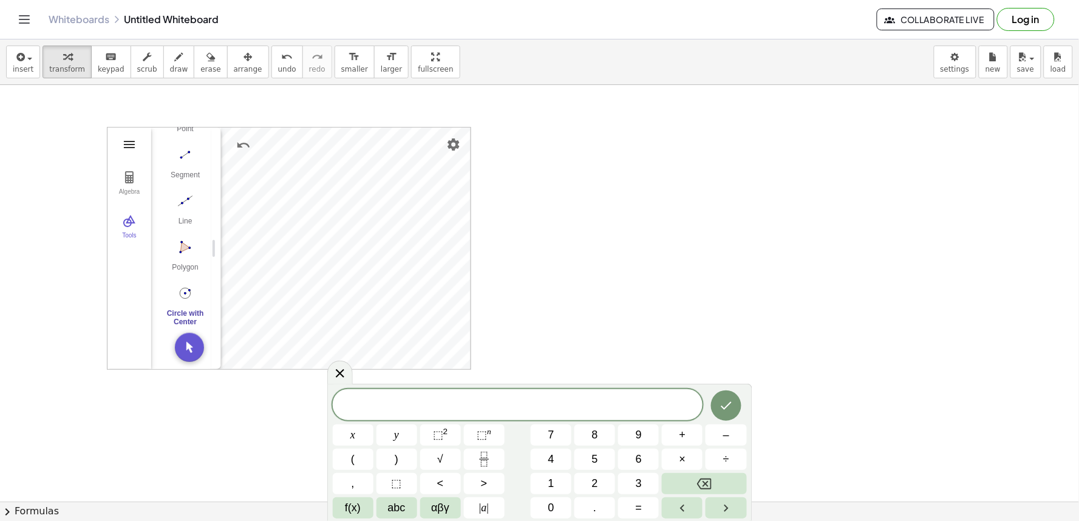
click at [136, 146] on img "Geometry" at bounding box center [129, 144] width 15 height 15
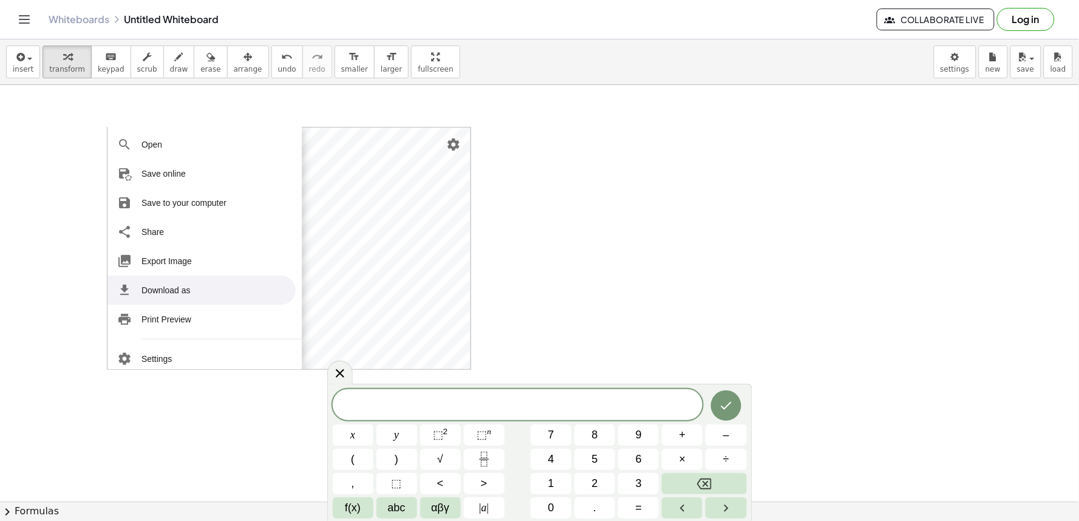
scroll to position [135, 0]
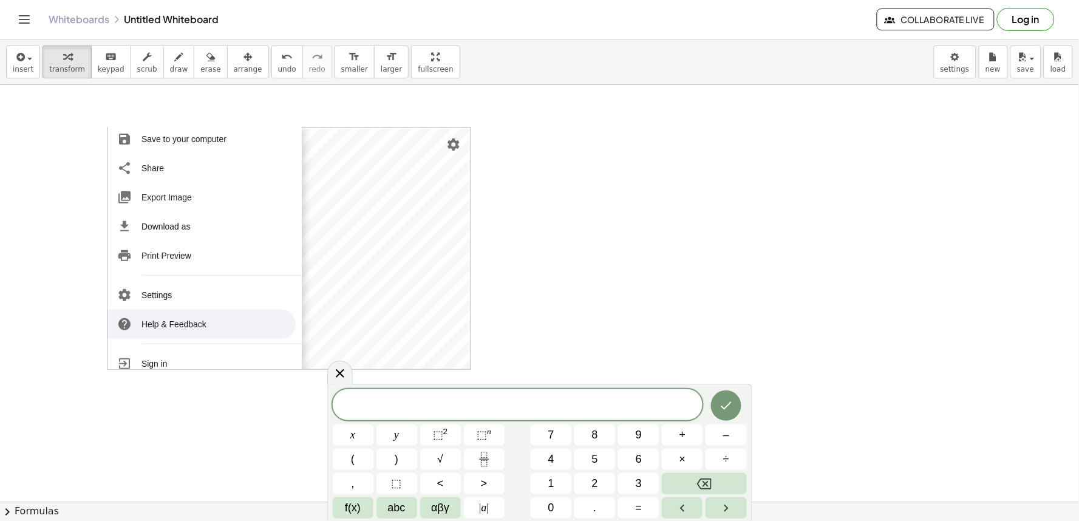
drag, startPoint x: 955, startPoint y: 154, endPoint x: 667, endPoint y: 83, distance: 296.8
click at [247, 73] on div "insert select one: Math Expression Function Text Youtube Video Graphing Geometr…" at bounding box center [539, 62] width 1079 height 46
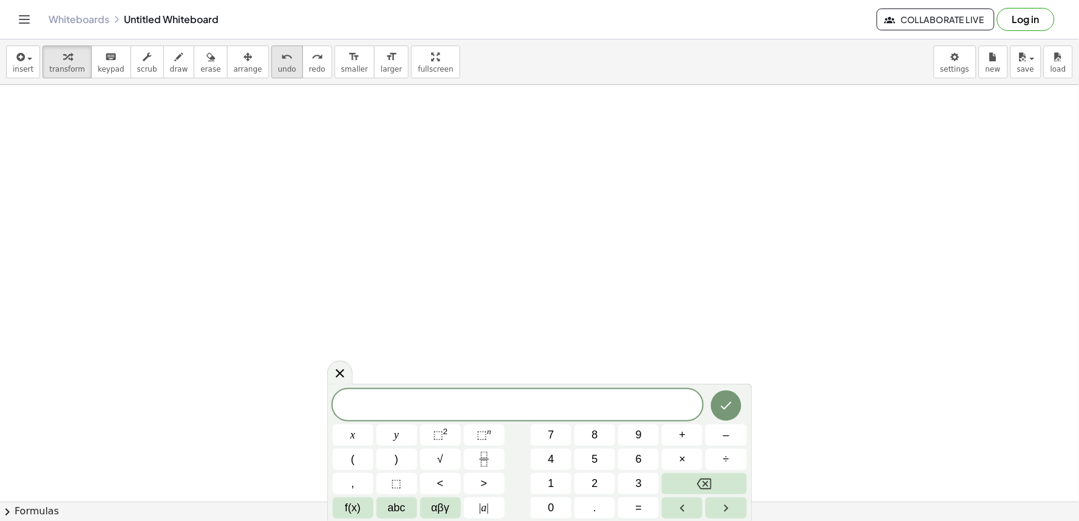
drag, startPoint x: 252, startPoint y: 62, endPoint x: 254, endPoint y: 56, distance: 6.3
click at [271, 59] on button "undo undo" at bounding box center [287, 62] width 32 height 33
click at [271, 56] on button "undo undo" at bounding box center [287, 62] width 32 height 33
click at [271, 52] on button "undo undo" at bounding box center [287, 62] width 32 height 33
click at [278, 52] on div "undo" at bounding box center [287, 56] width 18 height 15
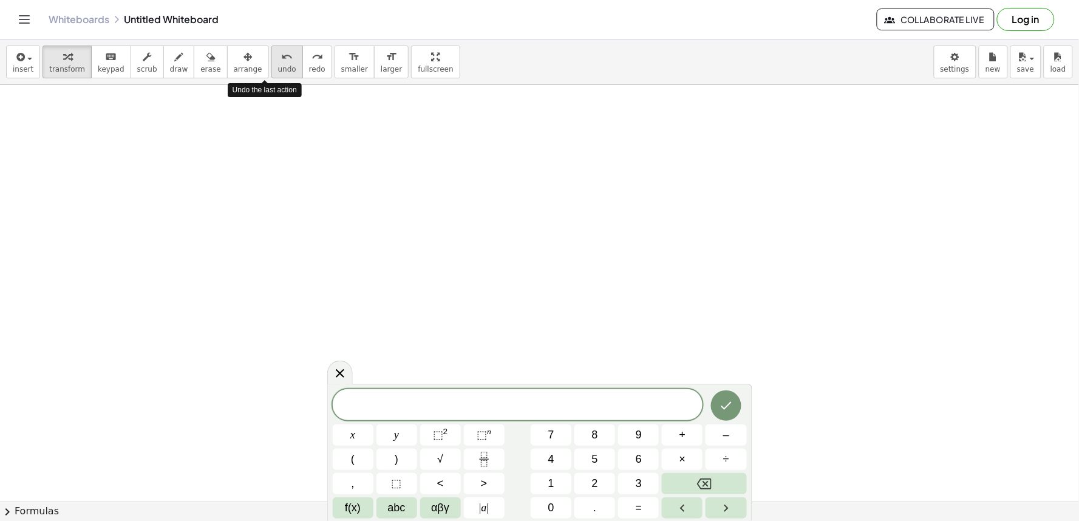
click at [278, 50] on div "undo" at bounding box center [287, 56] width 18 height 15
drag, startPoint x: 245, startPoint y: 29, endPoint x: 239, endPoint y: 20, distance: 10.9
click at [239, 22] on div "Whiteboards Untitled Whiteboard Collaborate Live Log in" at bounding box center [540, 19] width 1050 height 39
click at [240, 19] on div "Whiteboards Untitled Whiteboard" at bounding box center [463, 19] width 828 height 12
click at [243, 16] on div "Whiteboards Untitled Whiteboard" at bounding box center [463, 19] width 828 height 12
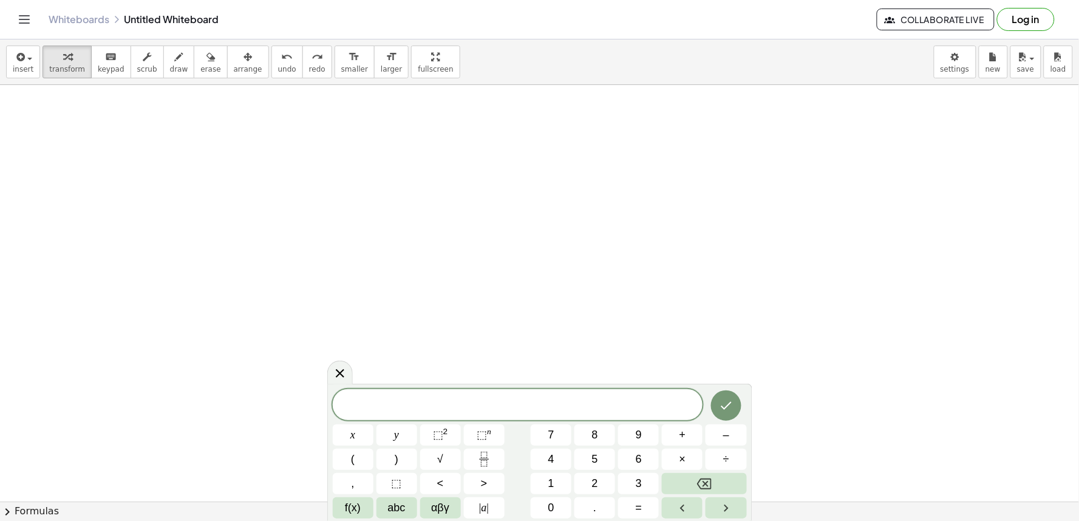
click at [246, 11] on div "Whiteboards Untitled Whiteboard Collaborate Live Log in" at bounding box center [540, 19] width 1050 height 39
click at [611, 480] on button "2" at bounding box center [594, 483] width 41 height 21
click at [616, 472] on div "2 ​ x y ⬚ 2 ⬚ n 7 8 9 + – ( ) √ 4 5 6 × ÷ , ⬚ < > 1 2 3 f(x) abc αβγ | a | 0 . =" at bounding box center [540, 454] width 414 height 129
click at [616, 472] on div "2 x y ⬚ 2 ⬚ n 7 8 9 + – ( ) √ 4 5 6 × ÷ , ⬚ < > 1 2 3 f(x) abc αβγ | a | 0 . =" at bounding box center [540, 454] width 414 height 129
click at [620, 464] on button "6" at bounding box center [638, 459] width 41 height 21
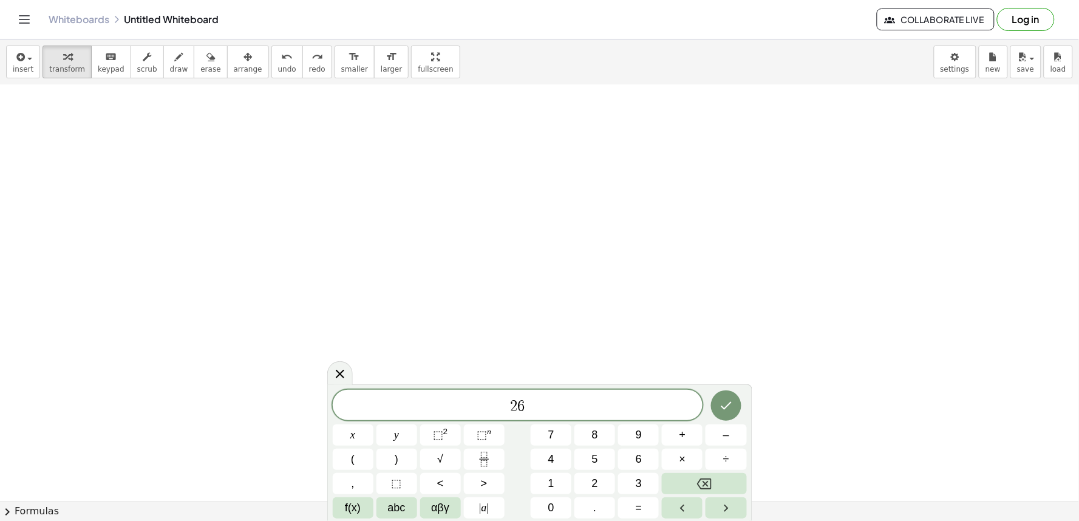
scroll to position [698, 0]
